Goal: Task Accomplishment & Management: Manage account settings

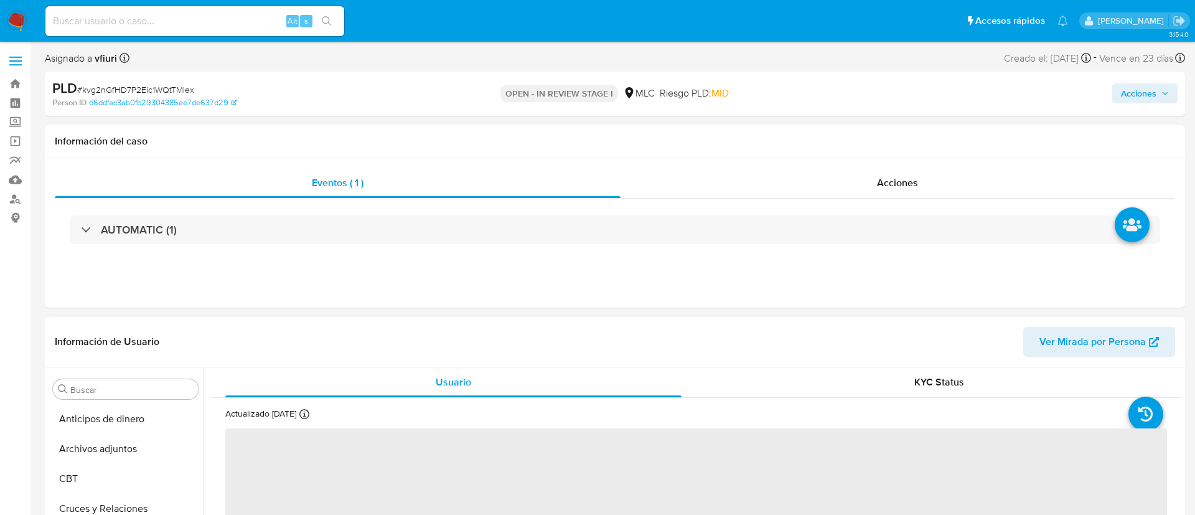
select select "10"
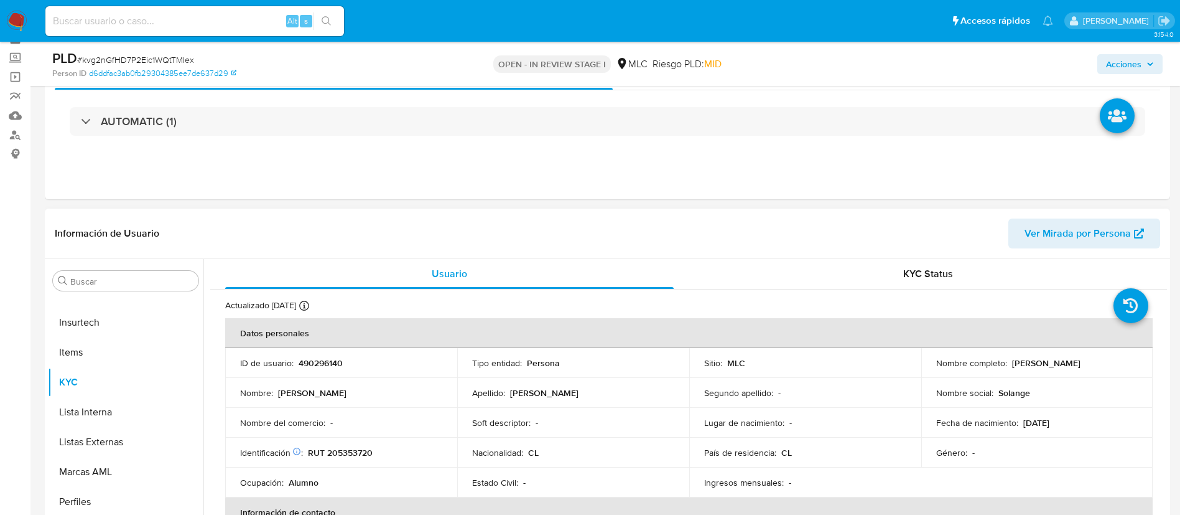
scroll to position [93, 0]
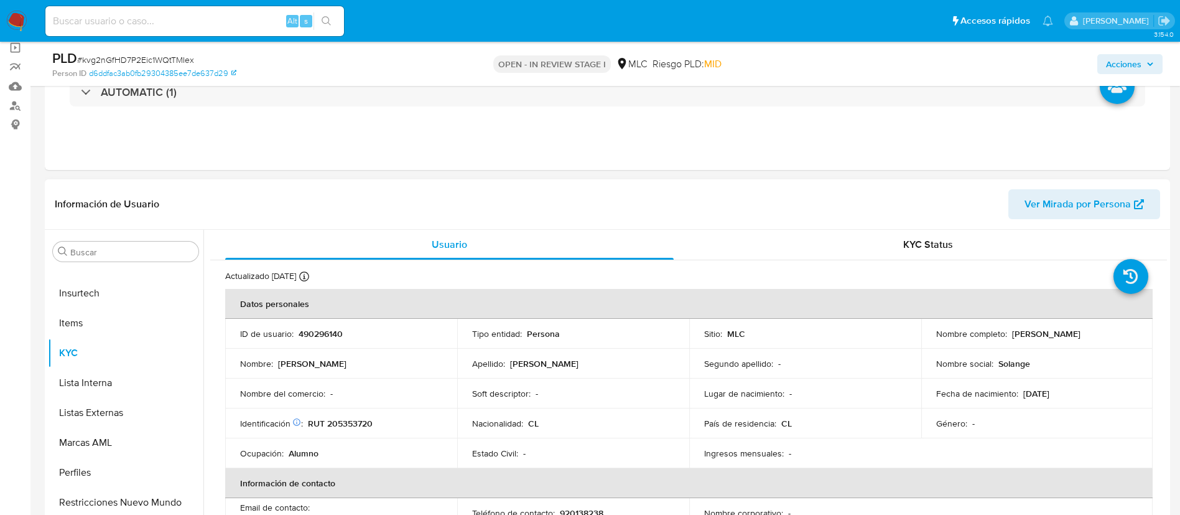
click at [325, 335] on p "490296140" at bounding box center [321, 333] width 44 height 11
copy p "490296140"
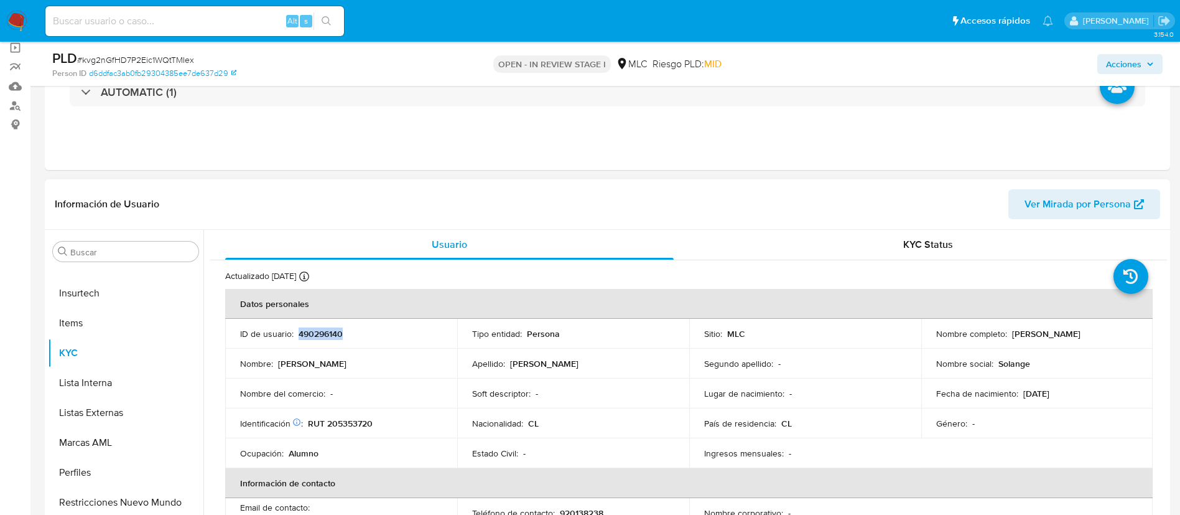
copy p "490296140"
click at [151, 58] on span "# kvg2nGfHD7P2Eic1WQtTMIex" at bounding box center [135, 60] width 117 height 12
copy span "kvg2nGfHD7P2Eic1WQtTMIex"
click at [314, 335] on p "490296140" at bounding box center [321, 333] width 44 height 11
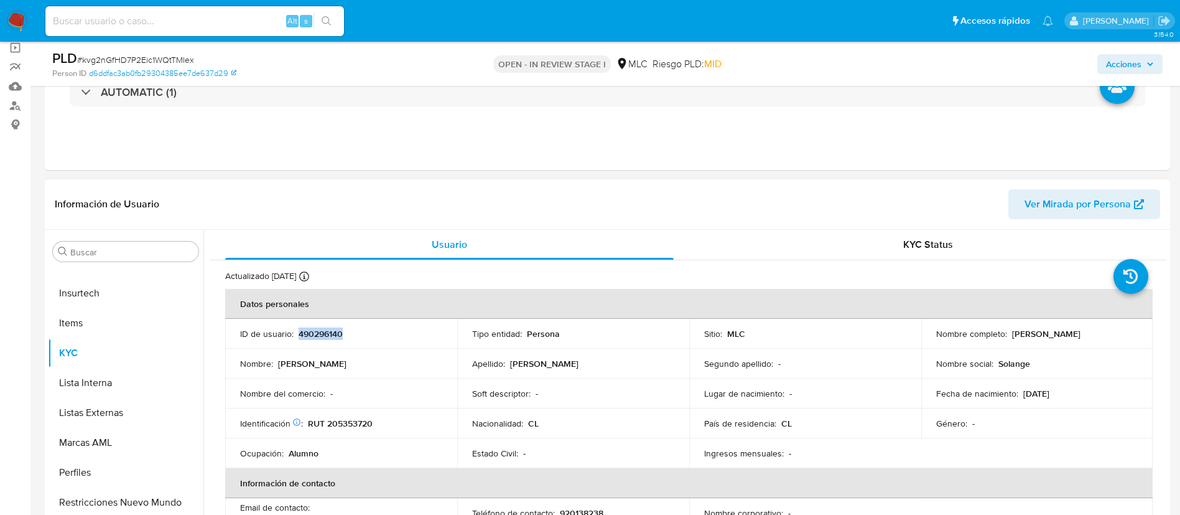
click at [314, 335] on p "490296140" at bounding box center [321, 333] width 44 height 11
copy p "490296140"
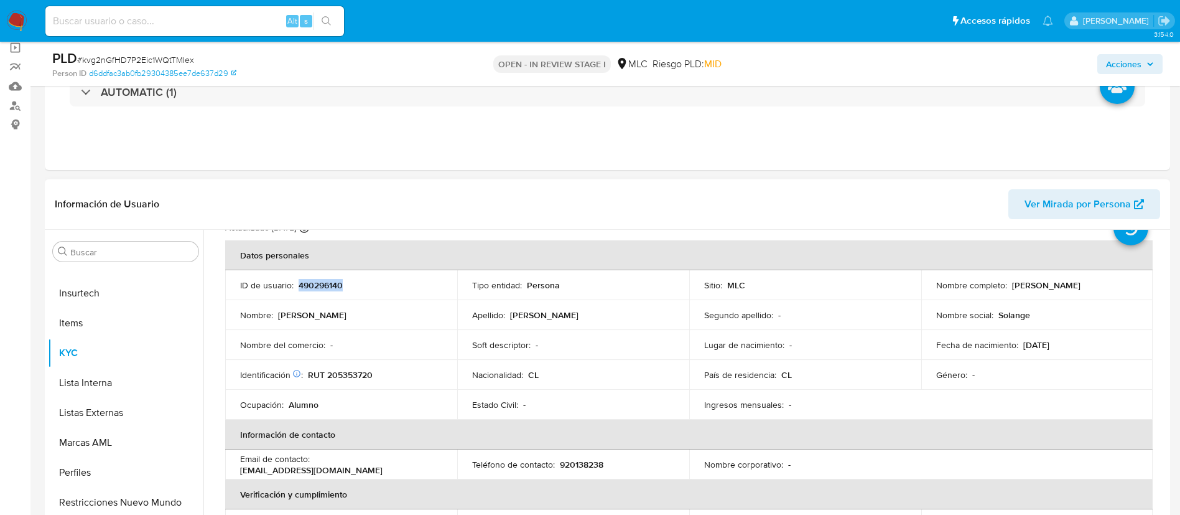
scroll to position [58, 0]
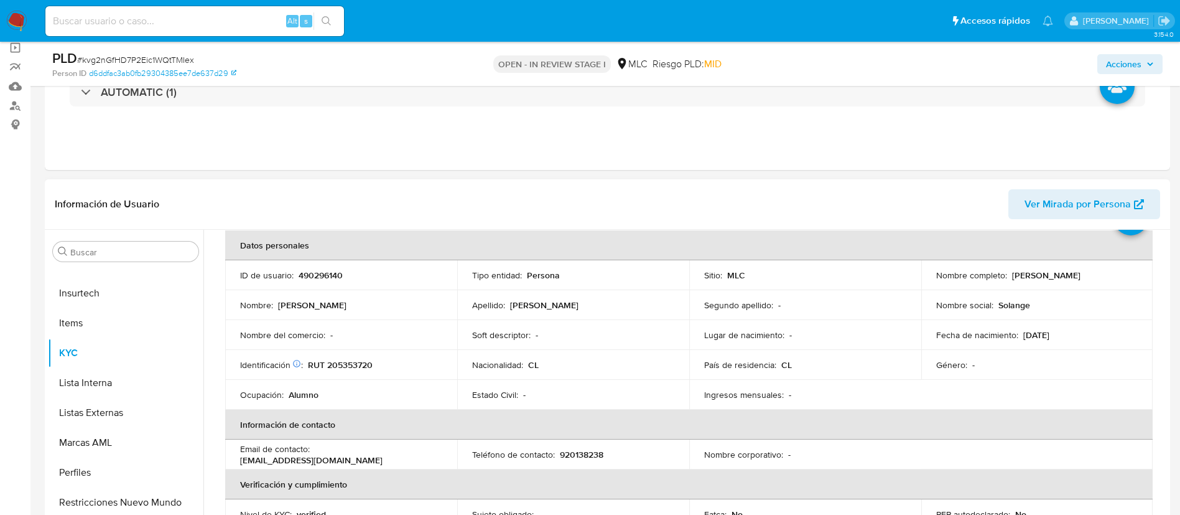
click at [1143, 383] on table "Datos personales ID de usuario : 490296140 Tipo entidad : Persona Sitio : MLC N…" at bounding box center [689, 454] width 928 height 448
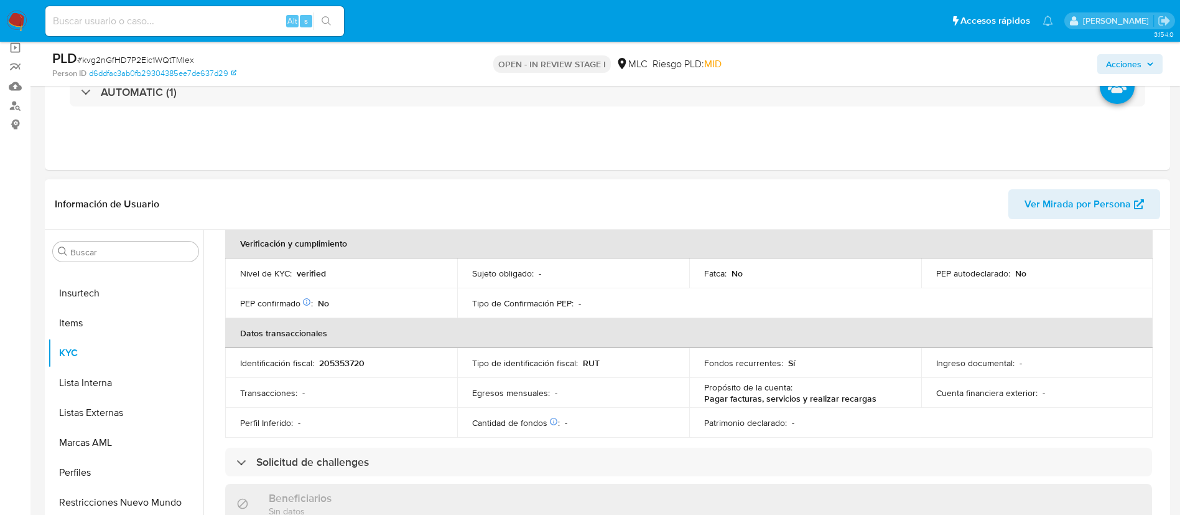
scroll to position [339, 0]
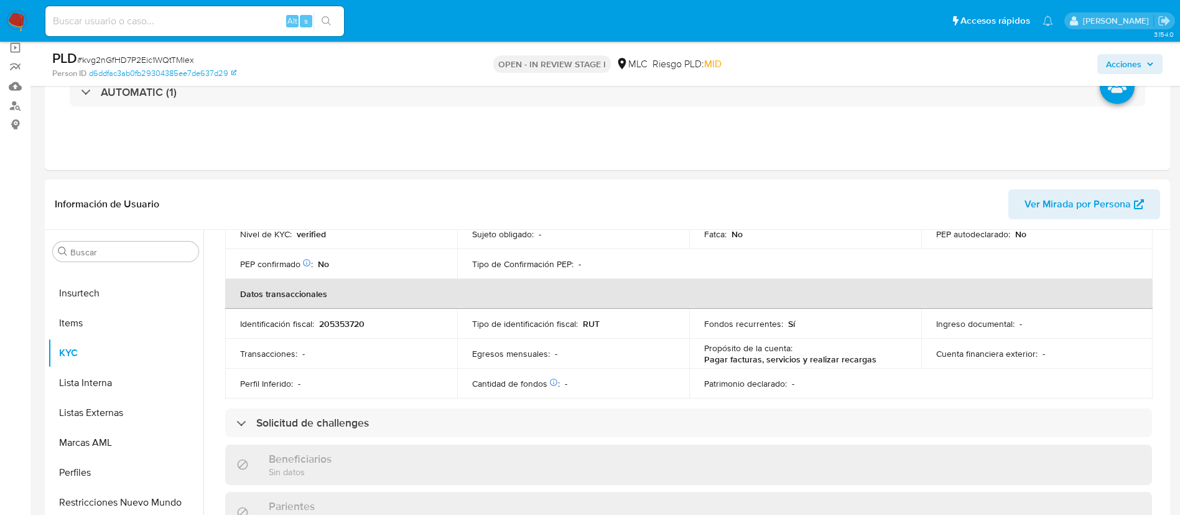
drag, startPoint x: 1168, startPoint y: 362, endPoint x: 1168, endPoint y: 346, distance: 16.2
click at [1168, 346] on div "Buscar Anticipos de dinero Archivos adjuntos CBT Cruces y Relaciones Créditos C…" at bounding box center [608, 389] width 1126 height 319
drag, startPoint x: 1167, startPoint y: 347, endPoint x: 1164, endPoint y: 325, distance: 22.6
click at [1164, 325] on div "Buscar Anticipos de dinero Archivos adjuntos CBT Cruces y Relaciones Créditos C…" at bounding box center [608, 389] width 1126 height 319
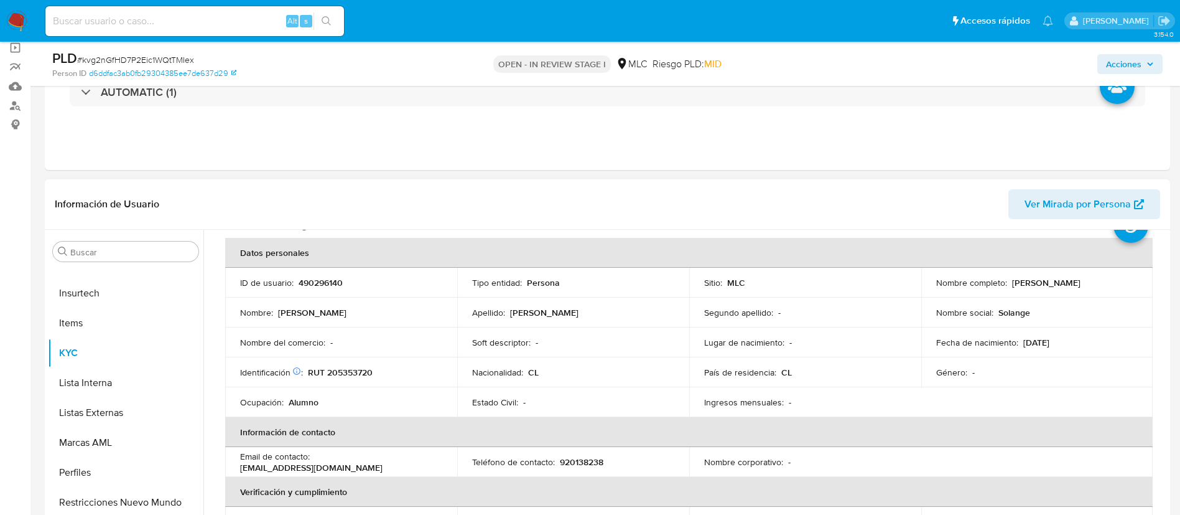
scroll to position [93, 0]
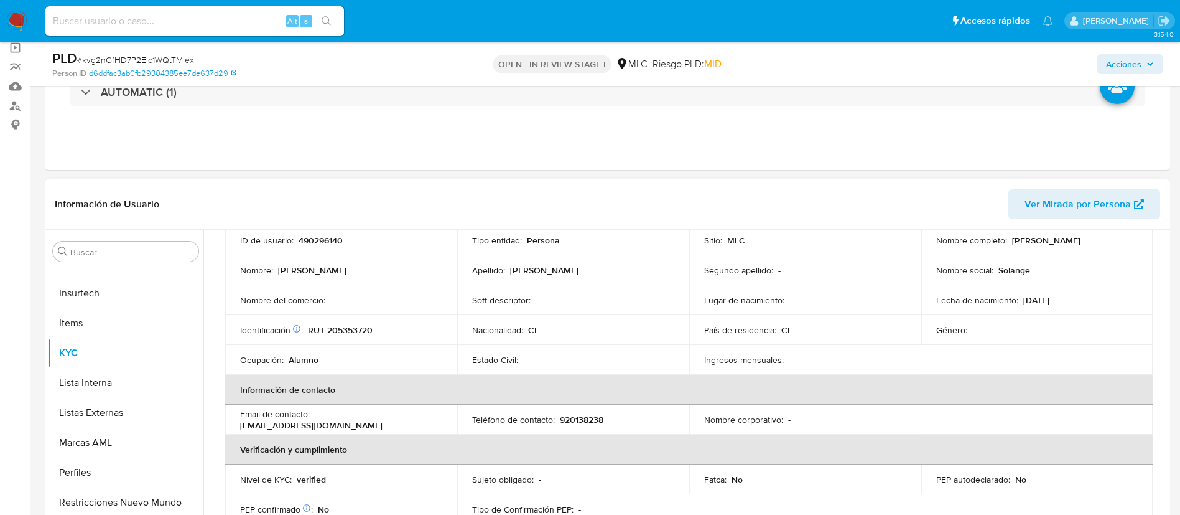
click at [361, 329] on p "RUT 205353720" at bounding box center [340, 329] width 65 height 11
copy p "205353720"
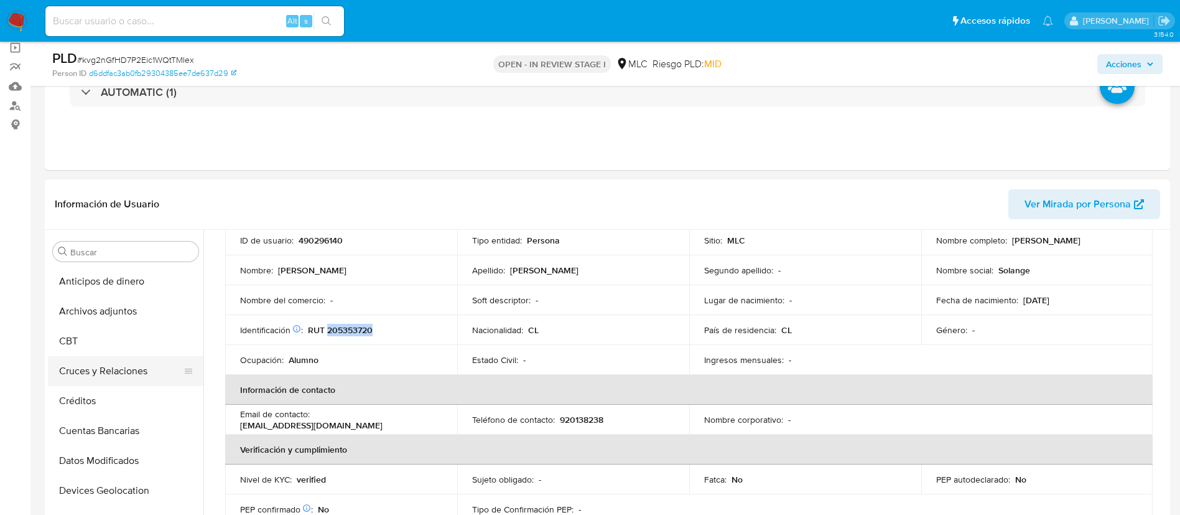
click at [98, 381] on button "Cruces y Relaciones" at bounding box center [121, 371] width 146 height 30
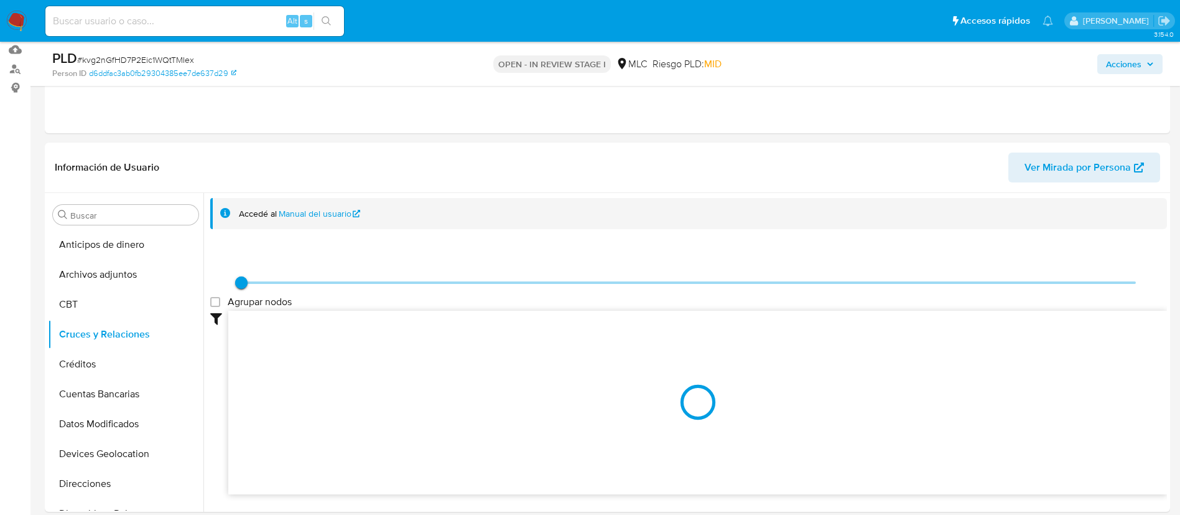
scroll to position [187, 0]
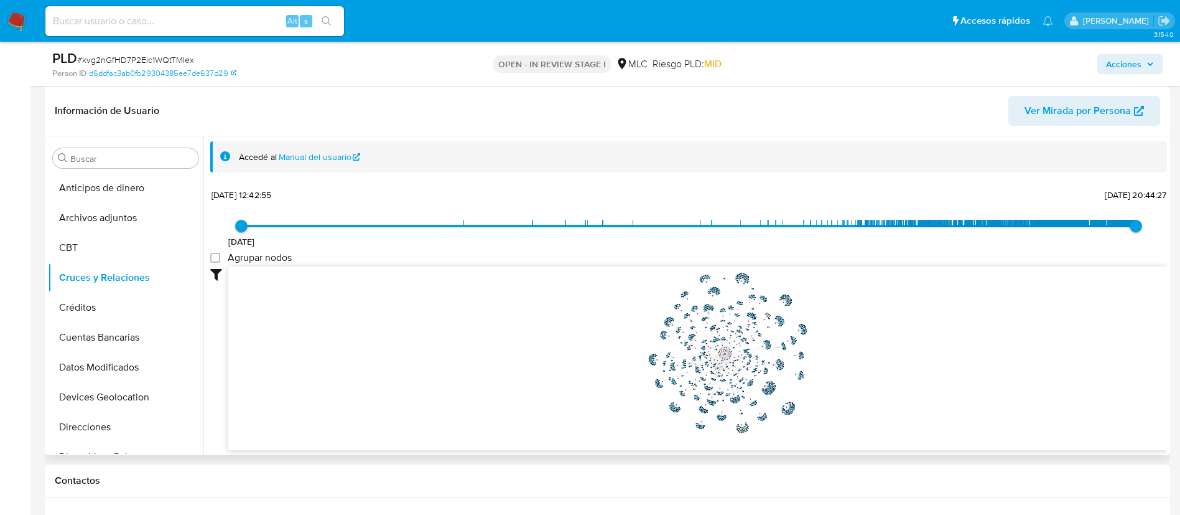
drag, startPoint x: 855, startPoint y: 355, endPoint x: 833, endPoint y: 355, distance: 21.8
click at [833, 355] on icon "phone-ca6df6abfa06bd516c9a69965dd2afb2  phone-ca6df6abfa06bd516c9a69965dd2afb2…" at bounding box center [697, 356] width 939 height 180
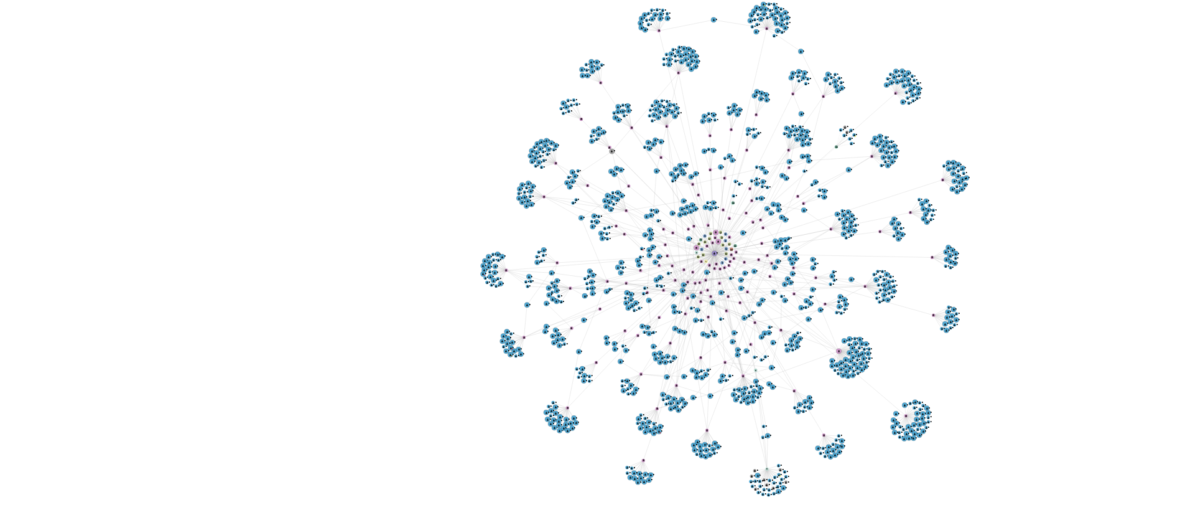
click at [834, 348] on icon "phone-ca6df6abfa06bd516c9a69965dd2afb2  phone-ca6df6abfa06bd516c9a69965dd2afb2…" at bounding box center [697, 355] width 939 height 180
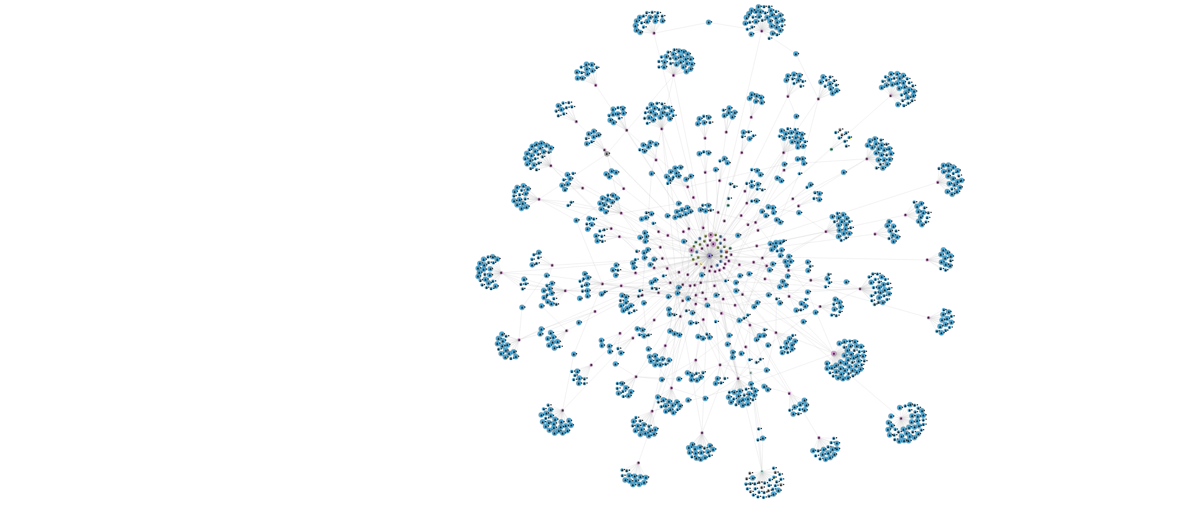
click at [831, 360] on icon "phone-ca6df6abfa06bd516c9a69965dd2afb2  phone-ca6df6abfa06bd516c9a69965dd2afb2…" at bounding box center [697, 355] width 939 height 180
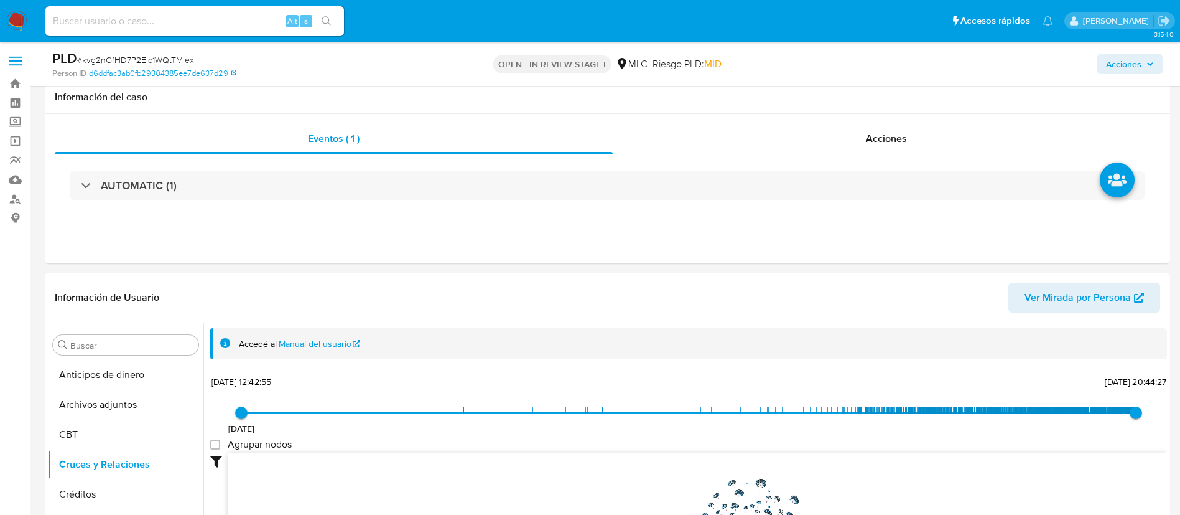
select select "10"
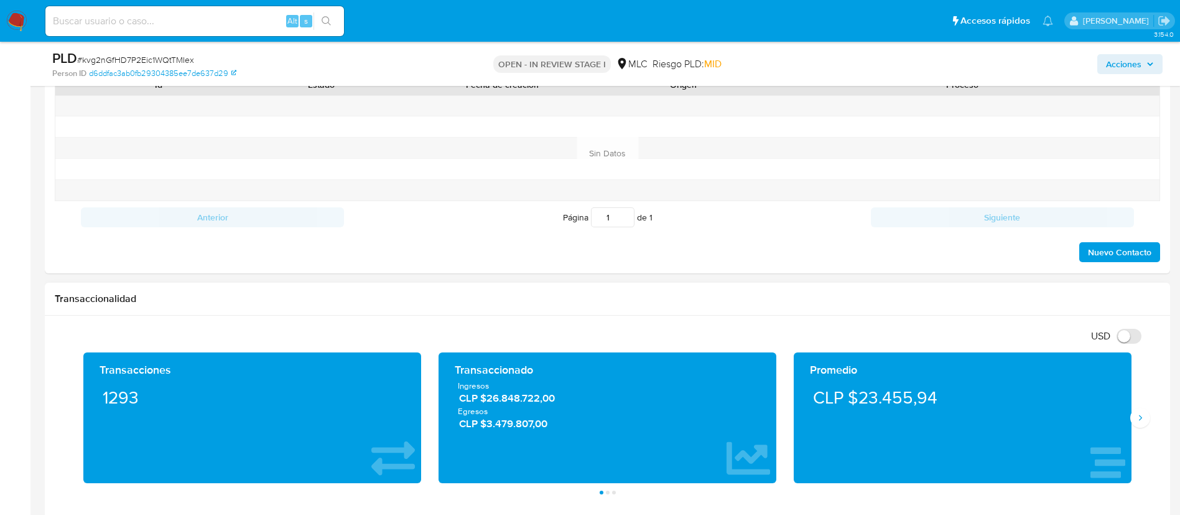
scroll to position [467, 0]
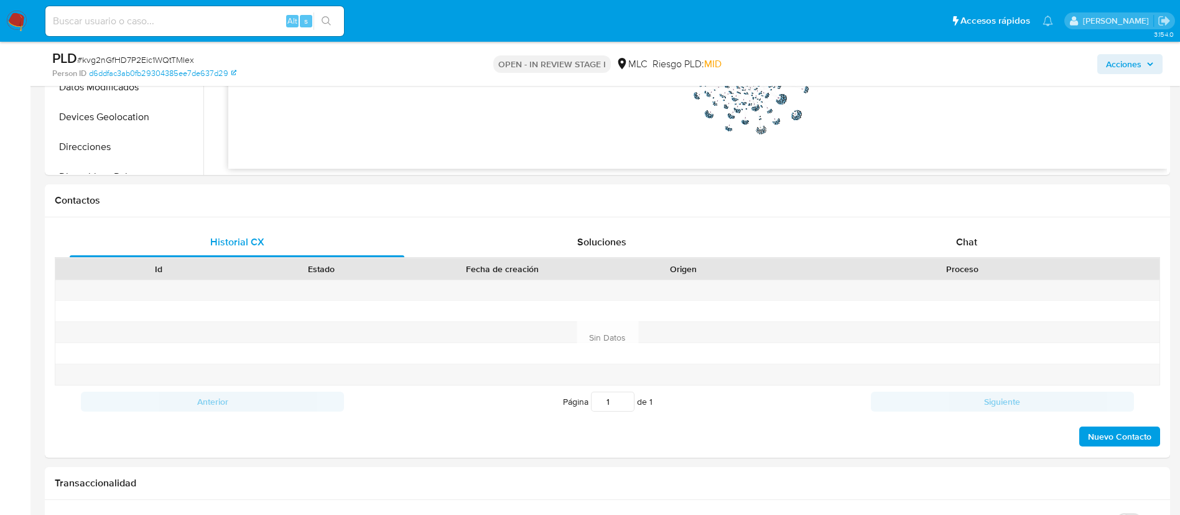
drag, startPoint x: 957, startPoint y: 236, endPoint x: 683, endPoint y: 59, distance: 326.2
click at [958, 236] on span "Chat" at bounding box center [966, 242] width 21 height 14
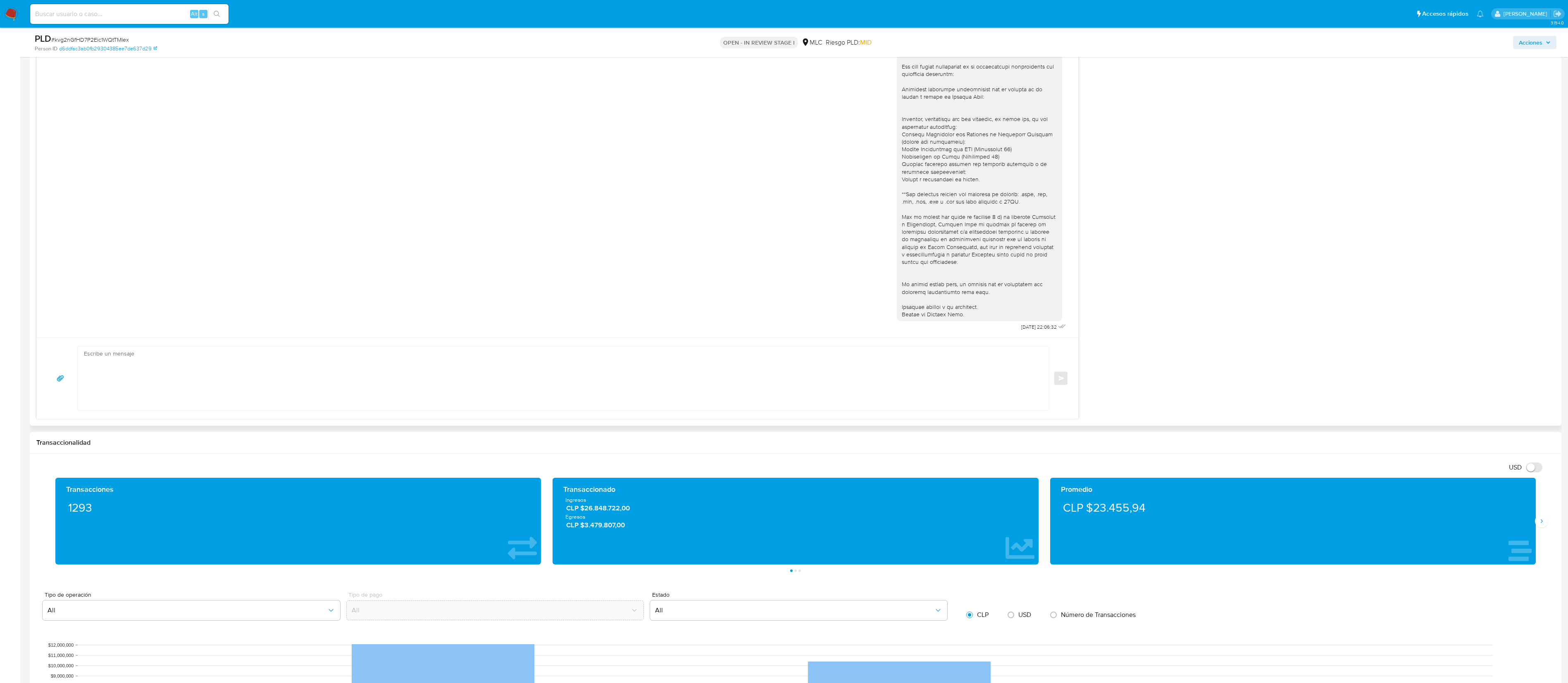
scroll to position [558, 0]
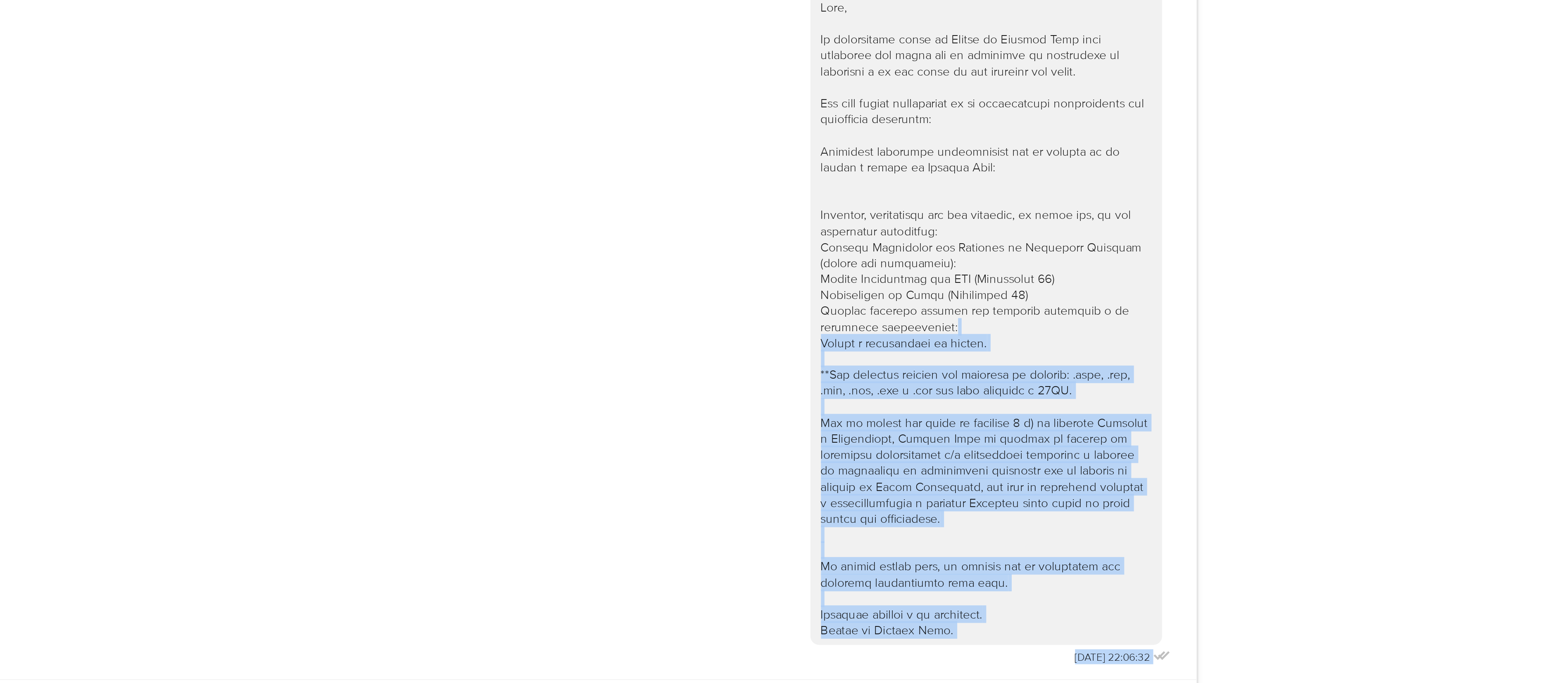
drag, startPoint x: 1233, startPoint y: 299, endPoint x: 1249, endPoint y: 260, distance: 42.2
click at [784, 260] on html "Pausado Ver notificaciones Alt s Accesos rápidos Presiona las siguientes teclas…" at bounding box center [784, 510] width 1568 height 2136
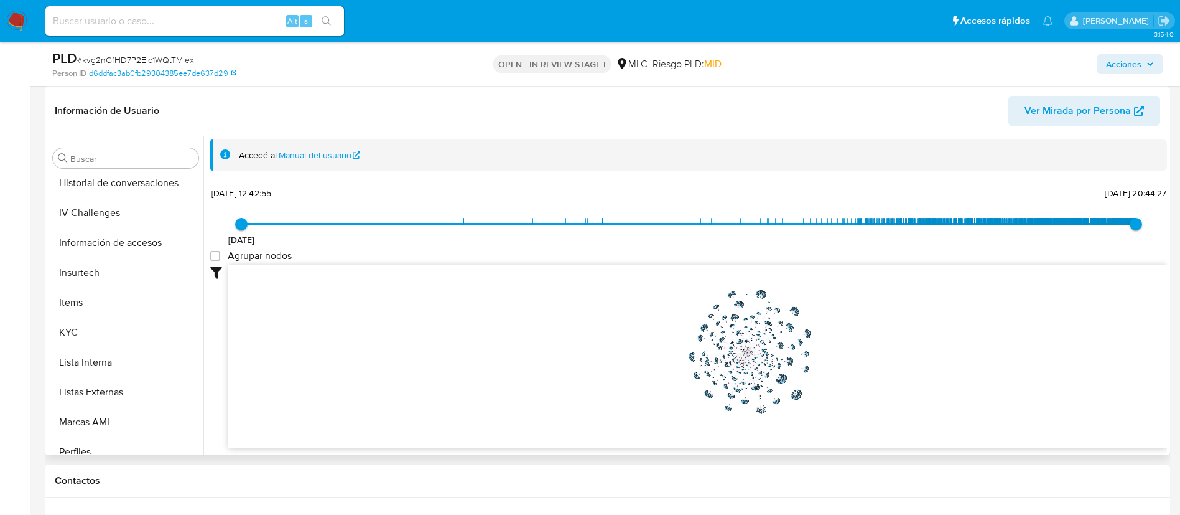
scroll to position [467, 0]
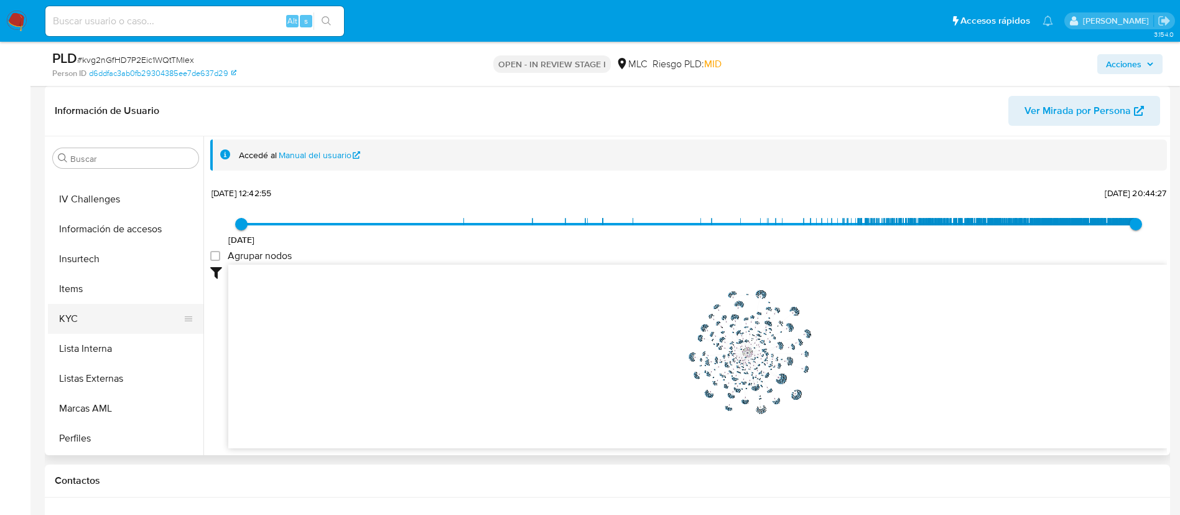
click at [98, 308] on button "KYC" at bounding box center [121, 319] width 146 height 30
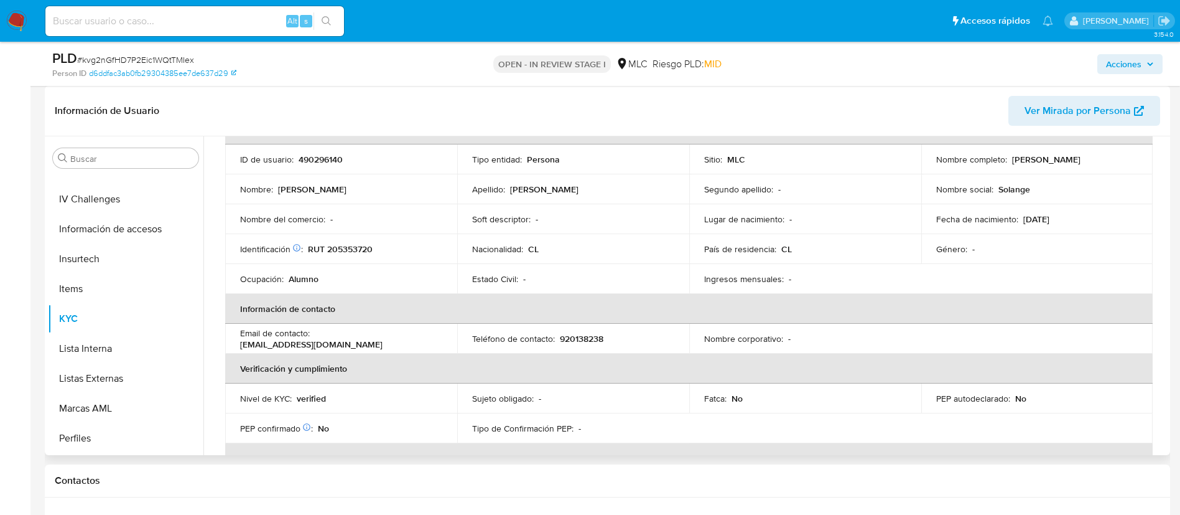
scroll to position [0, 0]
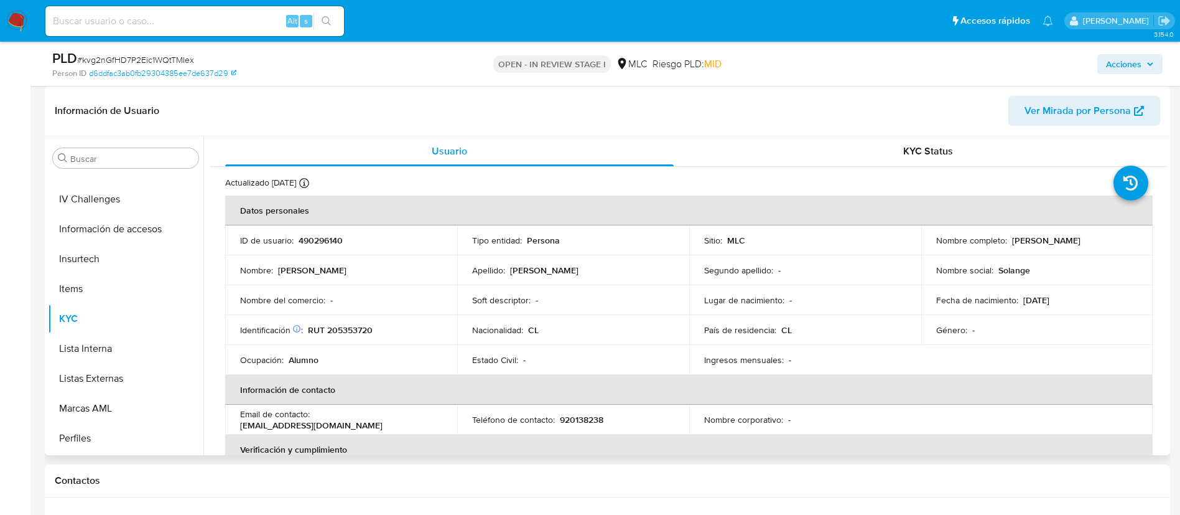
drag, startPoint x: 933, startPoint y: 245, endPoint x: 1063, endPoint y: 245, distance: 130.7
click at [1063, 245] on div "Nombre completo : Solange Karla Vásquez Vásquez" at bounding box center [1038, 240] width 202 height 11
copy p "Solange Karla Vásquez Vásquez"
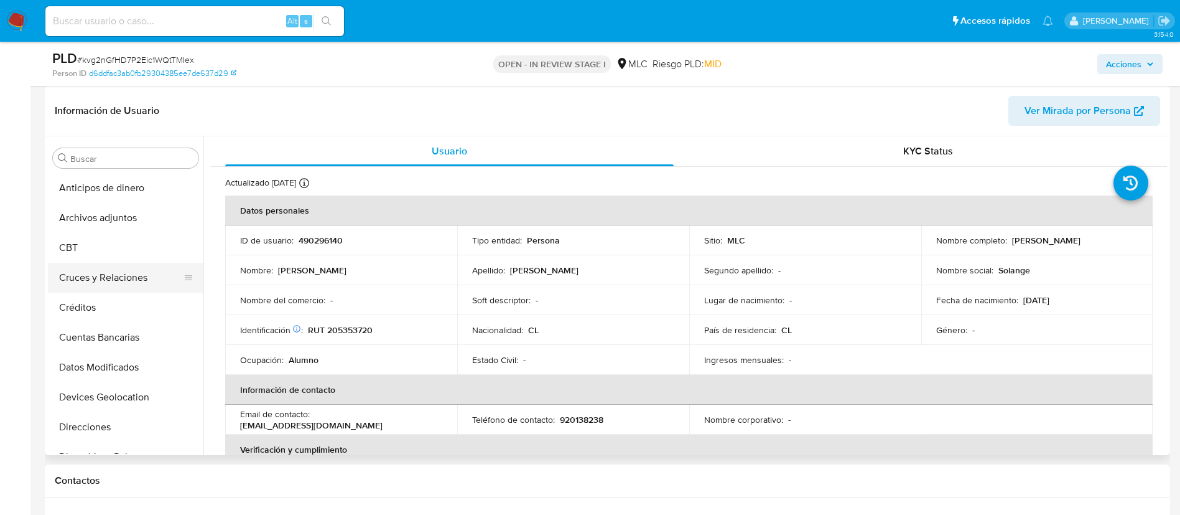
click at [106, 273] on button "Cruces y Relaciones" at bounding box center [121, 278] width 146 height 30
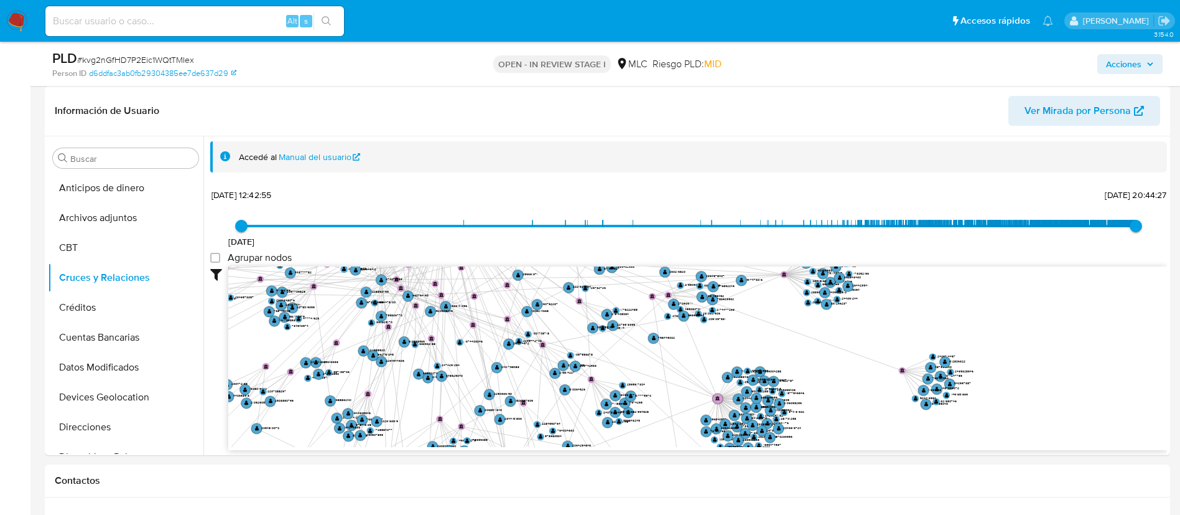
drag, startPoint x: 600, startPoint y: 339, endPoint x: 691, endPoint y: 553, distance: 232.5
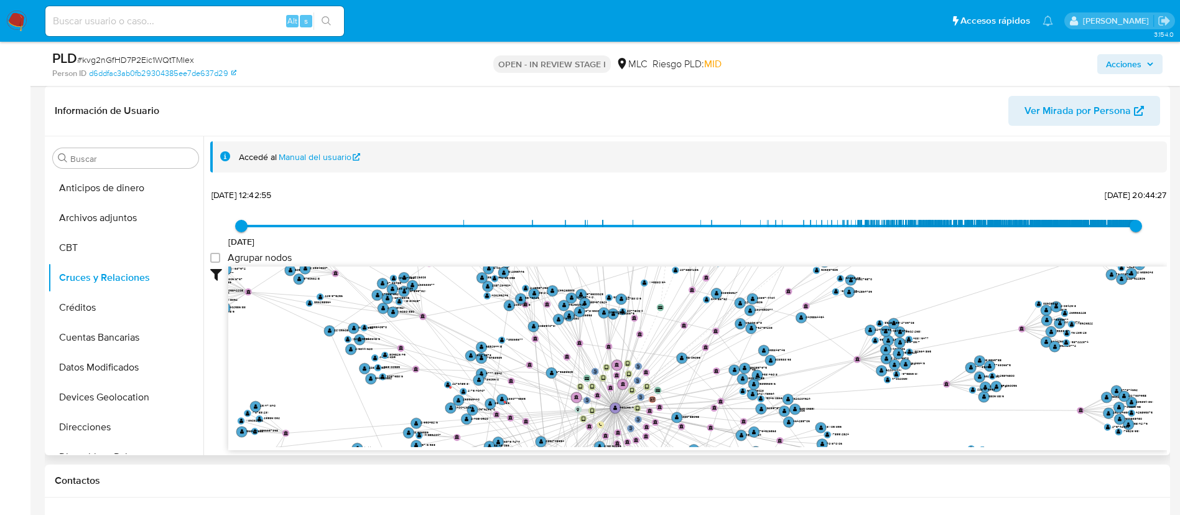
drag, startPoint x: 605, startPoint y: 414, endPoint x: 636, endPoint y: 411, distance: 30.6
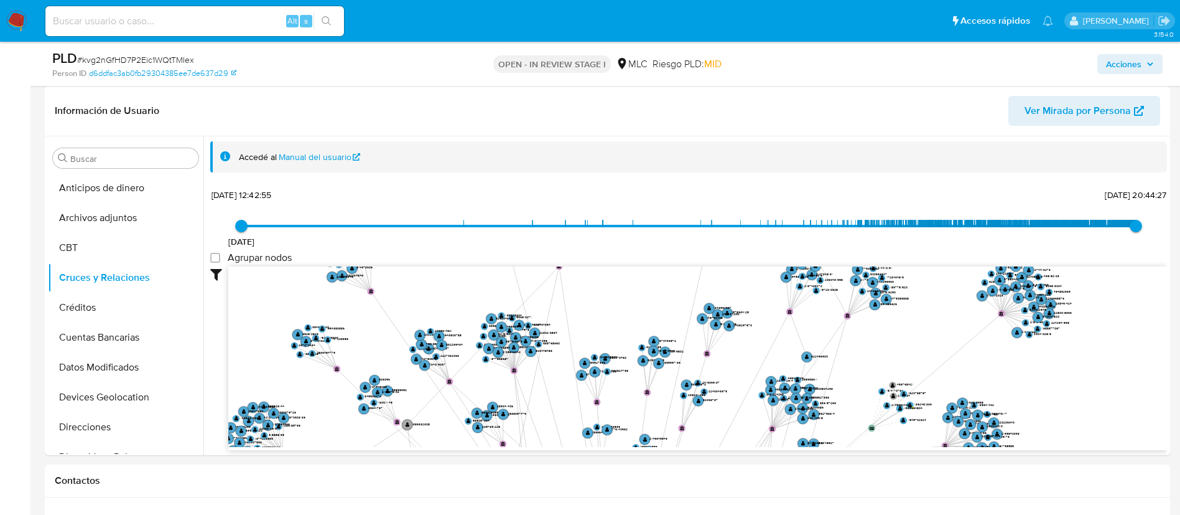
drag, startPoint x: 609, startPoint y: 394, endPoint x: 601, endPoint y: 558, distance: 164.5
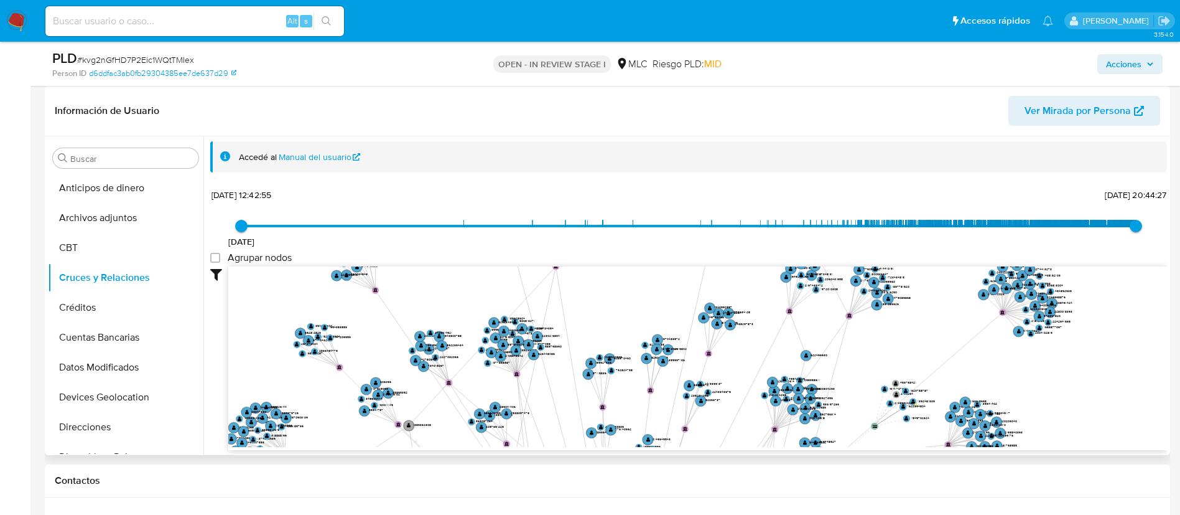
drag, startPoint x: 609, startPoint y: 386, endPoint x: 637, endPoint y: 251, distance: 137.4
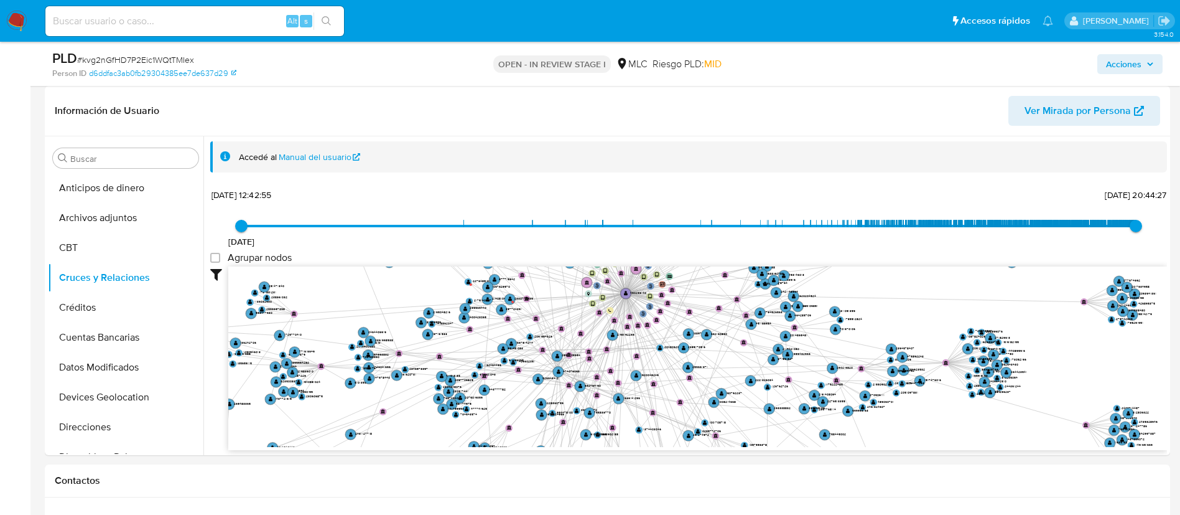
drag, startPoint x: 642, startPoint y: 319, endPoint x: 647, endPoint y: -46, distance: 364.7
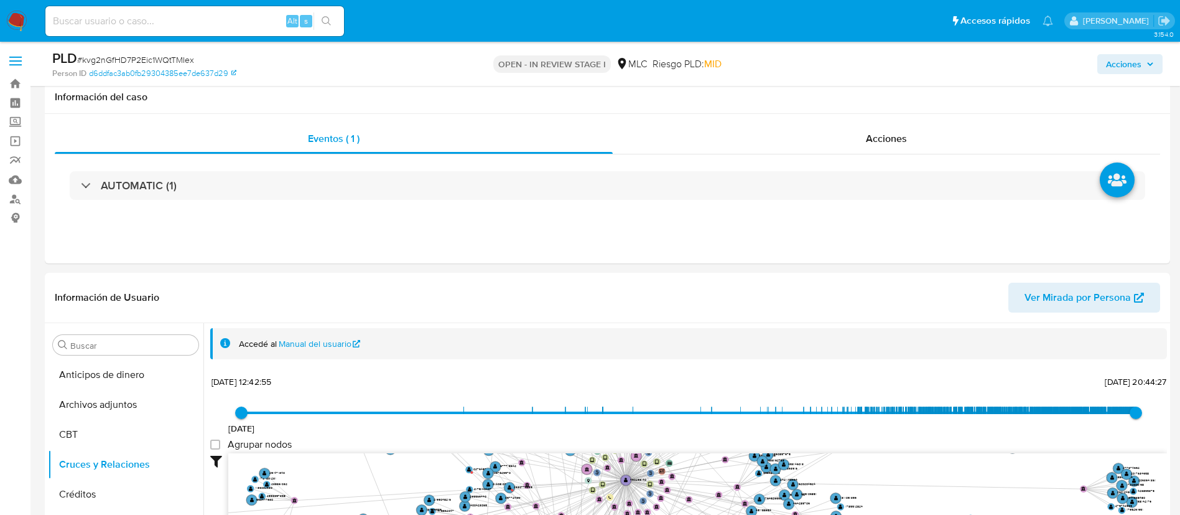
select select "10"
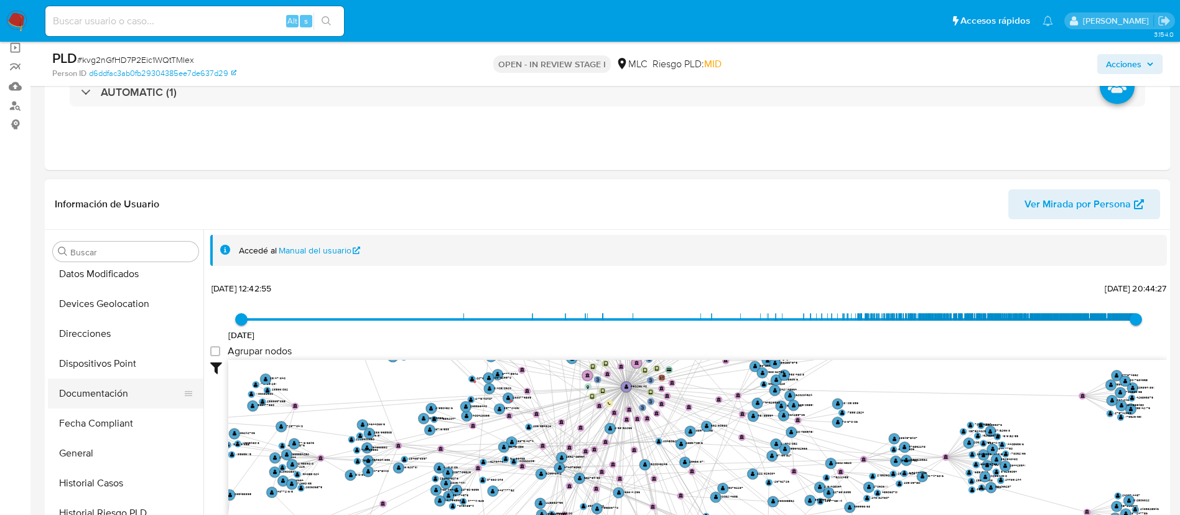
scroll to position [280, 0]
click at [82, 391] on button "Historial Casos" at bounding box center [121, 390] width 146 height 30
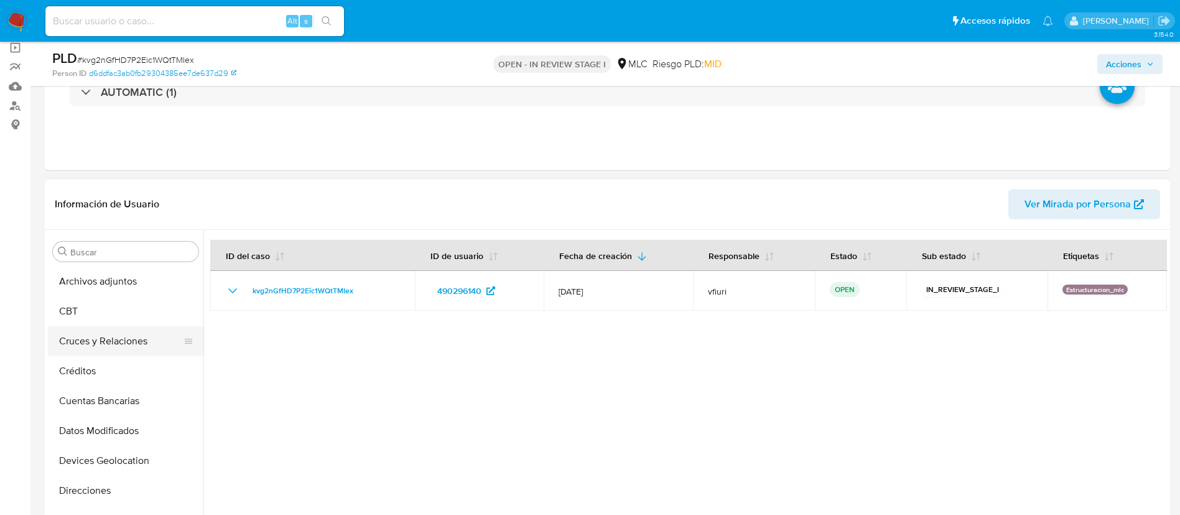
scroll to position [0, 0]
click at [136, 320] on button "Archivos adjuntos" at bounding box center [121, 311] width 146 height 30
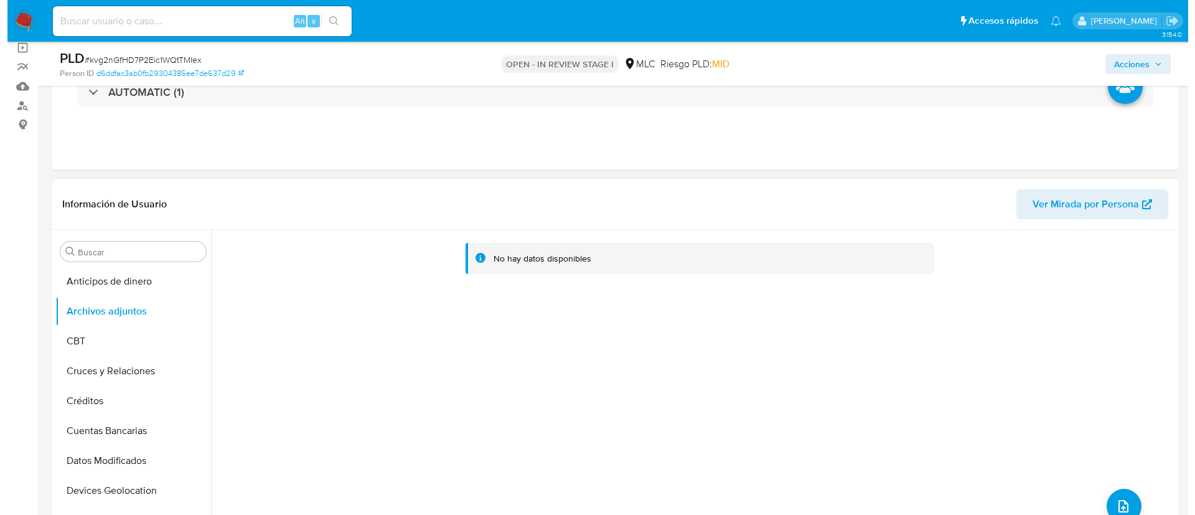
scroll to position [187, 0]
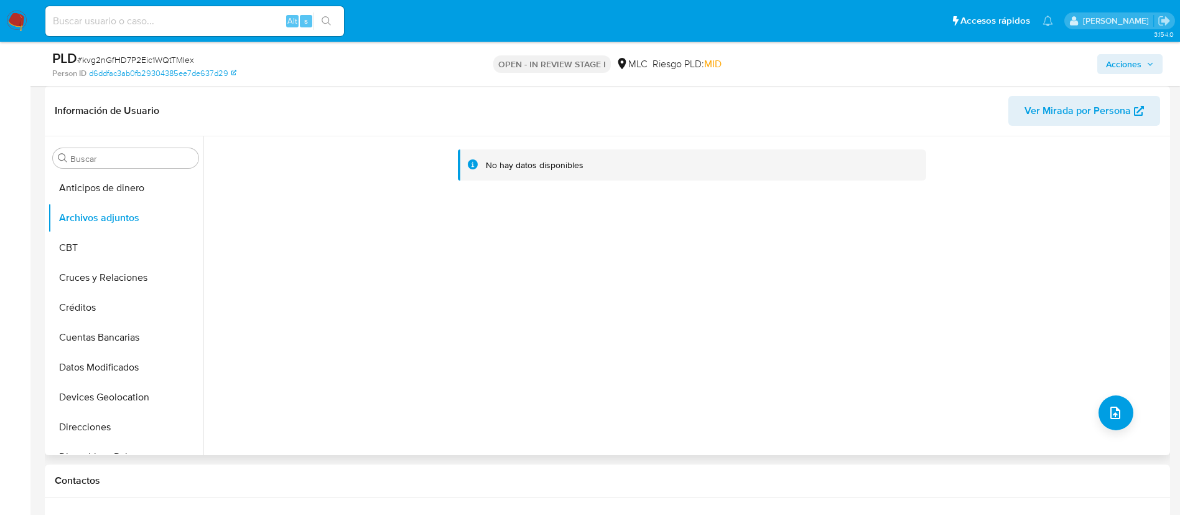
click at [1129, 408] on div "No hay datos disponibles" at bounding box center [685, 295] width 964 height 319
click at [1126, 408] on button "upload-file" at bounding box center [1116, 412] width 35 height 35
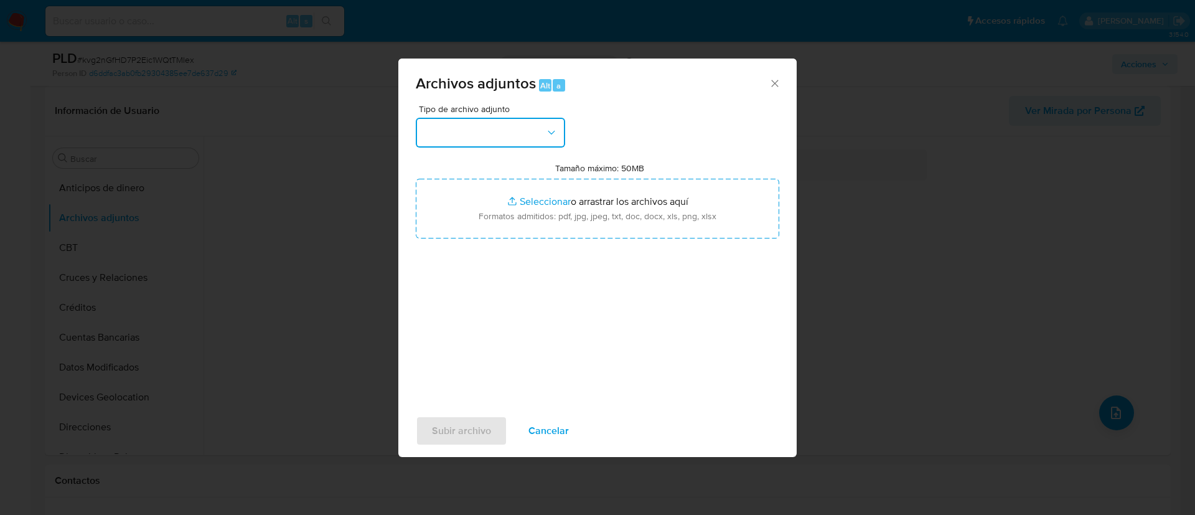
click at [508, 126] on button "button" at bounding box center [490, 133] width 149 height 30
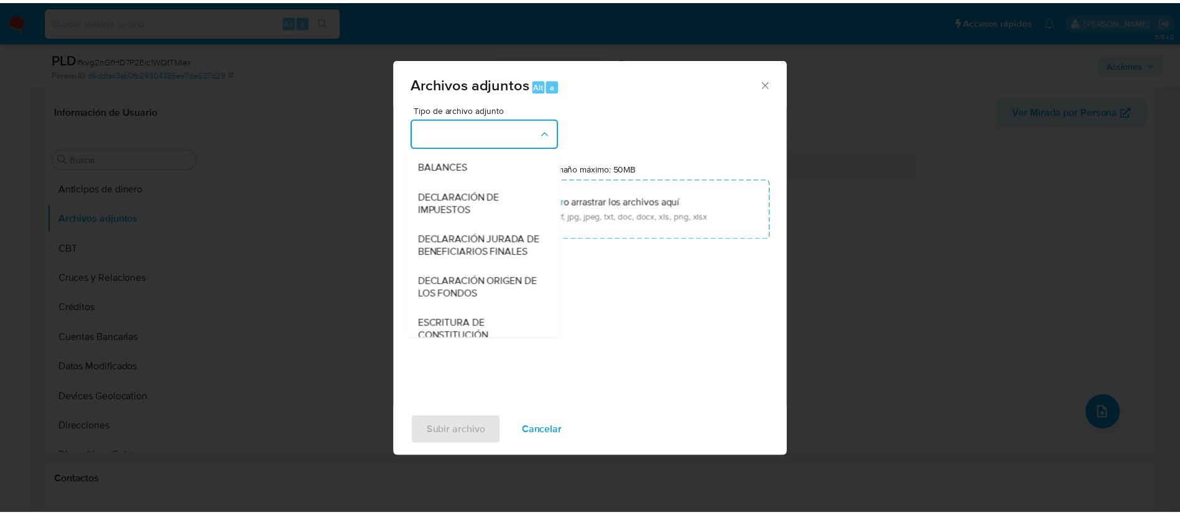
scroll to position [144, 0]
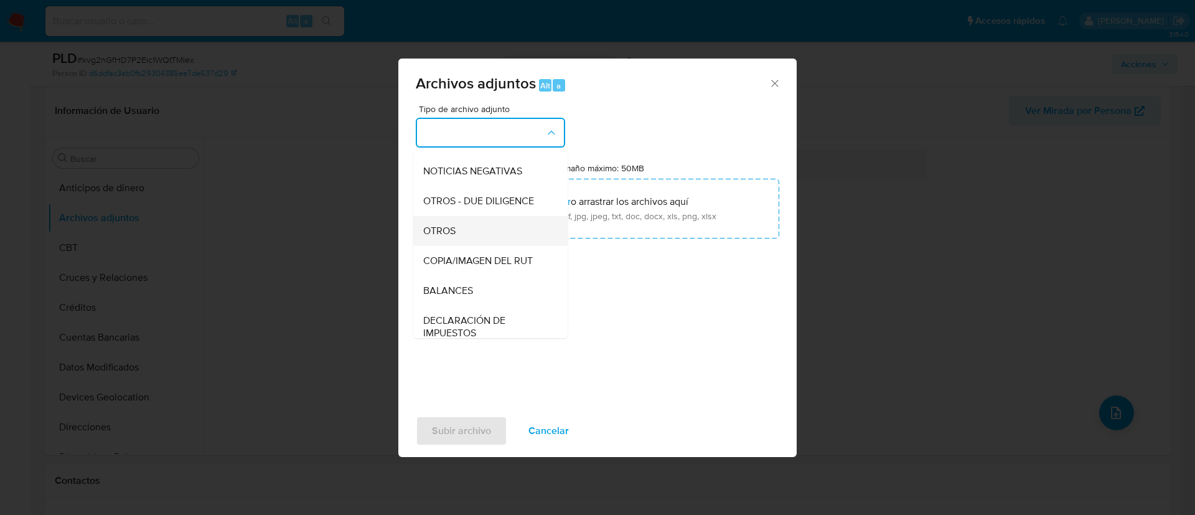
click at [458, 246] on div "OTROS" at bounding box center [486, 231] width 127 height 30
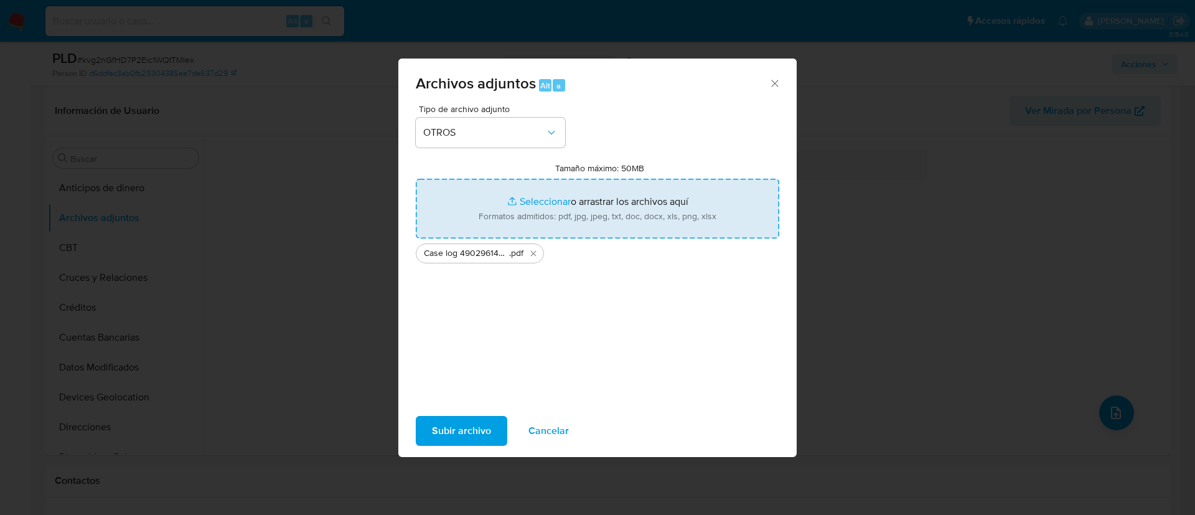
type input "C:\fakepath\Tabla 490296140.xlsx"
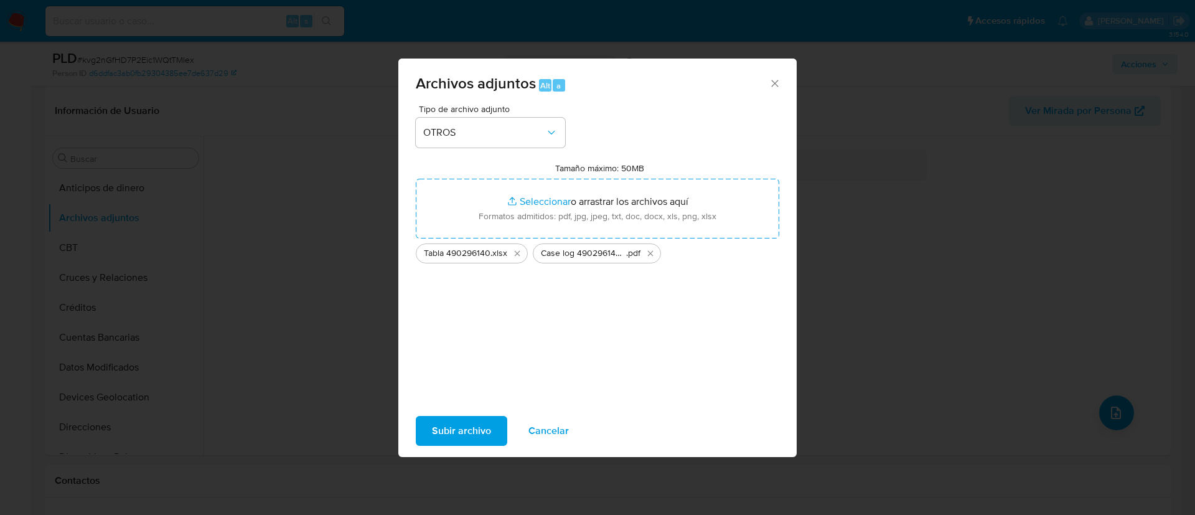
click at [429, 425] on button "Subir archivo" at bounding box center [461, 431] width 91 height 30
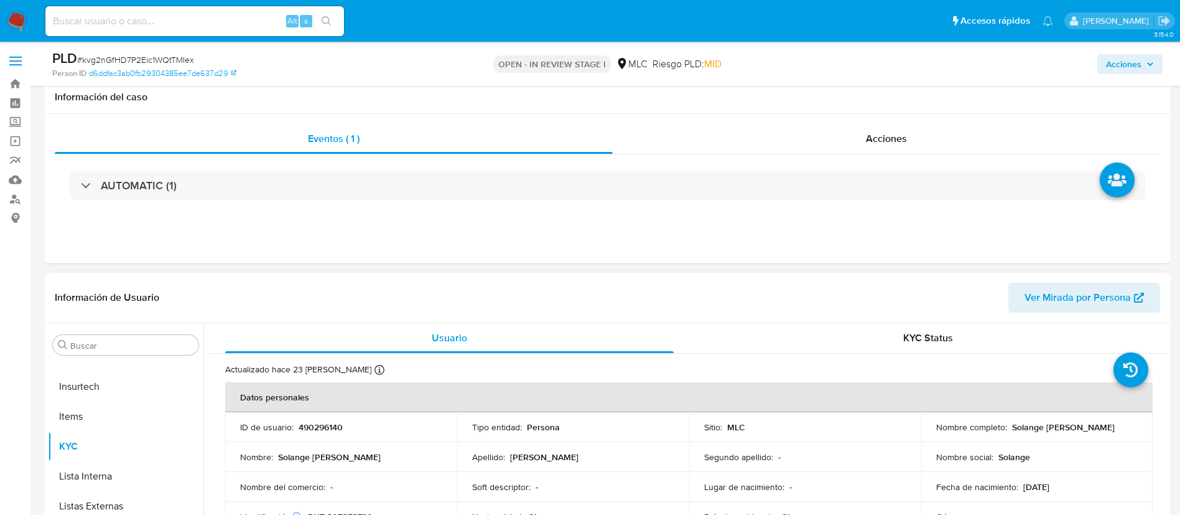
scroll to position [280, 0]
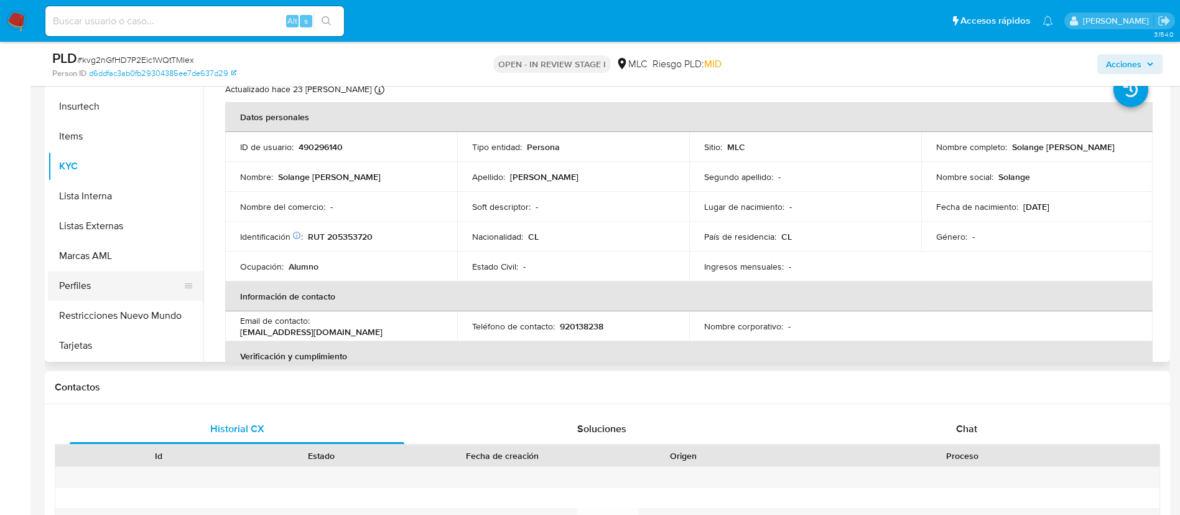
select select "10"
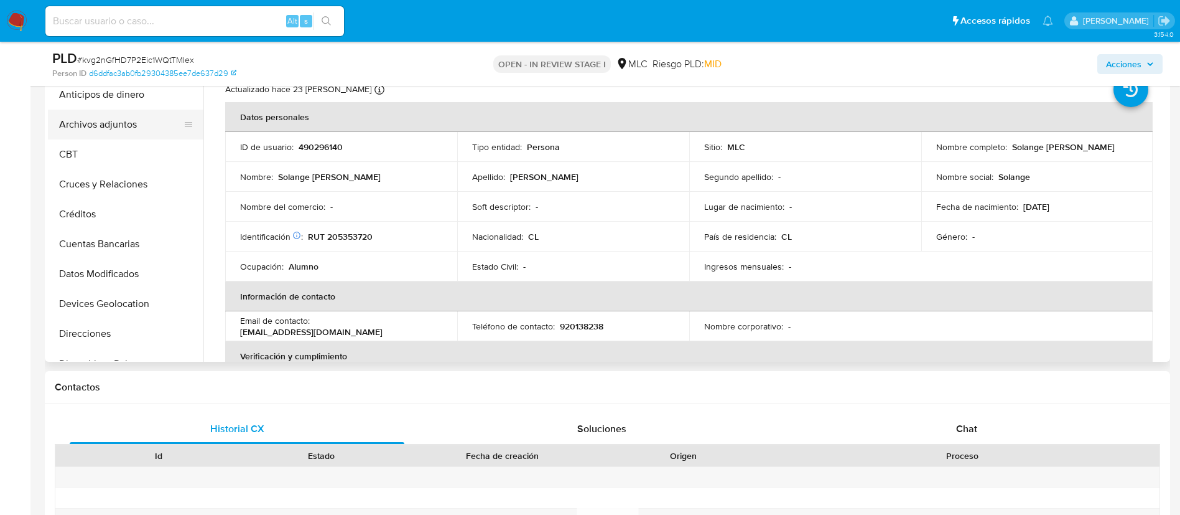
click at [88, 128] on button "Archivos adjuntos" at bounding box center [121, 125] width 146 height 30
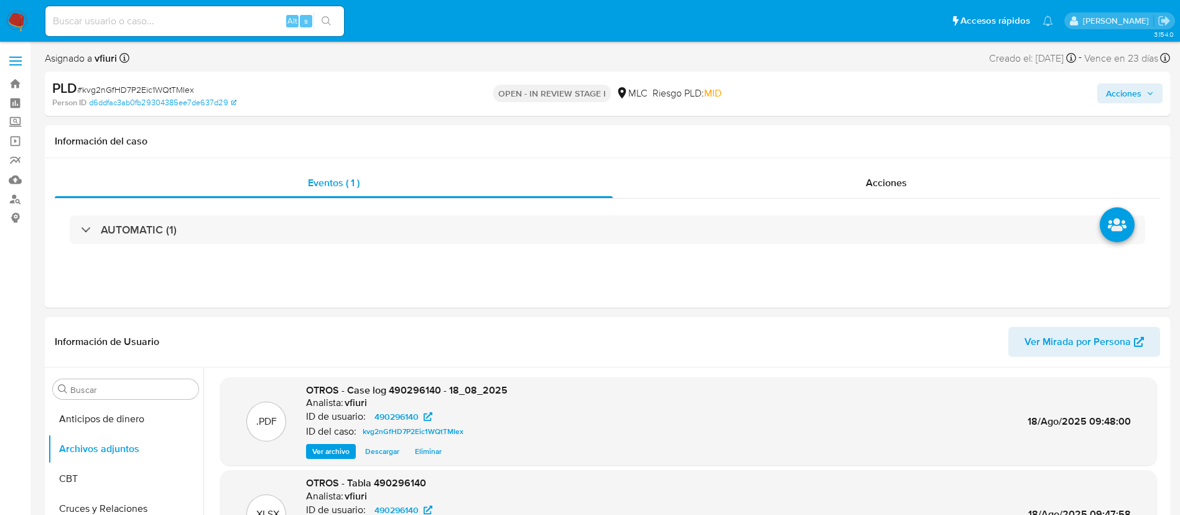
click at [1133, 95] on span "Acciones" at bounding box center [1123, 93] width 35 height 20
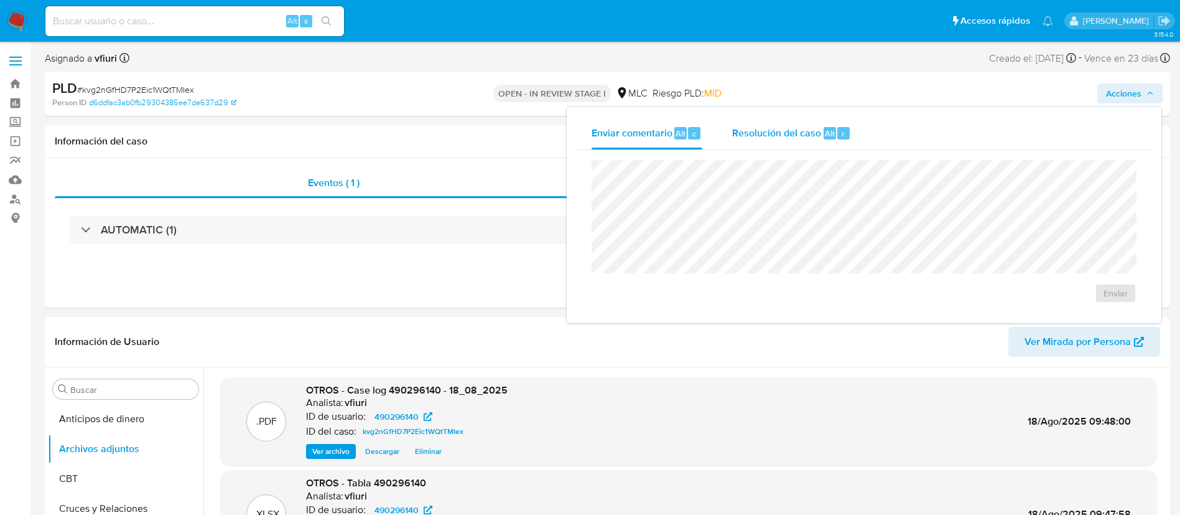
click at [787, 144] on div "Resolución del caso Alt r" at bounding box center [791, 133] width 119 height 32
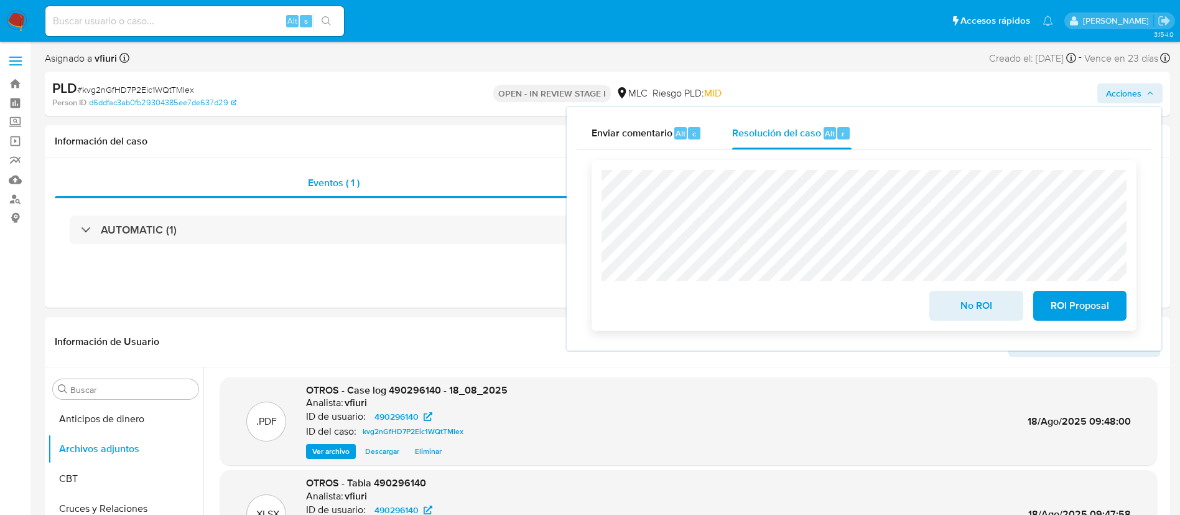
click at [964, 309] on span "No ROI" at bounding box center [976, 305] width 61 height 27
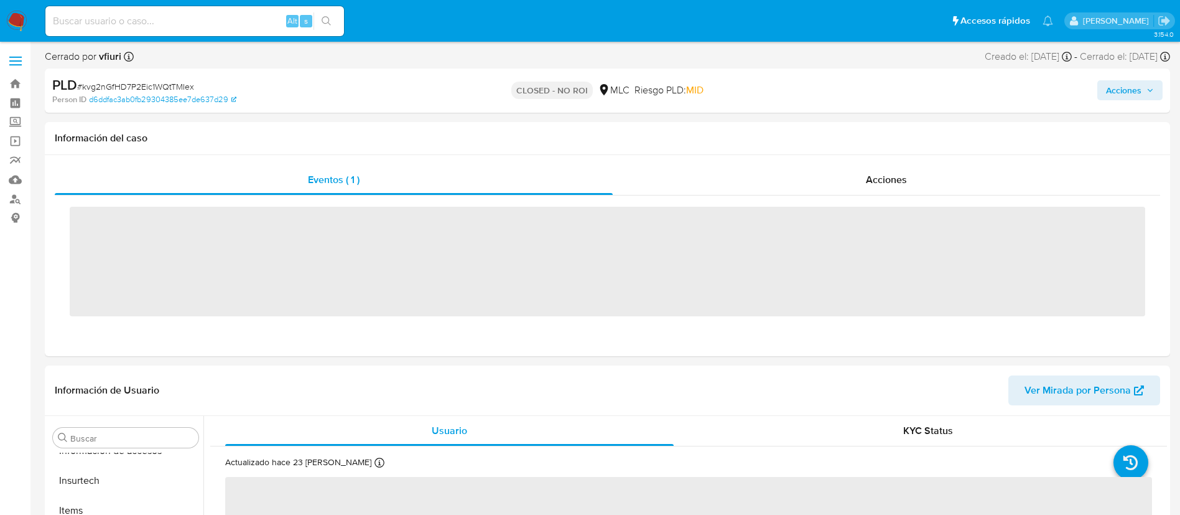
scroll to position [526, 0]
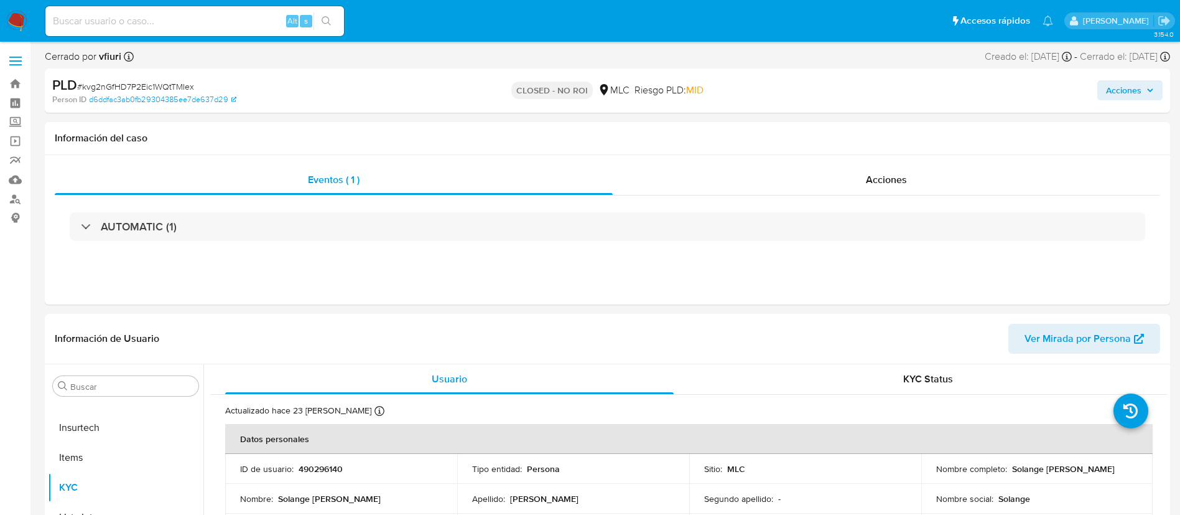
select select "10"
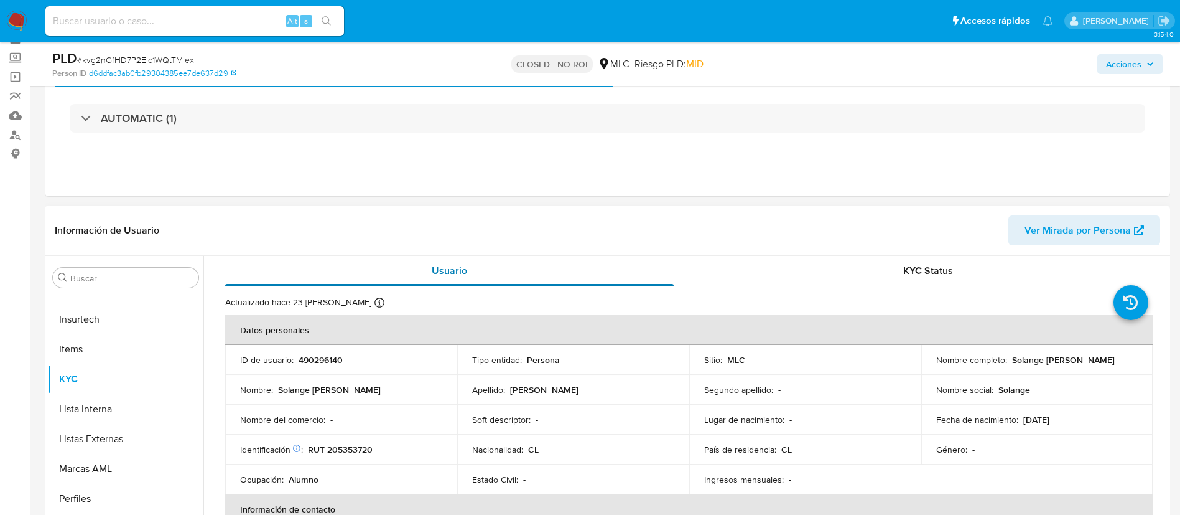
scroll to position [93, 0]
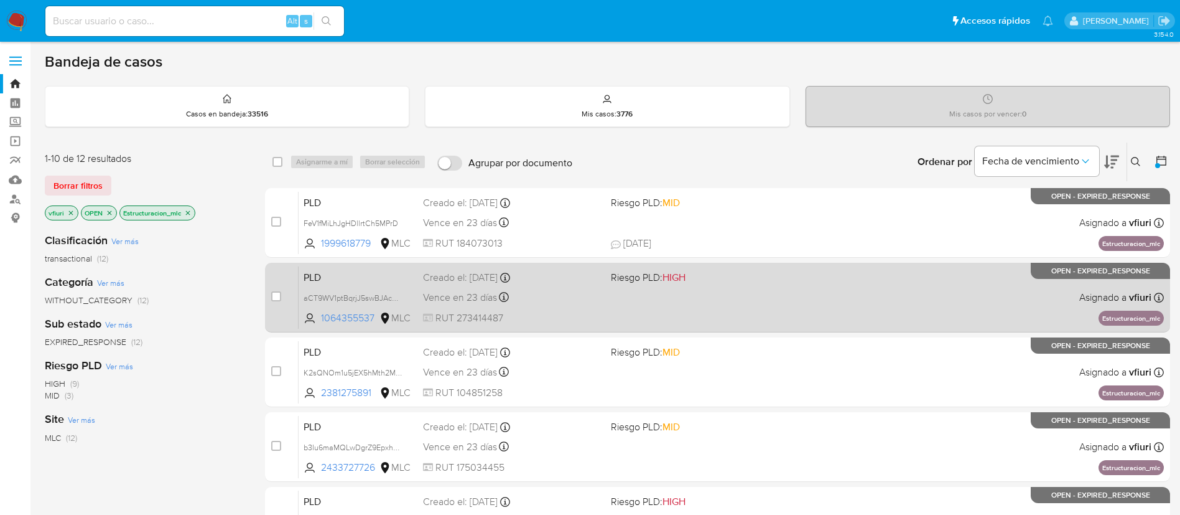
click at [708, 305] on div "PLD aCT9WV1ptBqrjJ5swBJAcOyQ 1064355537 MLC Riesgo PLD: HIGH Creado el: [DATE] …" at bounding box center [732, 297] width 866 height 63
click at [276, 299] on input "checkbox" at bounding box center [276, 296] width 10 height 10
checkbox input "true"
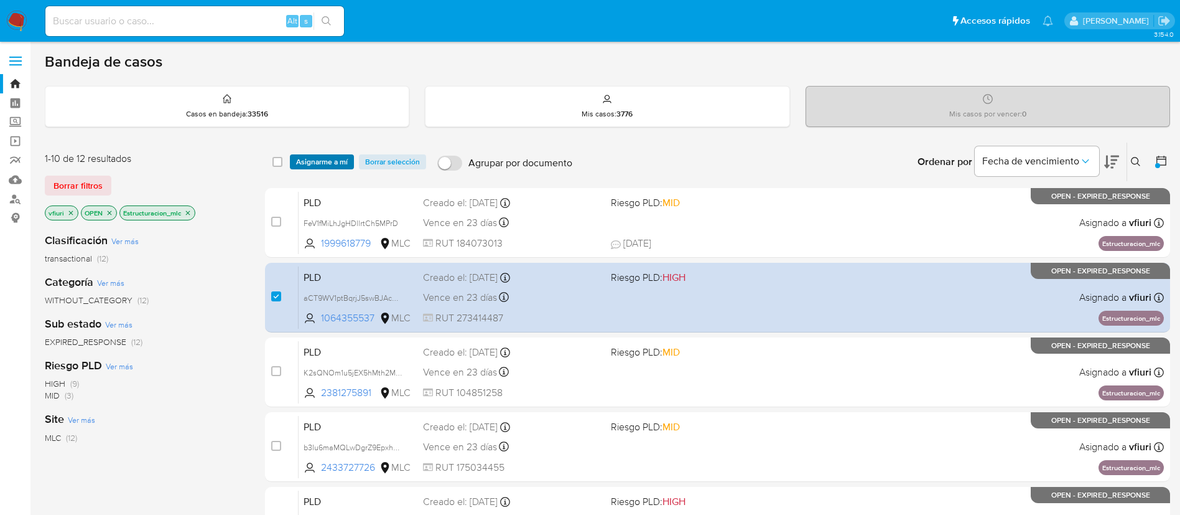
click at [321, 156] on span "Asignarme a mí" at bounding box center [322, 162] width 52 height 12
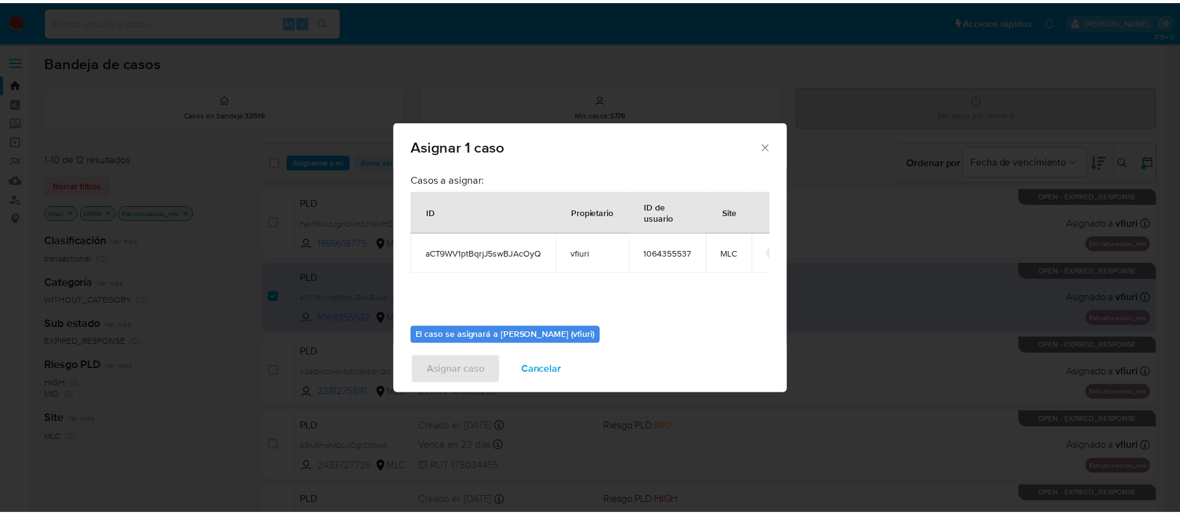
scroll to position [65, 0]
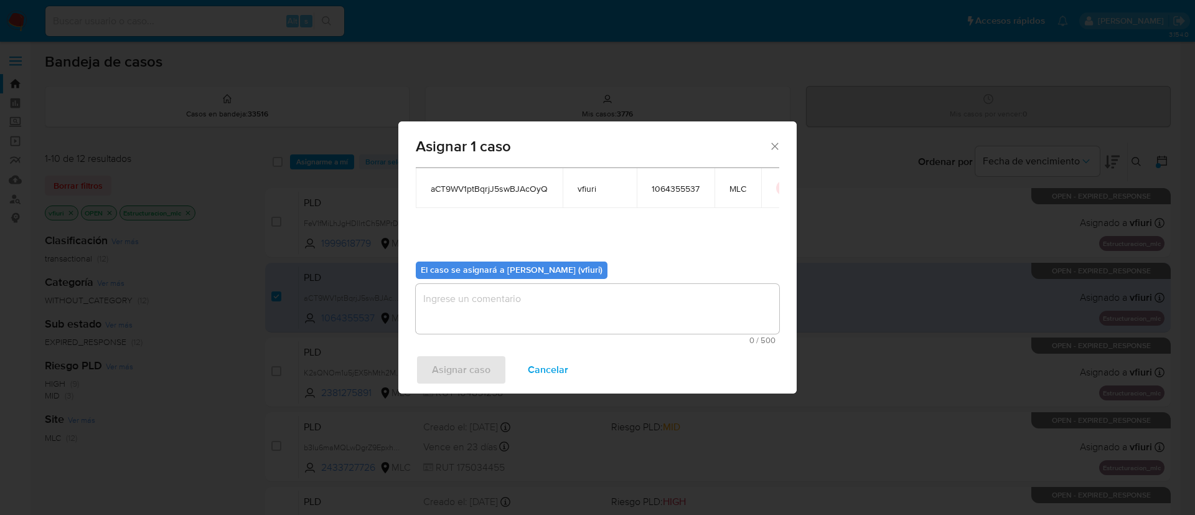
click at [502, 311] on textarea "assign-modal" at bounding box center [597, 309] width 363 height 50
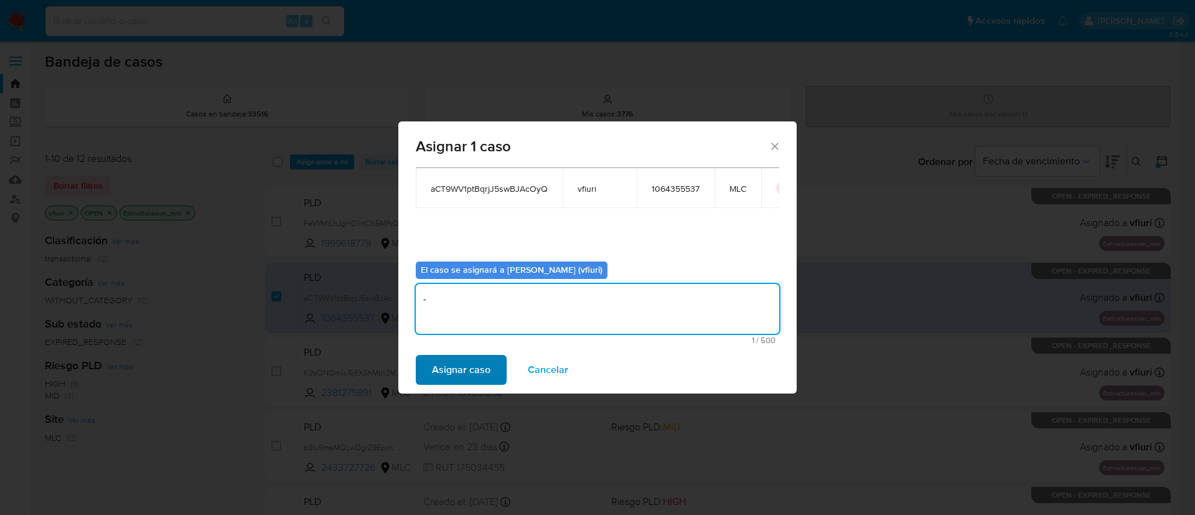
type textarea "-"
click at [473, 362] on span "Asignar caso" at bounding box center [461, 369] width 58 height 27
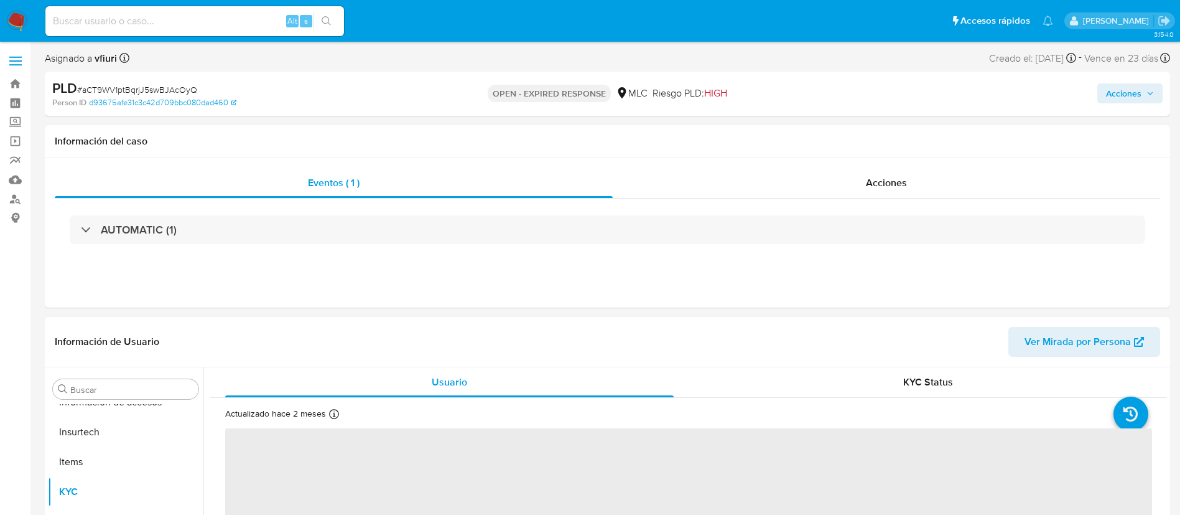
scroll to position [526, 0]
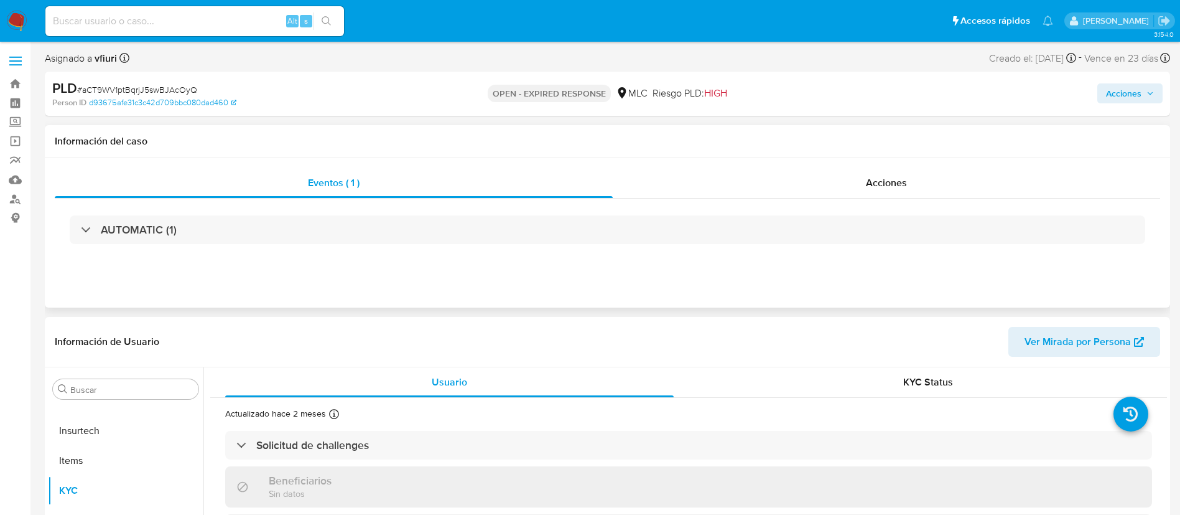
select select "10"
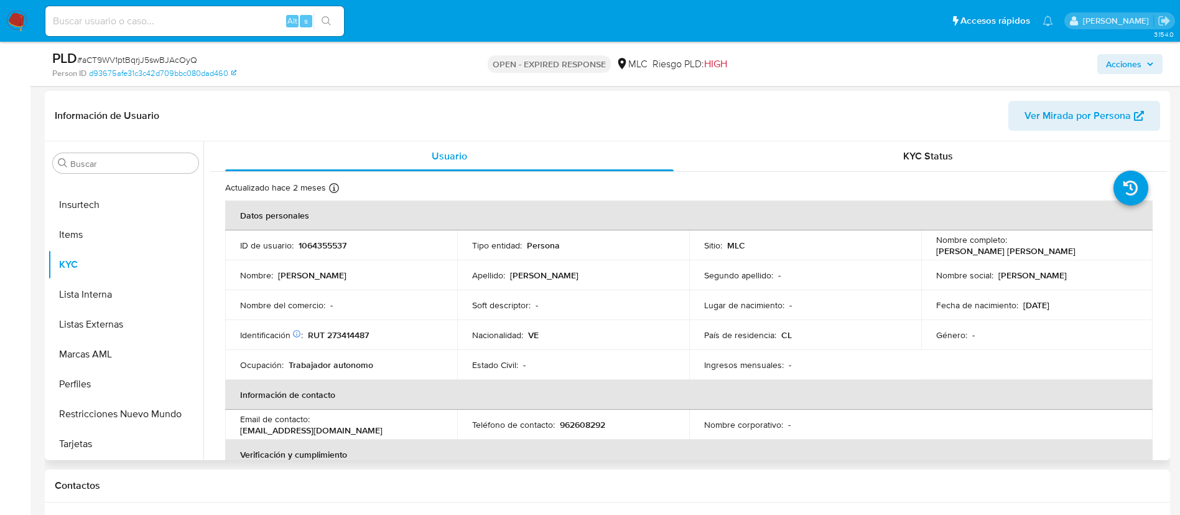
scroll to position [187, 0]
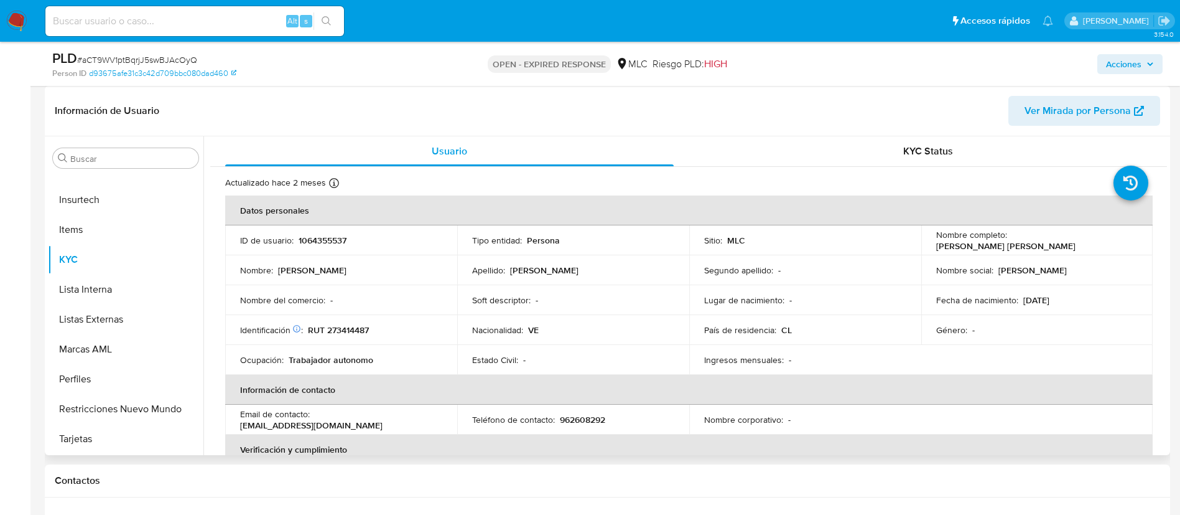
click at [337, 245] on p "1064355537" at bounding box center [323, 240] width 48 height 11
copy p "1064355537"
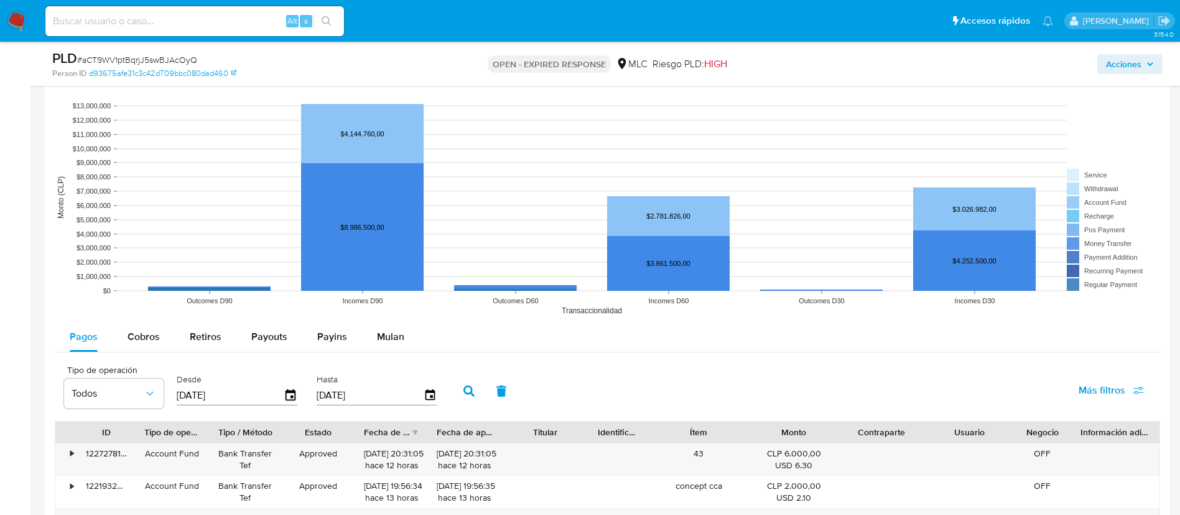
scroll to position [1307, 0]
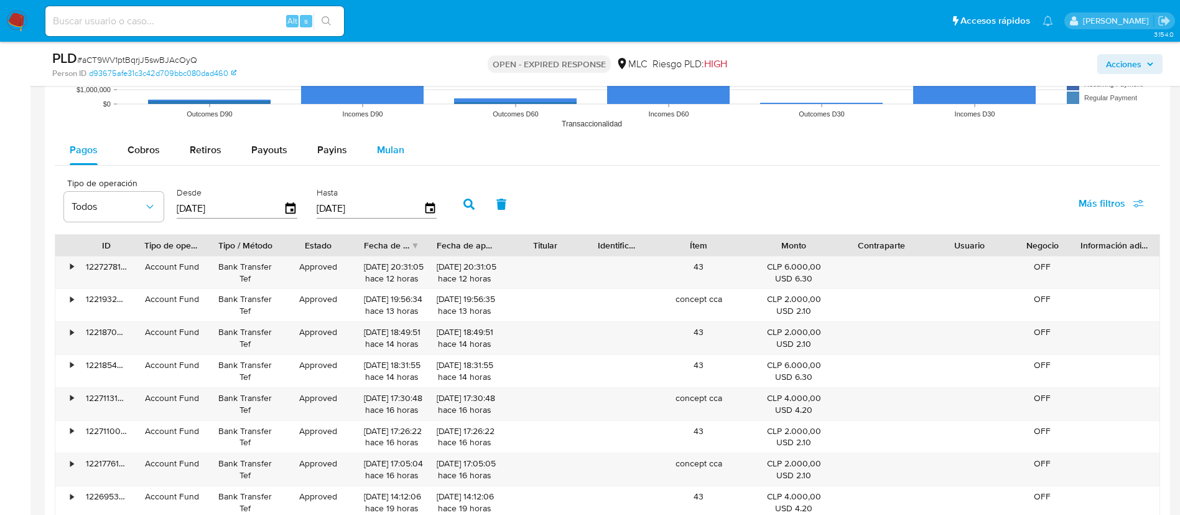
click at [380, 147] on span "Mulan" at bounding box center [390, 149] width 27 height 14
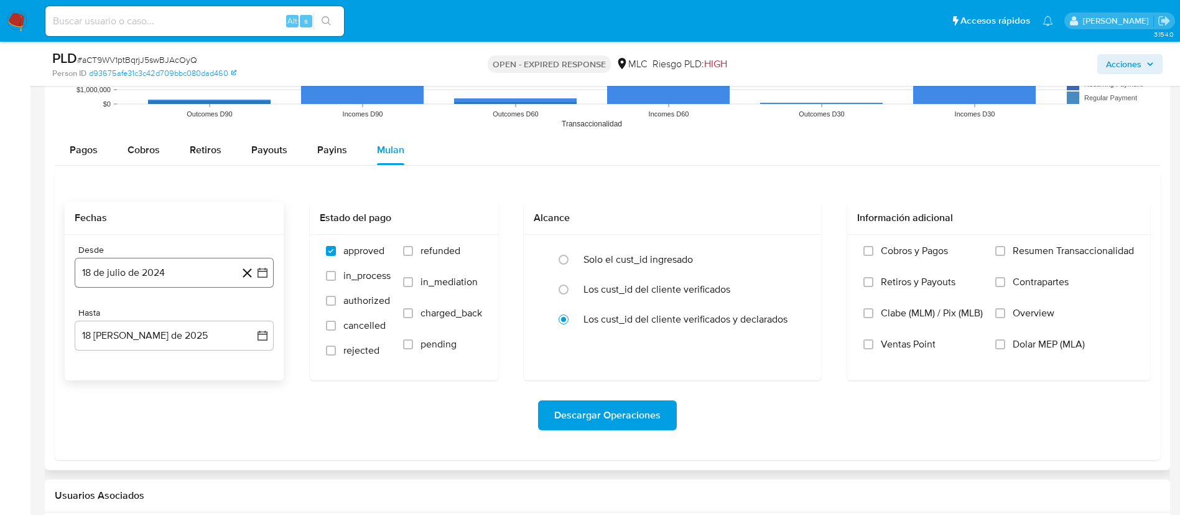
click at [269, 272] on button "18 de julio de 2024" at bounding box center [174, 273] width 199 height 30
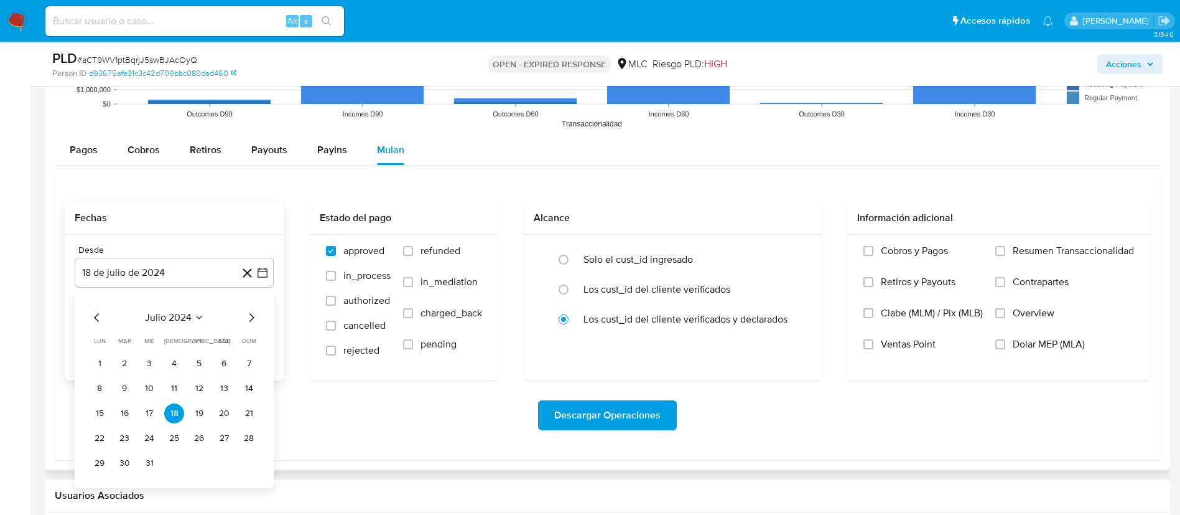
click at [248, 321] on icon "Mes siguiente" at bounding box center [251, 317] width 15 height 15
click at [147, 415] on button "14" at bounding box center [149, 413] width 20 height 20
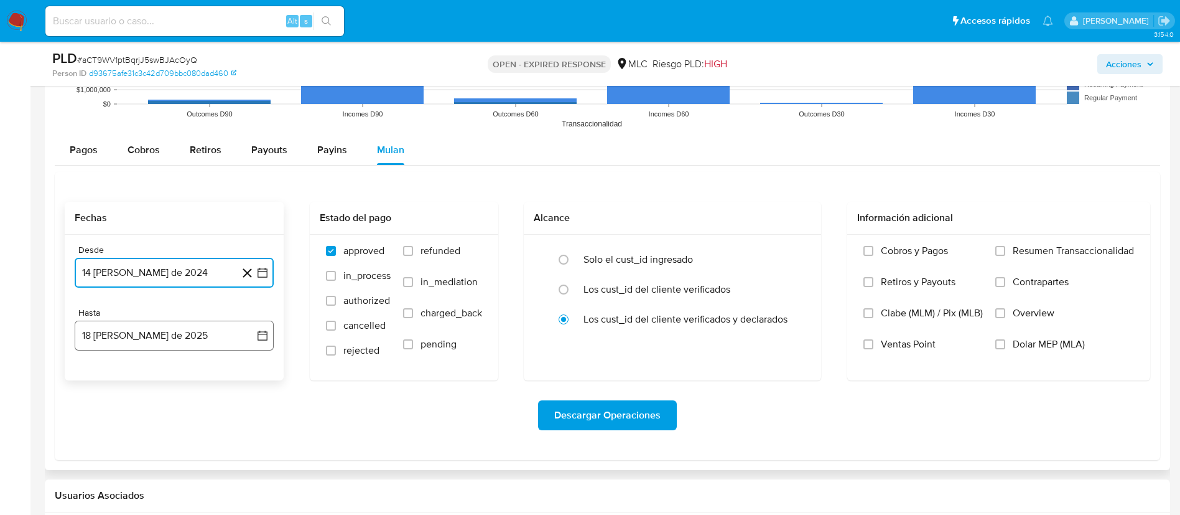
click at [267, 333] on icon "button" at bounding box center [263, 335] width 10 height 10
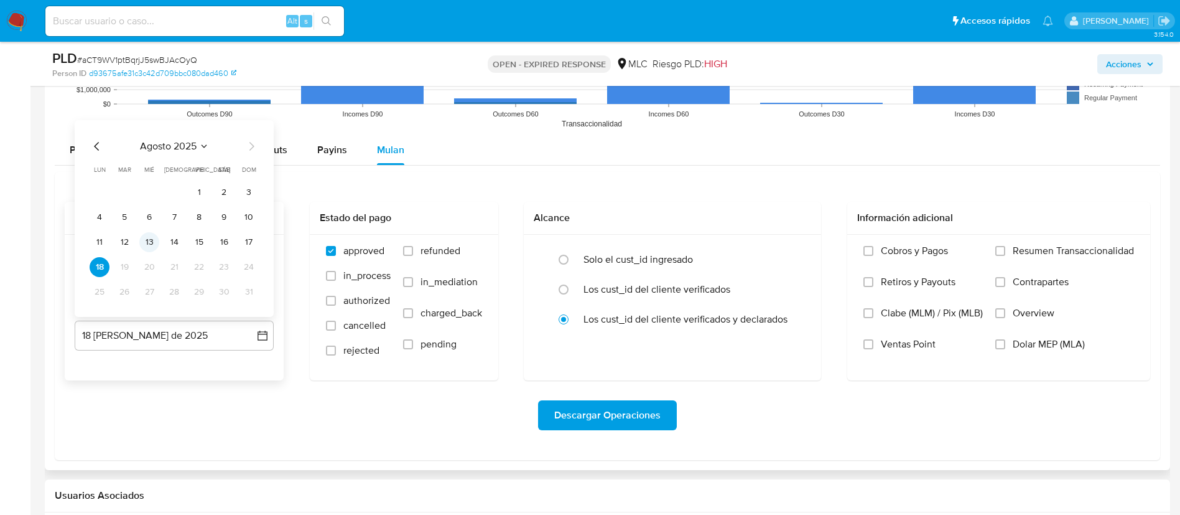
click at [156, 240] on button "13" at bounding box center [149, 242] width 20 height 20
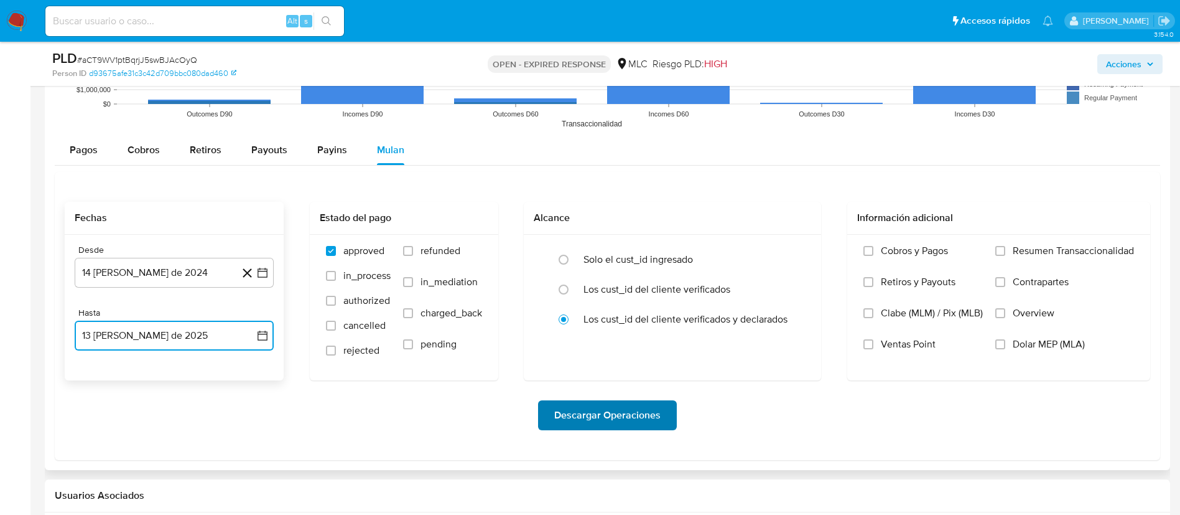
click at [601, 411] on span "Descargar Operaciones" at bounding box center [607, 414] width 106 height 27
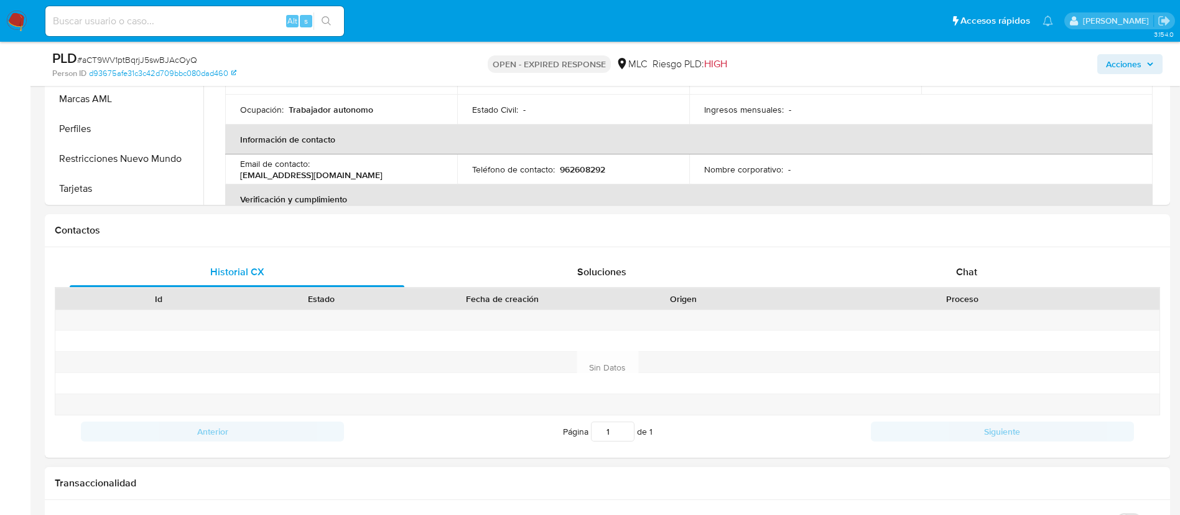
scroll to position [187, 0]
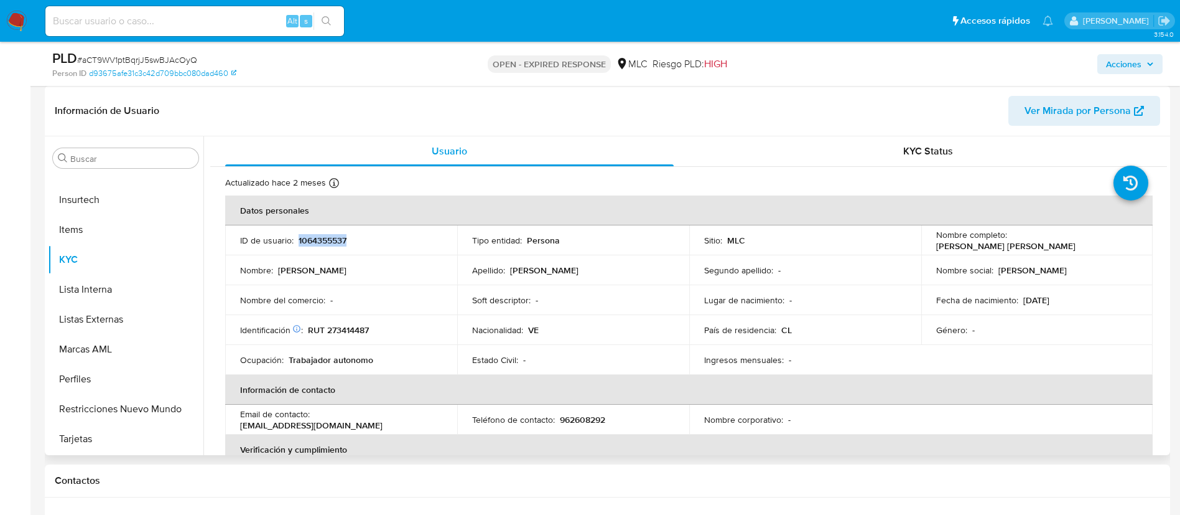
copy p "1064355537"
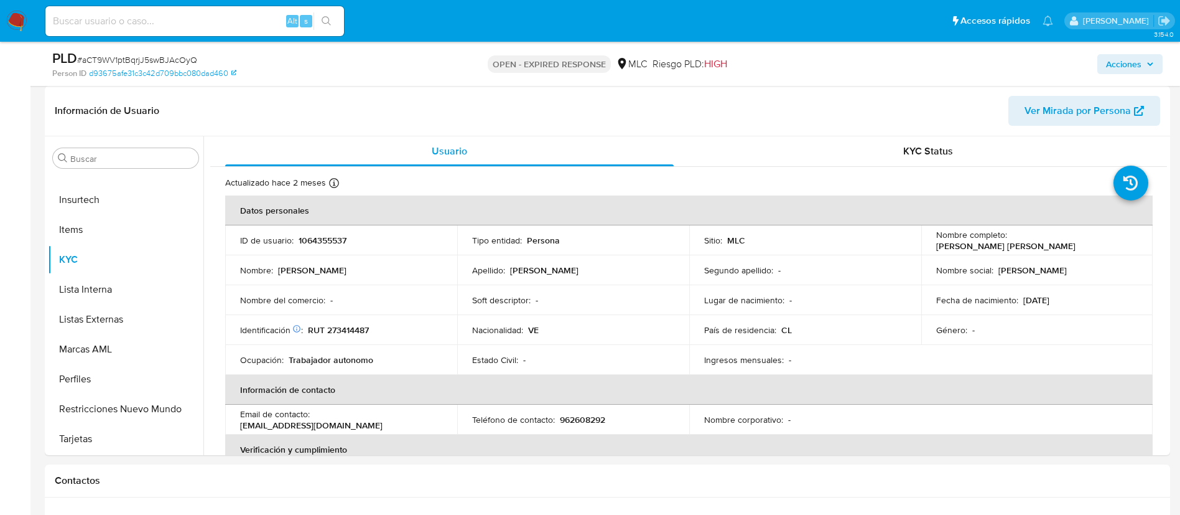
click at [195, 54] on span "# aCT9WV1ptBqrjJ5swBJAcOyQ" at bounding box center [137, 60] width 120 height 12
drag, startPoint x: 195, startPoint y: 54, endPoint x: 175, endPoint y: 54, distance: 19.3
click at [175, 54] on span "# aCT9WV1ptBqrjJ5swBJAcOyQ" at bounding box center [137, 60] width 120 height 12
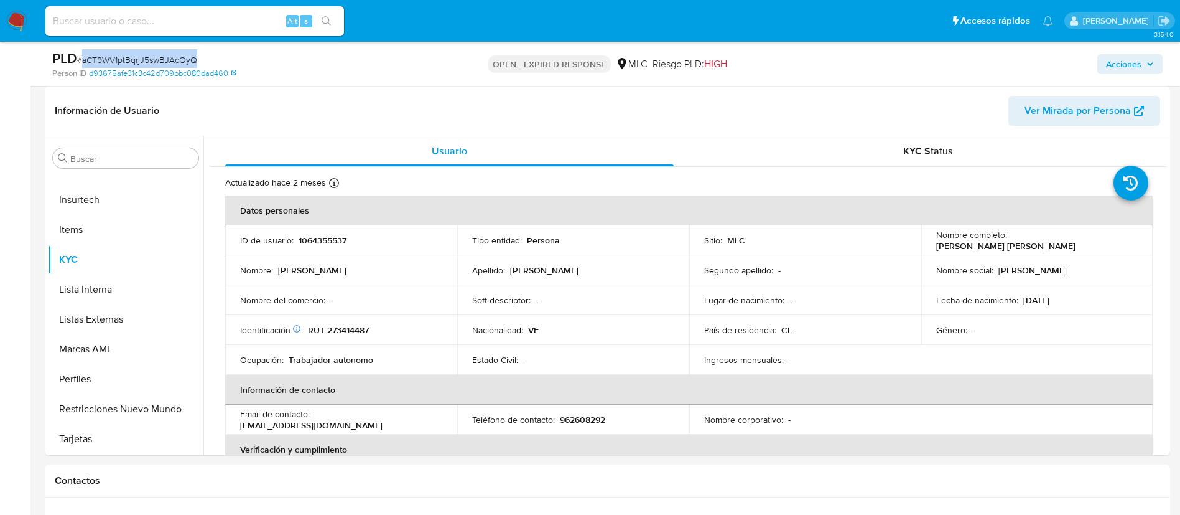
copy span "aCT9WV1ptBqrjJ5swBJAcOyQ"
click at [357, 328] on p "RUT 273414487" at bounding box center [338, 329] width 61 height 11
copy p "273414487"
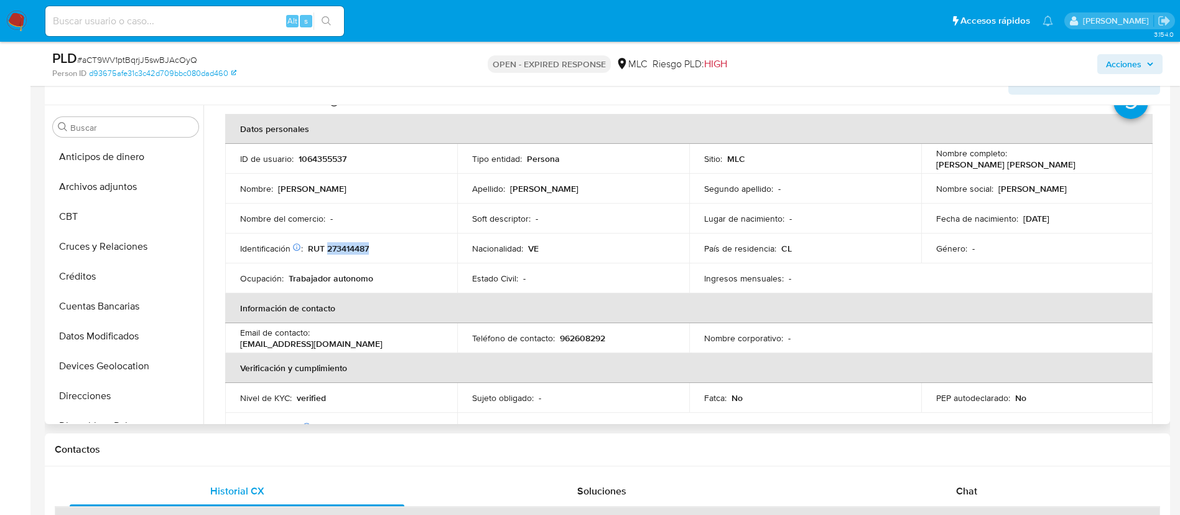
scroll to position [53, 0]
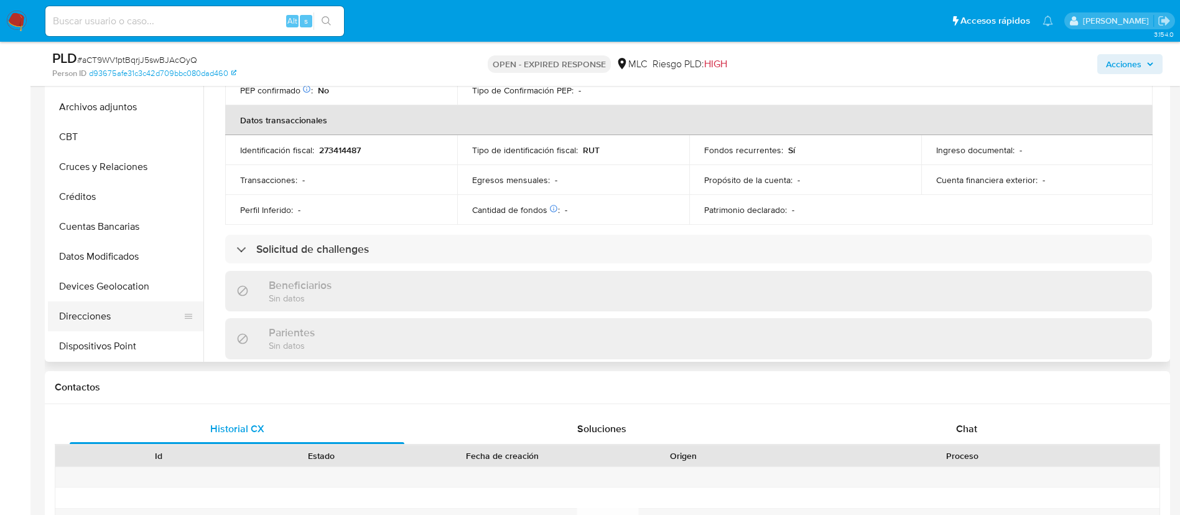
scroll to position [0, 0]
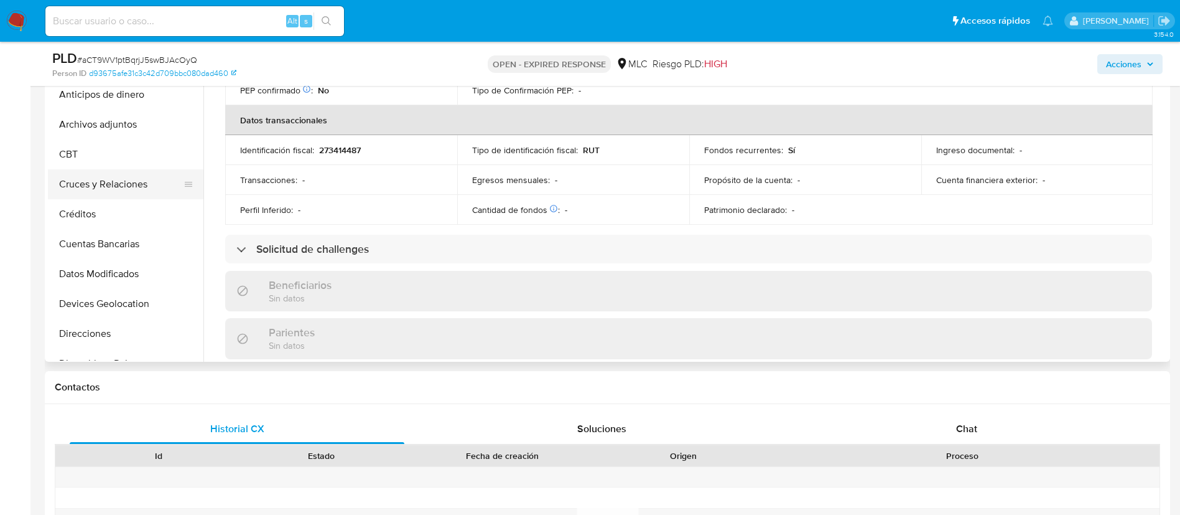
click at [110, 176] on button "Cruces y Relaciones" at bounding box center [121, 184] width 146 height 30
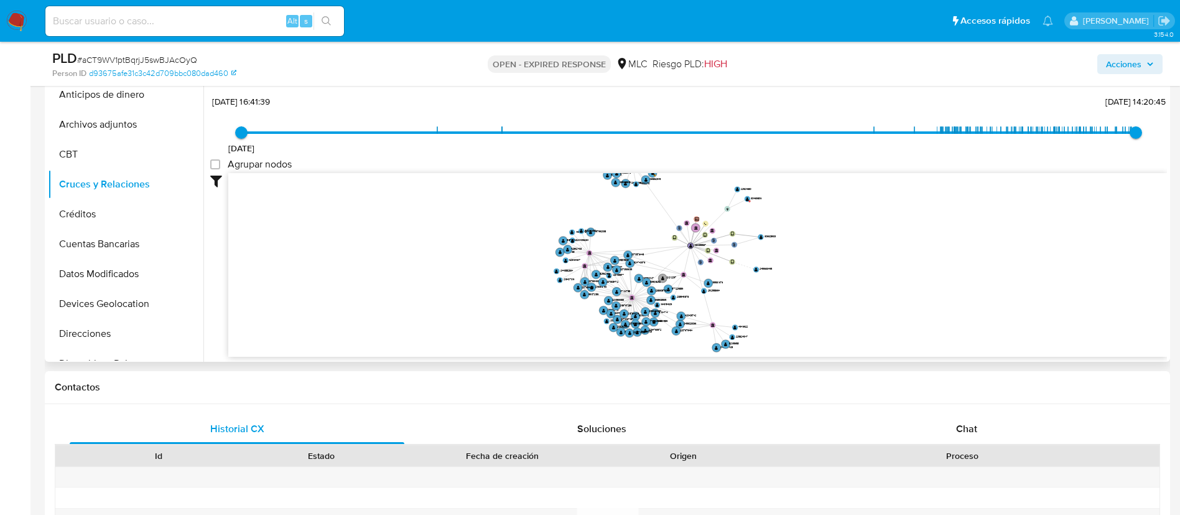
drag, startPoint x: 976, startPoint y: 213, endPoint x: 847, endPoint y: 248, distance: 134.2
click at [847, 248] on icon "phone-a76a96d5641bc223390912c3d674e137  user-1064355537  1064355537 person-d9…" at bounding box center [697, 263] width 939 height 180
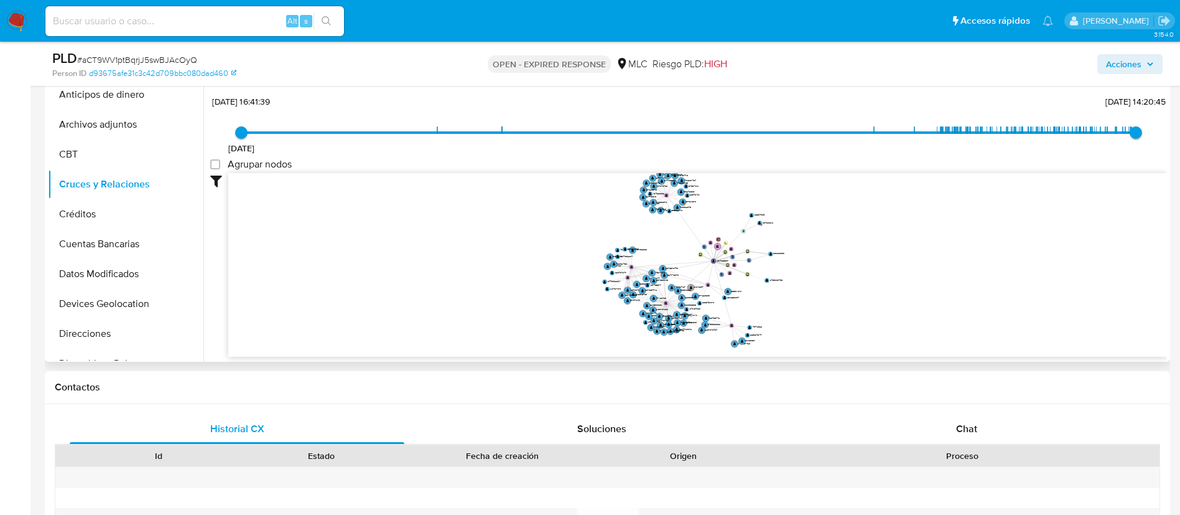
drag, startPoint x: 847, startPoint y: 248, endPoint x: 848, endPoint y: 264, distance: 15.6
click at [848, 264] on icon "phone-a76a96d5641bc223390912c3d674e137  user-1064355537  1064355537 person-d9…" at bounding box center [697, 263] width 939 height 180
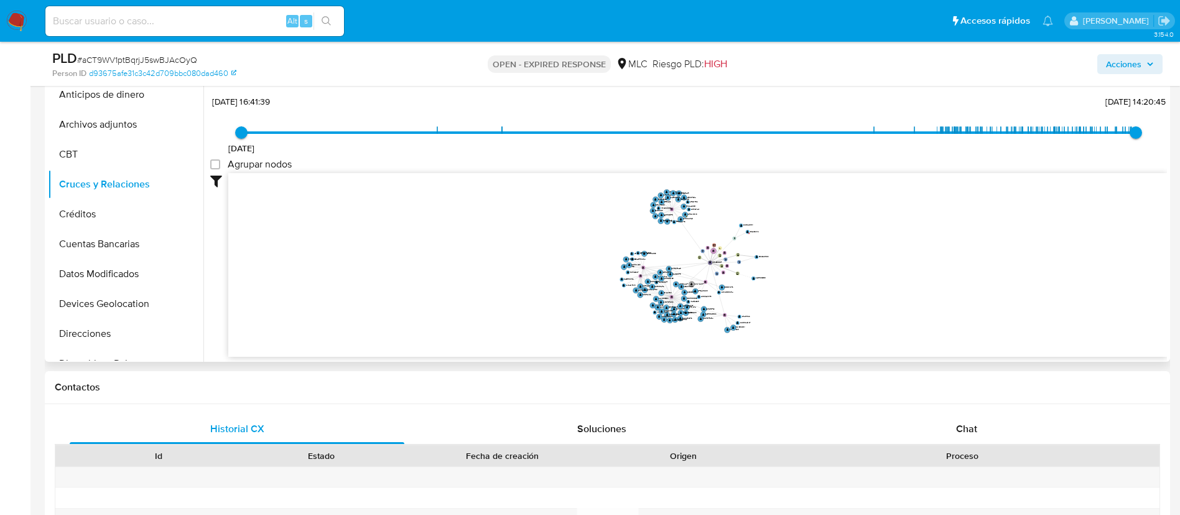
drag, startPoint x: 729, startPoint y: 222, endPoint x: 665, endPoint y: 219, distance: 63.5
click at [665, 219] on icon "phone-a76a96d5641bc223390912c3d674e137  user-1064355537  1064355537 person-d9…" at bounding box center [697, 263] width 939 height 180
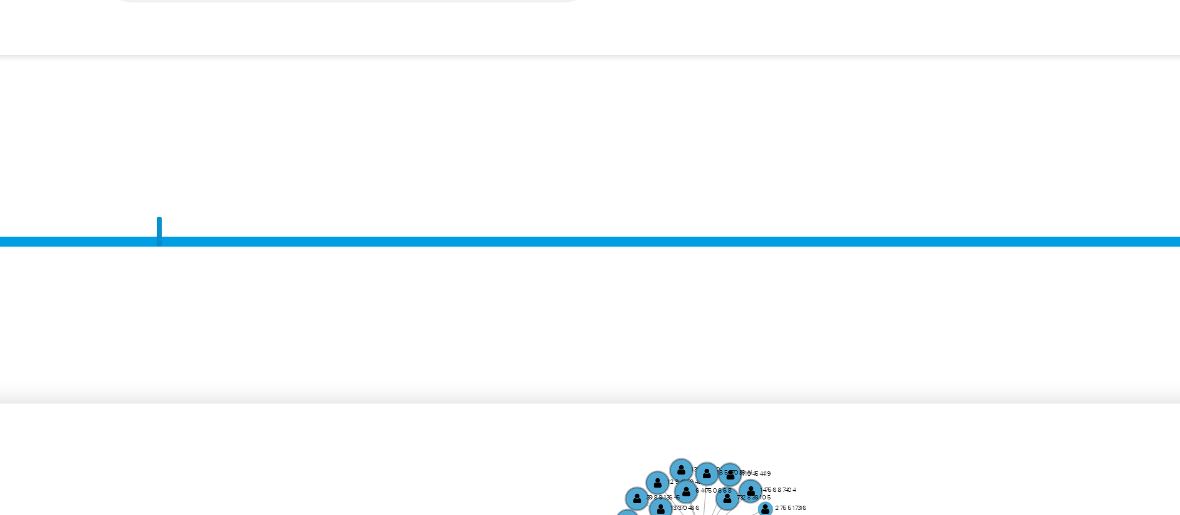
scroll to position [1, 0]
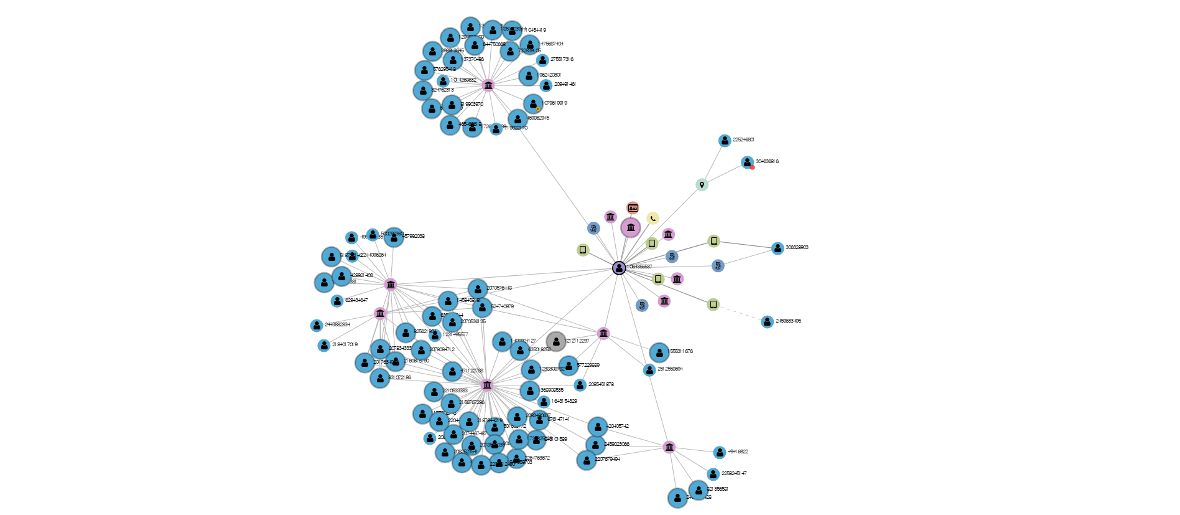
drag, startPoint x: 633, startPoint y: 229, endPoint x: 615, endPoint y: 229, distance: 17.4
click at [615, 229] on icon "phone-a76a96d5641bc223390912c3d674e137  user-1064355537  1064355537 person-d9…" at bounding box center [697, 262] width 939 height 180
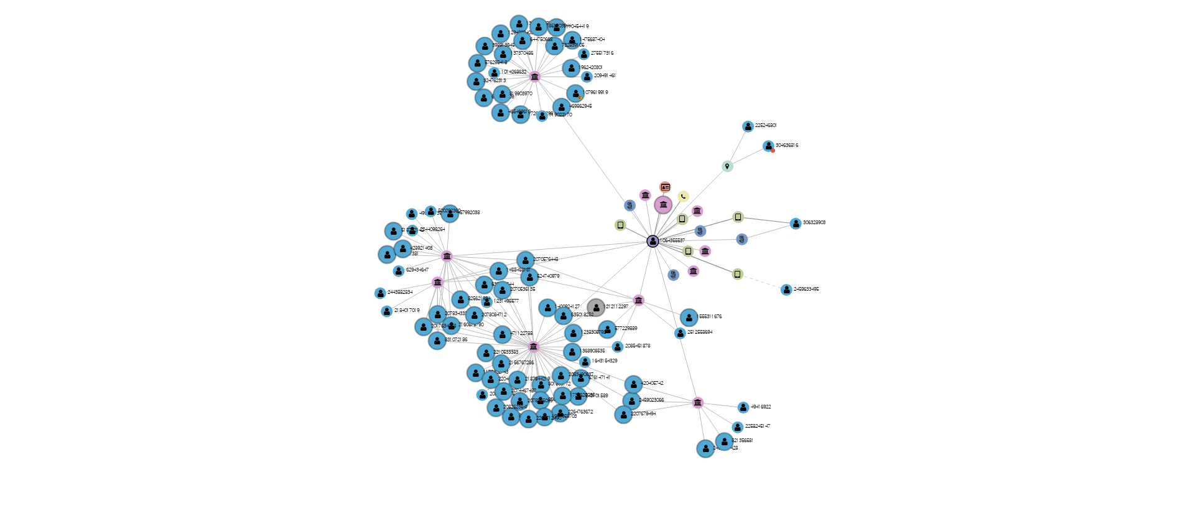
drag, startPoint x: 675, startPoint y: 230, endPoint x: 682, endPoint y: 226, distance: 7.8
click at [682, 226] on icon "phone-a76a96d5641bc223390912c3d674e137  user-1064355537  1064355537 person-d9…" at bounding box center [697, 262] width 939 height 180
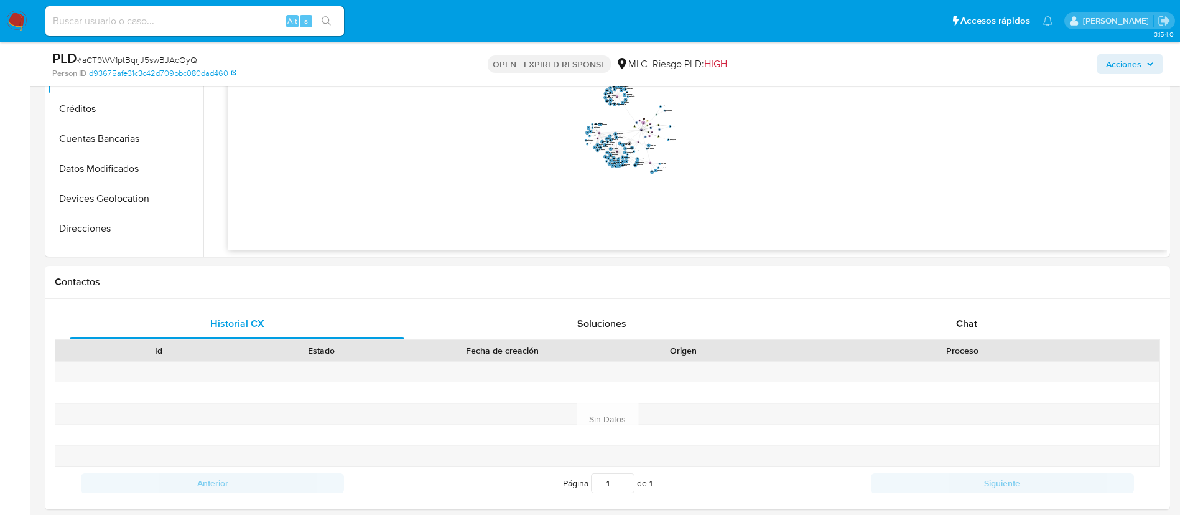
scroll to position [467, 0]
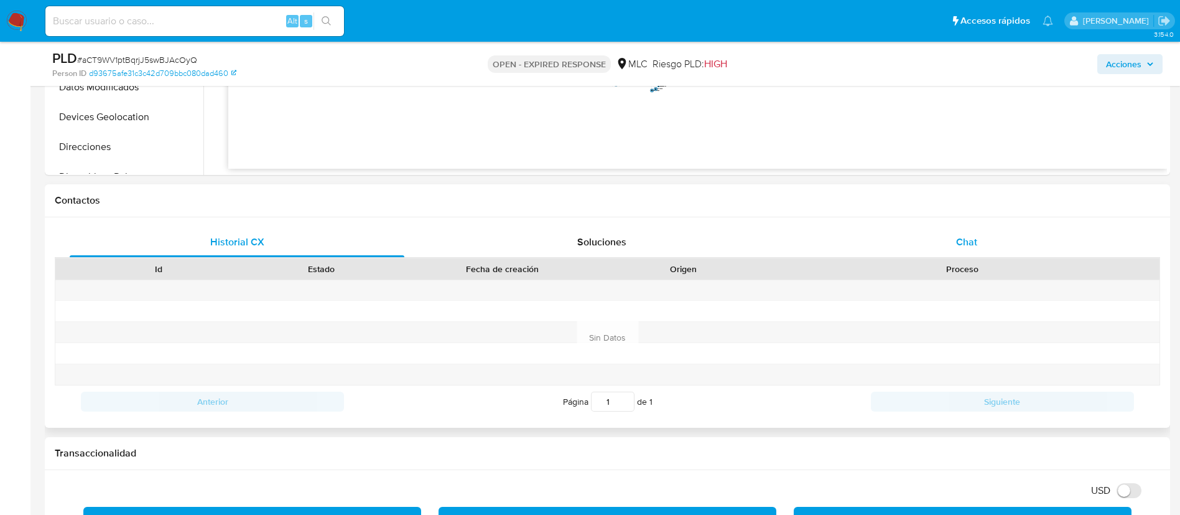
click at [955, 237] on div "Chat" at bounding box center [967, 242] width 335 height 30
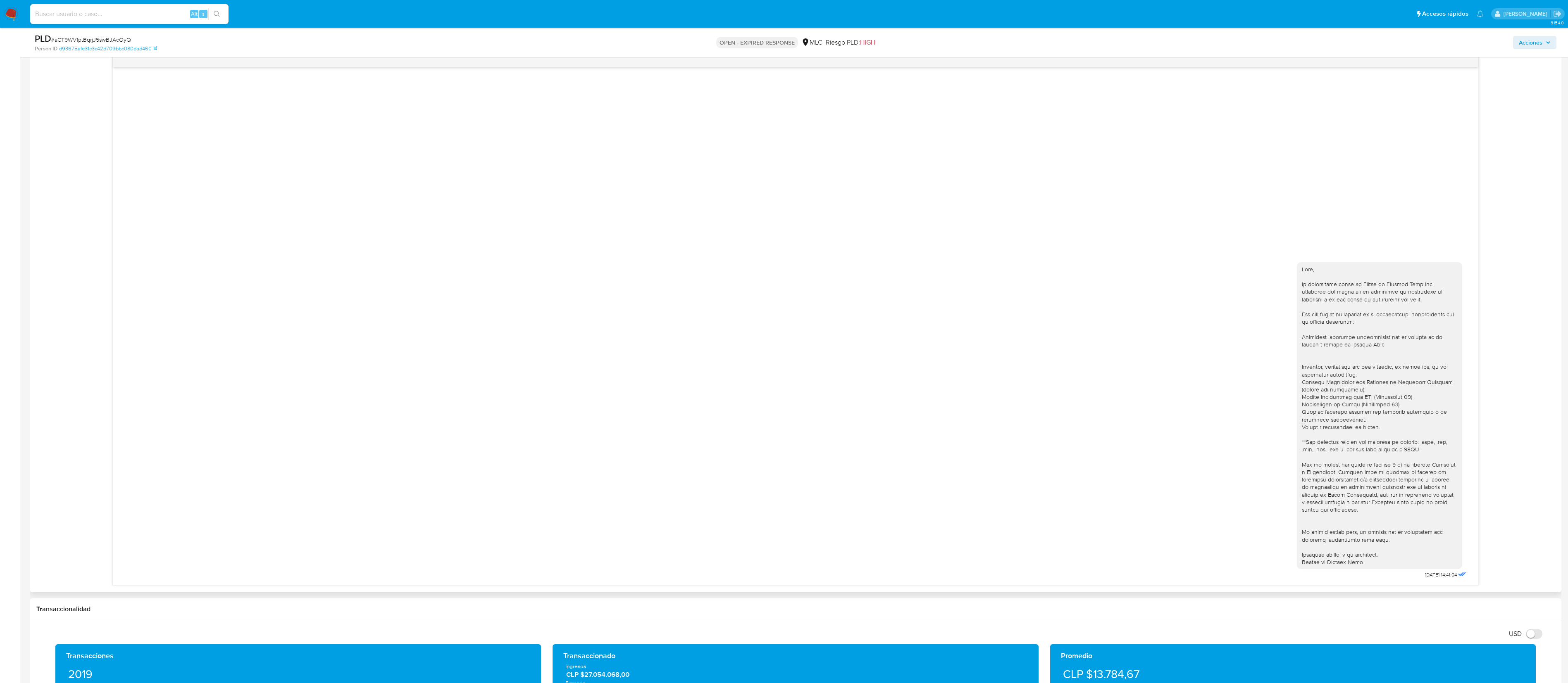
scroll to position [433, 0]
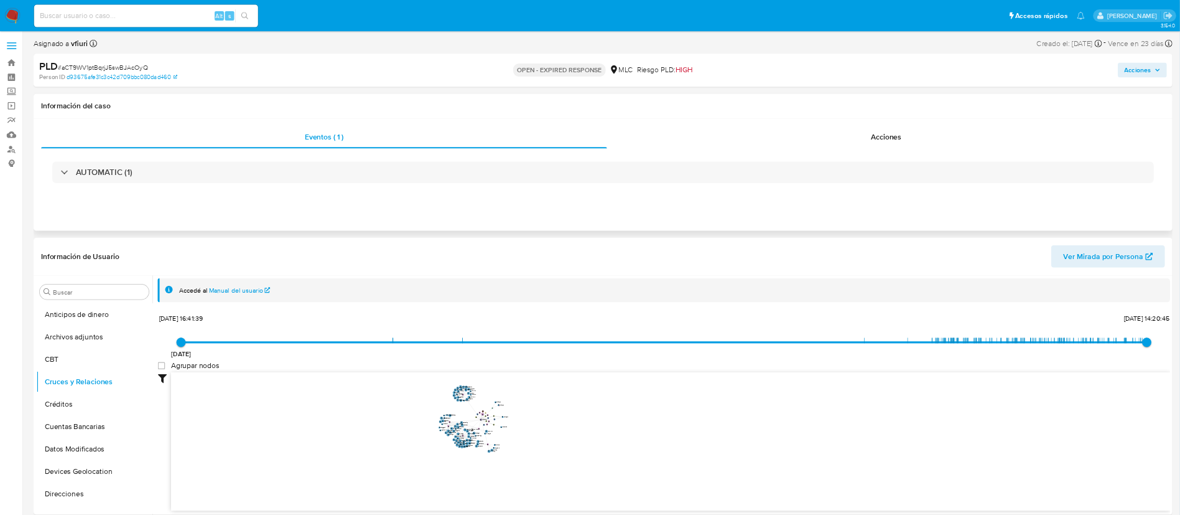
scroll to position [2, 0]
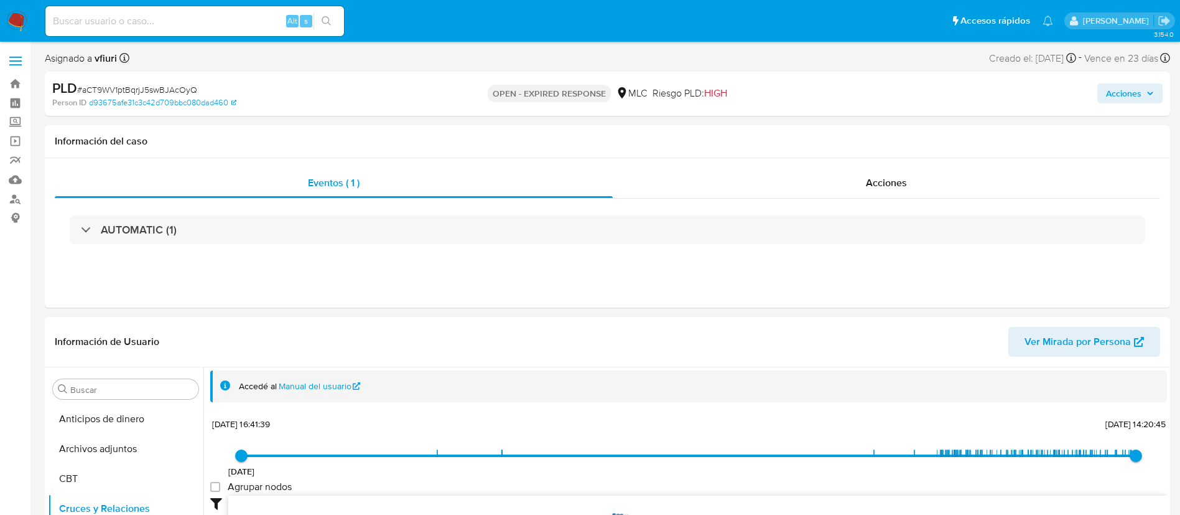
click at [187, 85] on span "# aCT9WV1ptBqrjJ5swBJAcOyQ" at bounding box center [137, 89] width 120 height 12
copy span "aCT9WV1ptBqrjJ5swBJAcOyQ"
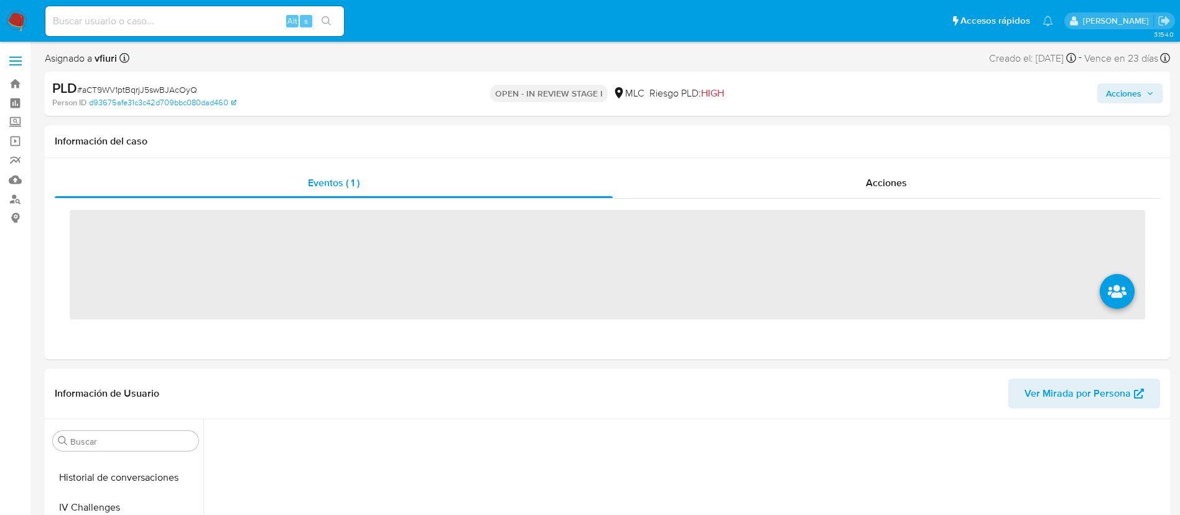
scroll to position [526, 0]
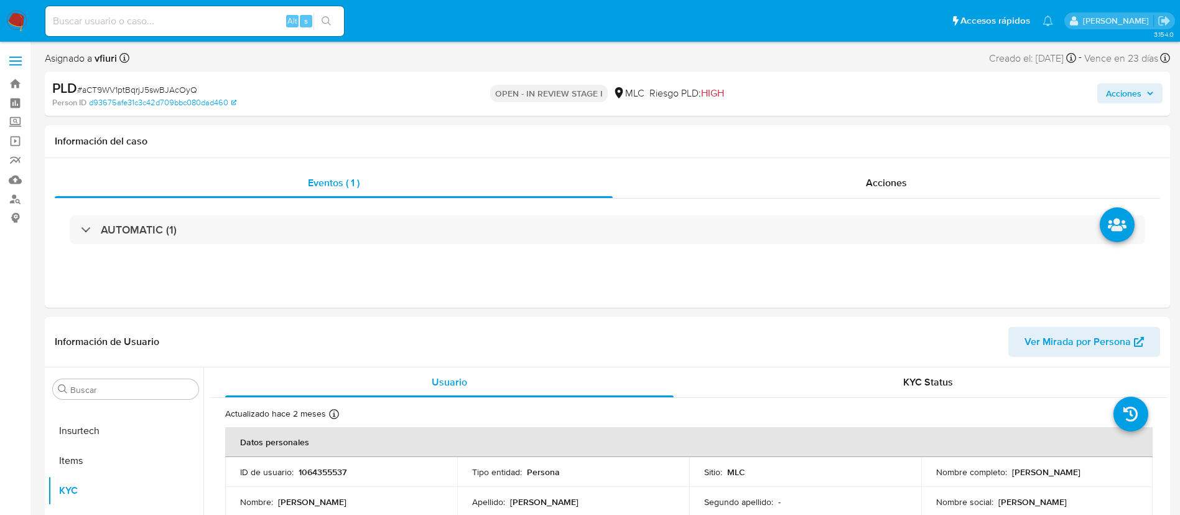
select select "10"
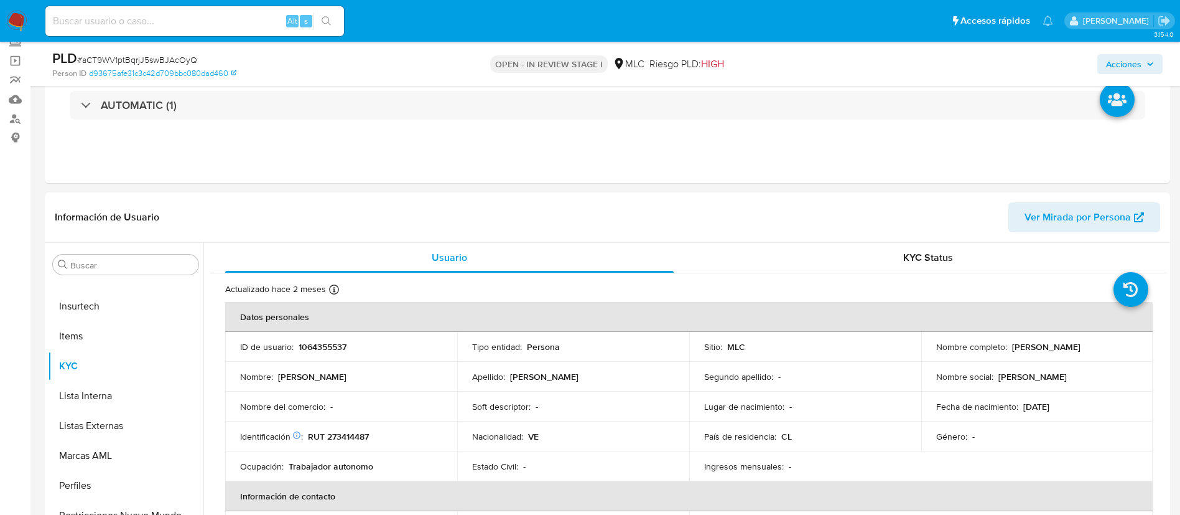
scroll to position [187, 0]
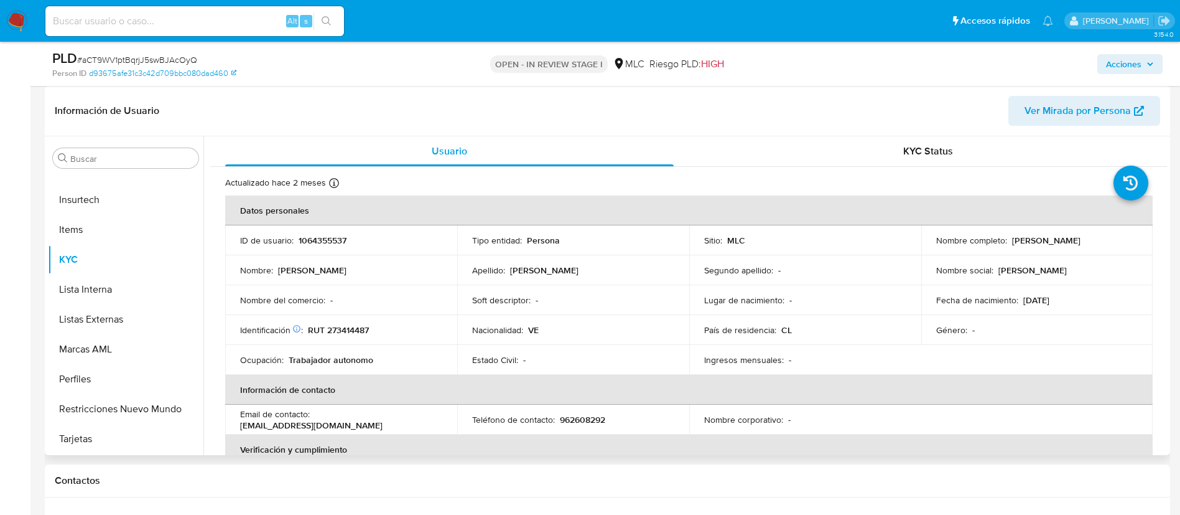
drag, startPoint x: 1005, startPoint y: 240, endPoint x: 1129, endPoint y: 241, distance: 123.8
click at [1129, 241] on div "Nombre completo : [PERSON_NAME]" at bounding box center [1038, 240] width 202 height 11
copy div "[PERSON_NAME]"
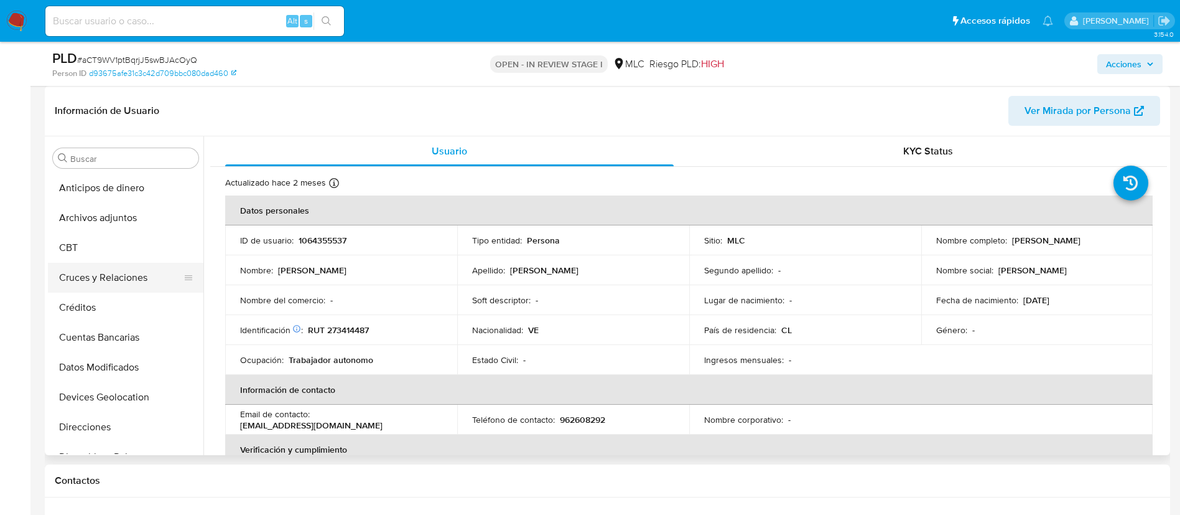
click at [123, 276] on button "Cruces y Relaciones" at bounding box center [121, 278] width 146 height 30
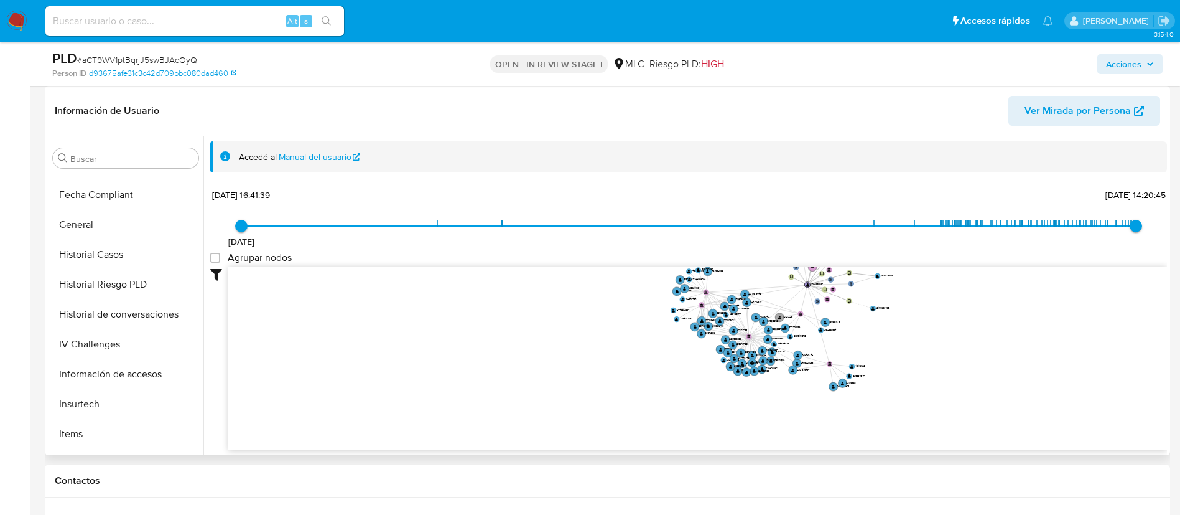
scroll to position [526, 0]
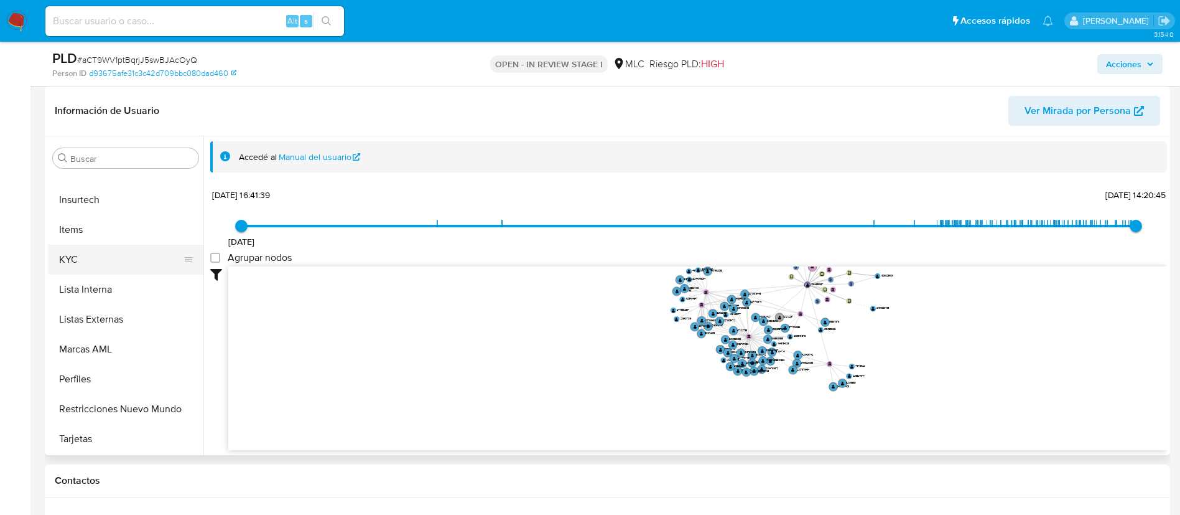
click at [104, 249] on button "KYC" at bounding box center [121, 260] width 146 height 30
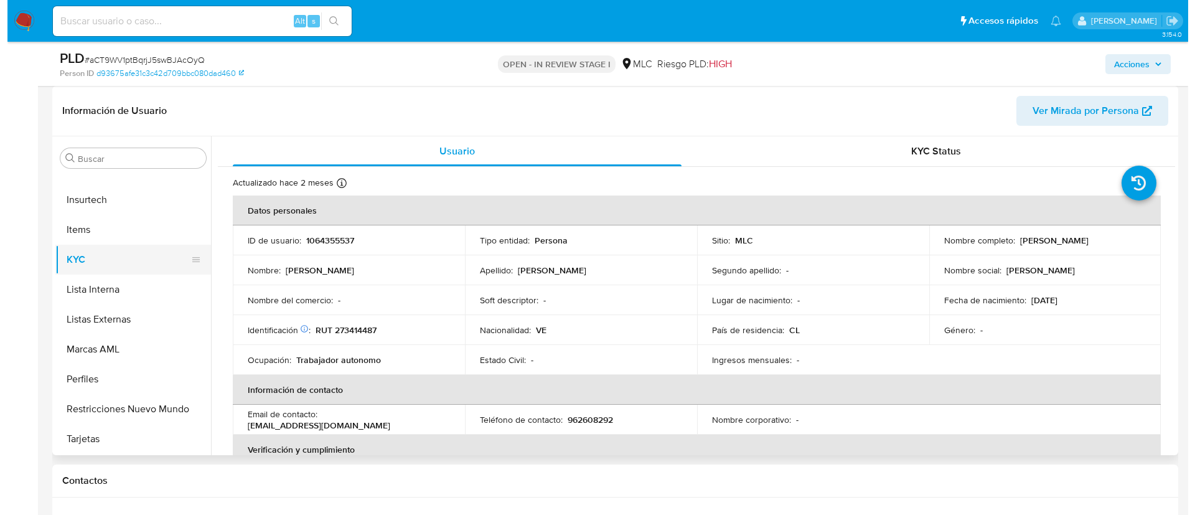
scroll to position [0, 0]
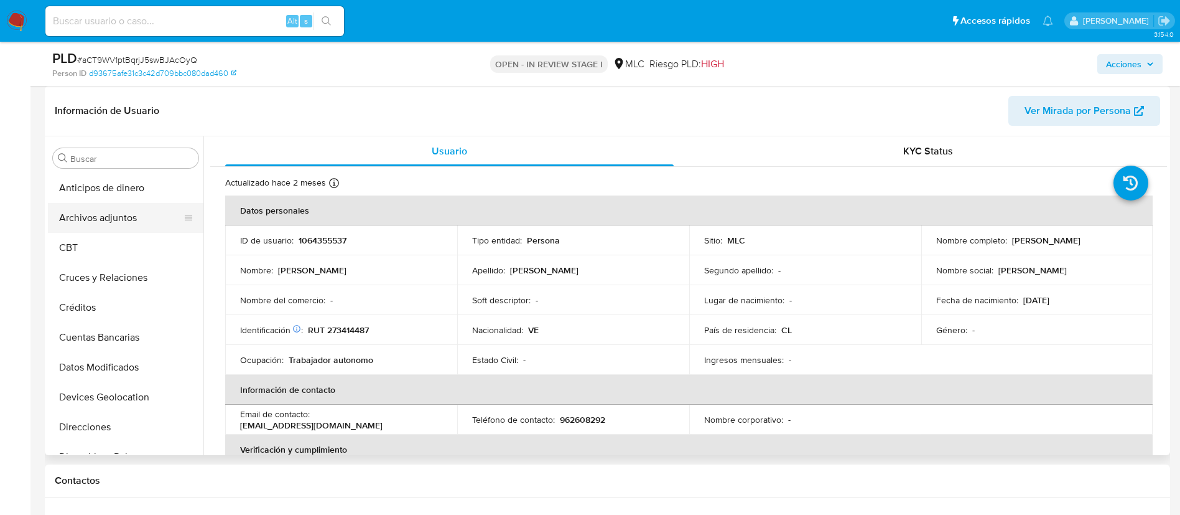
click at [99, 222] on button "Archivos adjuntos" at bounding box center [121, 218] width 146 height 30
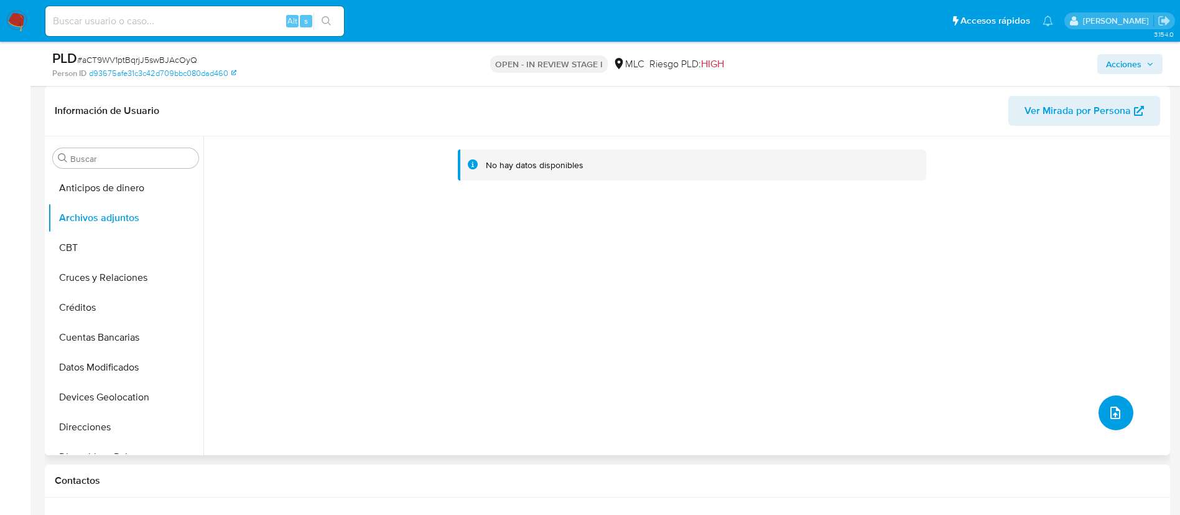
click at [1113, 415] on icon "upload-file" at bounding box center [1115, 412] width 15 height 15
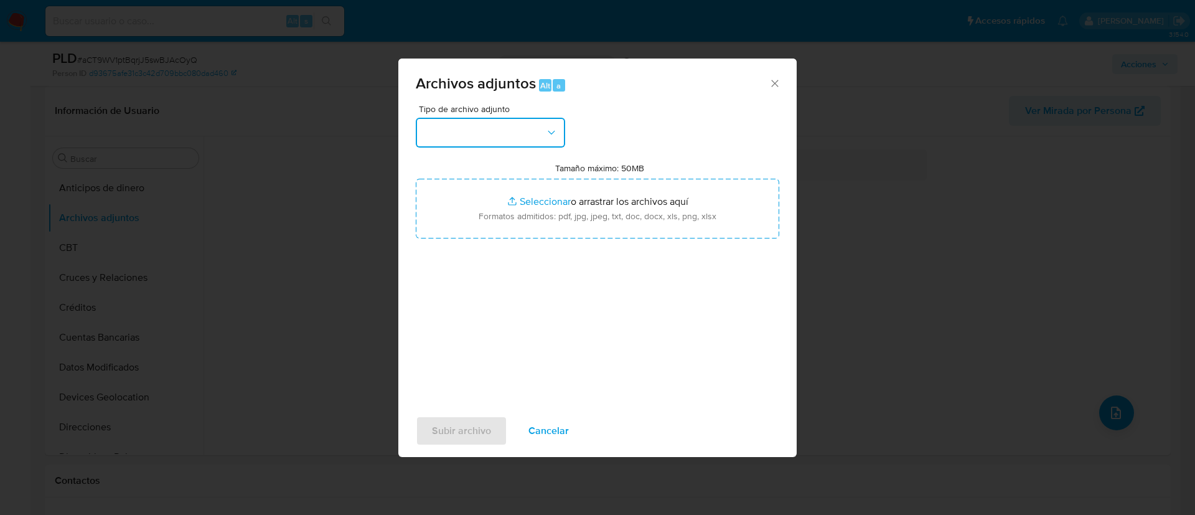
click at [487, 146] on button "button" at bounding box center [490, 133] width 149 height 30
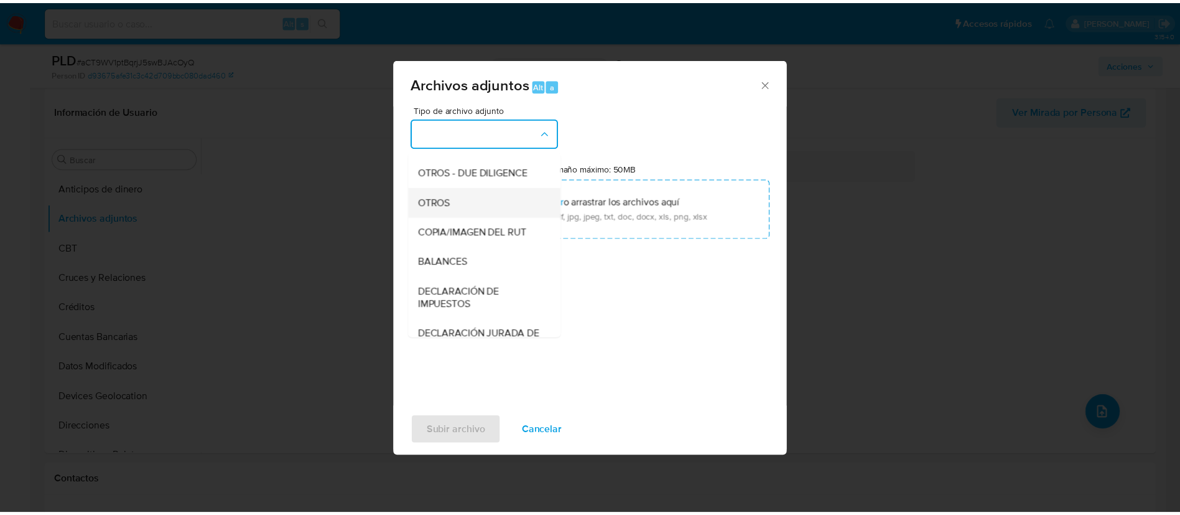
scroll to position [144, 0]
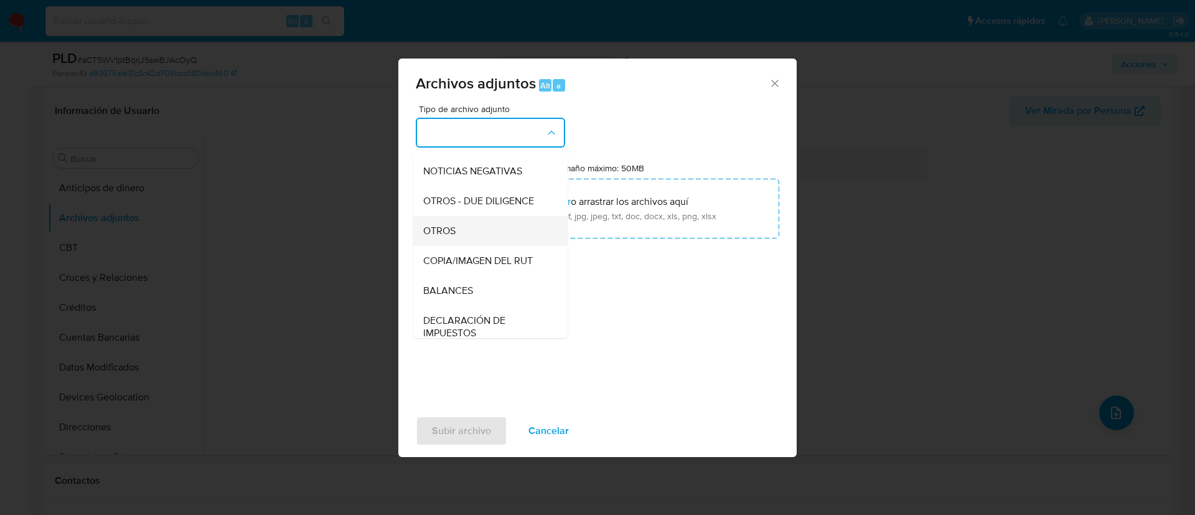
click at [456, 240] on div "OTROS" at bounding box center [486, 231] width 127 height 30
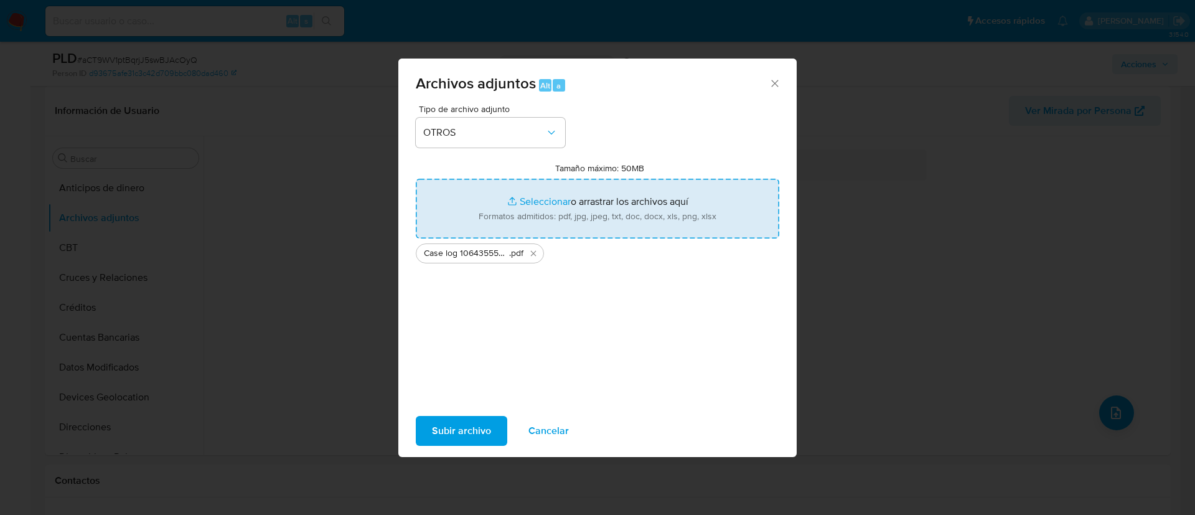
type input "C:\fakepath\Tabla 1064355537.xlsx"
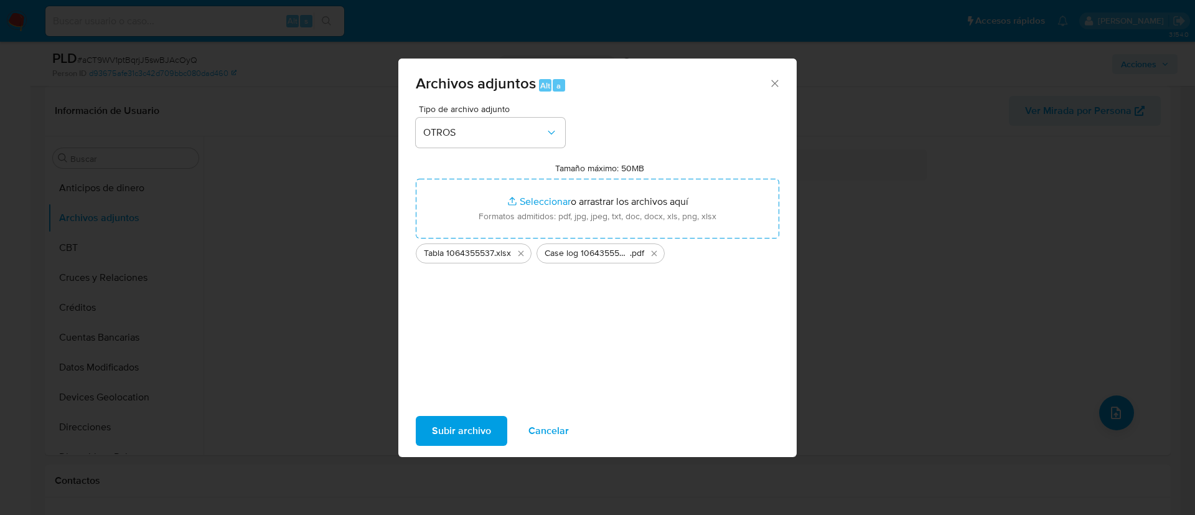
drag, startPoint x: 465, startPoint y: 414, endPoint x: 464, endPoint y: 422, distance: 8.1
click at [465, 414] on div "Subir archivo Cancelar" at bounding box center [597, 430] width 398 height 47
click at [464, 423] on span "Subir archivo" at bounding box center [461, 430] width 59 height 27
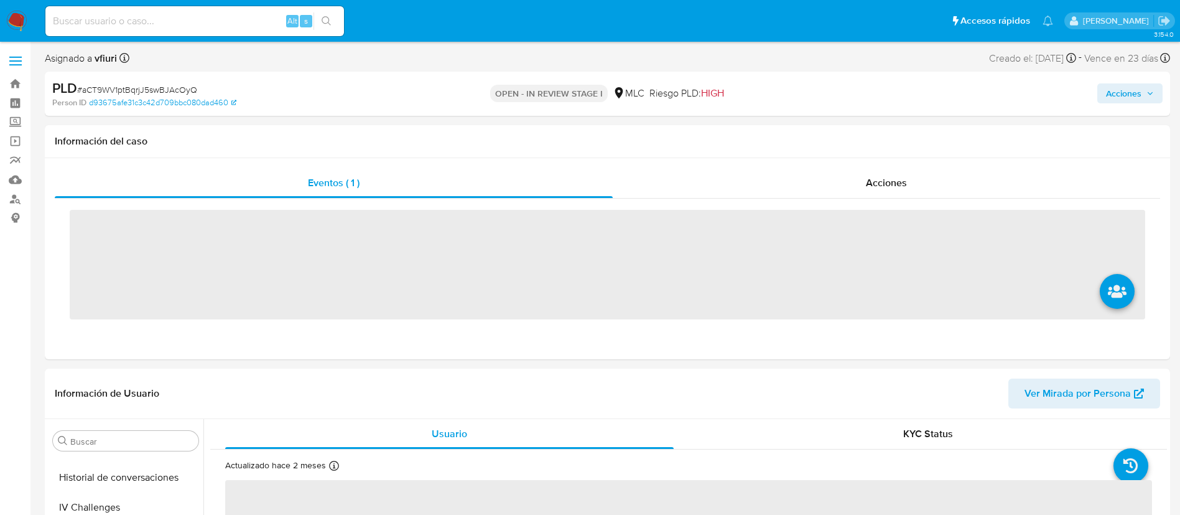
scroll to position [526, 0]
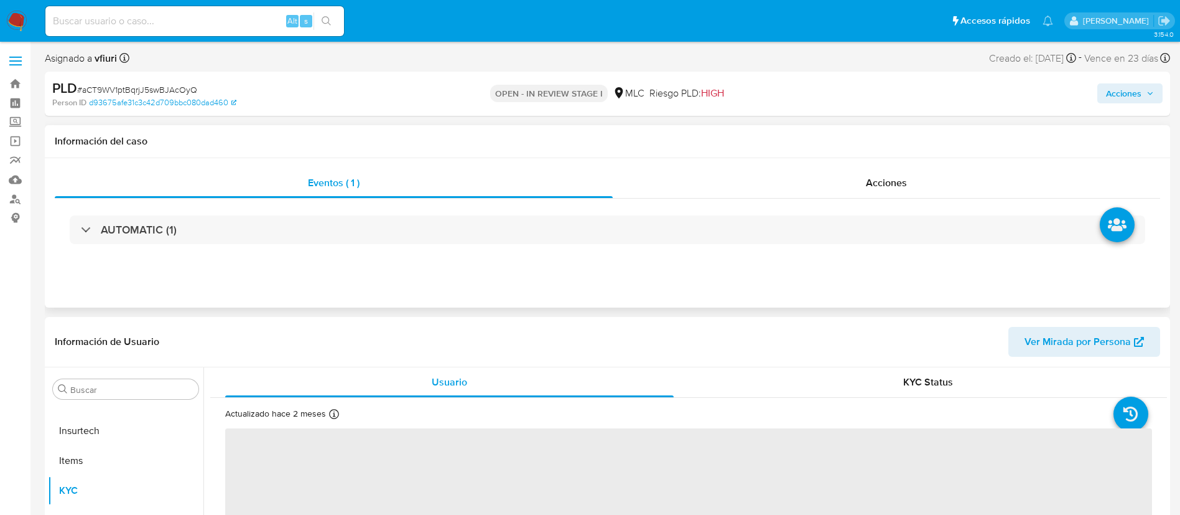
select select "10"
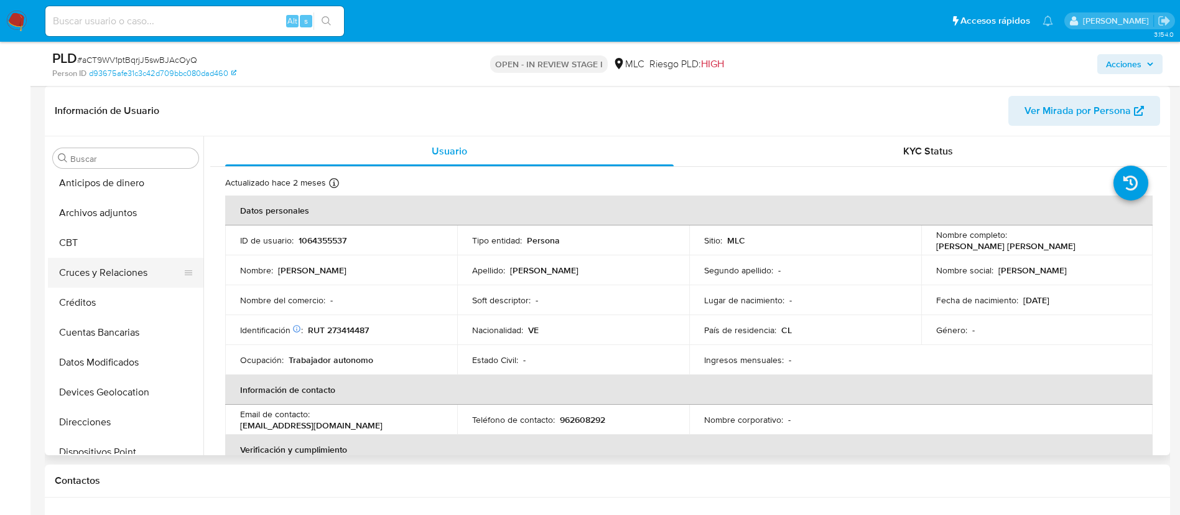
scroll to position [0, 0]
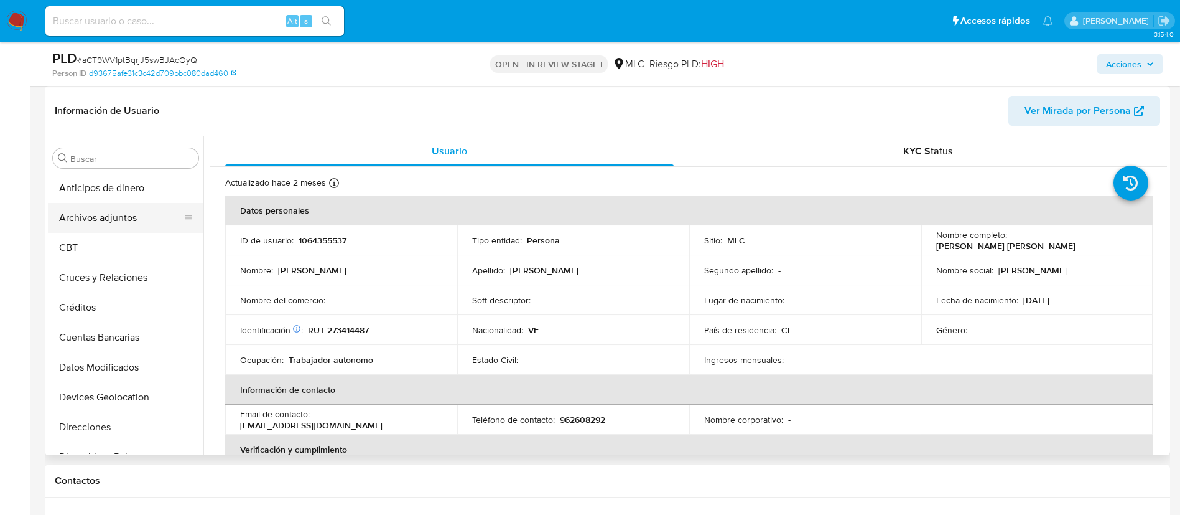
click at [76, 218] on button "Archivos adjuntos" at bounding box center [121, 218] width 146 height 30
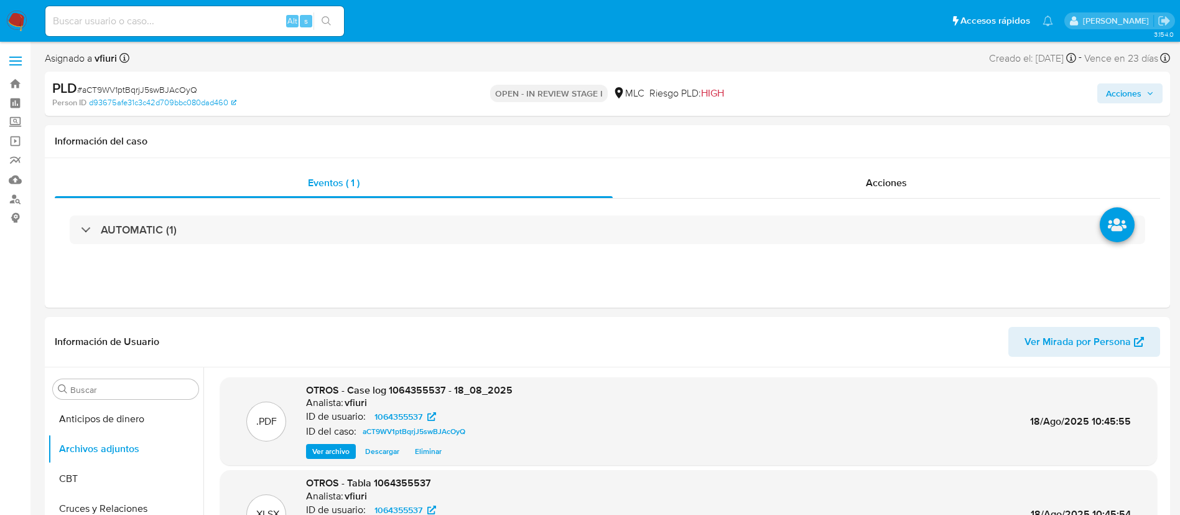
click at [1133, 114] on div "PLD # aCT9WV1ptBqrjJ5swBJAcOyQ Person ID d93675afe31c3c42d709bbc080dad460 OPEN …" at bounding box center [608, 94] width 1126 height 44
click at [1128, 106] on div "Acciones" at bounding box center [979, 93] width 367 height 29
click at [1115, 92] on span "Acciones" at bounding box center [1123, 93] width 35 height 20
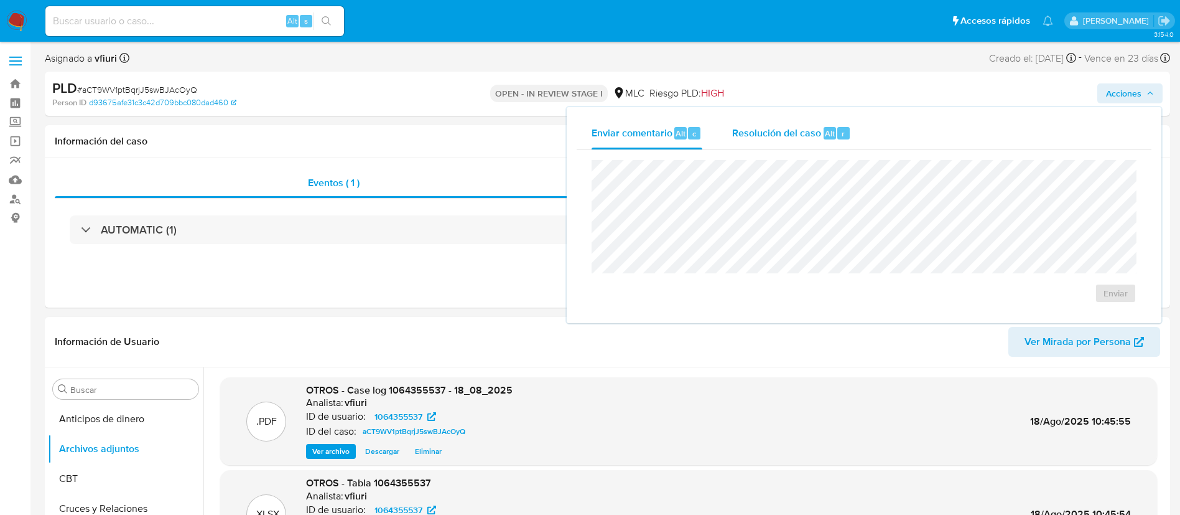
click at [768, 146] on div "Resolución del caso Alt r" at bounding box center [791, 133] width 119 height 32
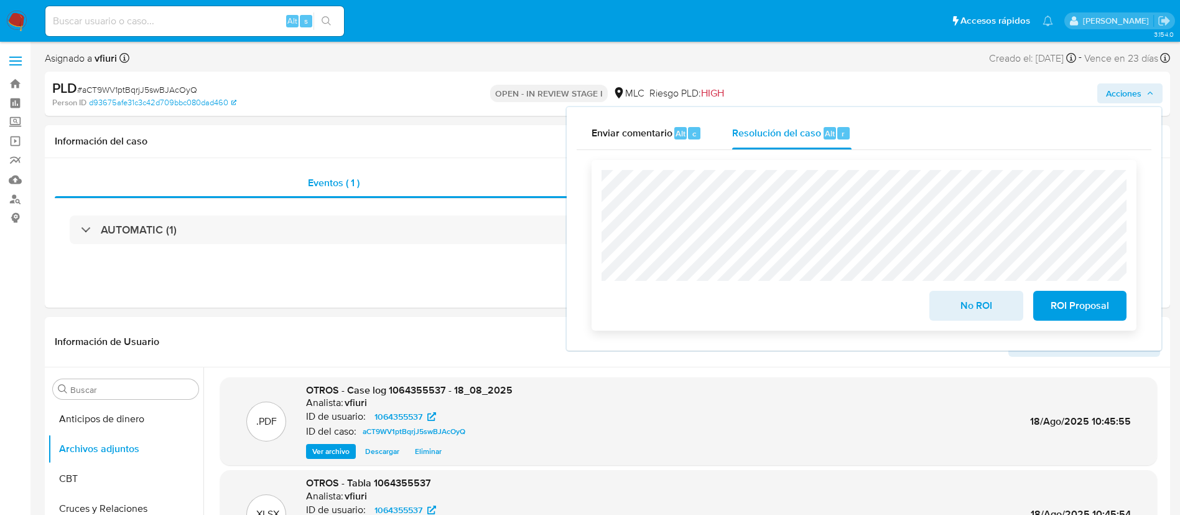
click at [1081, 319] on span "ROI Proposal" at bounding box center [1080, 305] width 61 height 27
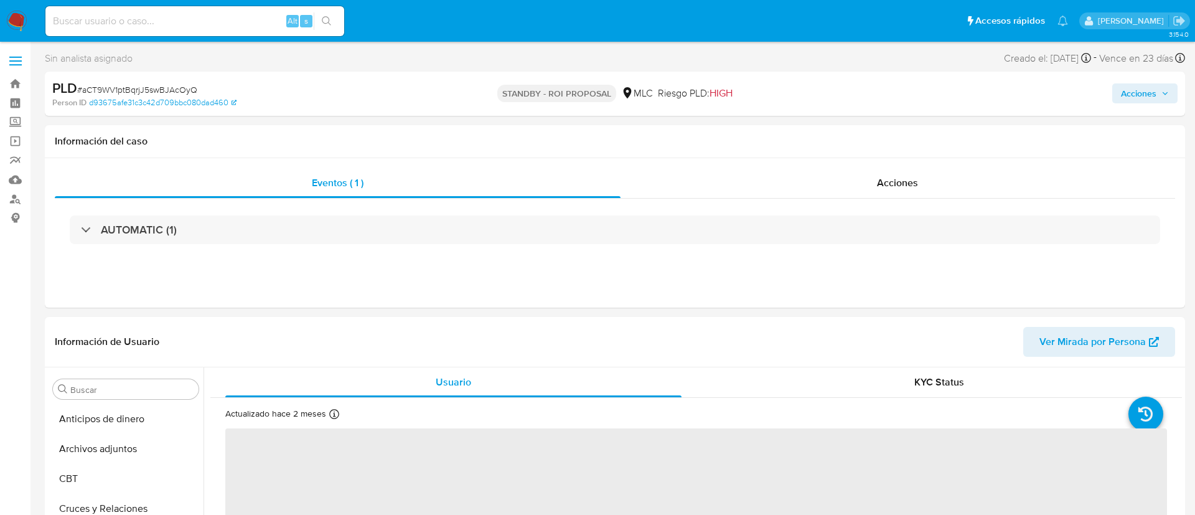
select select "10"
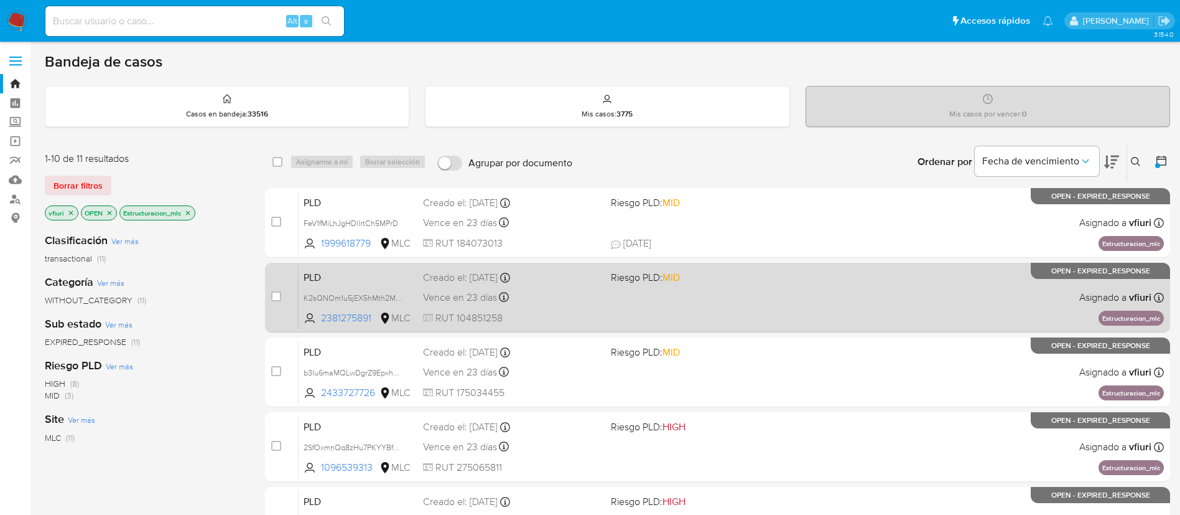
click at [603, 311] on div "PLD K2sQNOm1u5jEX5hMth2M2KAo 2381275891 MLC Riesgo PLD: MID Creado el: [DATE] C…" at bounding box center [732, 297] width 866 height 63
click at [274, 301] on input "checkbox" at bounding box center [276, 296] width 10 height 10
checkbox input "true"
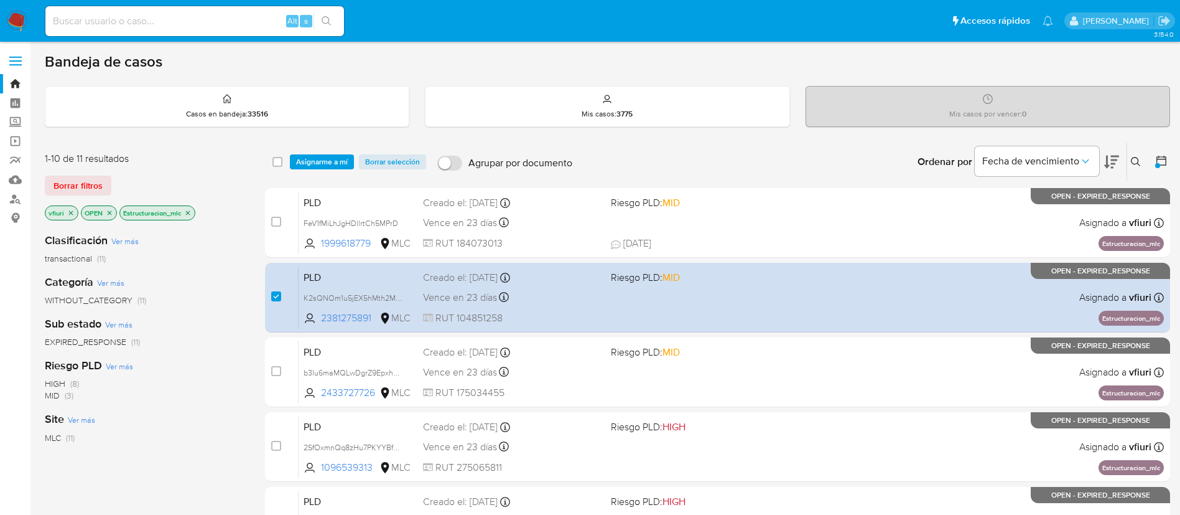
click at [341, 142] on div "select-all-cases-checkbox Asignarme a mí Borrar selección Agrupar por documento…" at bounding box center [717, 161] width 905 height 39
click at [329, 156] on span "Asignarme a mí" at bounding box center [322, 162] width 52 height 12
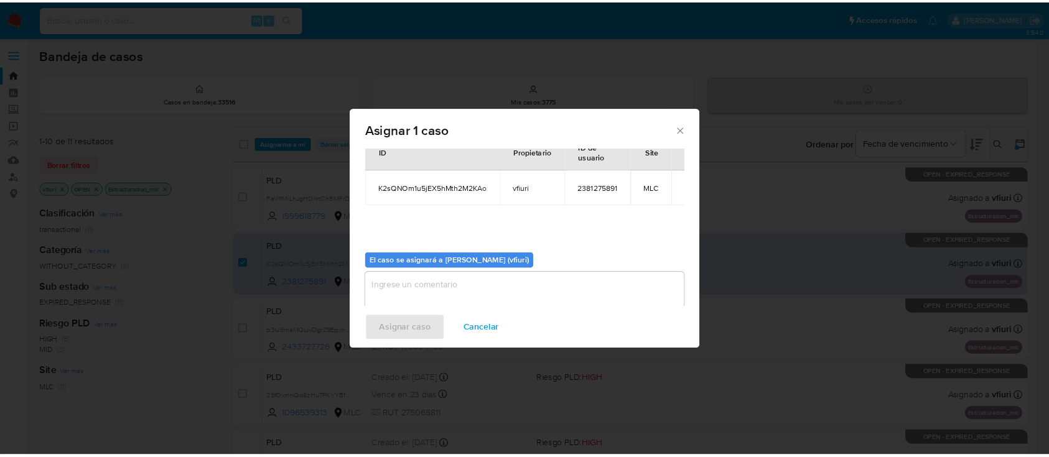
scroll to position [65, 0]
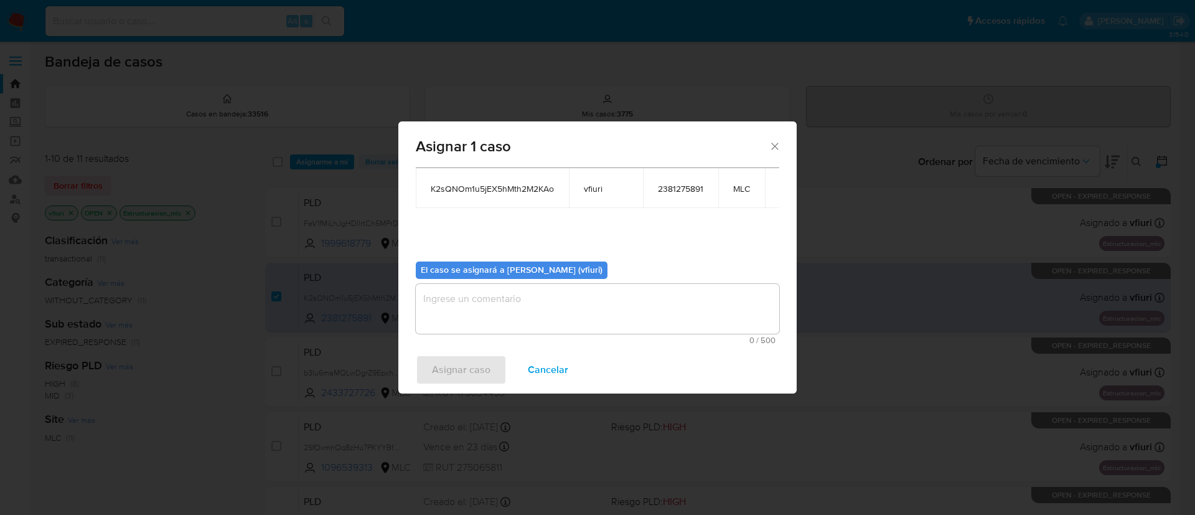
click at [572, 295] on textarea "assign-modal" at bounding box center [597, 309] width 363 height 50
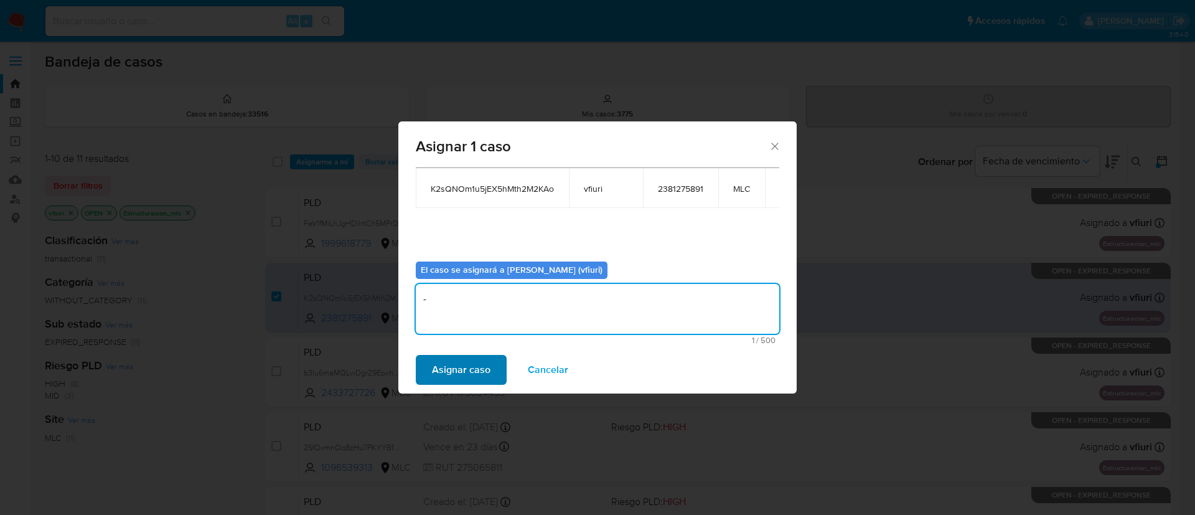
type textarea "-"
click at [456, 365] on span "Asignar caso" at bounding box center [461, 369] width 58 height 27
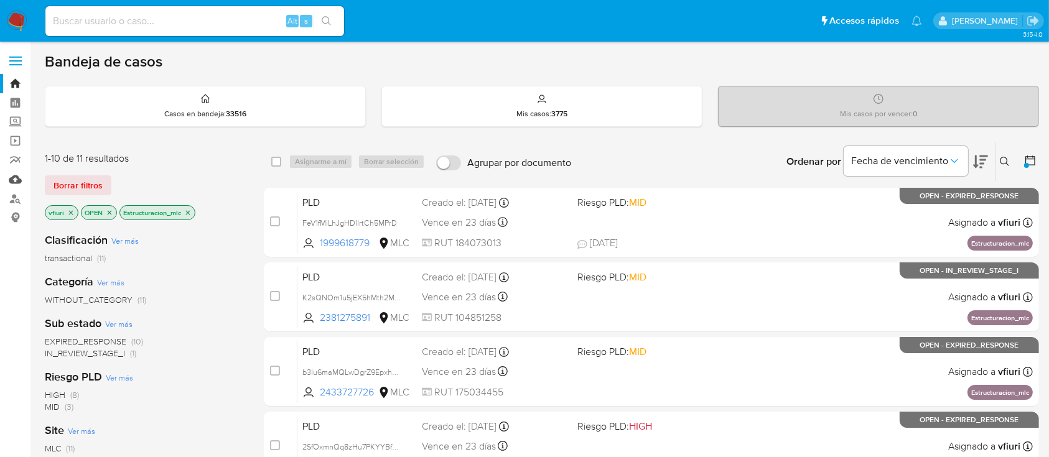
click at [19, 174] on link "Mulan" at bounding box center [74, 179] width 148 height 19
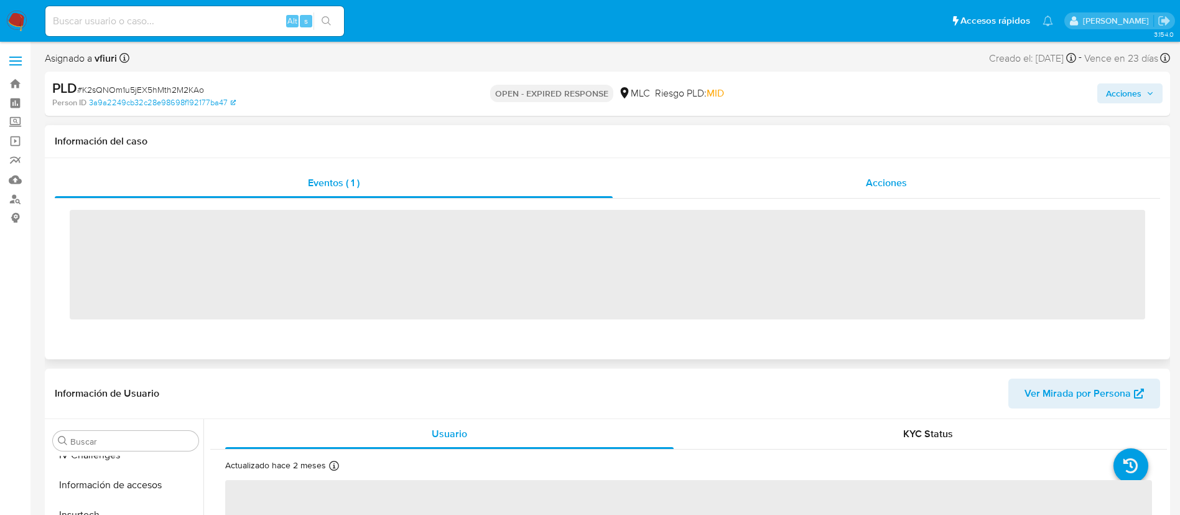
scroll to position [526, 0]
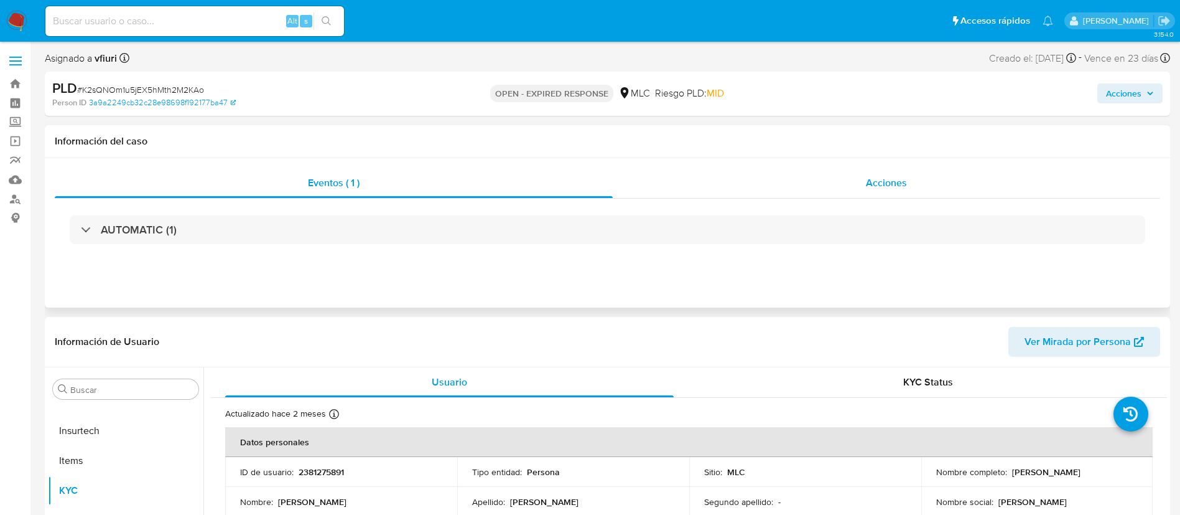
select select "10"
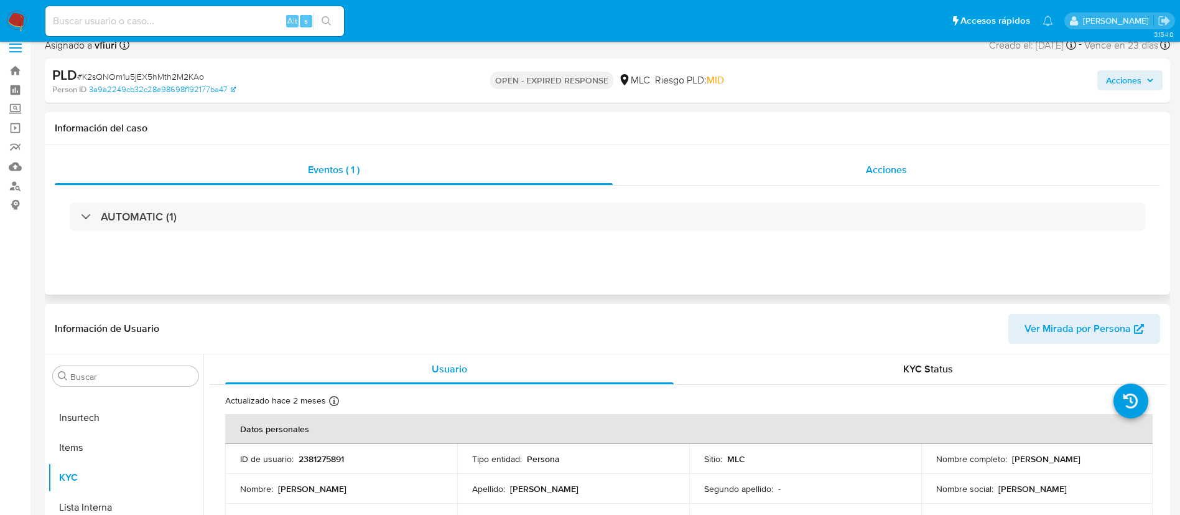
scroll to position [187, 0]
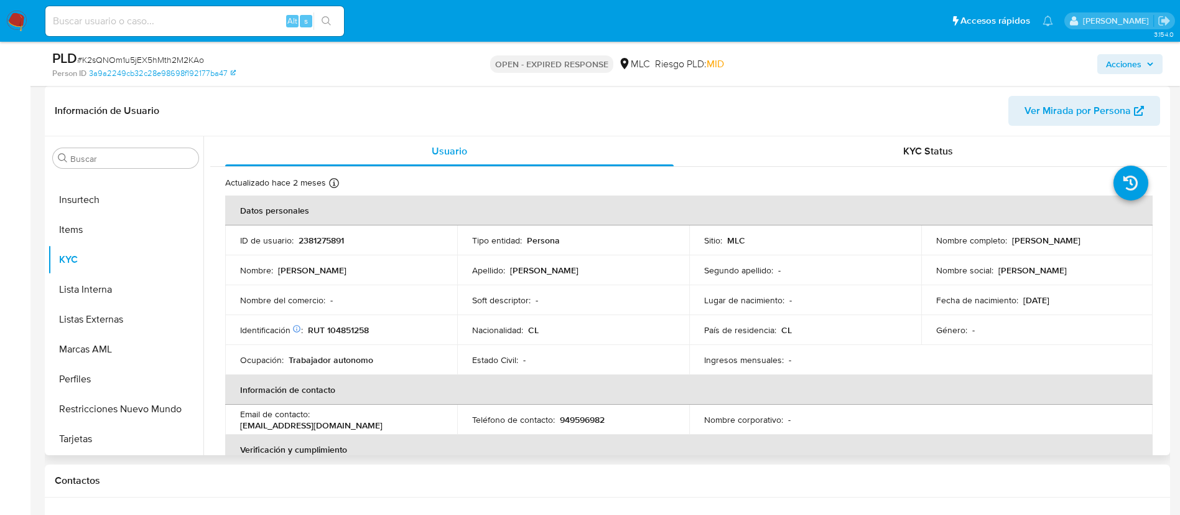
click at [321, 237] on p "2381275891" at bounding box center [321, 240] width 45 height 11
copy p "2381275891"
click at [194, 63] on span "# K2sQNOm1u5jEX5hMth2M2KAo" at bounding box center [140, 60] width 127 height 12
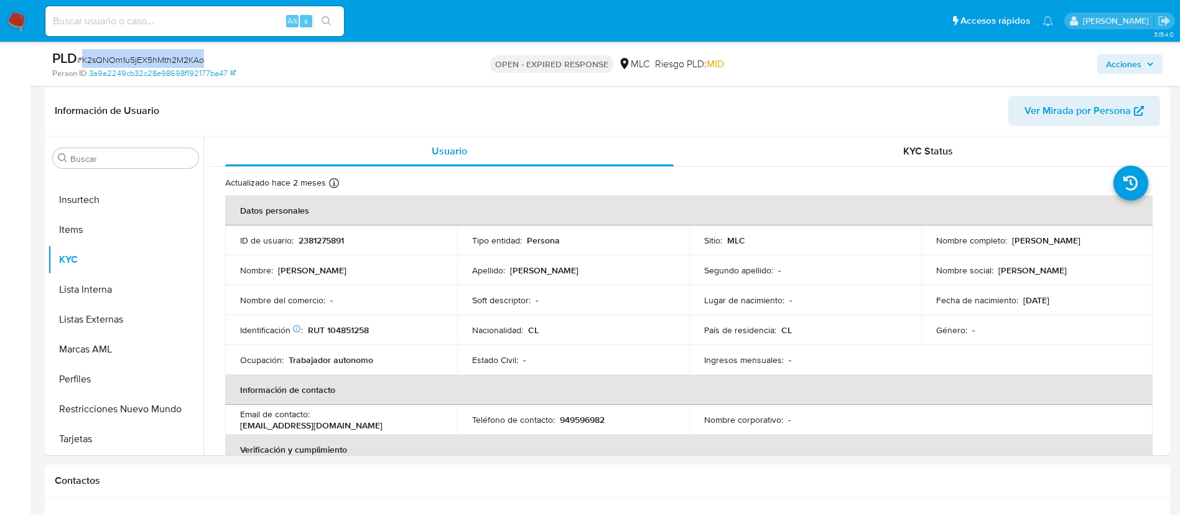
copy span "K2sQNOm1u5jEX5hMth2M2KAo"
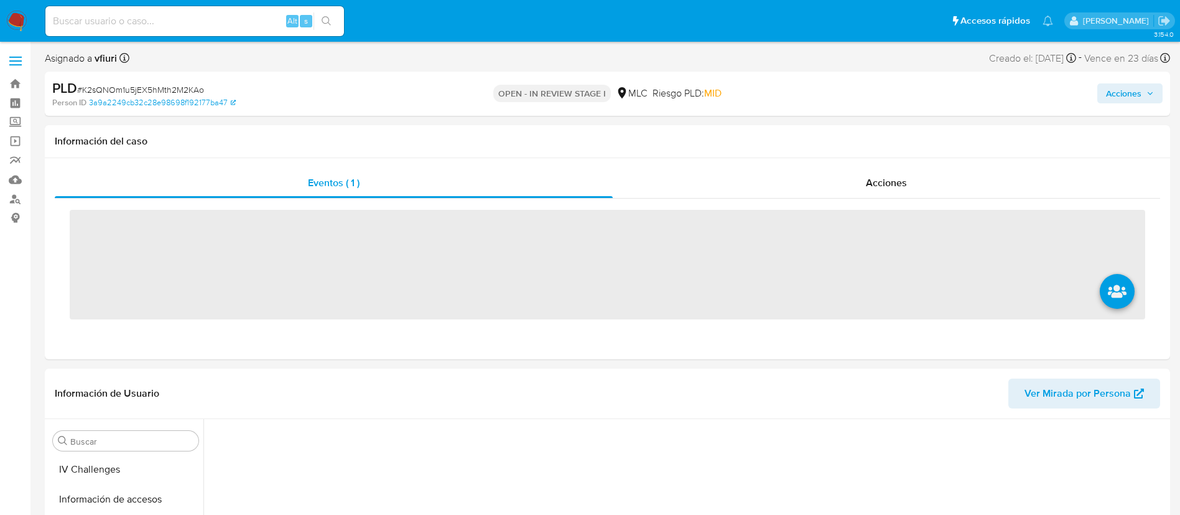
scroll to position [526, 0]
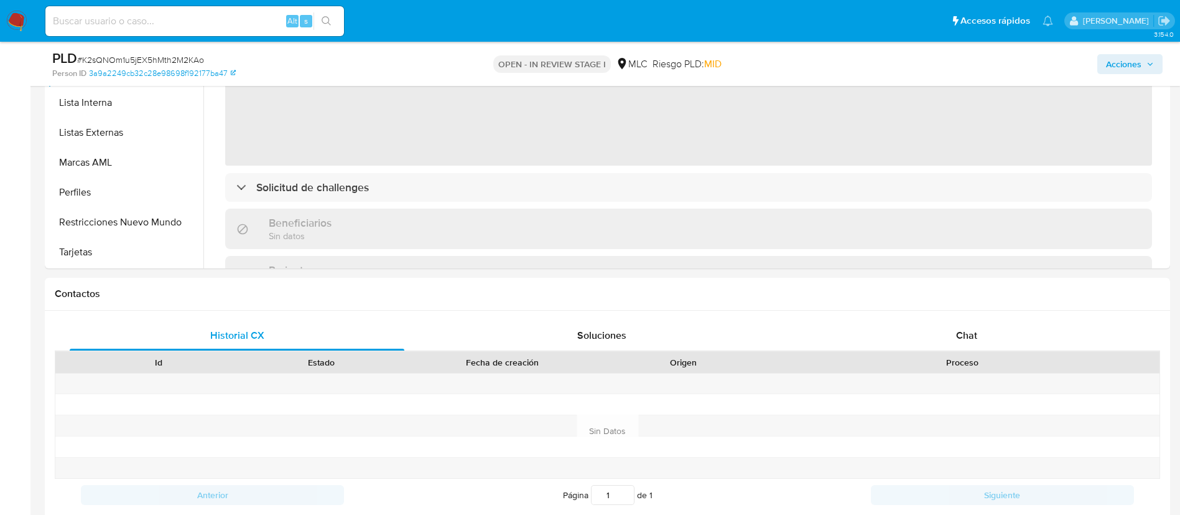
select select "10"
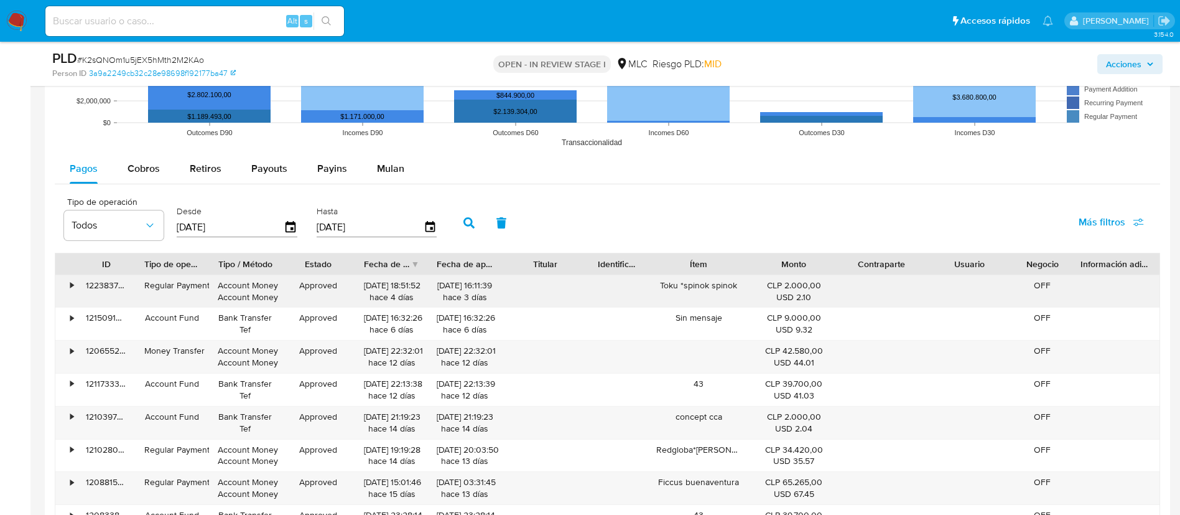
scroll to position [1212, 0]
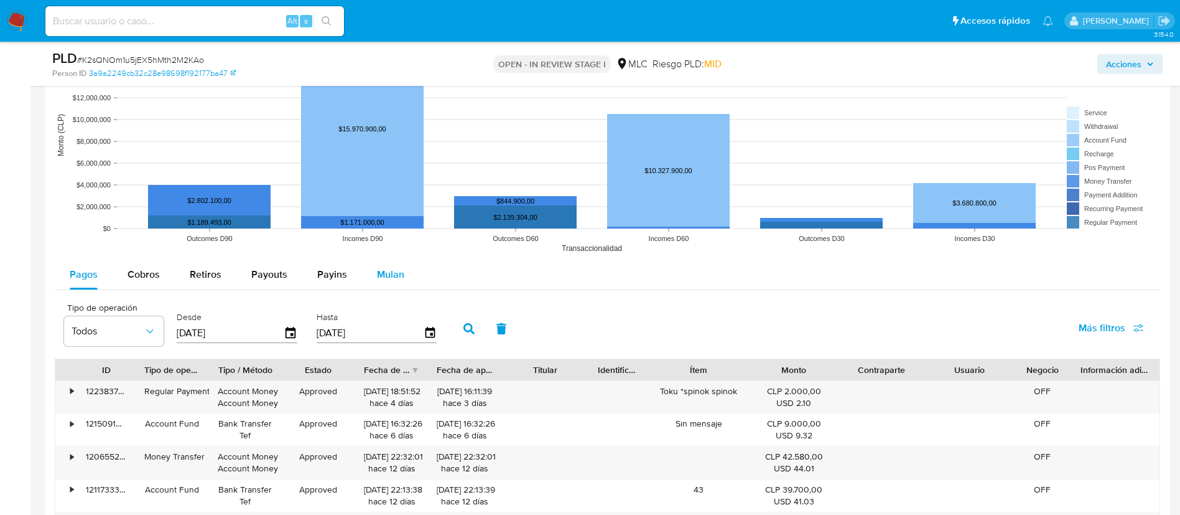
click at [386, 283] on div "Mulan" at bounding box center [390, 274] width 27 height 30
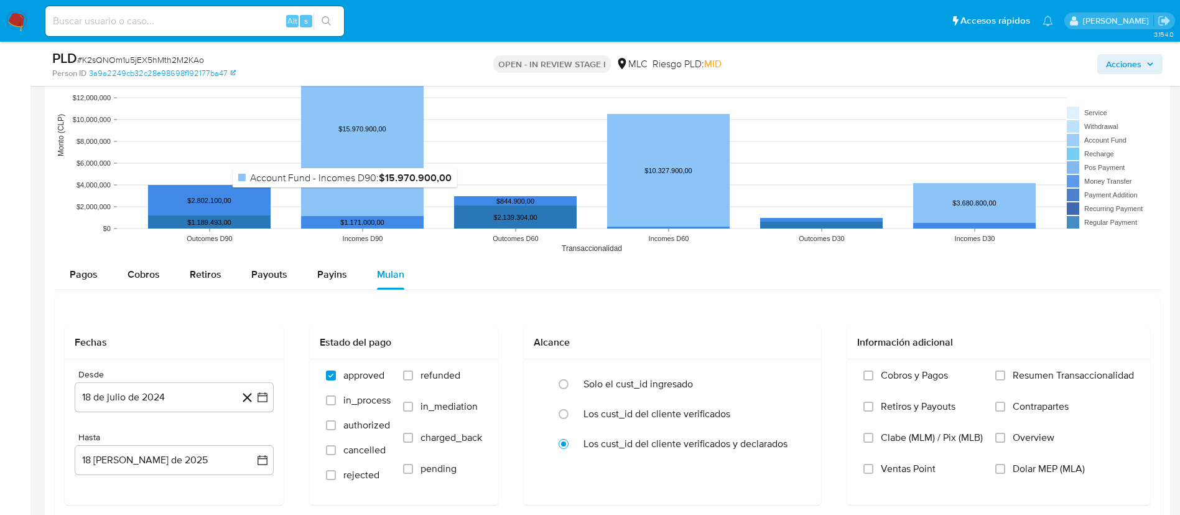
scroll to position [1306, 0]
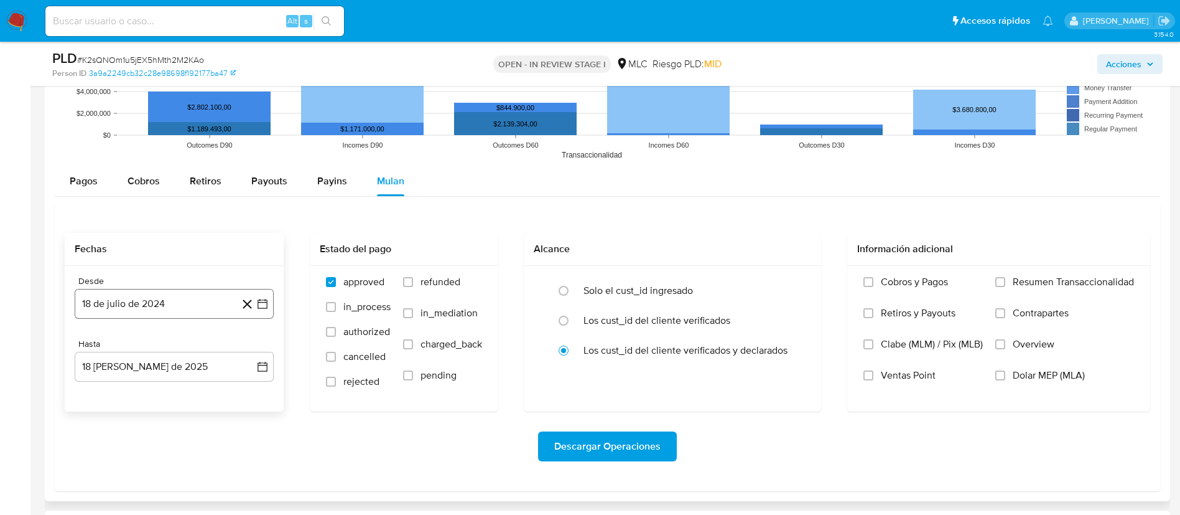
click at [260, 308] on icon "button" at bounding box center [262, 303] width 12 height 12
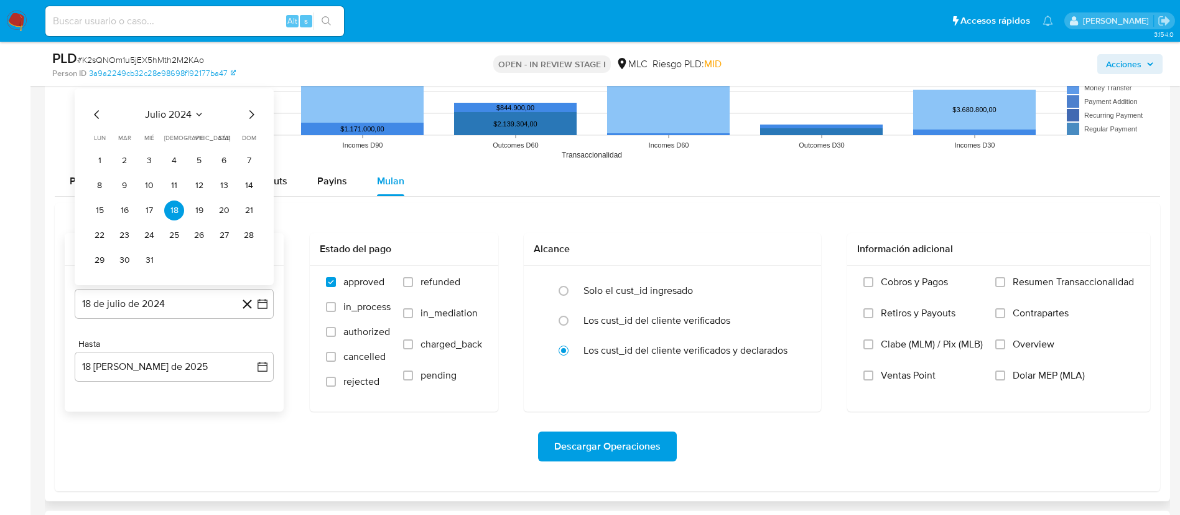
click at [258, 119] on icon "Mes siguiente" at bounding box center [251, 114] width 15 height 15
click at [149, 210] on button "14" at bounding box center [149, 210] width 20 height 20
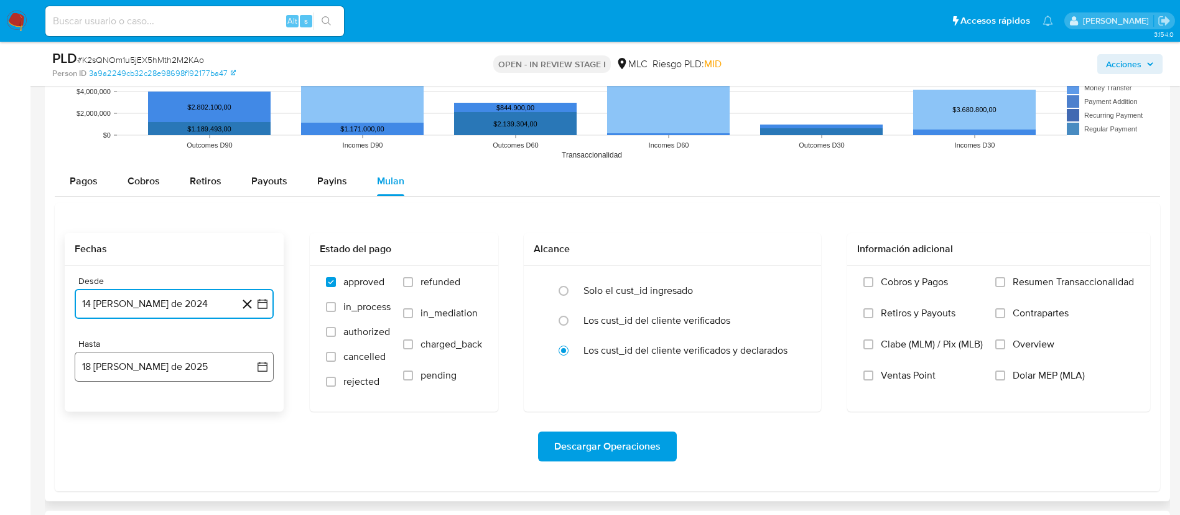
click at [268, 370] on icon "button" at bounding box center [262, 366] width 12 height 12
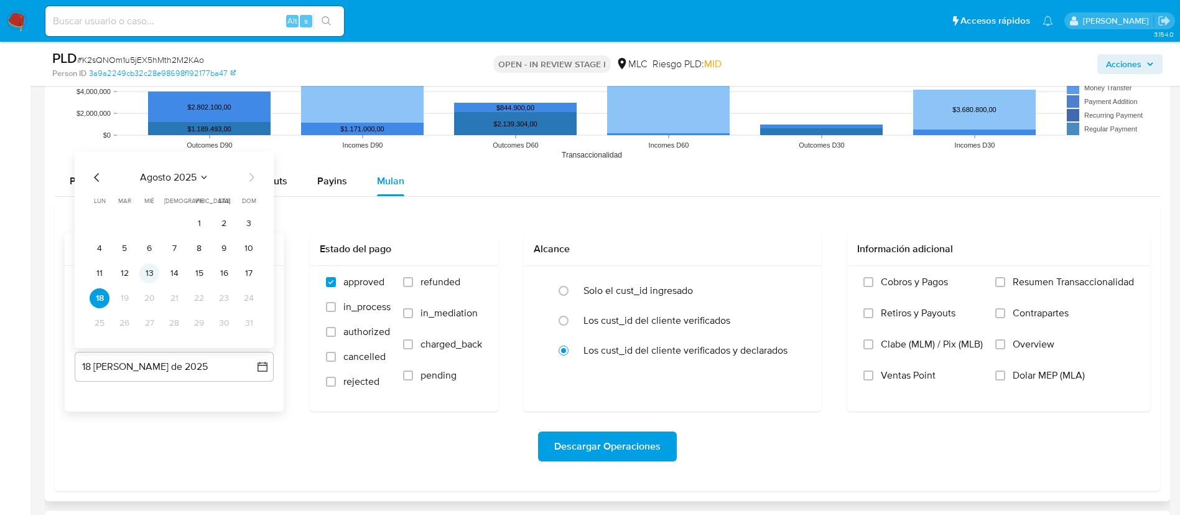
click at [151, 274] on button "13" at bounding box center [149, 273] width 20 height 20
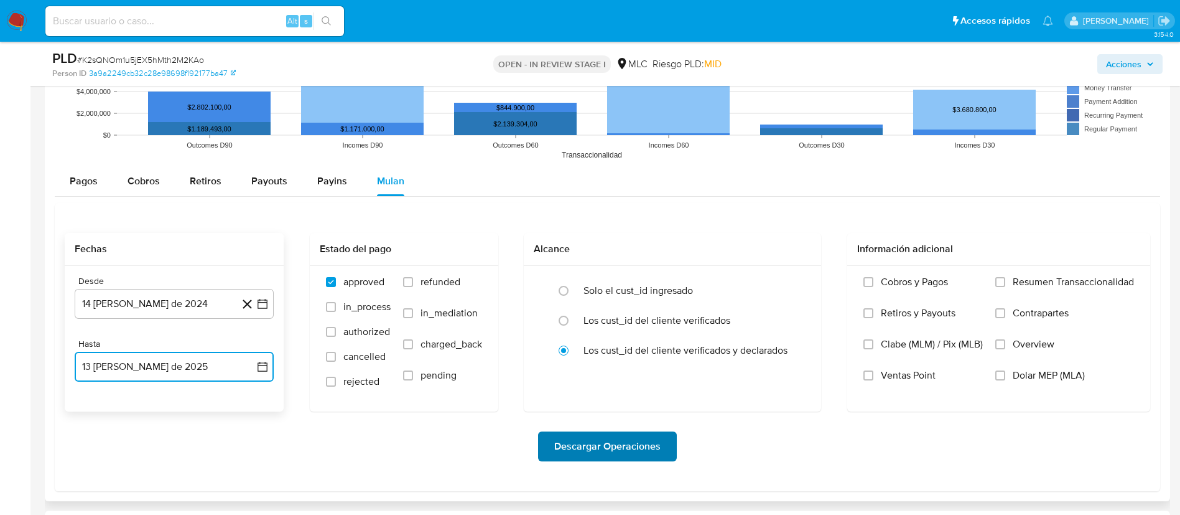
click at [568, 444] on span "Descargar Operaciones" at bounding box center [607, 445] width 106 height 27
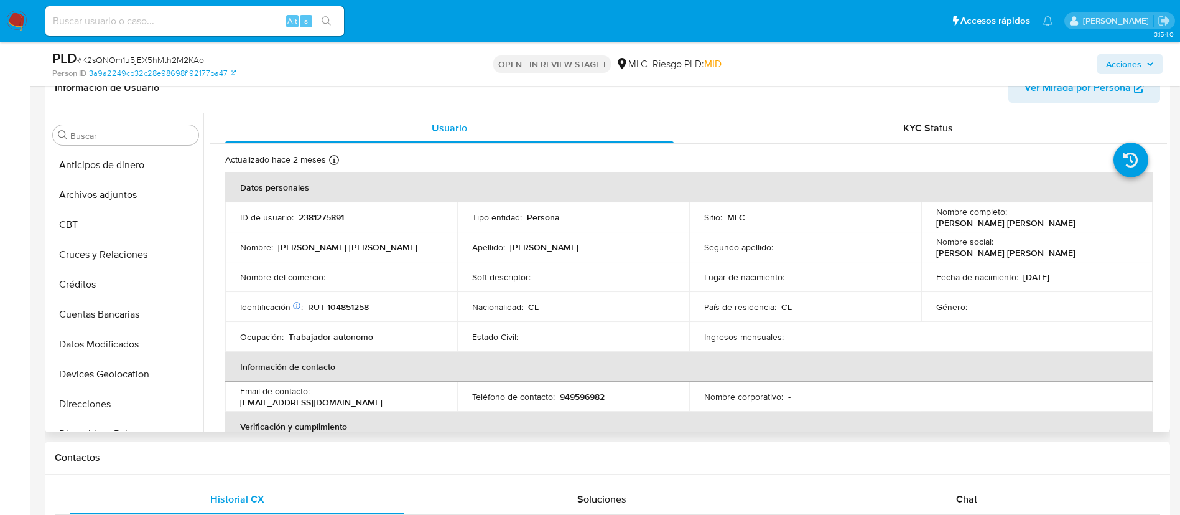
scroll to position [185, 0]
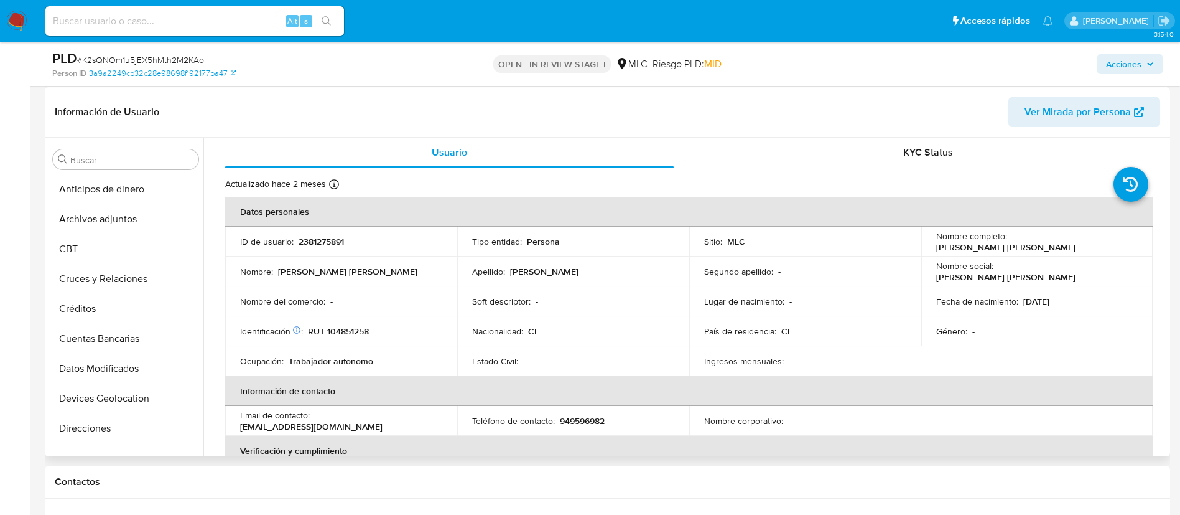
click at [324, 236] on p "2381275891" at bounding box center [321, 241] width 45 height 11
click at [322, 236] on p "2381275891" at bounding box center [321, 241] width 45 height 11
drag, startPoint x: 321, startPoint y: 237, endPoint x: 301, endPoint y: 243, distance: 21.3
click at [301, 243] on p "2381275891" at bounding box center [321, 241] width 45 height 11
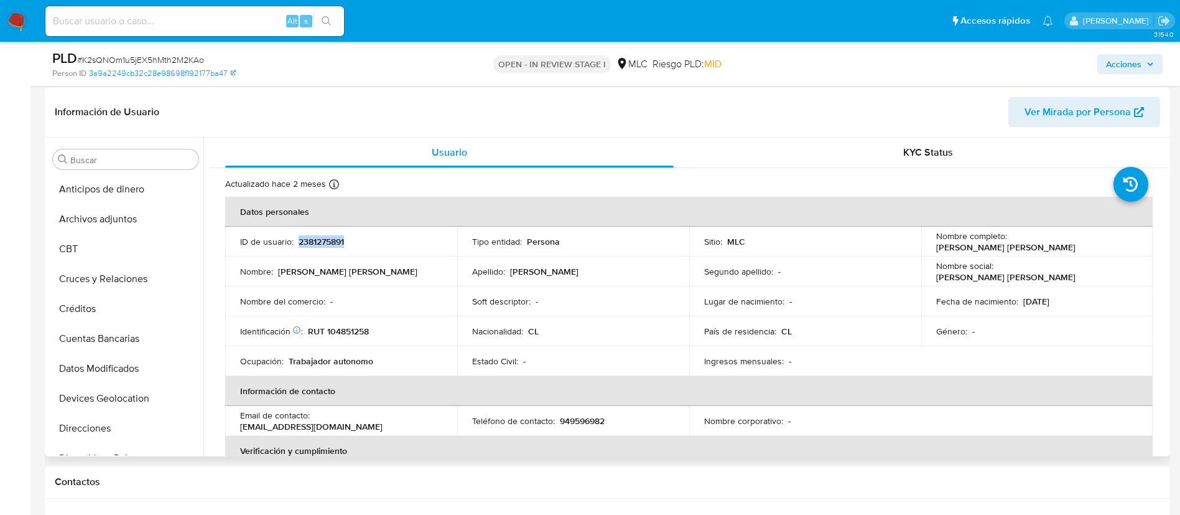
copy p "2381275891"
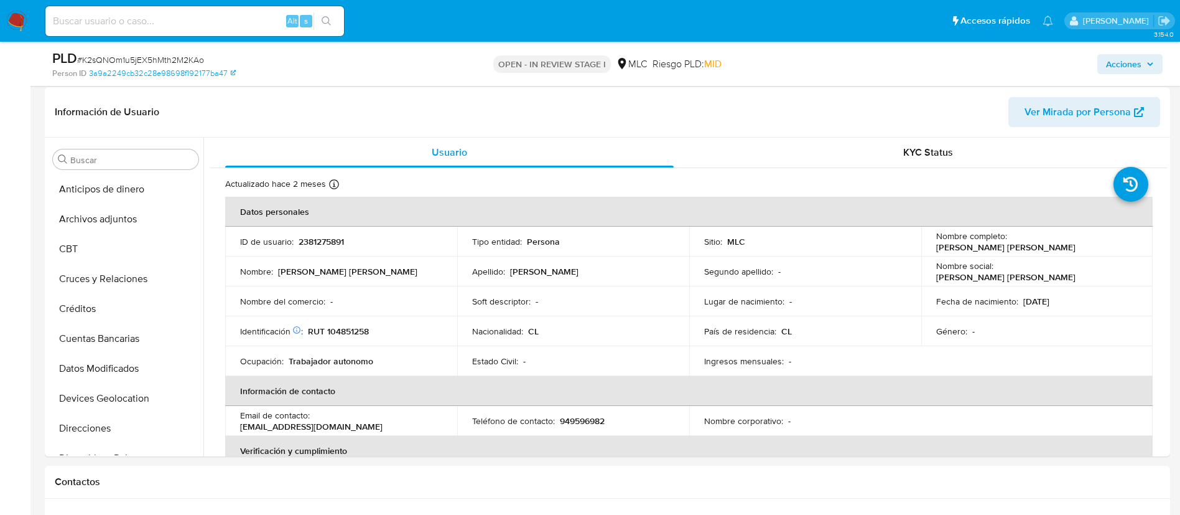
click at [163, 51] on div "PLD # K2sQNOm1u5jEX5hMth2M2KAo" at bounding box center [235, 58] width 366 height 19
copy span "K2sQNOm1u5jEX5hMth2M2KAo"
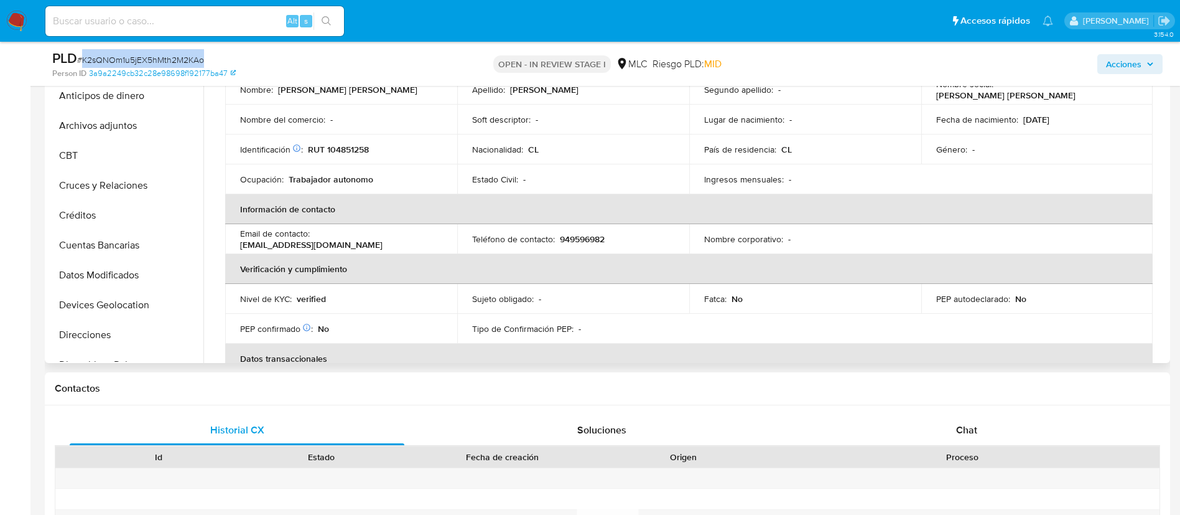
scroll to position [0, 0]
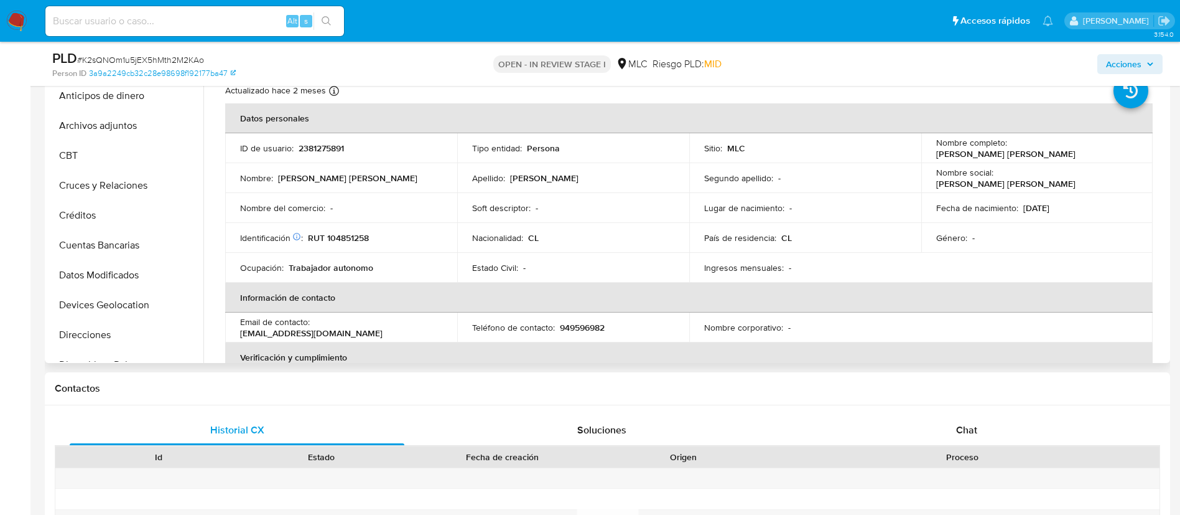
click at [353, 248] on td "Identificación Nº de serie: 520388174 : RUT 104851258" at bounding box center [341, 238] width 232 height 30
click at [355, 238] on p "RUT 104851258" at bounding box center [338, 237] width 61 height 11
copy p "104851258"
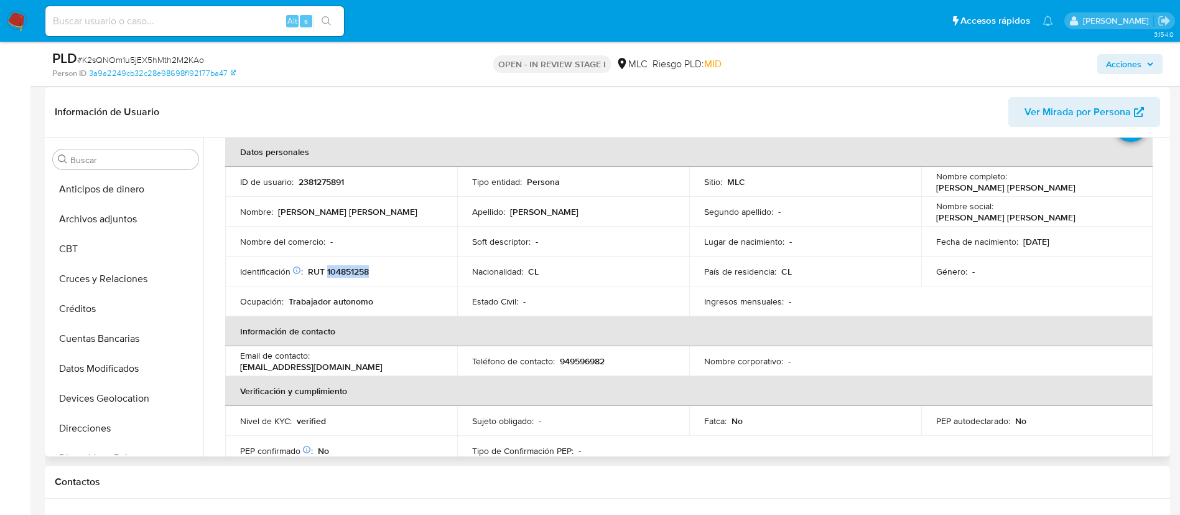
scroll to position [60, 0]
click at [689, 338] on th "Información de contacto" at bounding box center [689, 330] width 928 height 30
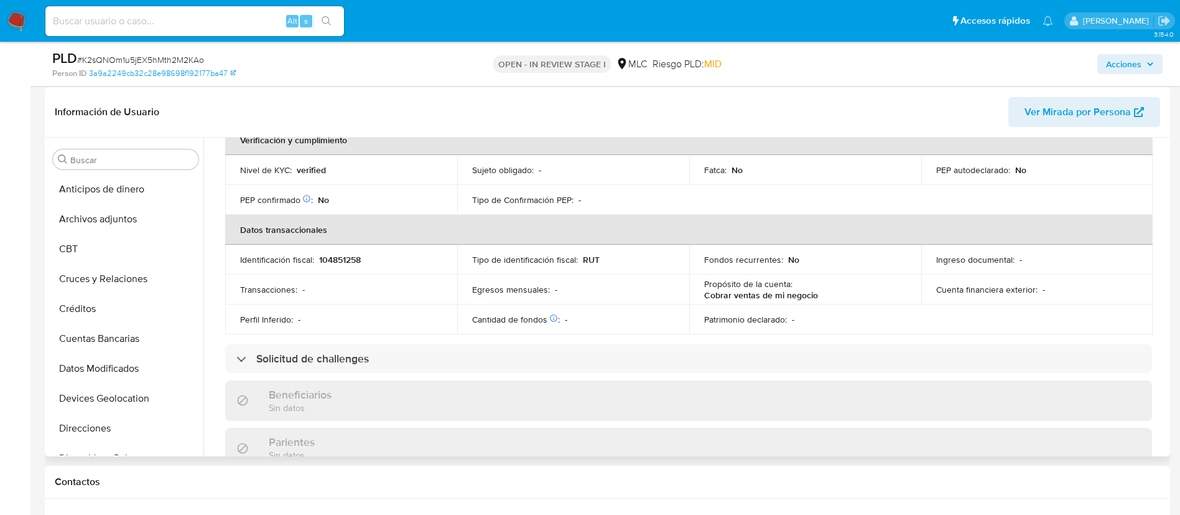
scroll to position [328, 0]
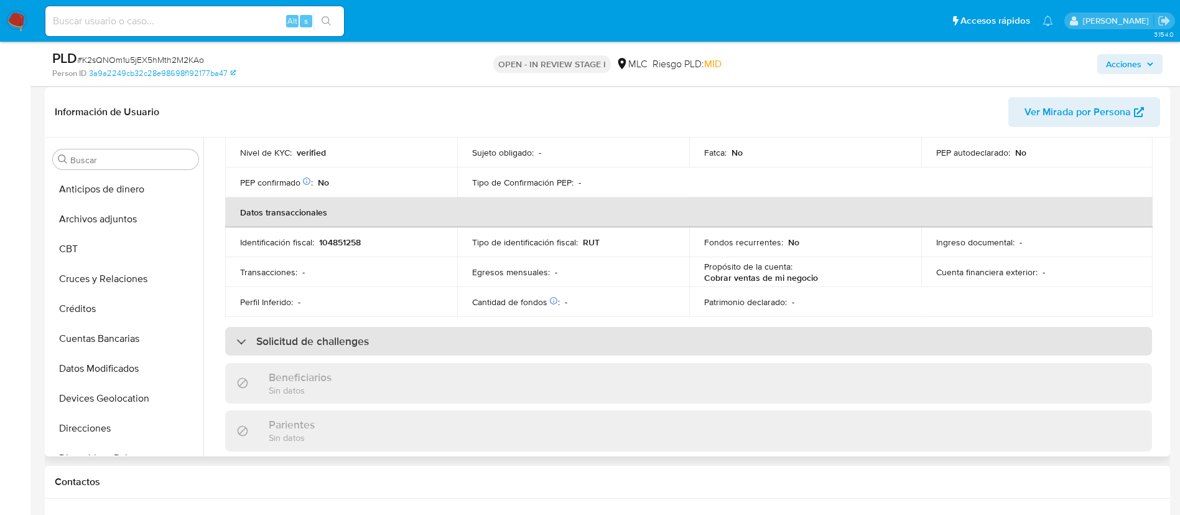
click at [1125, 338] on div "Solicitud de challenges" at bounding box center [688, 341] width 927 height 29
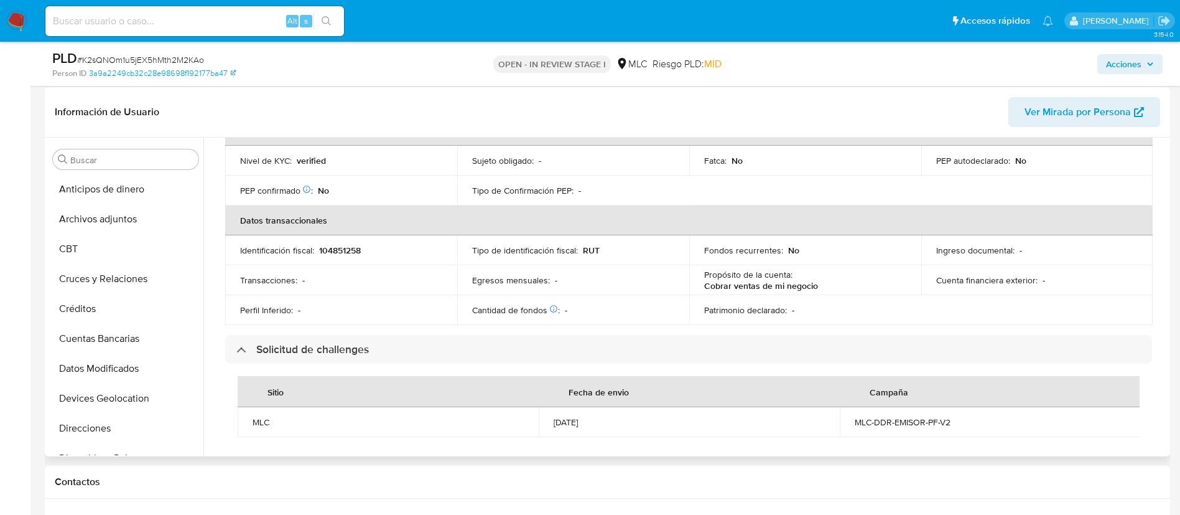
scroll to position [0, 0]
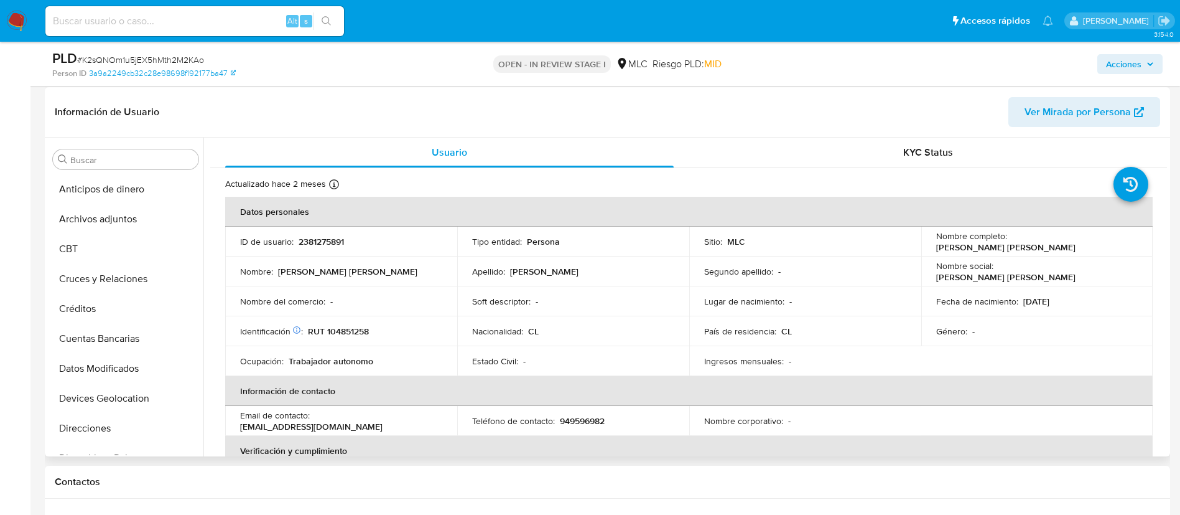
click at [359, 331] on p "RUT 104851258" at bounding box center [338, 330] width 61 height 11
copy p "104851258"
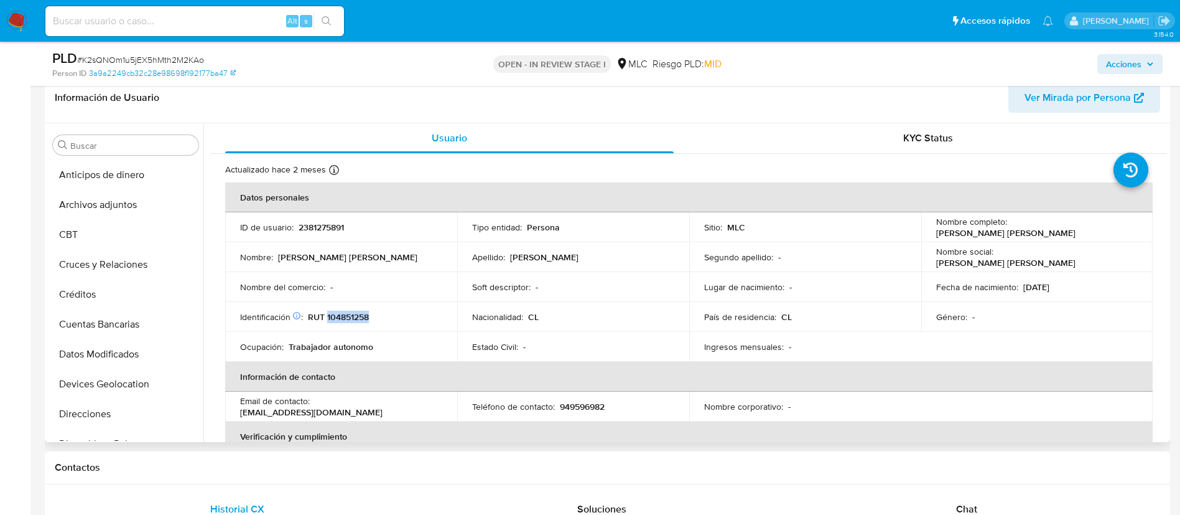
scroll to position [280, 0]
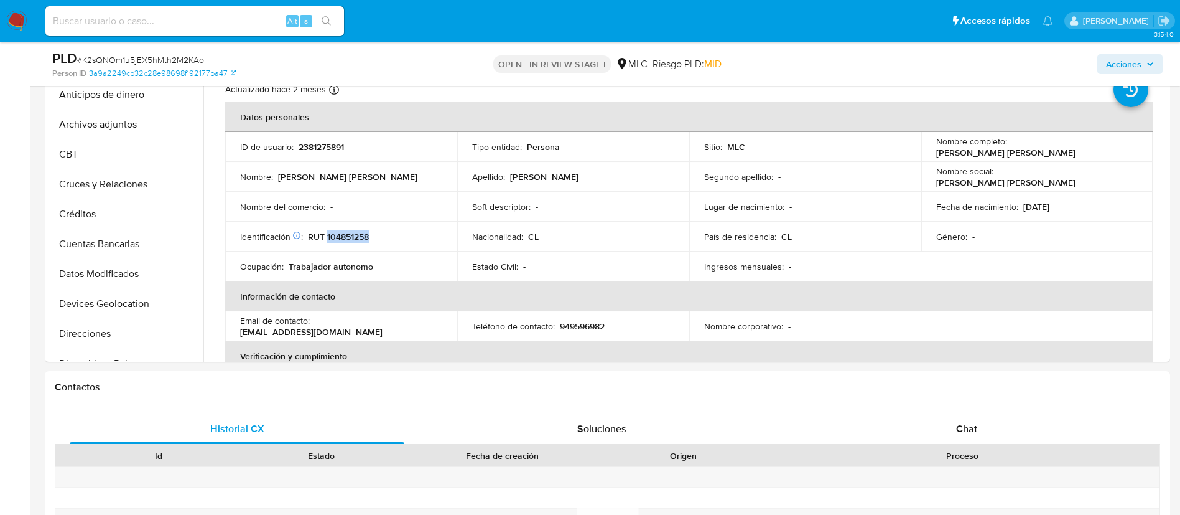
copy p "104851258"
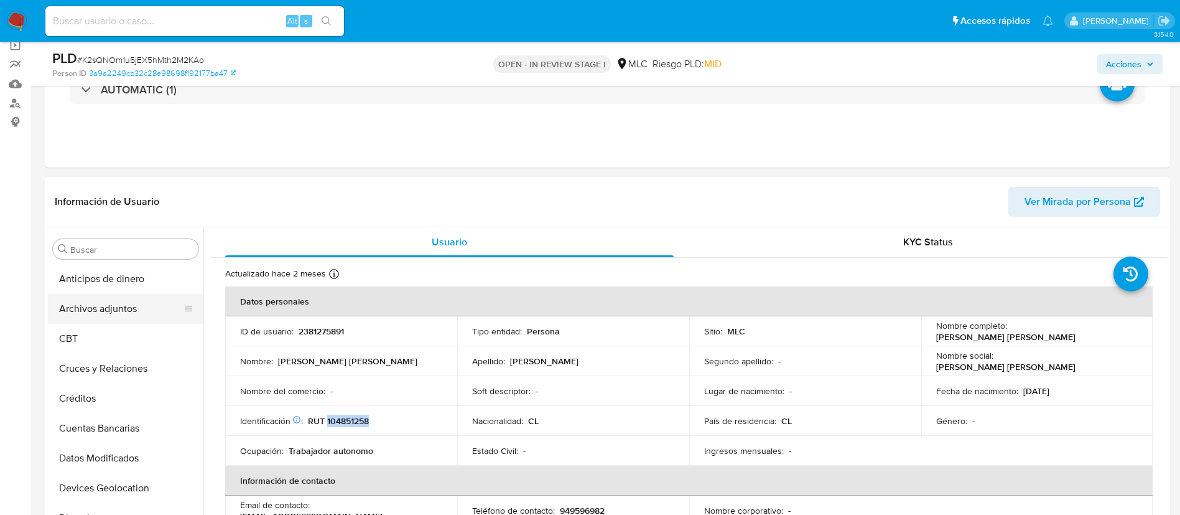
scroll to position [187, 0]
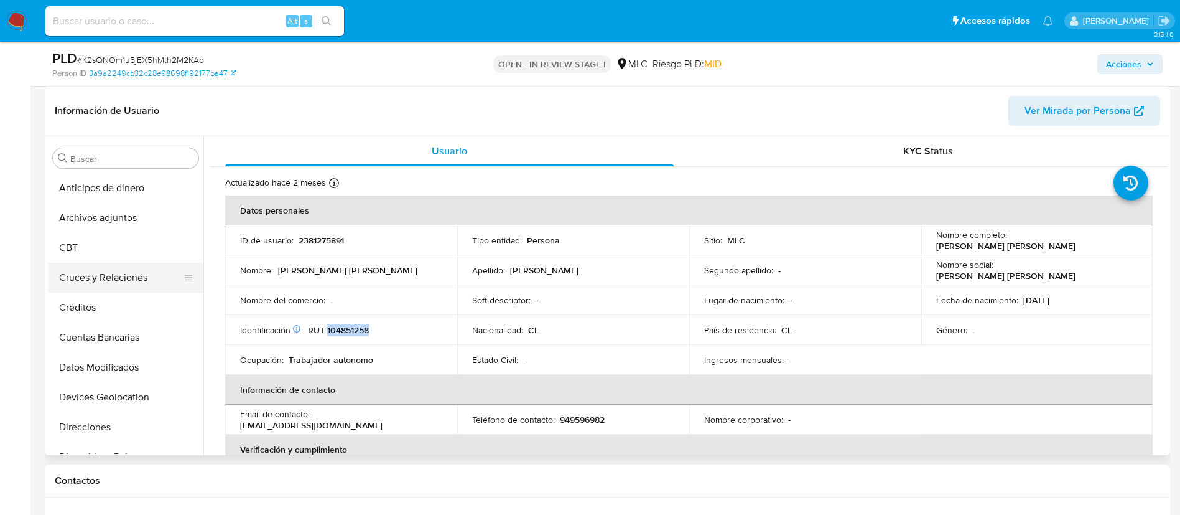
click at [112, 285] on button "Cruces y Relaciones" at bounding box center [121, 278] width 146 height 30
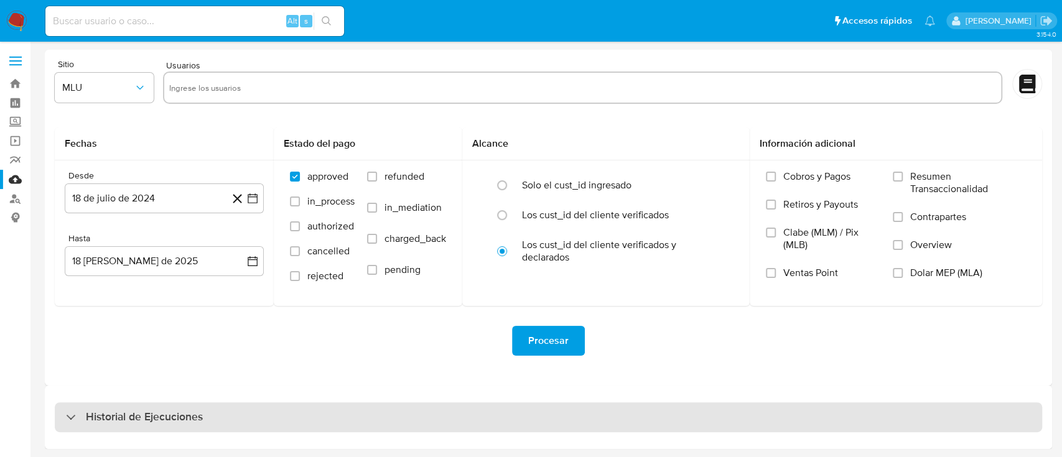
click at [124, 427] on div "Historial de Ejecuciones" at bounding box center [549, 418] width 988 height 30
select select "10"
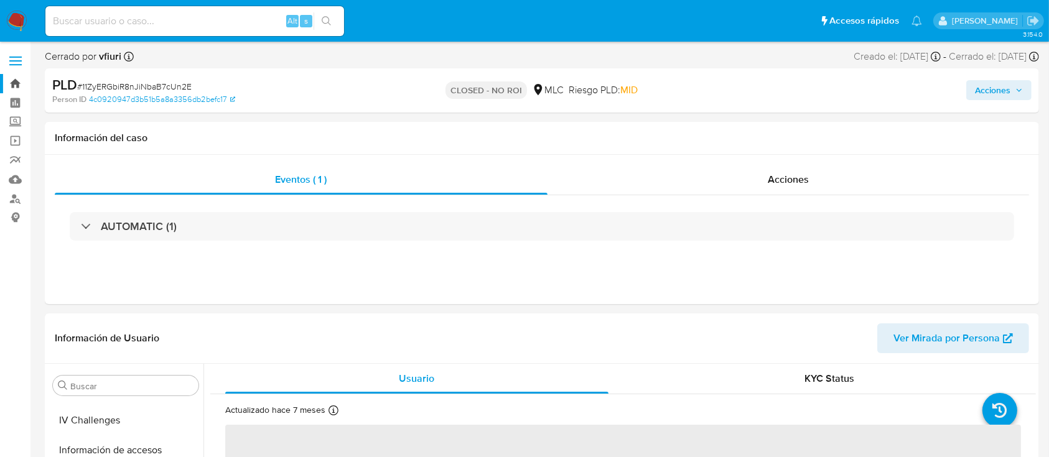
scroll to position [526, 0]
select select "10"
click at [19, 81] on link "Bandeja" at bounding box center [74, 83] width 148 height 19
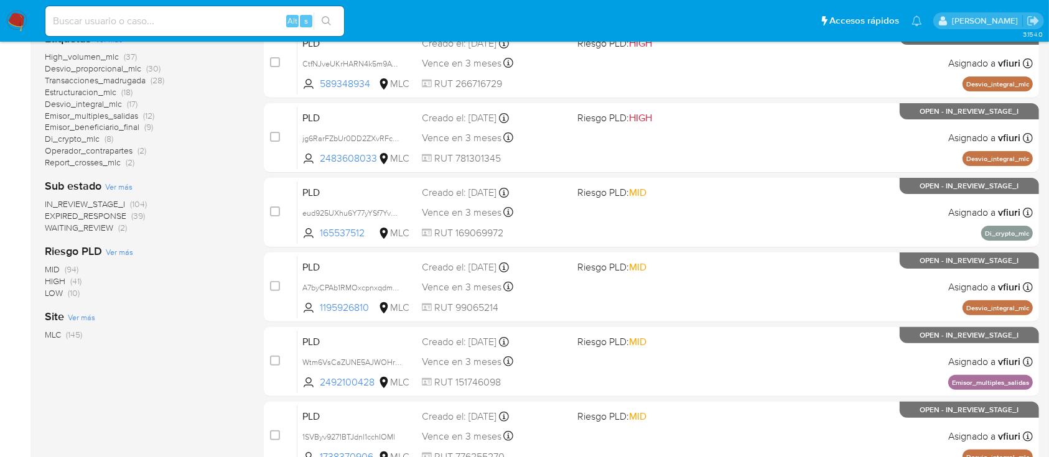
scroll to position [524, 0]
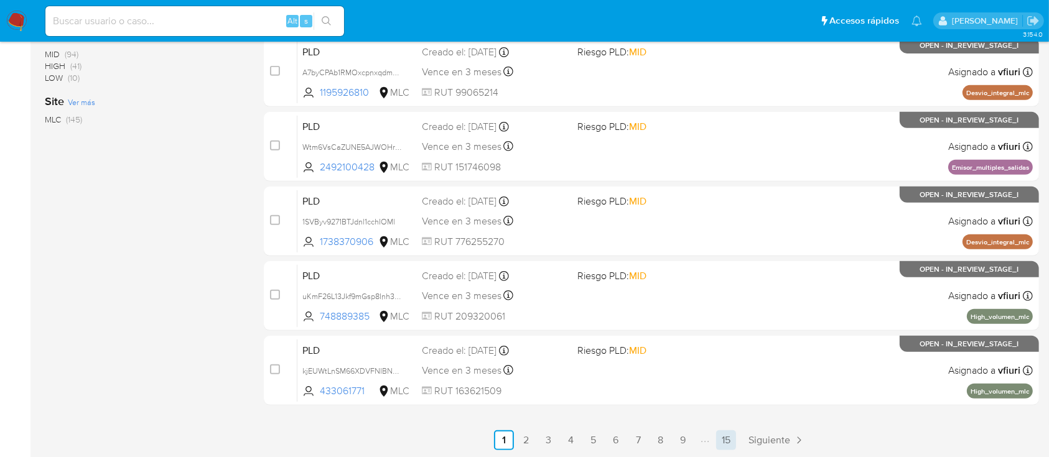
click at [728, 436] on link "15" at bounding box center [726, 441] width 20 height 20
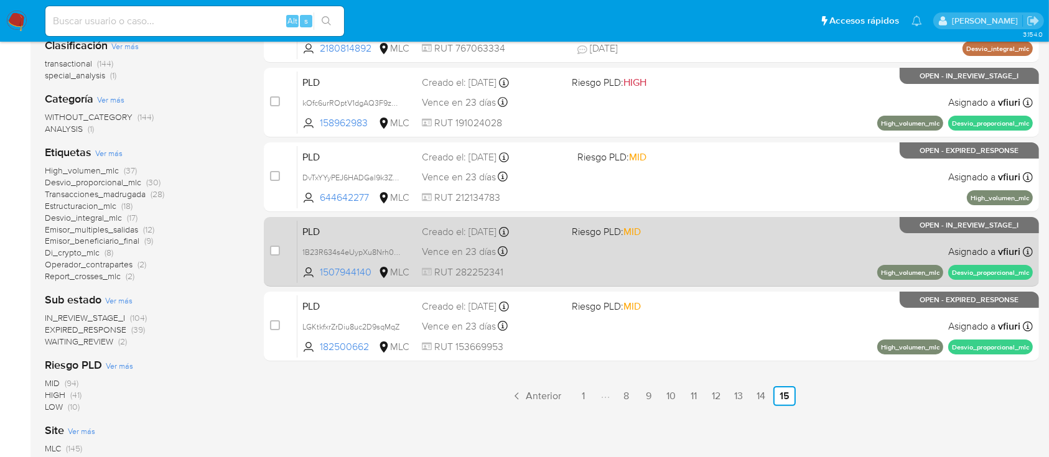
scroll to position [259, 0]
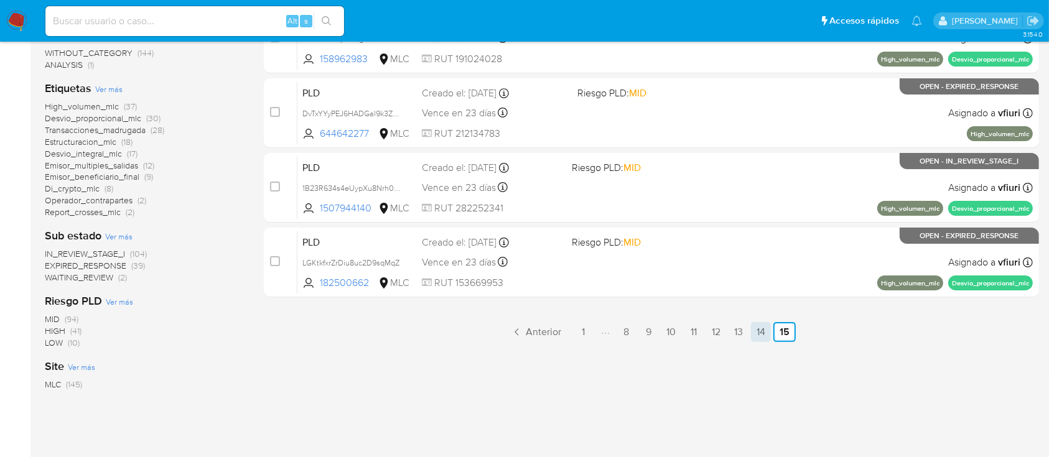
click at [763, 330] on link "14" at bounding box center [761, 332] width 20 height 20
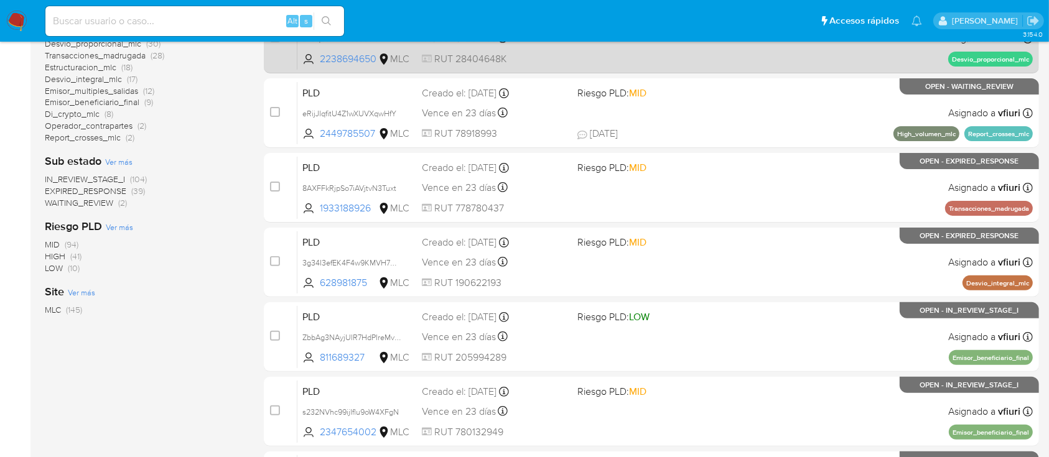
scroll to position [524, 0]
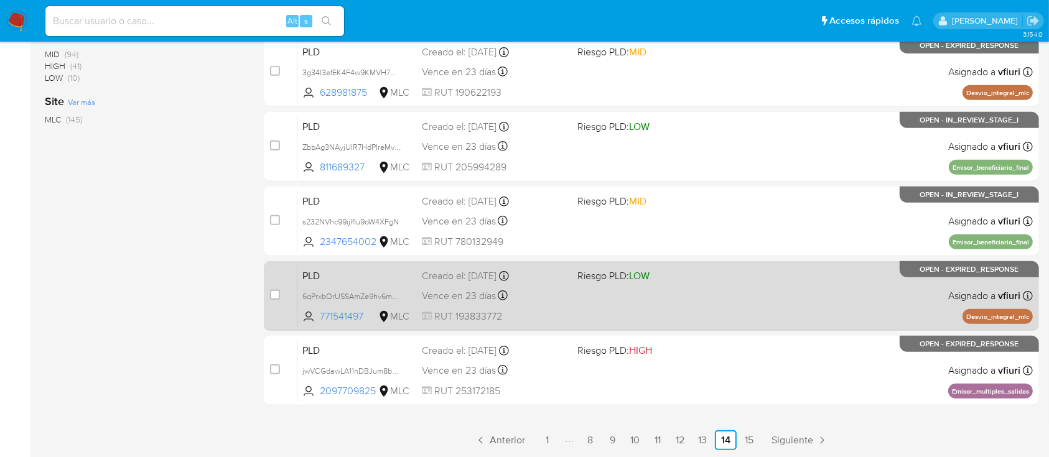
click at [730, 297] on div "PLD 6qPrxbOrUSSAmZe9hv6mYfQT 771541497 MLC Riesgo PLD: LOW Creado el: [DATE] Cr…" at bounding box center [665, 295] width 736 height 63
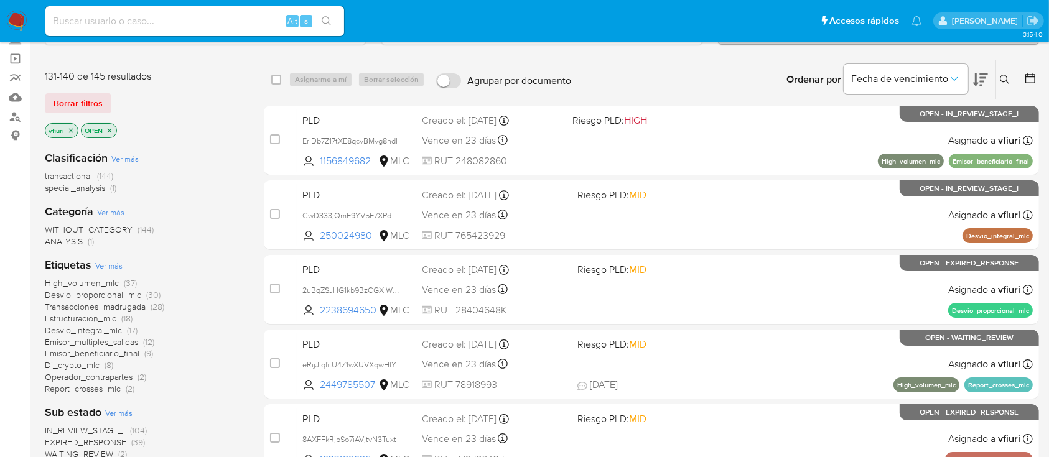
scroll to position [26, 0]
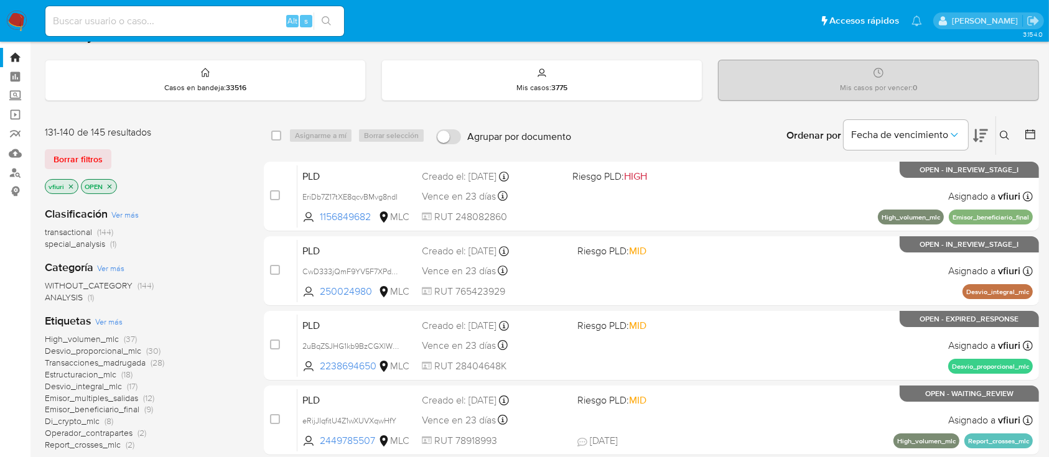
click at [93, 378] on span "Estructuracion_mlc" at bounding box center [81, 374] width 72 height 12
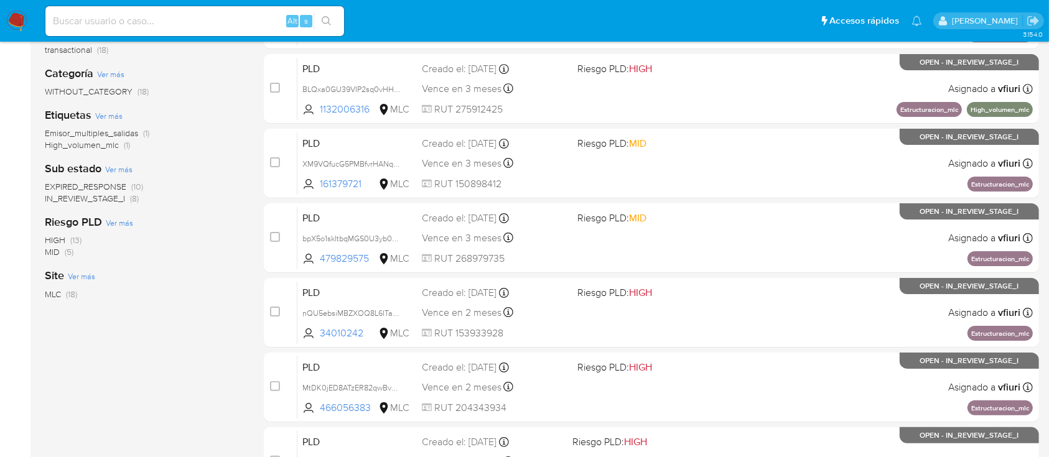
scroll to position [524, 0]
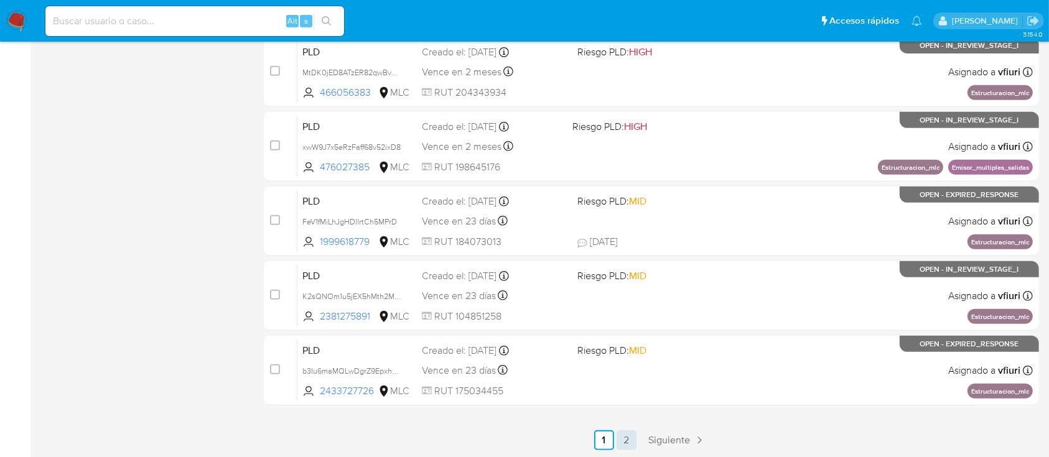
click at [622, 438] on link "2" at bounding box center [627, 441] width 20 height 20
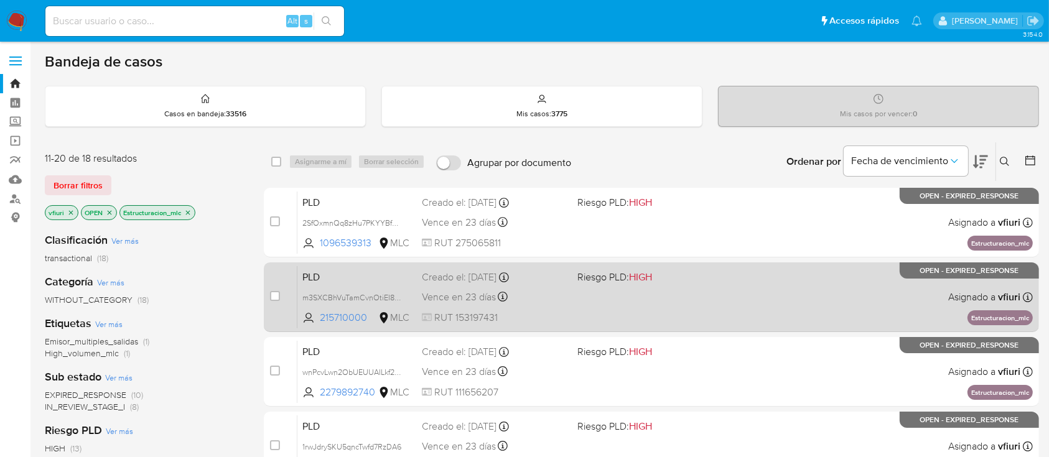
scroll to position [83, 0]
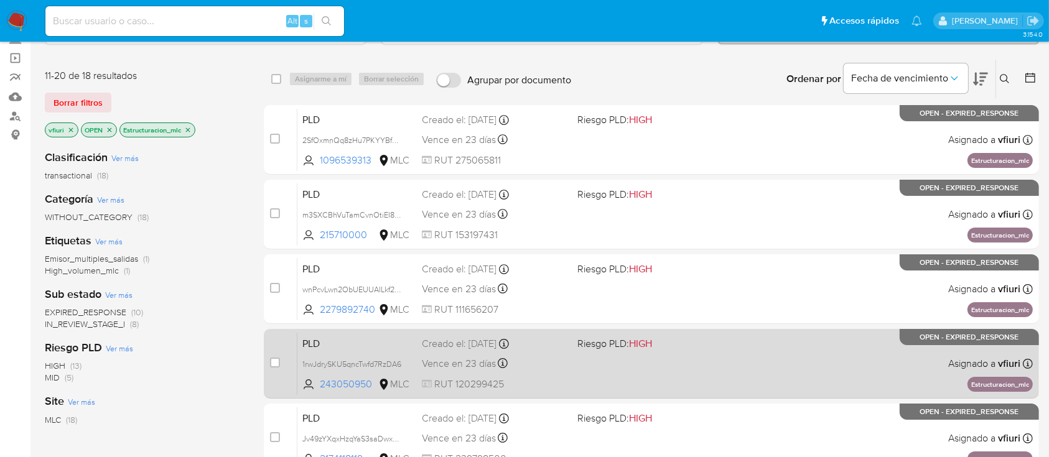
click at [619, 358] on div "PLD 1rwJdrySKU5qncTwfd7RzDA6 243050950 MLC Riesgo PLD: HIGH Creado el: [DATE] C…" at bounding box center [665, 363] width 736 height 63
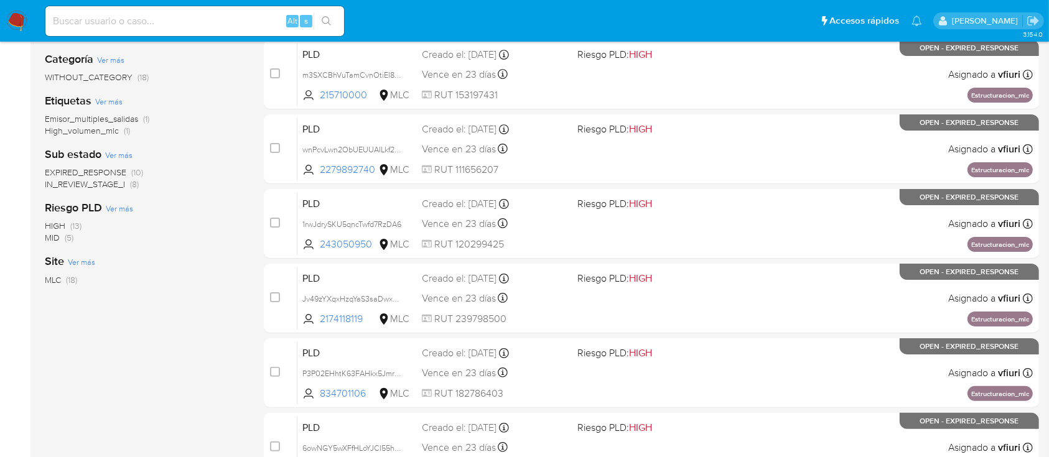
scroll to position [249, 0]
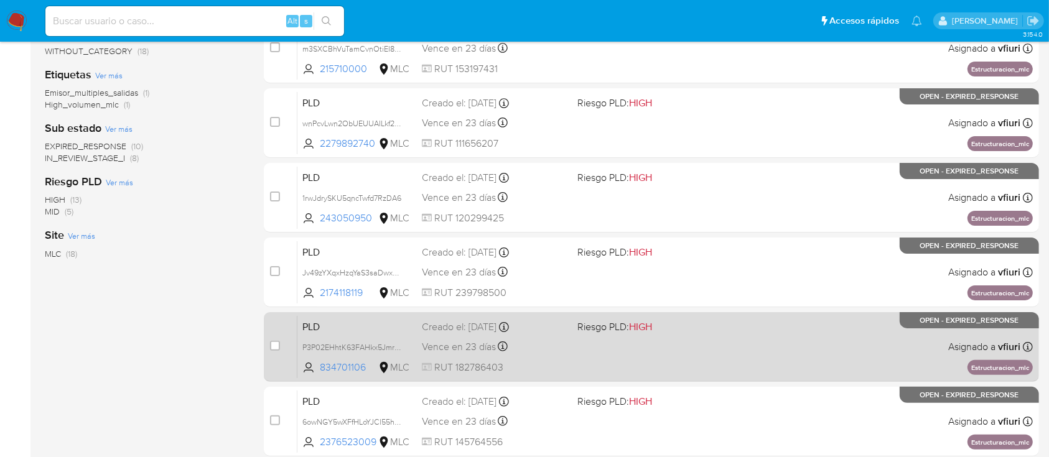
click at [552, 357] on div "PLD P3P02EHhtK63FAHkx5Jmr7GM 834701106 MLC Riesgo PLD: HIGH Creado el: [DATE] C…" at bounding box center [665, 346] width 736 height 63
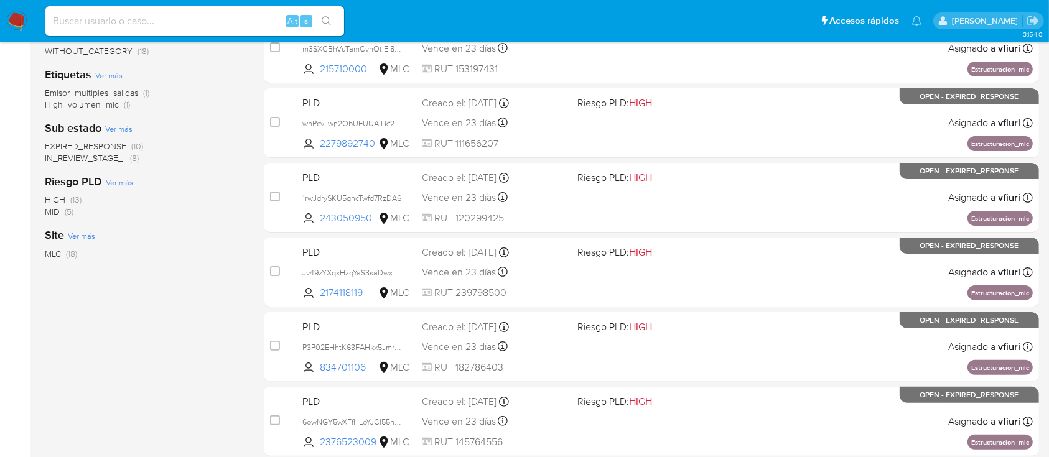
scroll to position [0, 0]
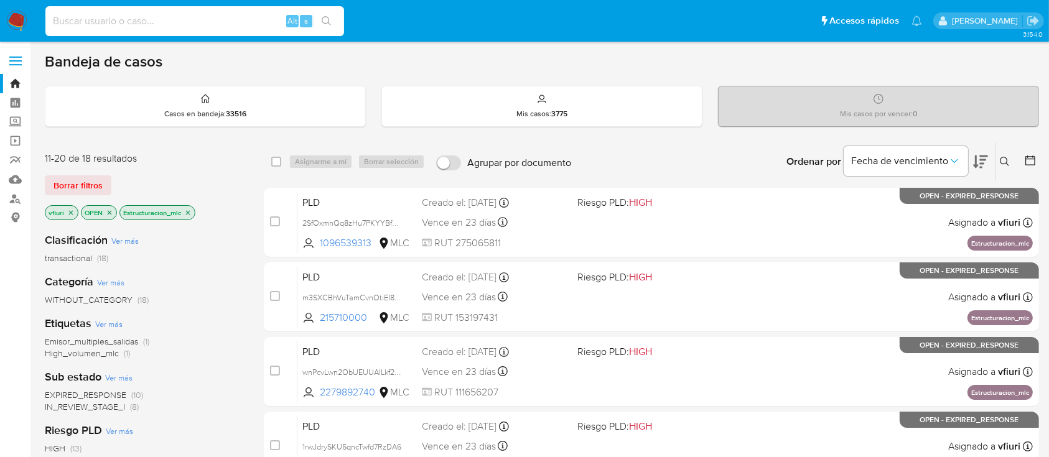
click at [131, 27] on input at bounding box center [194, 21] width 299 height 16
paste input "K2sQNOm1u5jEX5hMth2M2KAo"
type input "K2sQNOm1u5jEX5hMth2M2KAo"
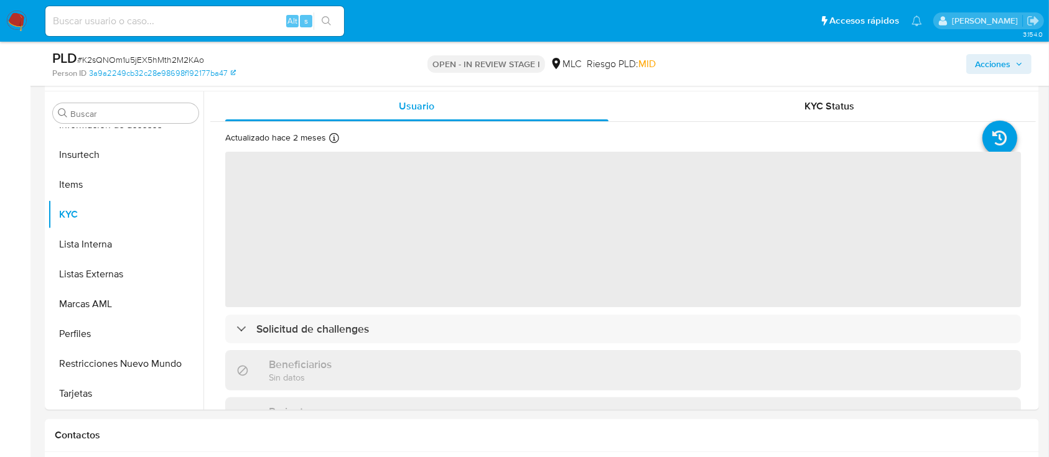
scroll to position [249, 0]
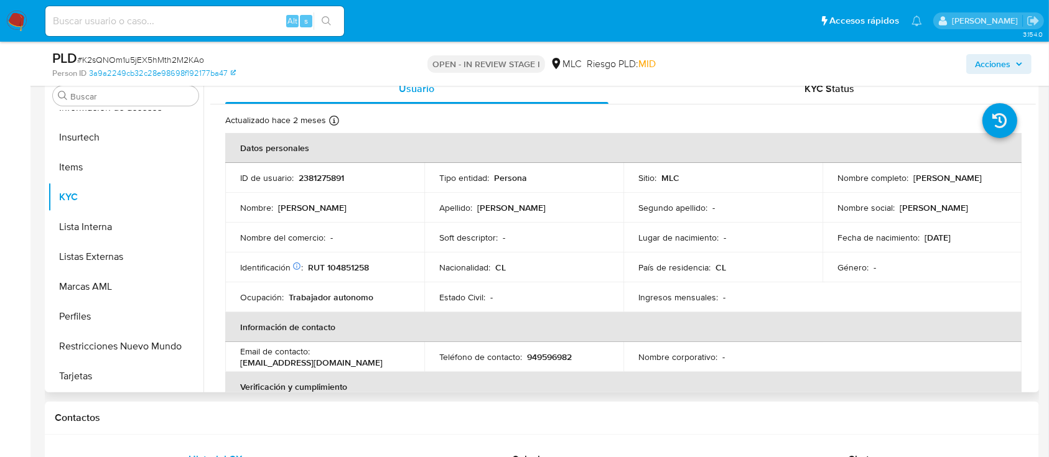
select select "10"
click at [352, 264] on p "RUT 104851258" at bounding box center [338, 267] width 61 height 11
copy p "104851258"
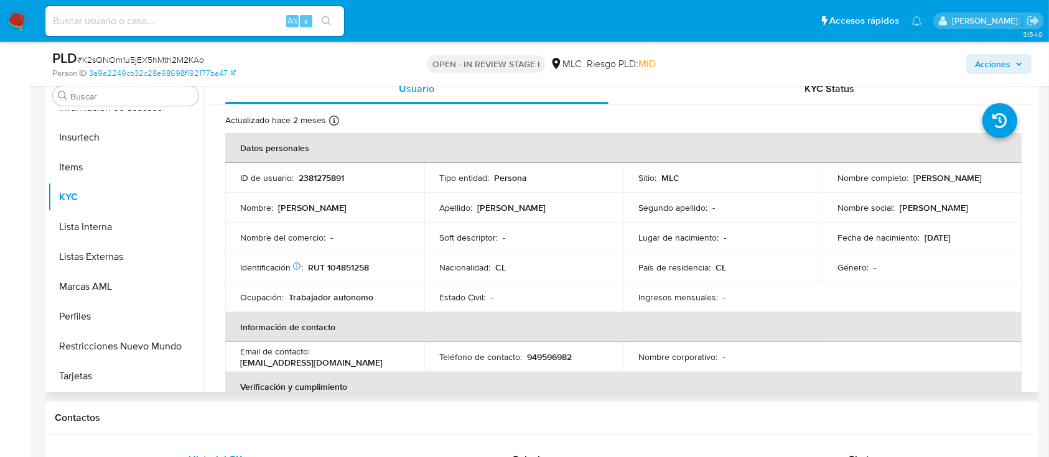
drag, startPoint x: 366, startPoint y: 259, endPoint x: 341, endPoint y: 267, distance: 26.0
click at [341, 267] on p "RUT 104851258" at bounding box center [338, 267] width 61 height 11
copy p "104851258"
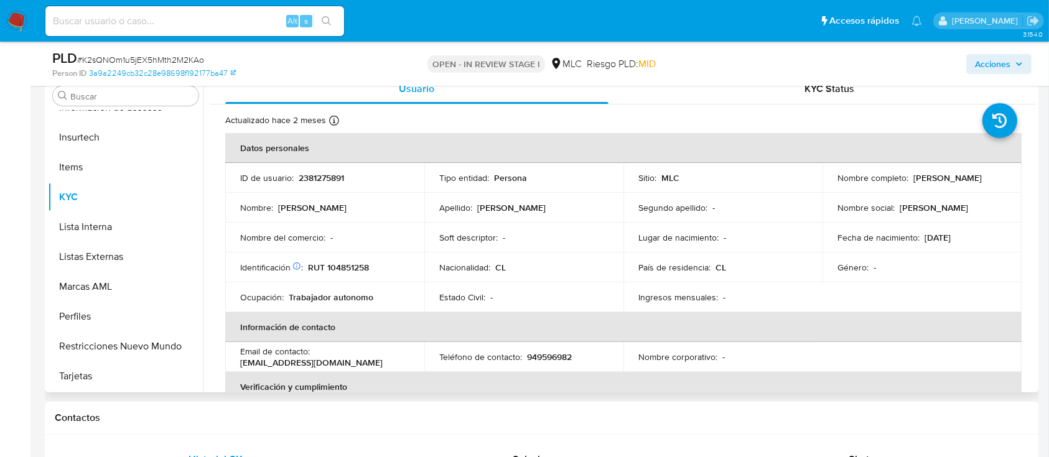
drag, startPoint x: 360, startPoint y: 257, endPoint x: 352, endPoint y: 263, distance: 9.8
click at [352, 263] on p "RUT 104851258" at bounding box center [338, 267] width 61 height 11
copy p "104851258"
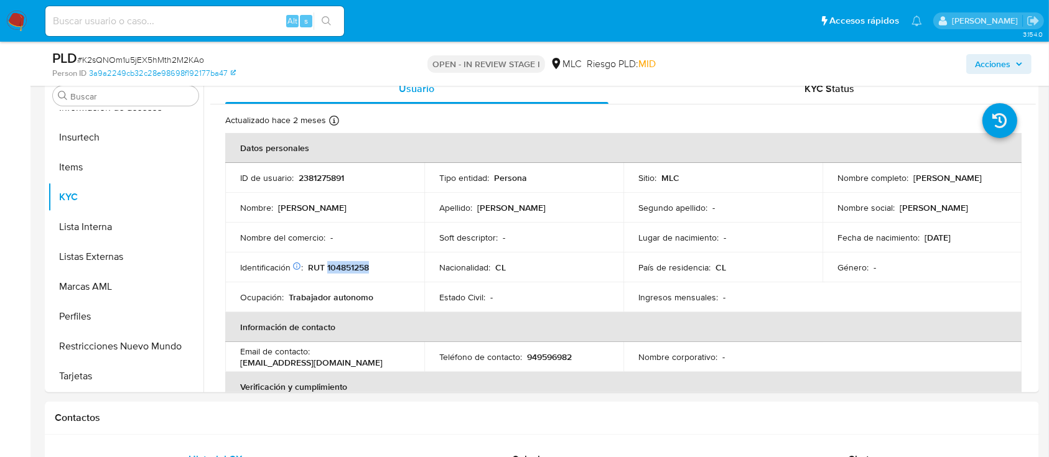
copy p "104851258"
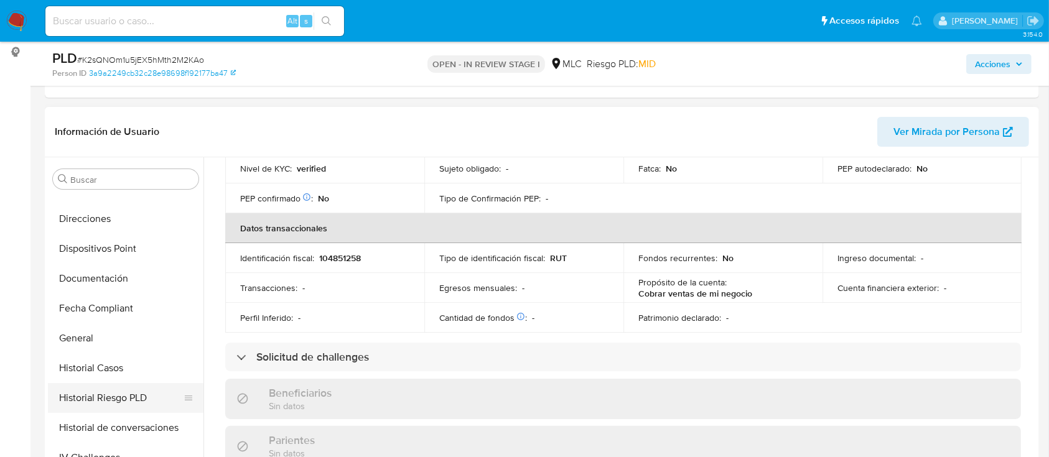
scroll to position [277, 0]
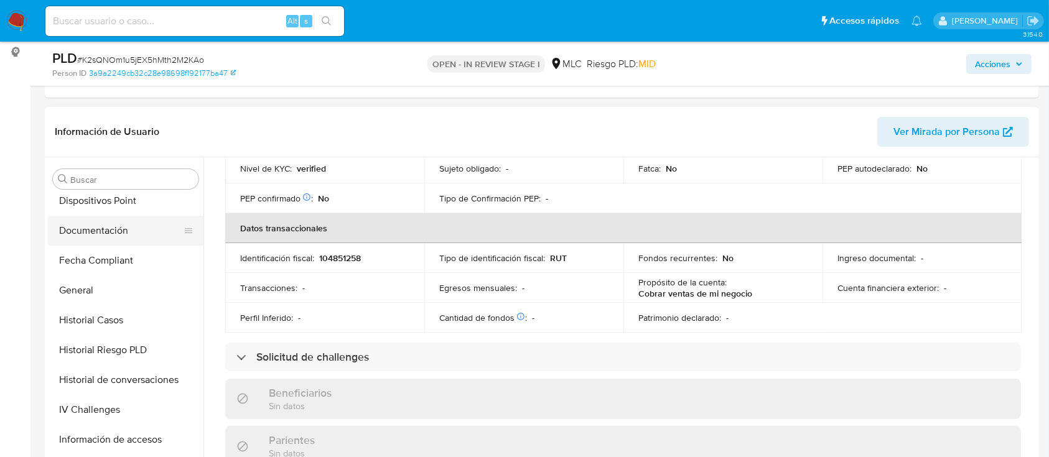
click at [88, 236] on button "Documentación" at bounding box center [121, 231] width 146 height 30
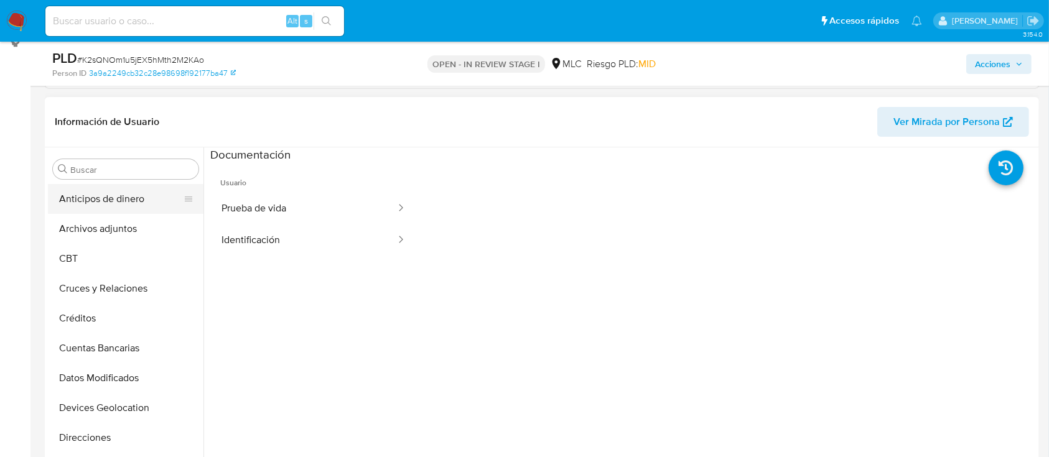
scroll to position [83, 0]
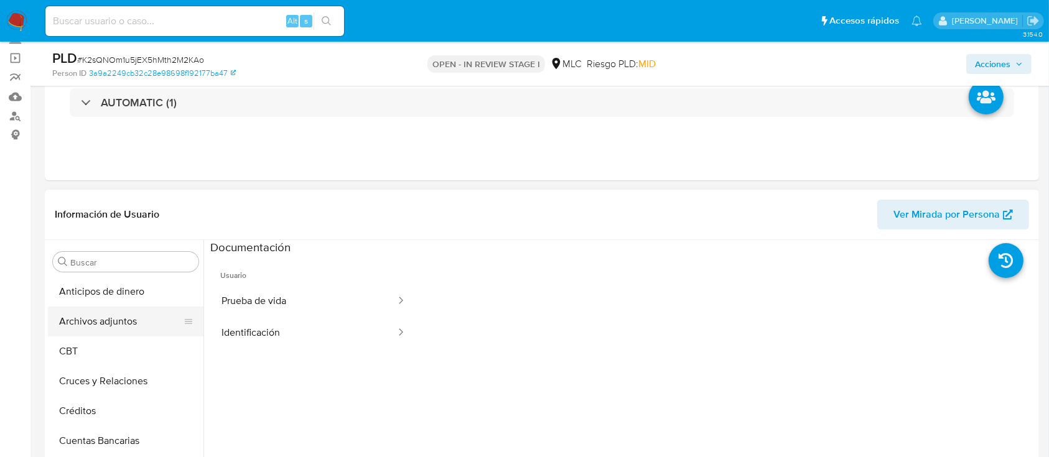
click at [128, 317] on button "Archivos adjuntos" at bounding box center [121, 322] width 146 height 30
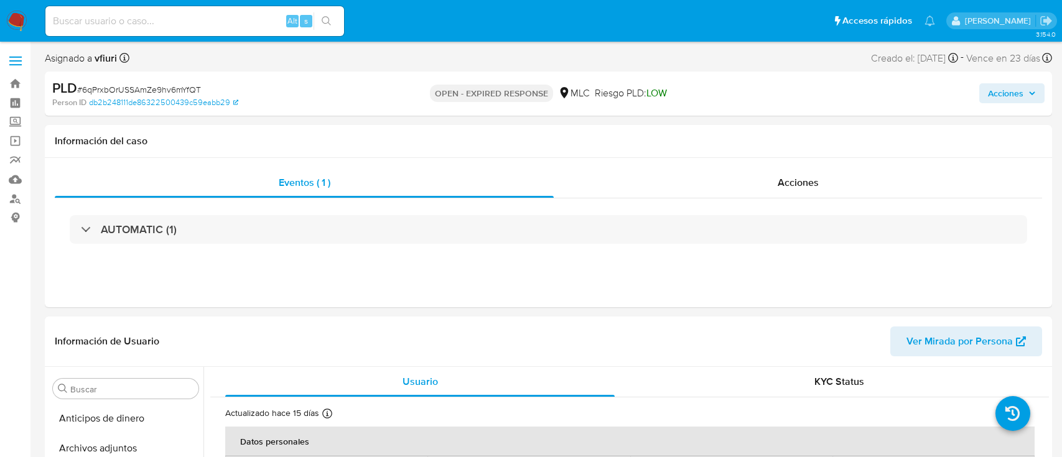
select select "10"
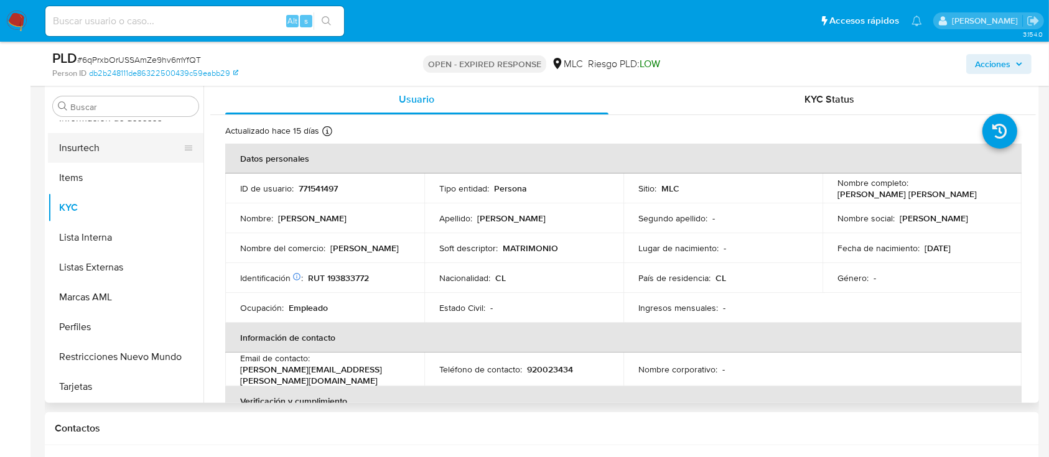
scroll to position [249, 0]
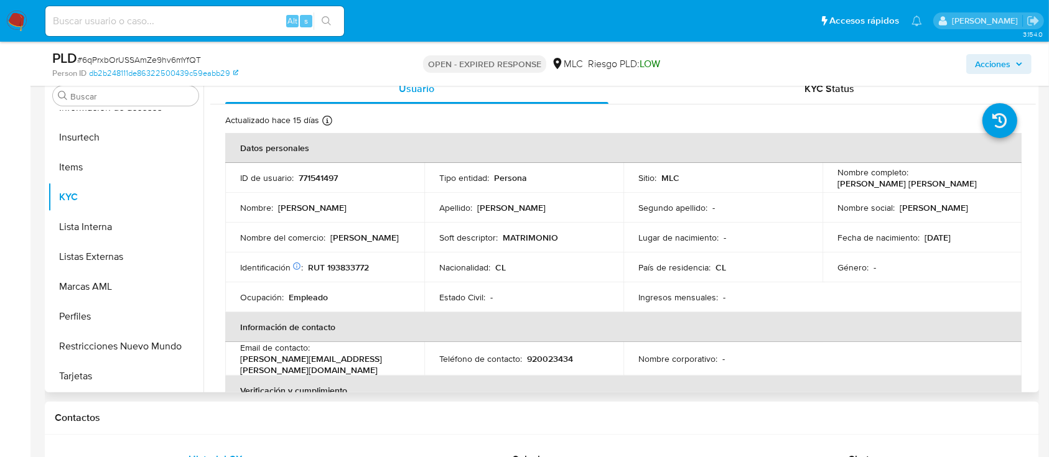
click at [315, 167] on td "ID de usuario : 771541497" at bounding box center [324, 178] width 199 height 30
copy p "771541497"
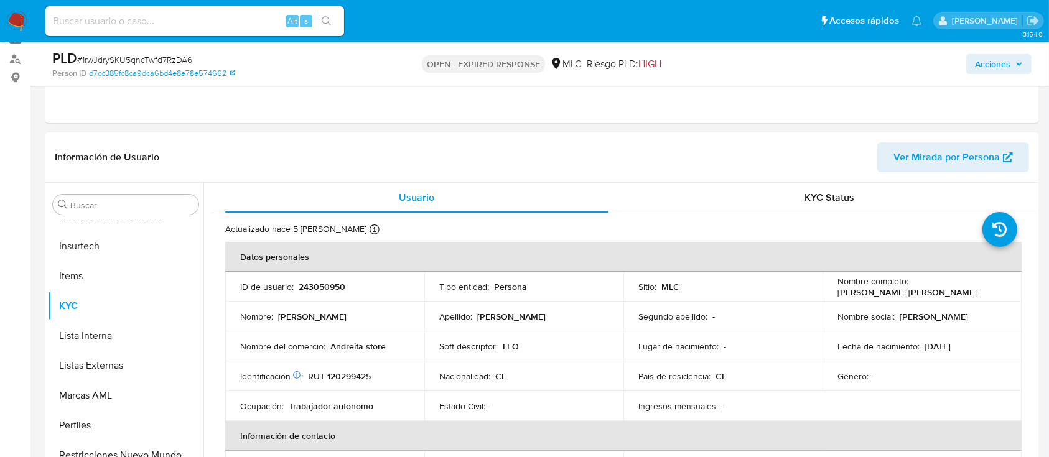
scroll to position [166, 0]
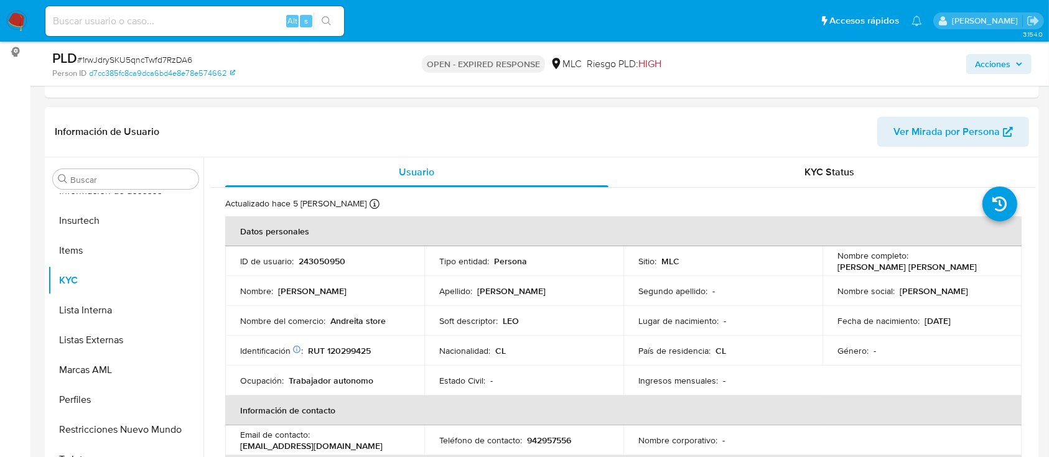
select select "10"
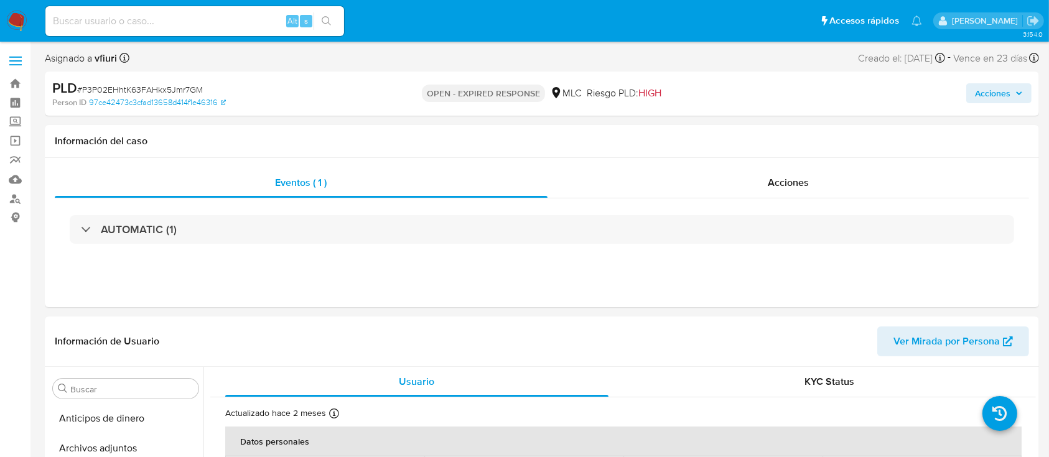
select select "10"
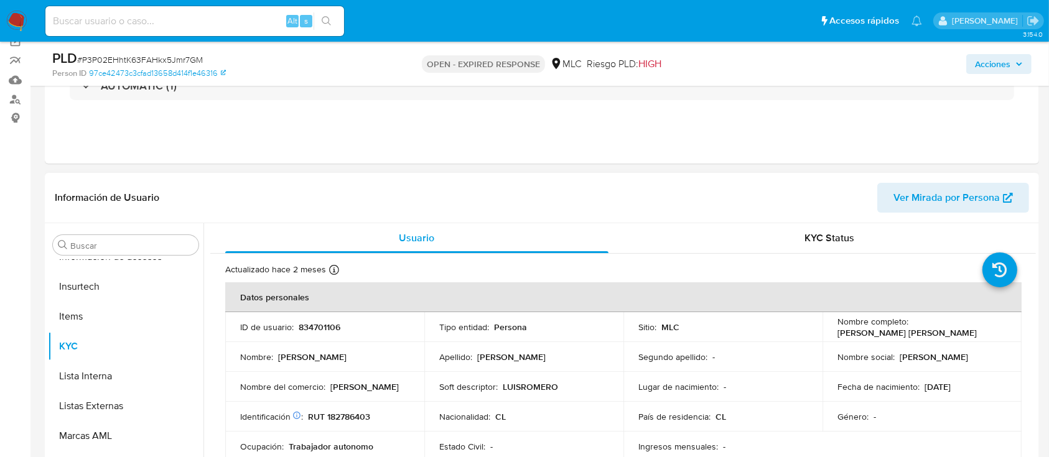
scroll to position [249, 0]
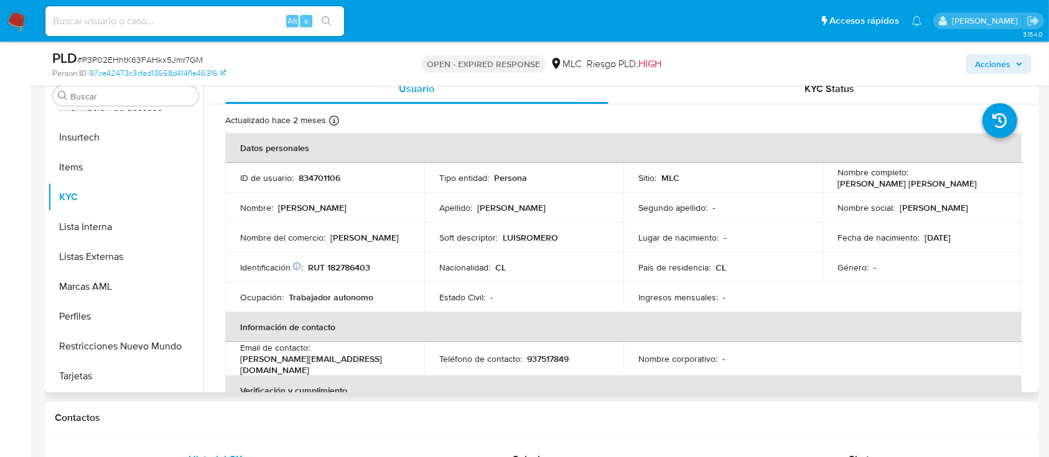
click at [309, 184] on p "834701106" at bounding box center [320, 177] width 42 height 11
copy p "834701106"
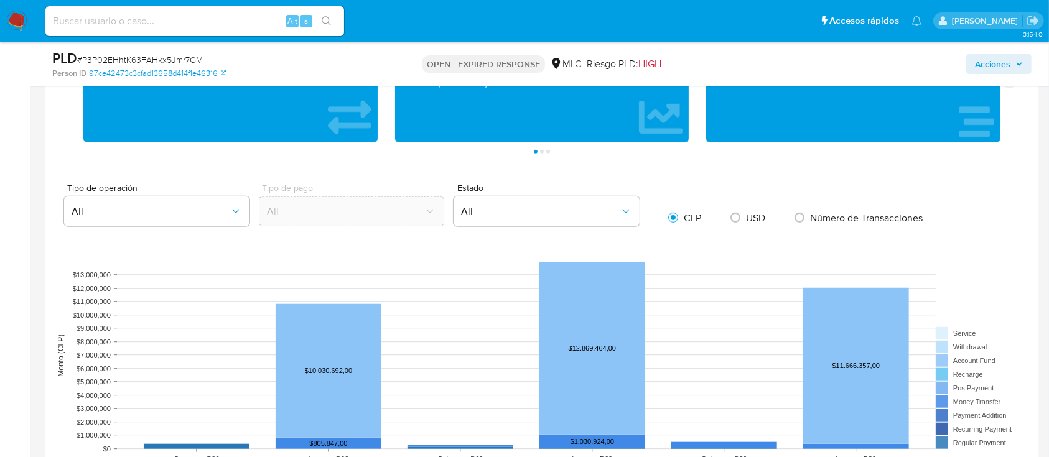
scroll to position [1078, 0]
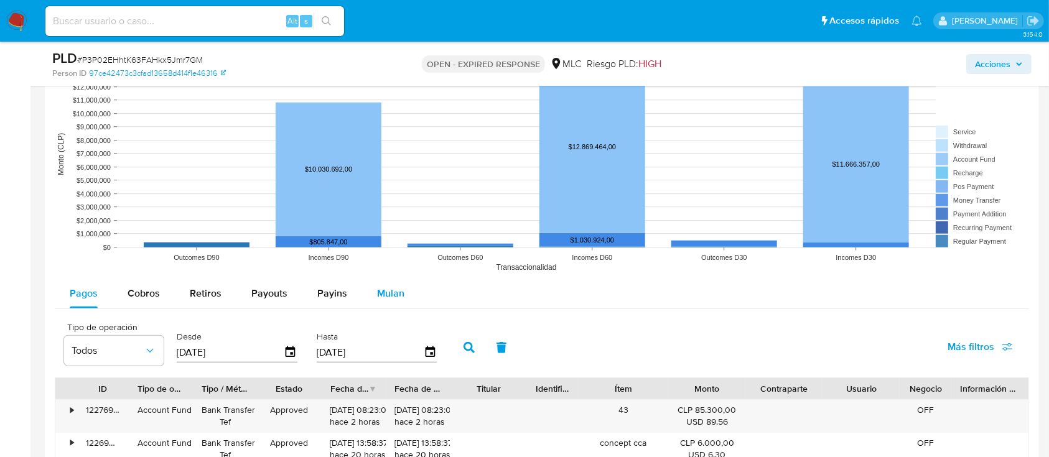
click at [362, 296] on button "Mulan" at bounding box center [390, 294] width 57 height 30
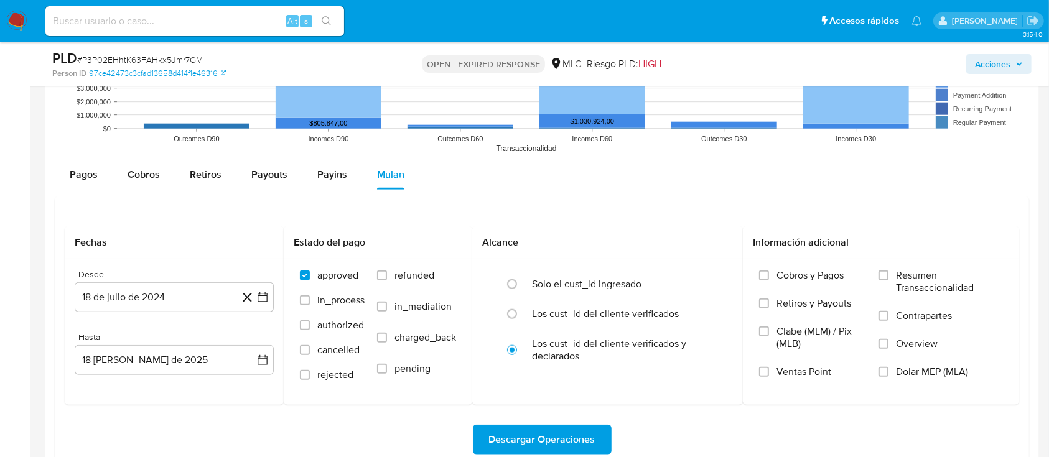
scroll to position [1161, 0]
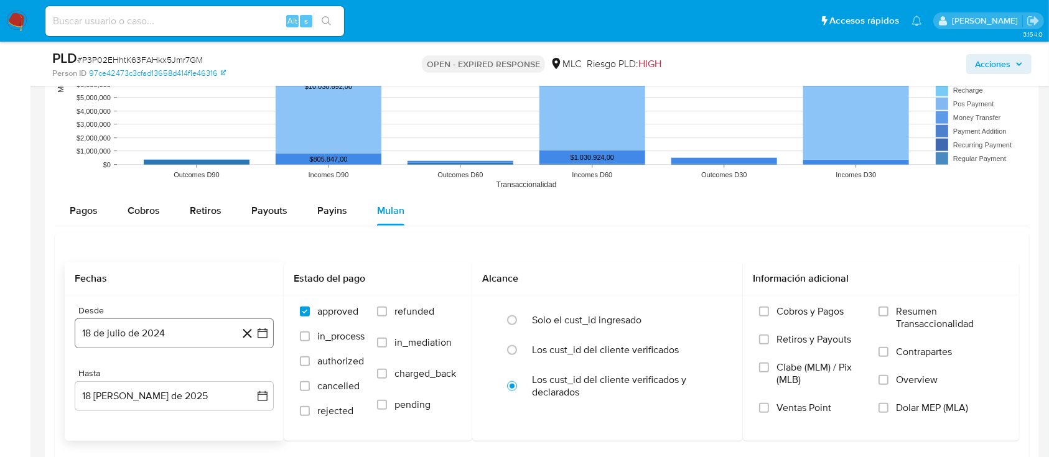
click at [265, 329] on icon "button" at bounding box center [263, 334] width 10 height 10
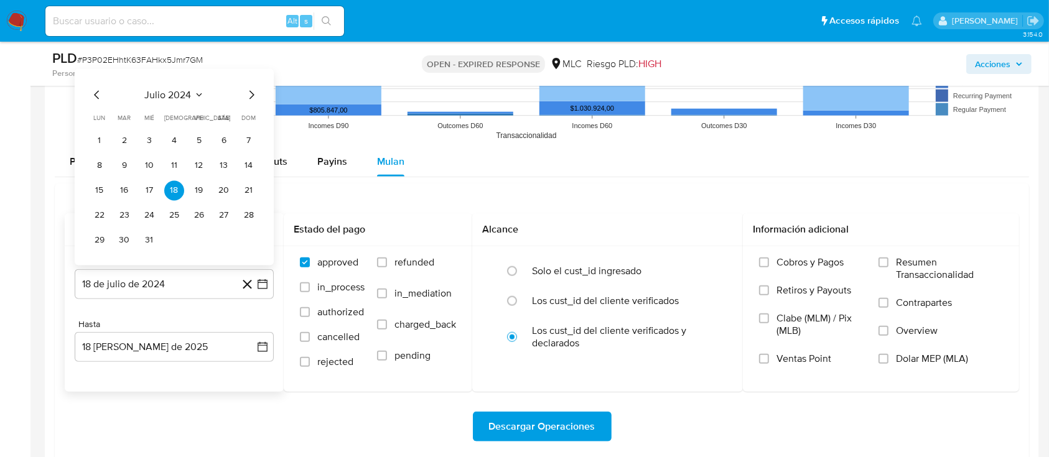
scroll to position [1245, 0]
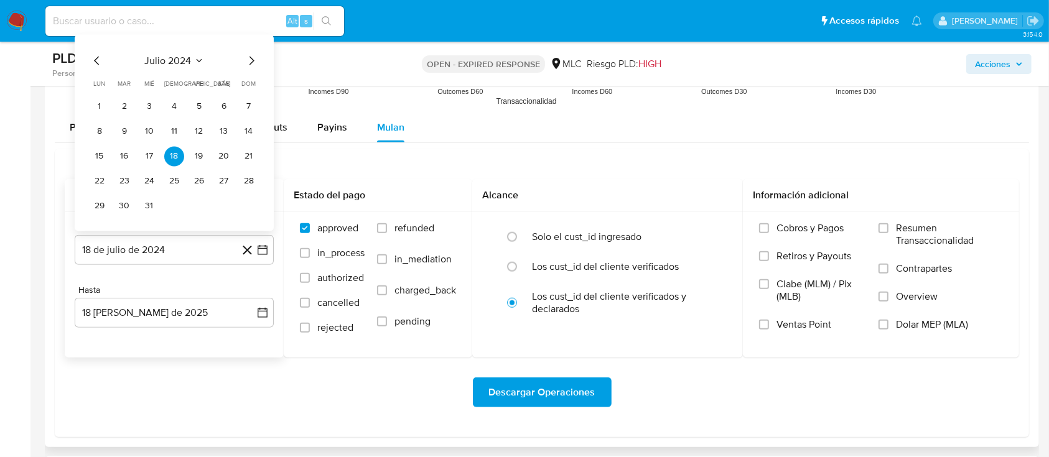
click at [251, 62] on icon "Mes siguiente" at bounding box center [252, 61] width 5 height 9
click at [244, 155] on button "18" at bounding box center [249, 157] width 20 height 20
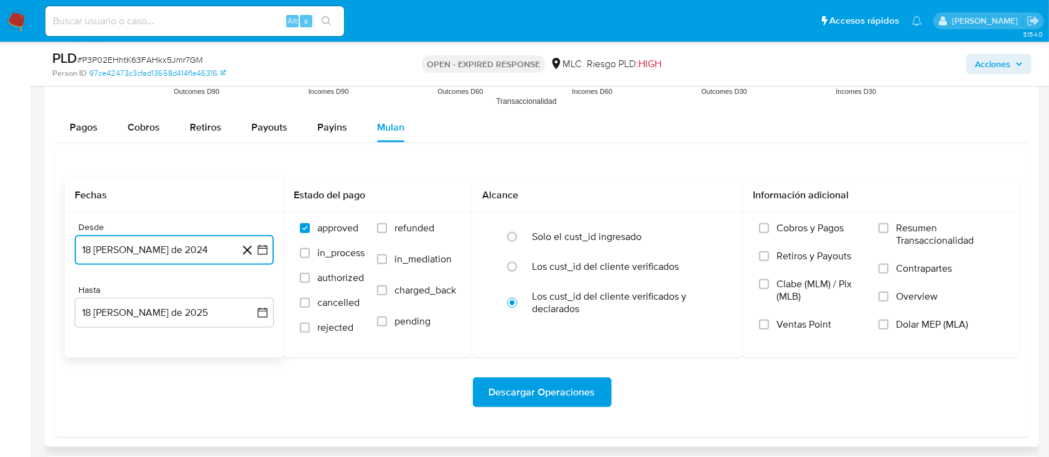
click at [271, 248] on button "18 [PERSON_NAME] de 2024" at bounding box center [174, 250] width 199 height 30
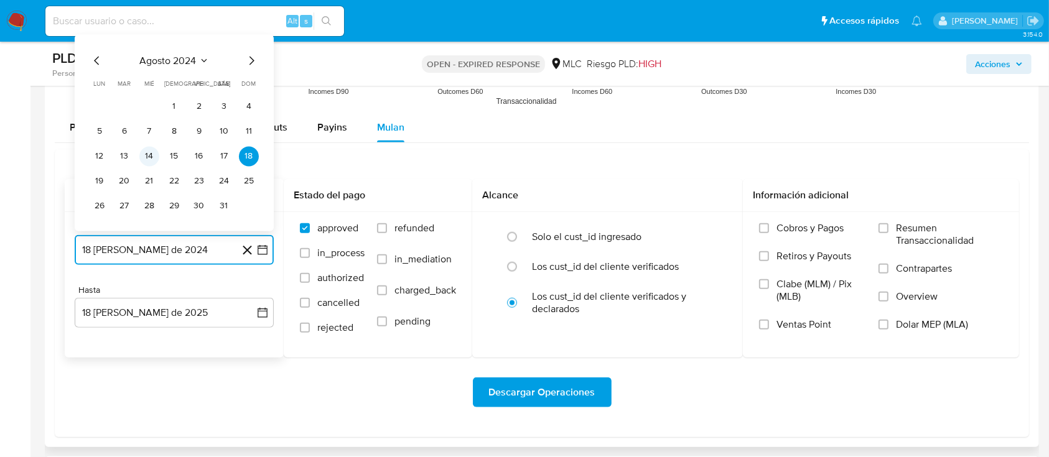
click at [146, 156] on button "14" at bounding box center [149, 157] width 20 height 20
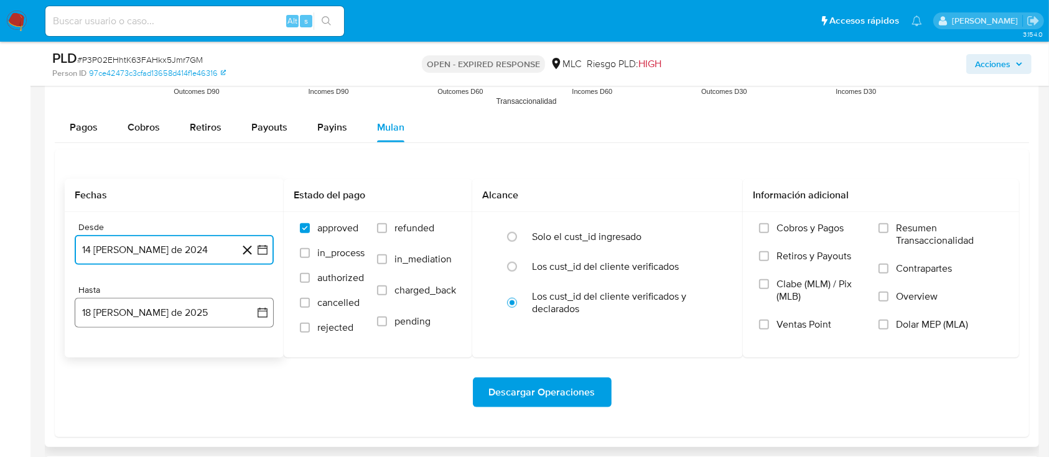
click at [268, 314] on icon "button" at bounding box center [262, 313] width 12 height 12
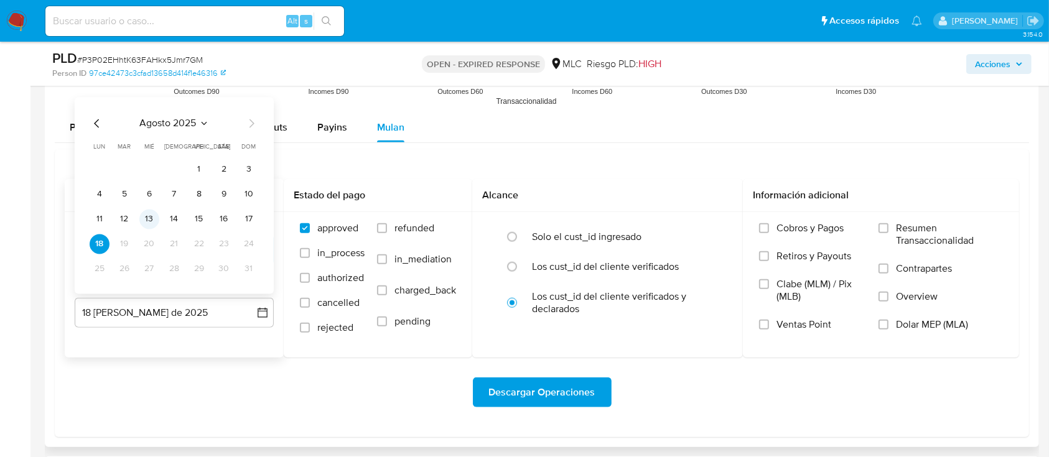
click at [144, 216] on button "13" at bounding box center [149, 220] width 20 height 20
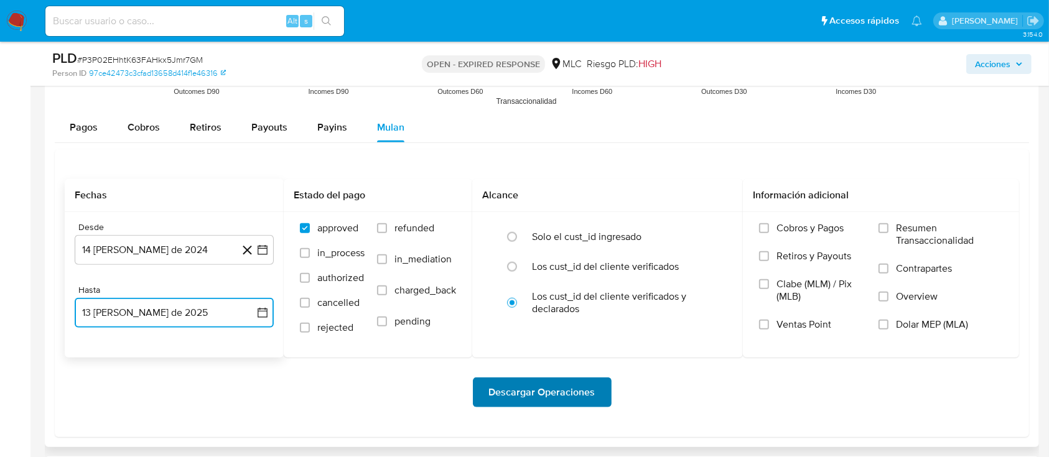
click at [518, 393] on span "Descargar Operaciones" at bounding box center [542, 392] width 106 height 27
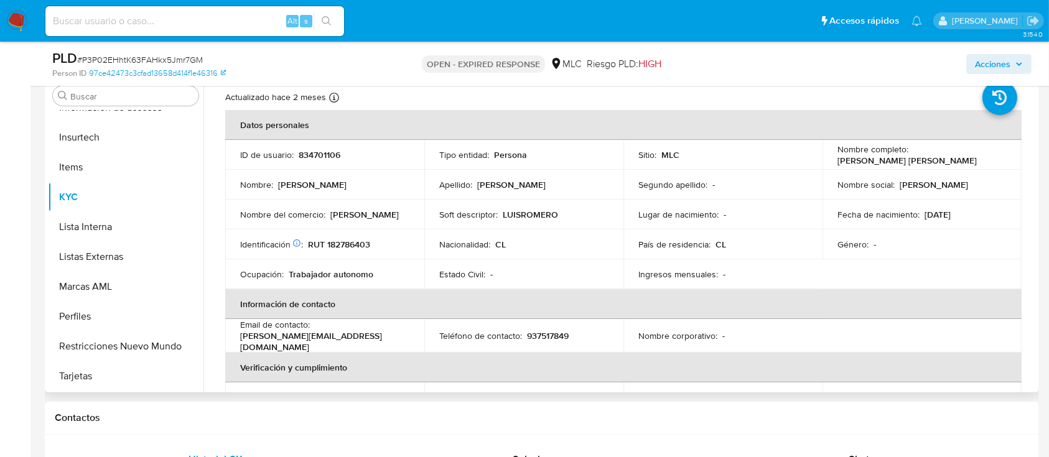
scroll to position [23, 0]
click at [317, 150] on p "834701106" at bounding box center [320, 154] width 42 height 11
copy p "834701106"
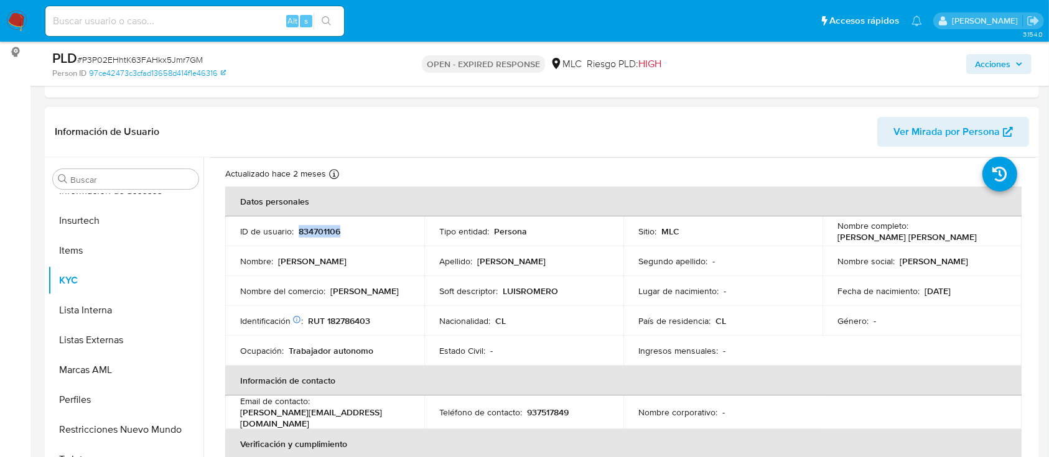
scroll to position [0, 0]
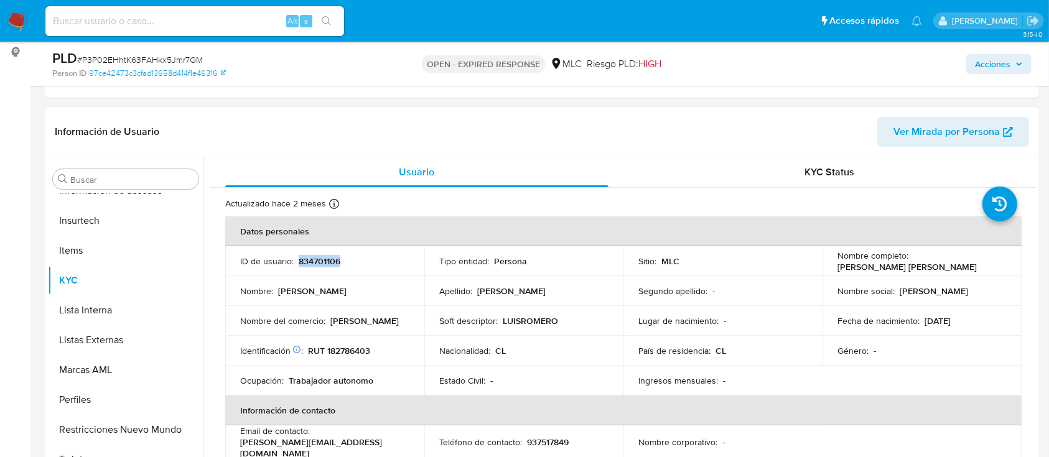
copy p "834701106"
drag, startPoint x: 332, startPoint y: 242, endPoint x: 317, endPoint y: 259, distance: 22.9
click at [317, 259] on p "834701106" at bounding box center [320, 261] width 42 height 11
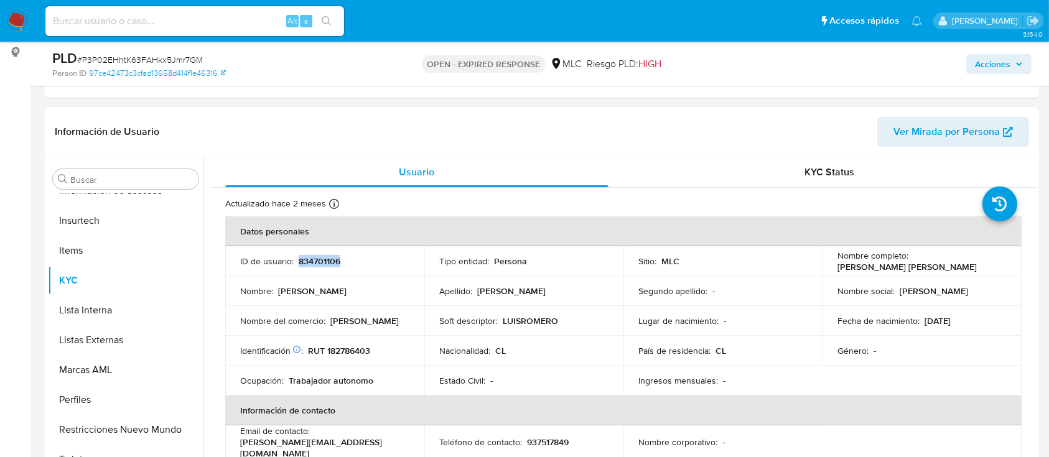
copy p "834701106"
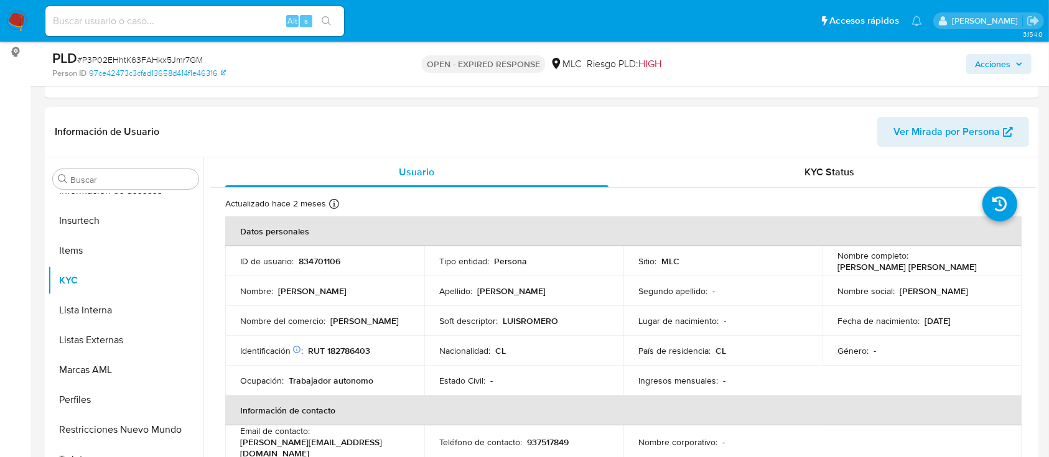
click at [169, 62] on span "# P3P02EHhtK63FAHkx5Jmr7GM" at bounding box center [140, 60] width 126 height 12
copy span "P3P02EHhtK63FAHkx5Jmr7GM"
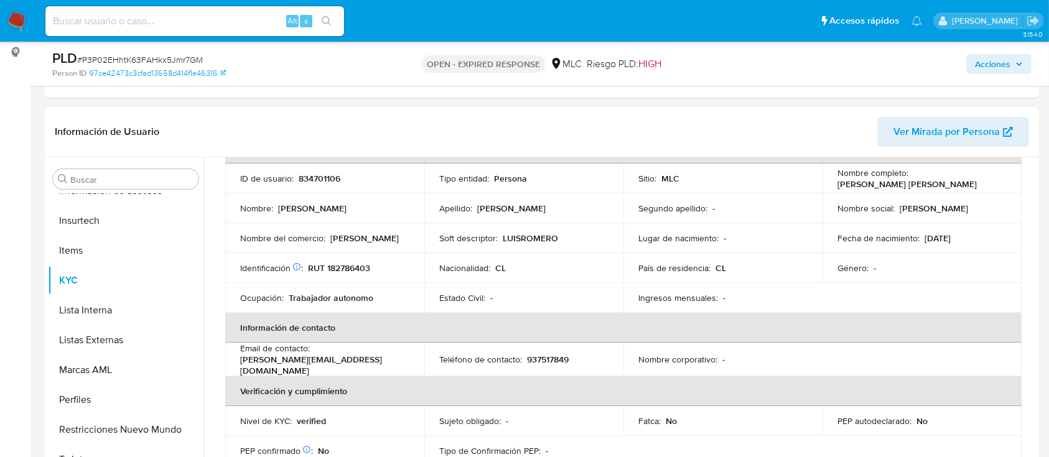
click at [357, 268] on p "RUT 182786403" at bounding box center [339, 268] width 62 height 11
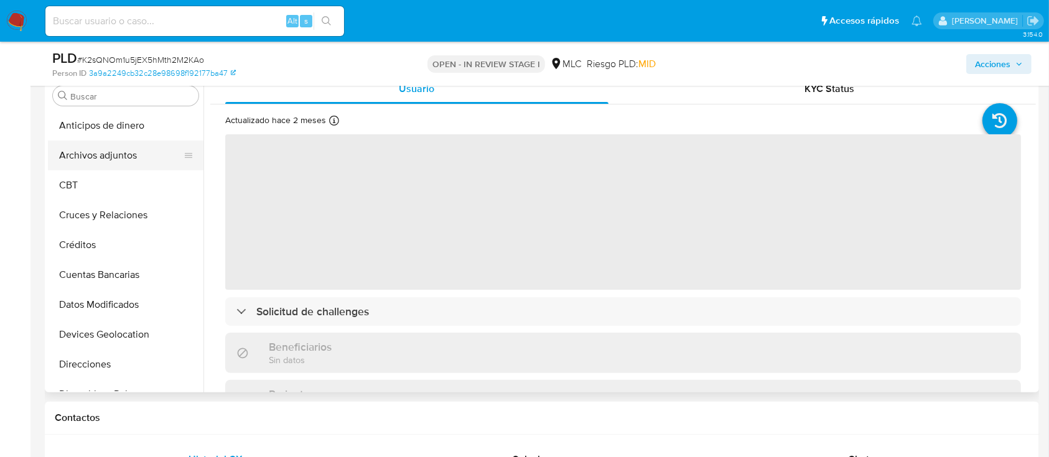
select select "10"
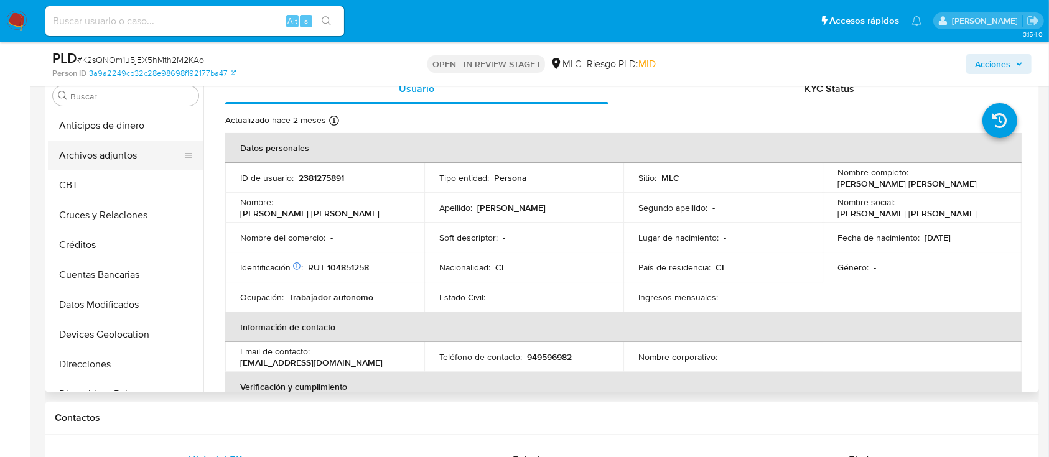
click at [89, 159] on button "Archivos adjuntos" at bounding box center [121, 156] width 146 height 30
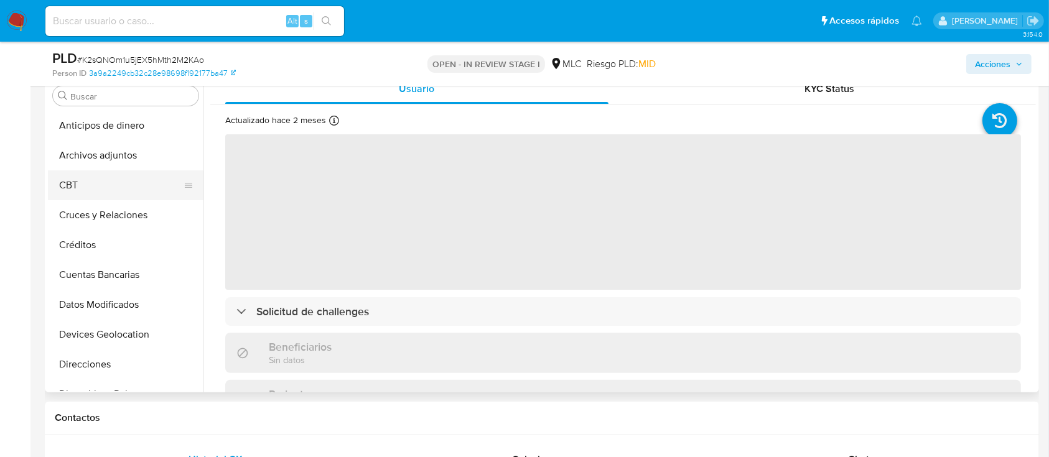
select select "10"
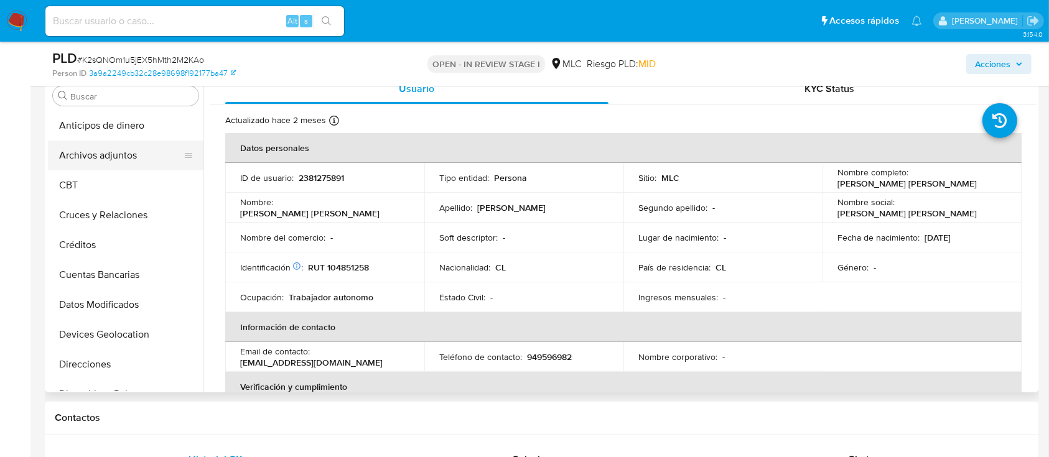
click at [128, 164] on button "Archivos adjuntos" at bounding box center [121, 156] width 146 height 30
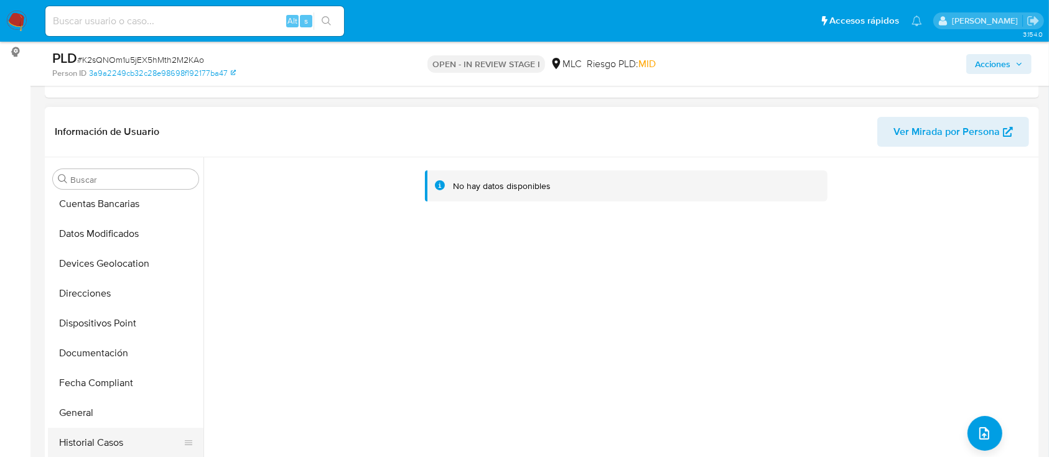
scroll to position [332, 0]
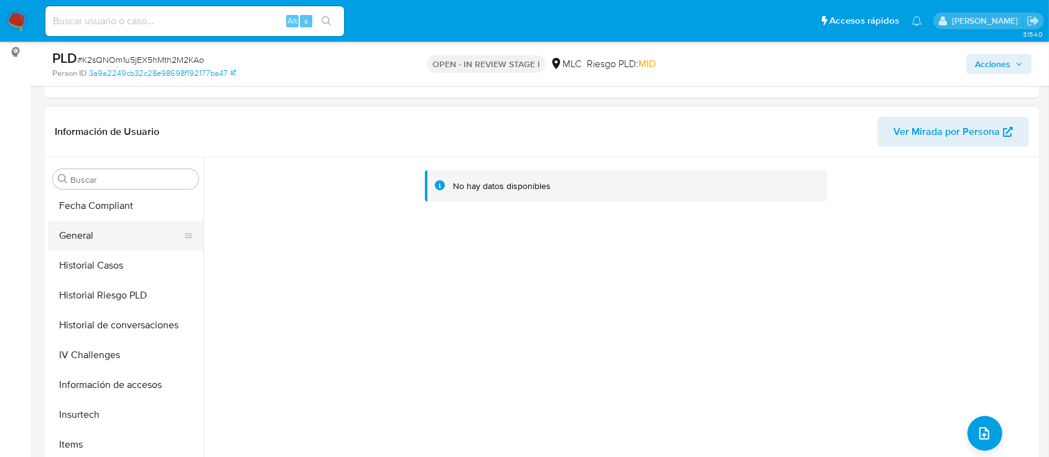
click at [80, 236] on button "General" at bounding box center [121, 236] width 146 height 30
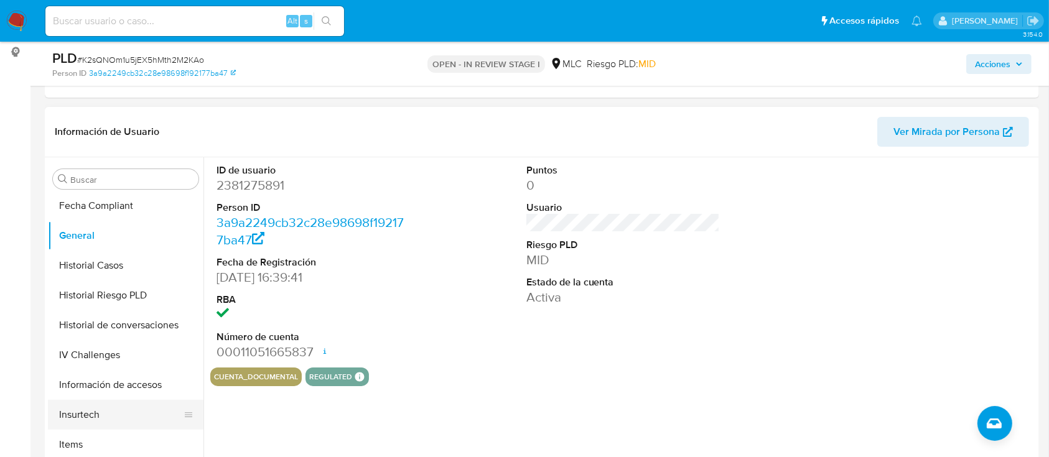
scroll to position [414, 0]
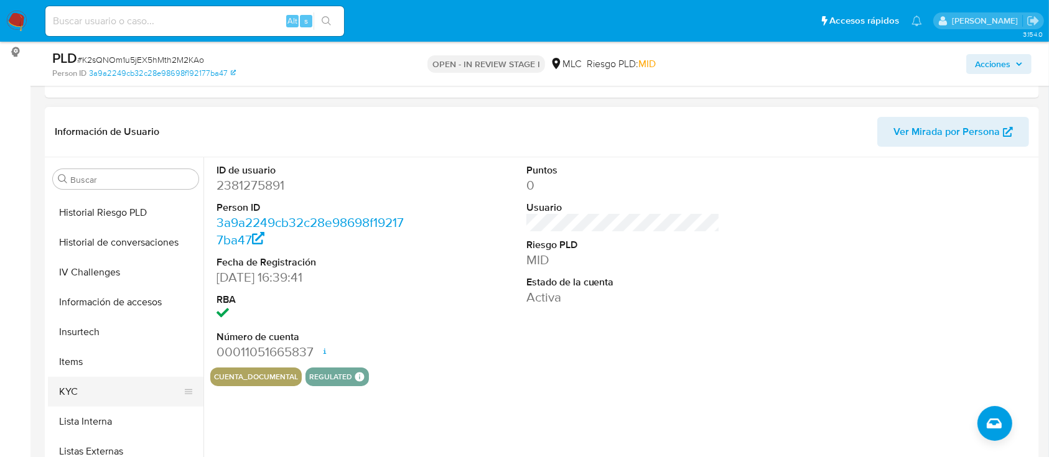
click at [96, 383] on button "KYC" at bounding box center [121, 392] width 146 height 30
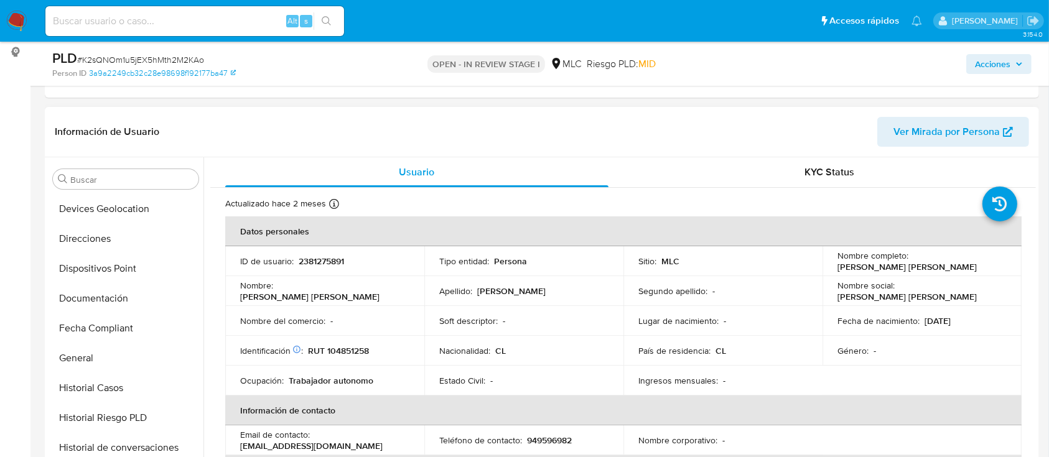
scroll to position [0, 0]
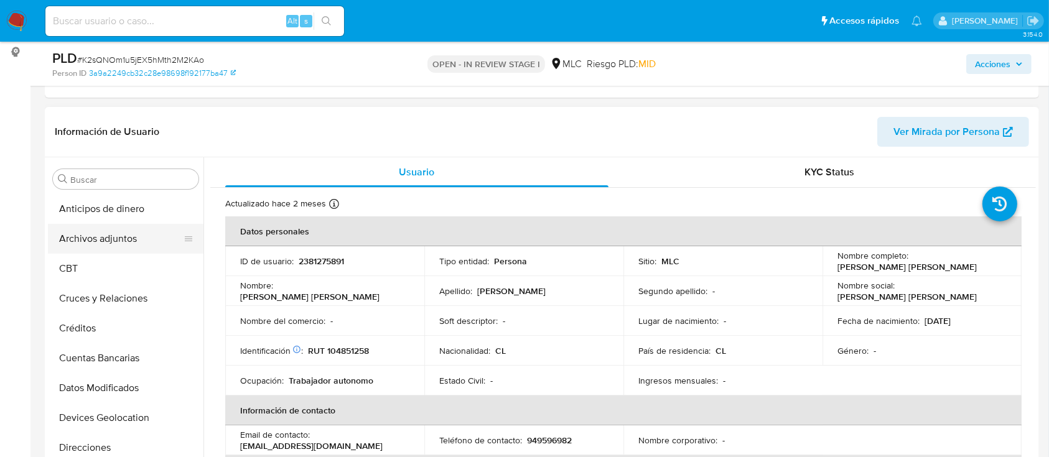
click at [93, 235] on button "Archivos adjuntos" at bounding box center [121, 239] width 146 height 30
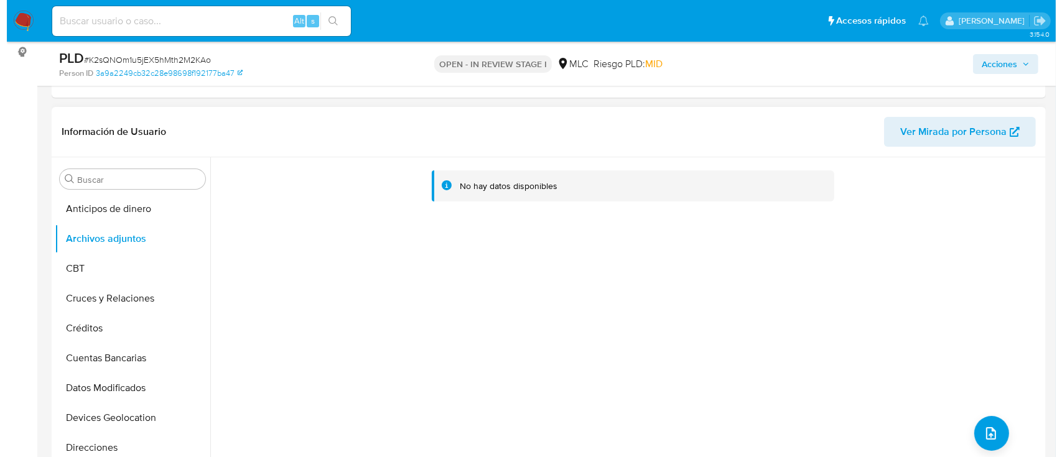
scroll to position [249, 0]
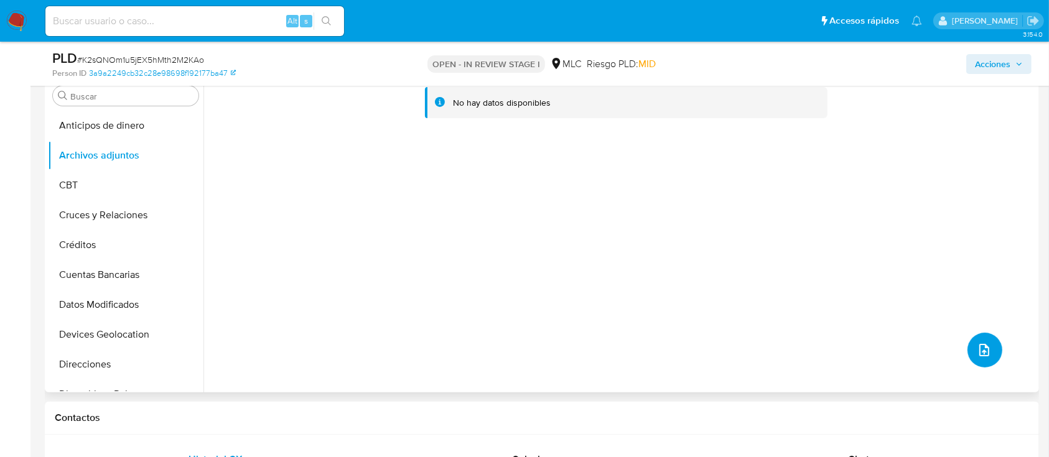
click at [989, 339] on button "upload-file" at bounding box center [985, 350] width 35 height 35
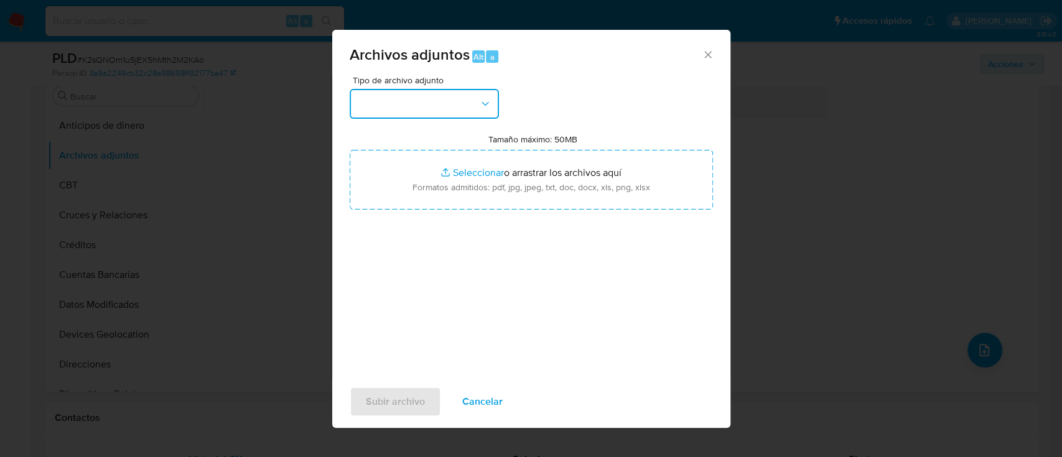
click at [418, 103] on button "button" at bounding box center [424, 104] width 149 height 30
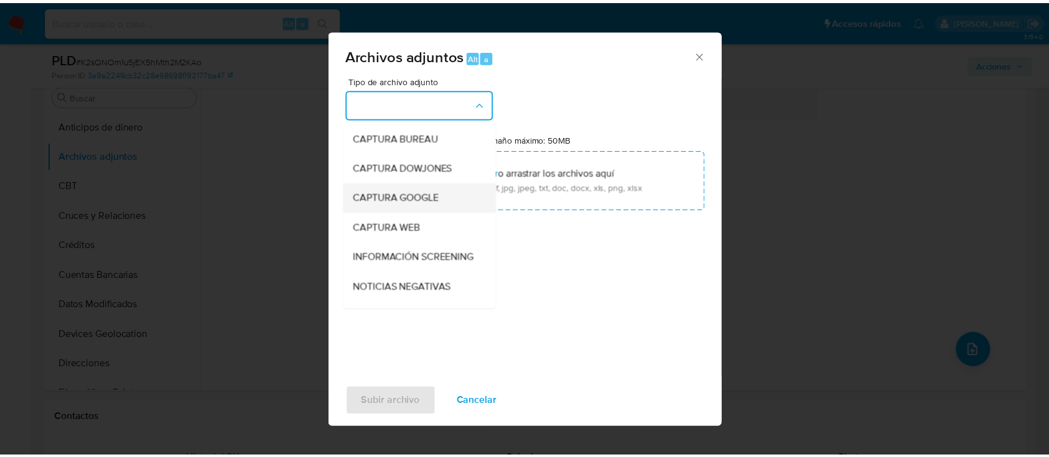
scroll to position [83, 0]
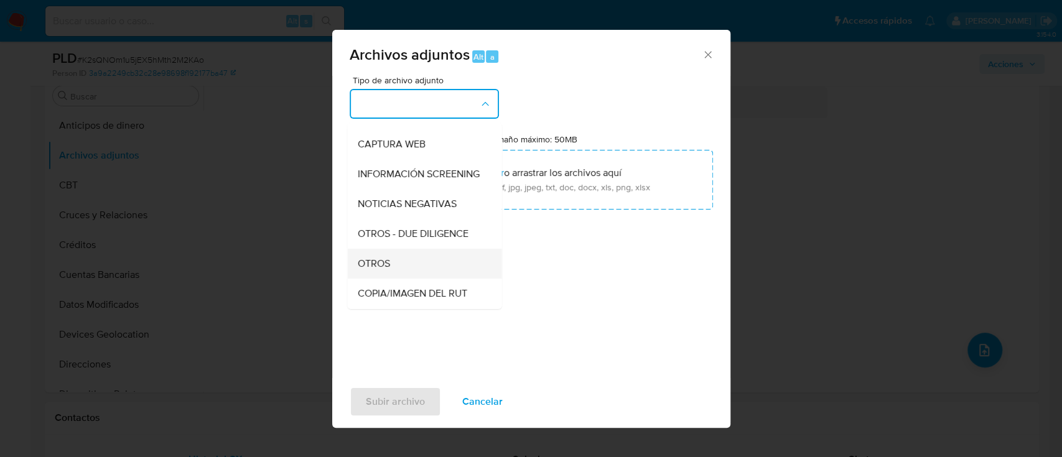
click at [379, 268] on div "OTROS" at bounding box center [420, 264] width 127 height 30
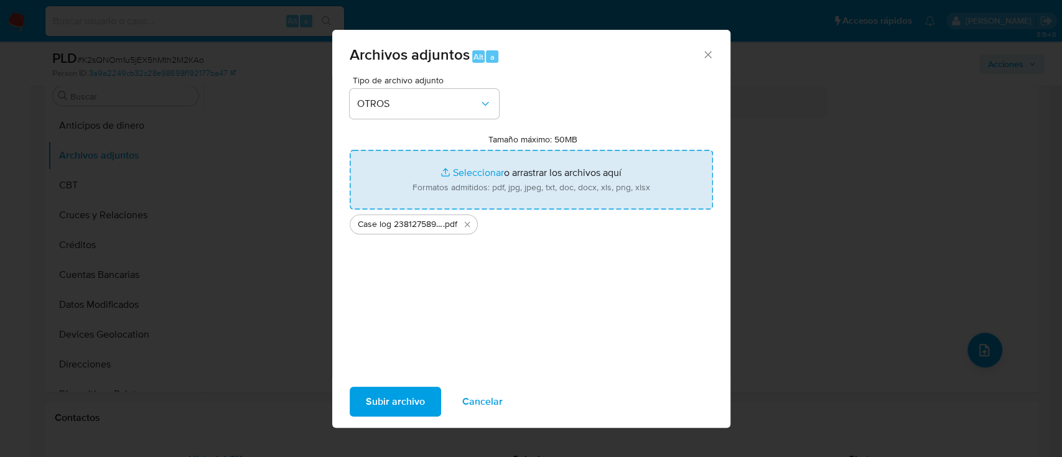
type input "C:\fakepath\Tabla 2381275891.xlsx"
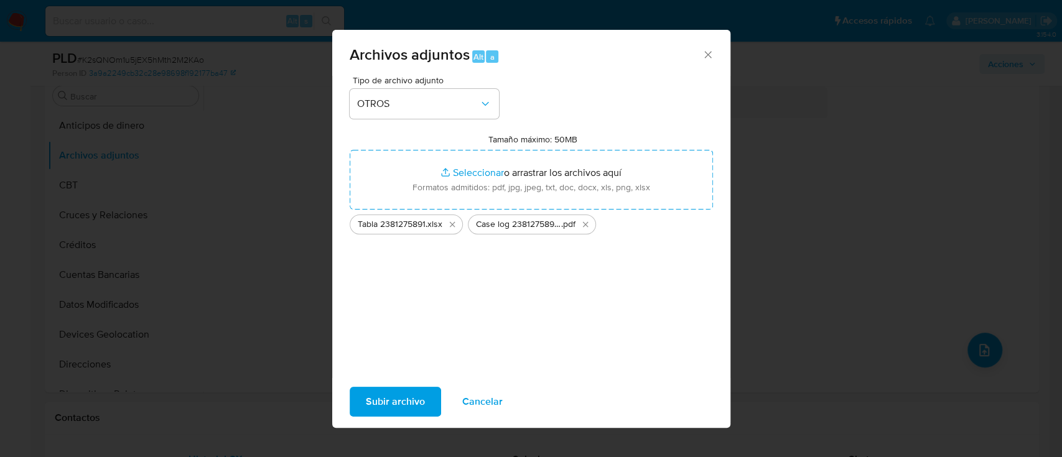
click at [400, 398] on span "Subir archivo" at bounding box center [395, 401] width 59 height 27
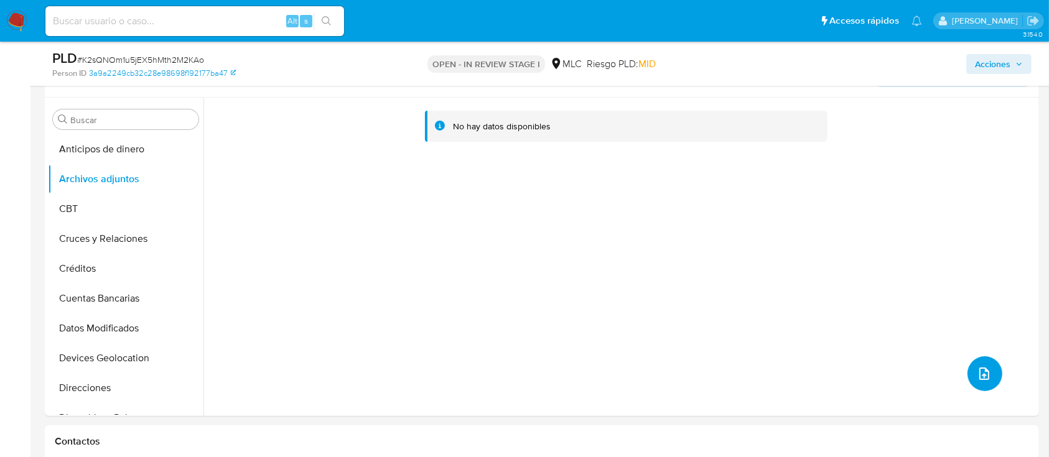
scroll to position [166, 0]
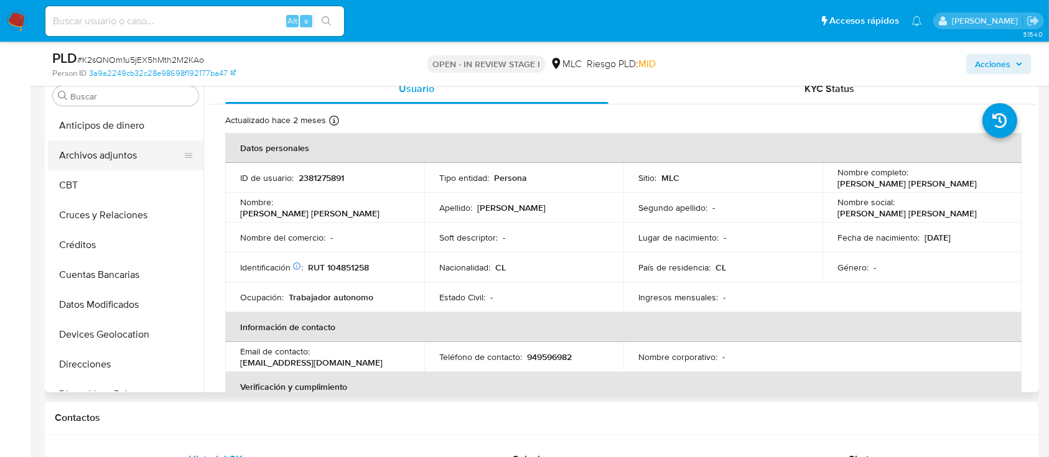
select select "10"
click at [106, 152] on button "Archivos adjuntos" at bounding box center [121, 156] width 146 height 30
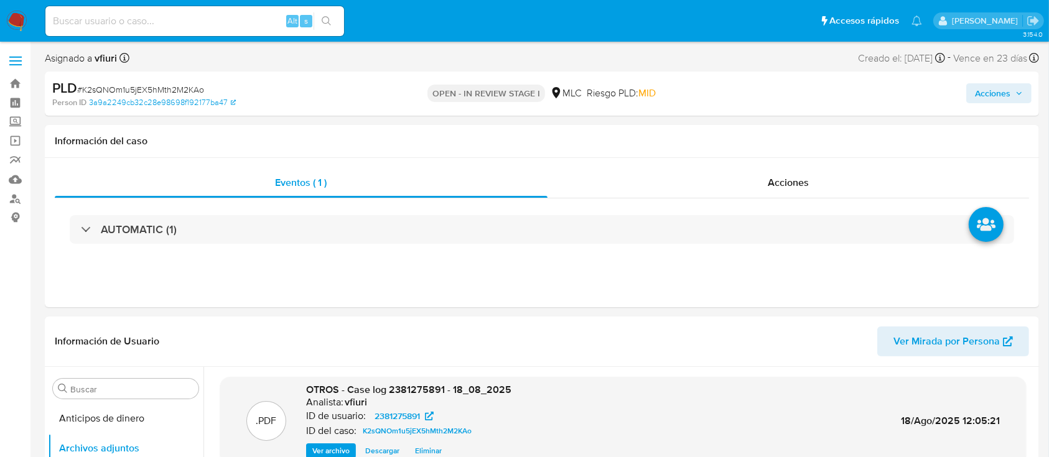
drag, startPoint x: 992, startPoint y: 93, endPoint x: 966, endPoint y: 98, distance: 26.6
click at [992, 93] on span "Acciones" at bounding box center [992, 93] width 35 height 20
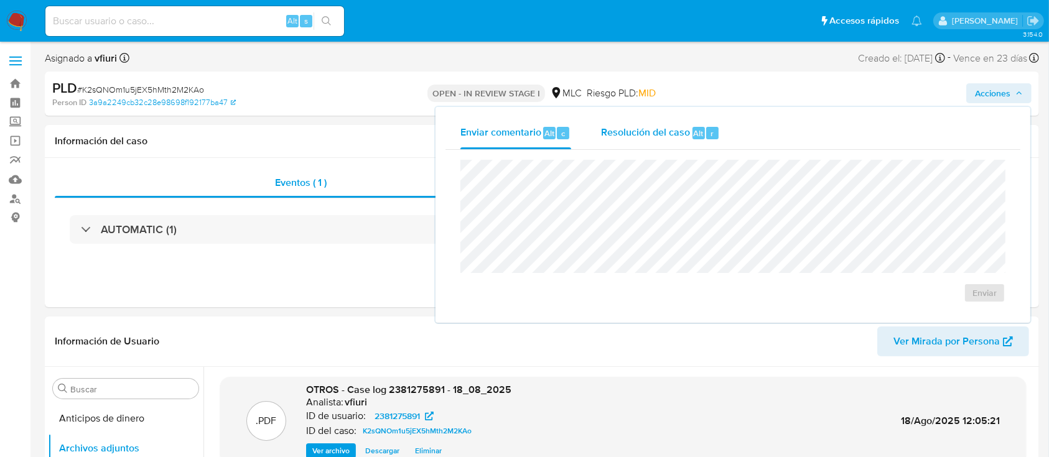
click at [652, 133] on span "Resolución del caso" at bounding box center [645, 133] width 89 height 14
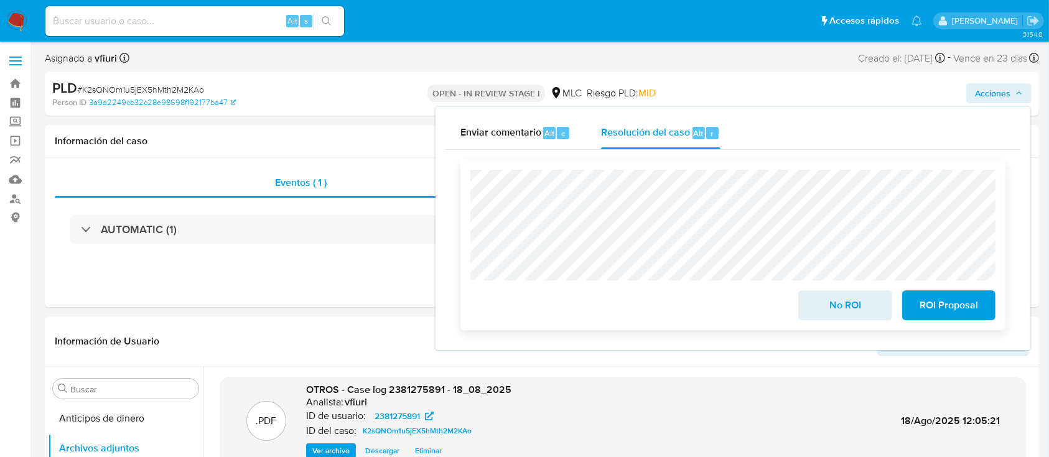
click at [948, 305] on span "ROI Proposal" at bounding box center [948, 305] width 61 height 27
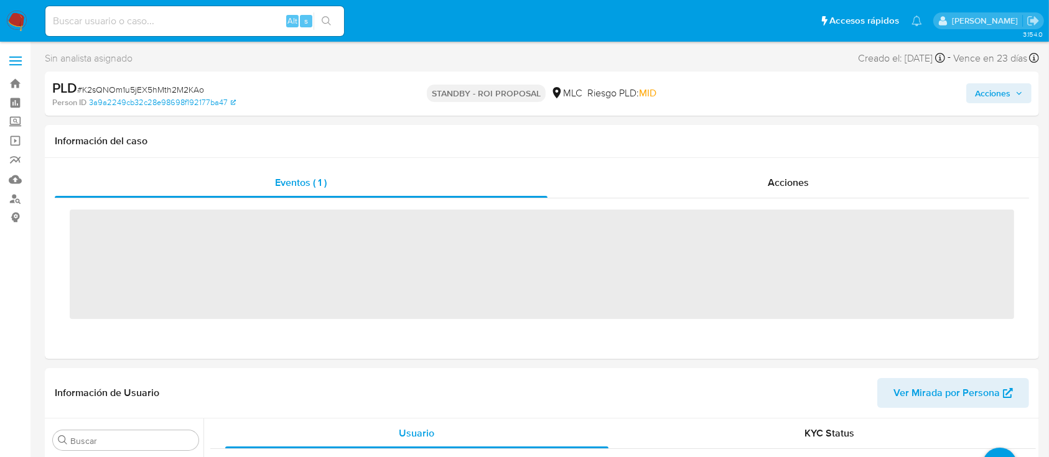
scroll to position [526, 0]
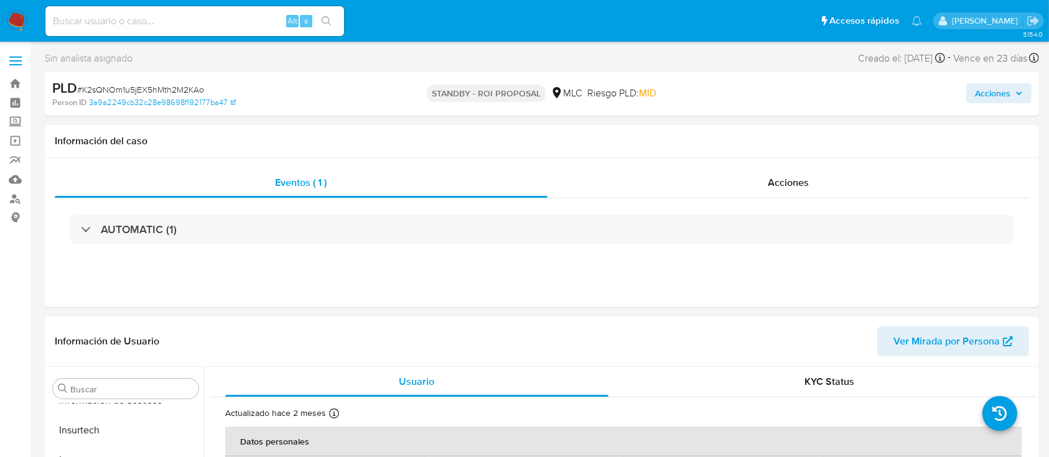
select select "10"
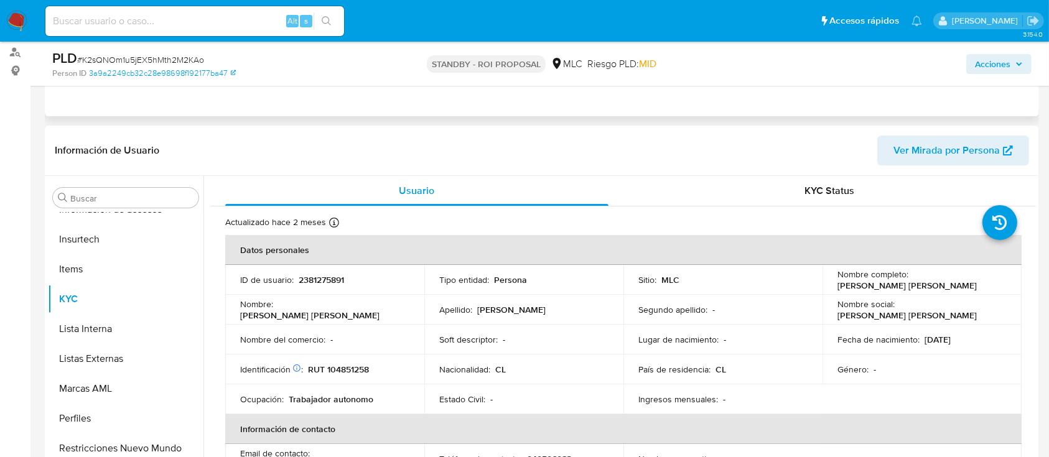
scroll to position [249, 0]
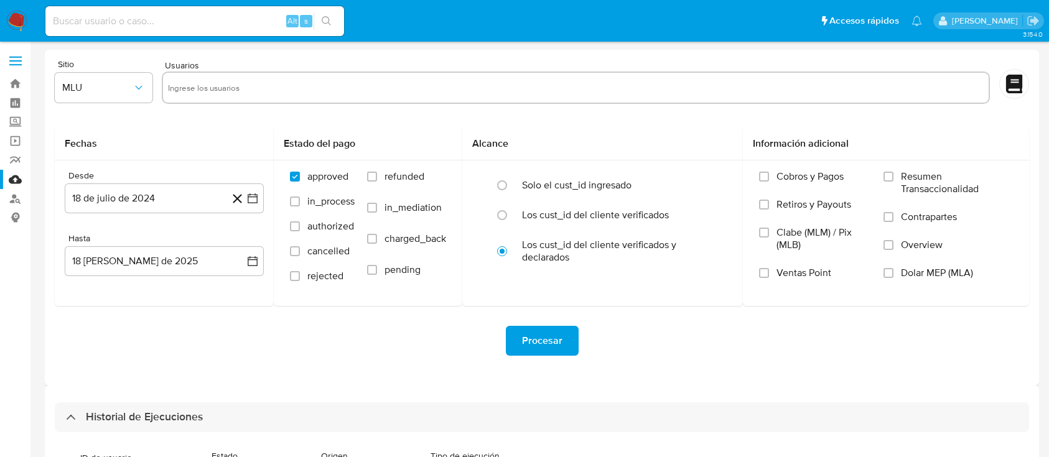
select select "10"
click at [9, 78] on link "Bandeja" at bounding box center [74, 83] width 148 height 19
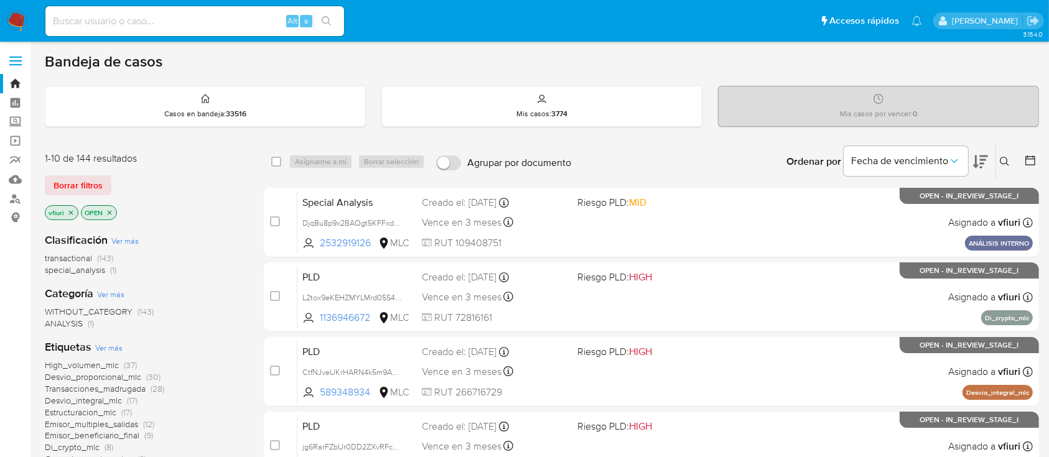
click at [1002, 157] on icon at bounding box center [1005, 162] width 10 height 10
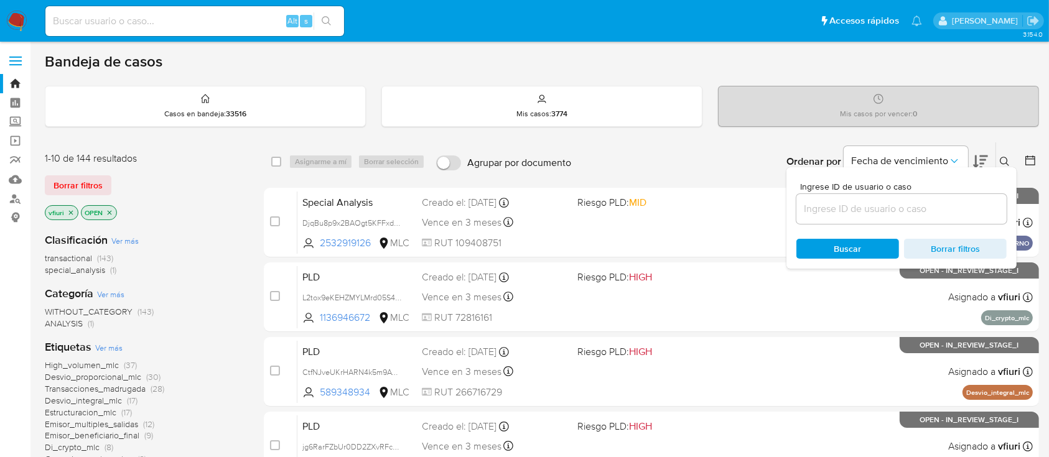
click at [927, 198] on div at bounding box center [902, 209] width 210 height 30
click at [925, 208] on input at bounding box center [902, 209] width 210 height 16
paste input "834701106"
type input "834701106"
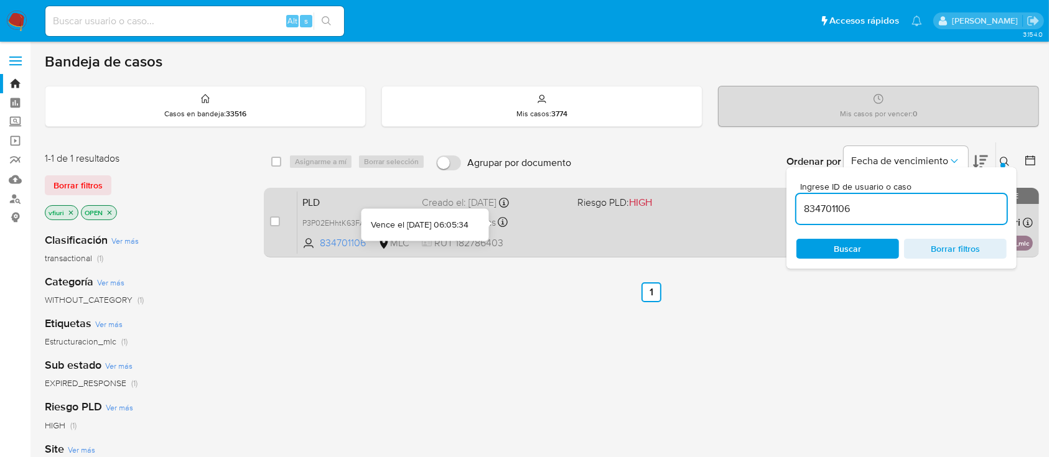
click at [599, 222] on div "PLD P3P02EHhtK63FAHkx5Jmr7GM 834701106 MLC Riesgo PLD: HIGH Creado el: [DATE] C…" at bounding box center [665, 222] width 736 height 63
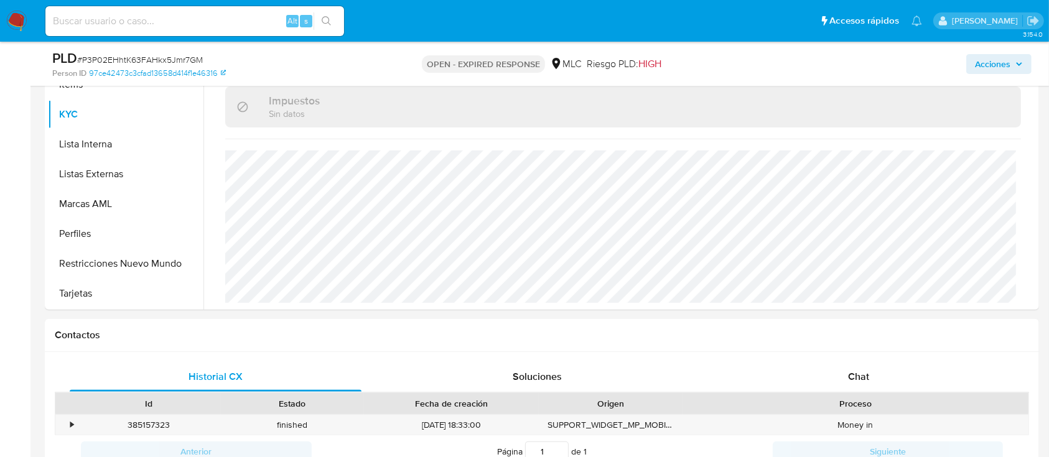
scroll to position [678, 0]
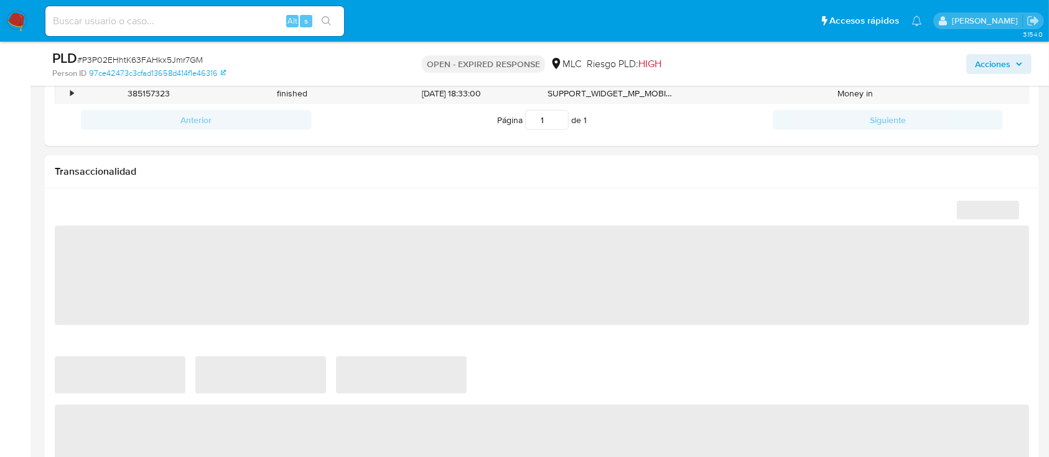
select select "10"
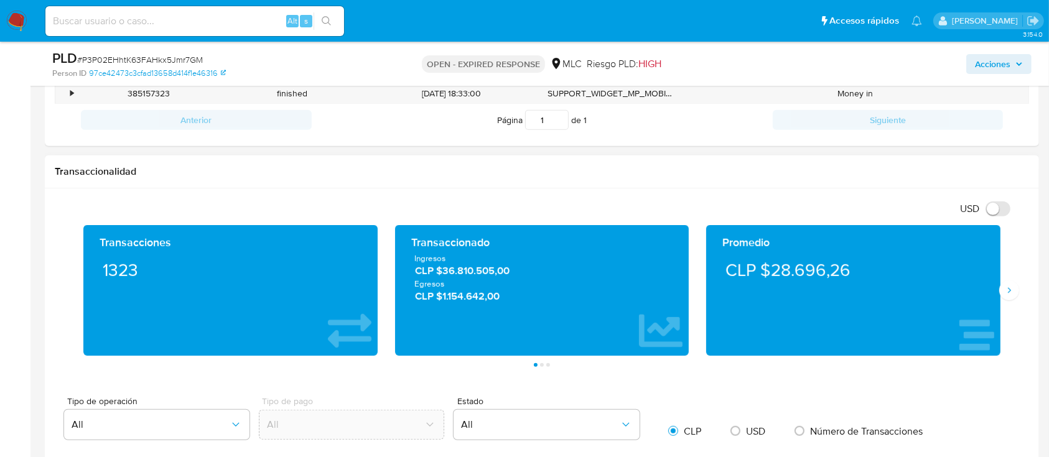
scroll to position [1078, 0]
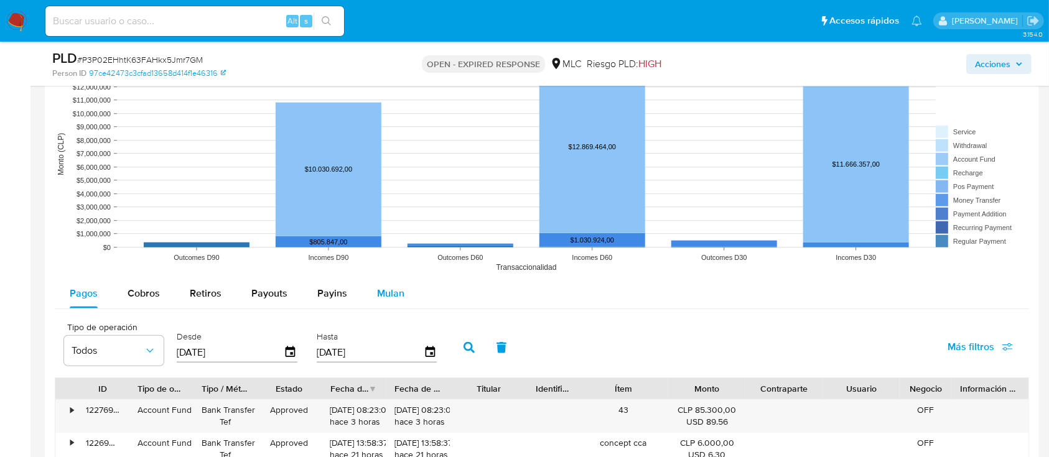
click at [388, 300] on span "Mulan" at bounding box center [390, 293] width 27 height 14
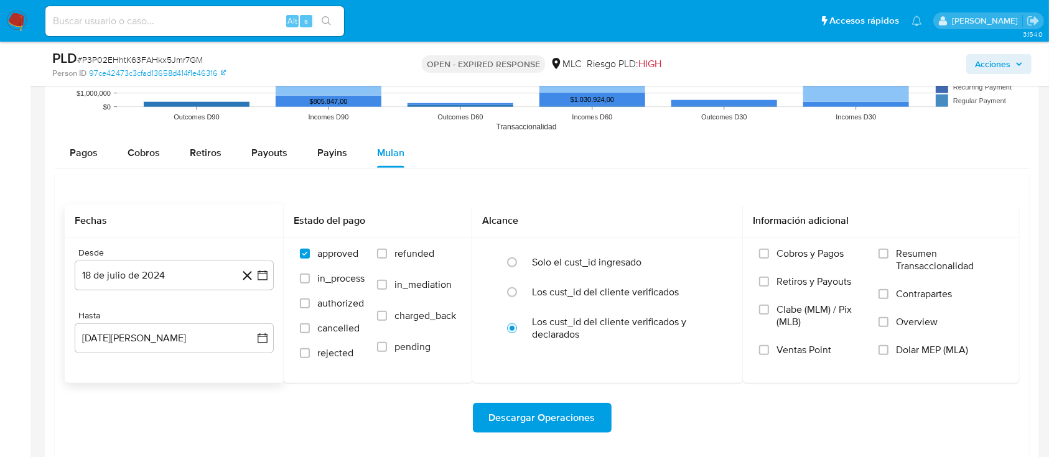
scroll to position [1174, 0]
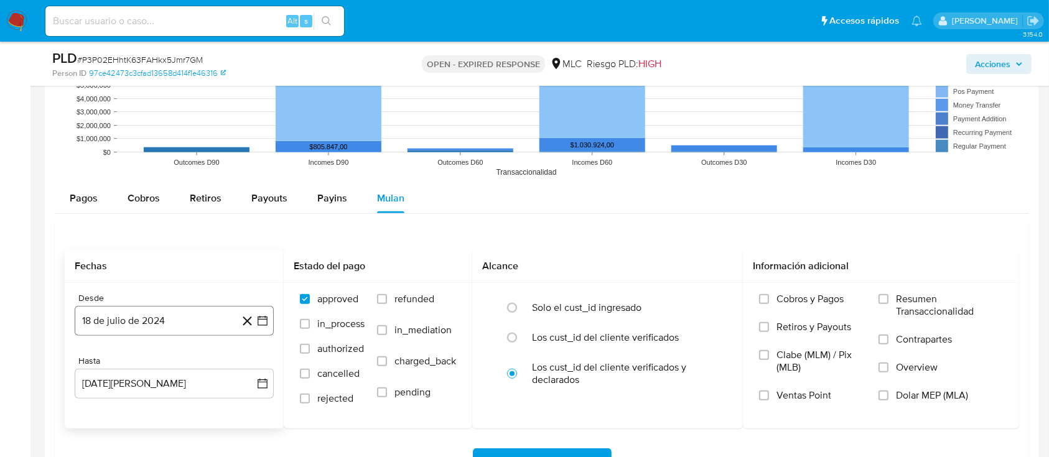
click at [264, 320] on icon "button" at bounding box center [262, 321] width 12 height 12
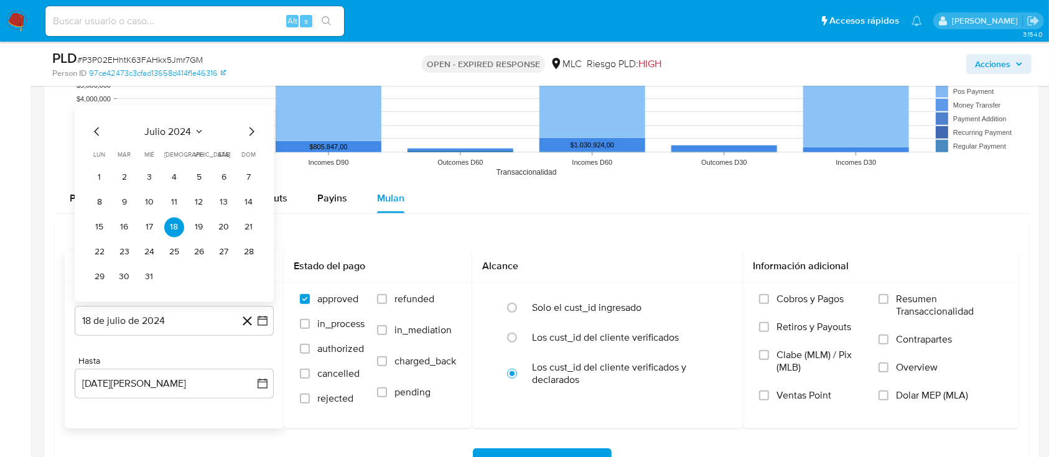
click at [256, 134] on icon "Mes siguiente" at bounding box center [251, 131] width 15 height 15
click at [156, 228] on button "14" at bounding box center [149, 228] width 20 height 20
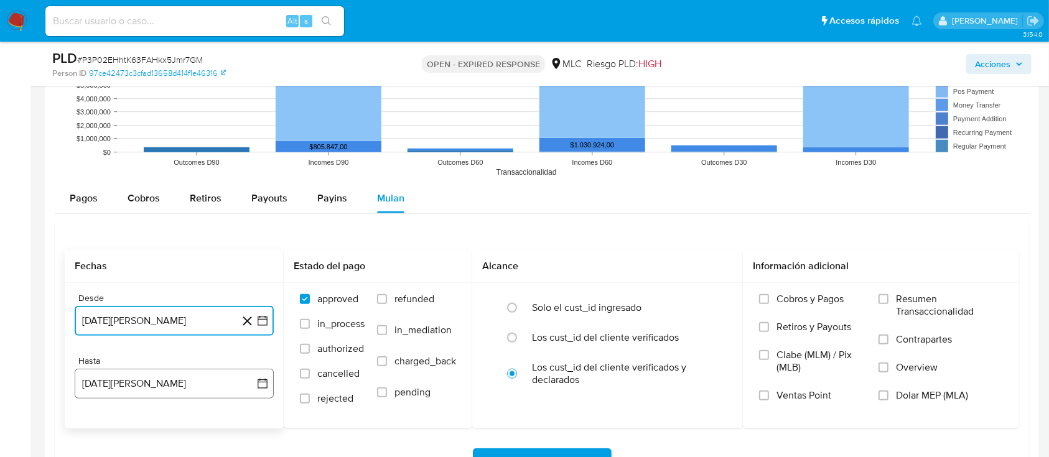
click at [271, 379] on button "[DATE][PERSON_NAME]" at bounding box center [174, 384] width 199 height 30
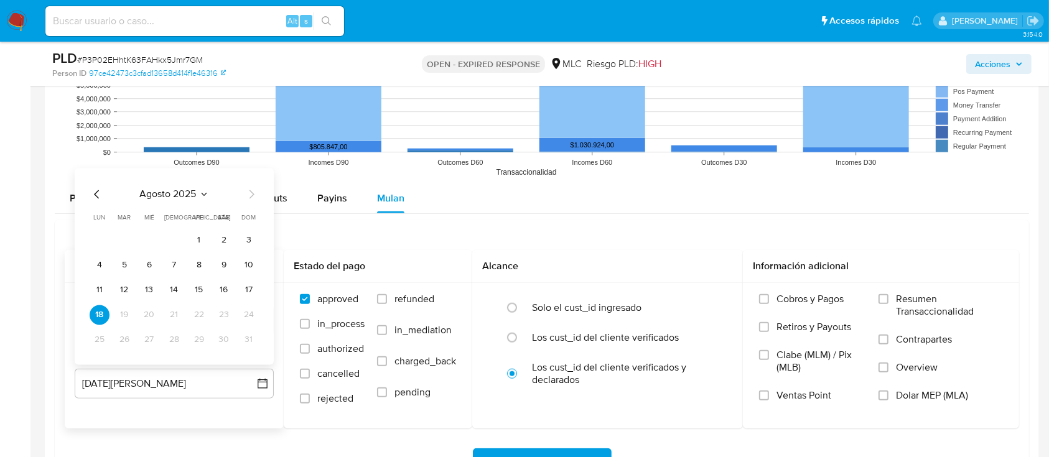
click at [88, 192] on div "[DATE] [DATE] lun [DATE] [PERSON_NAME][DATE] mié [DATE] jue [DATE] vie [DATE] s…" at bounding box center [174, 267] width 199 height 197
click at [95, 194] on icon "Mes anterior" at bounding box center [96, 194] width 5 height 9
drag, startPoint x: 245, startPoint y: 195, endPoint x: 238, endPoint y: 208, distance: 15.1
click at [246, 195] on icon "Mes siguiente" at bounding box center [251, 194] width 15 height 15
click at [153, 283] on button "13" at bounding box center [149, 291] width 20 height 20
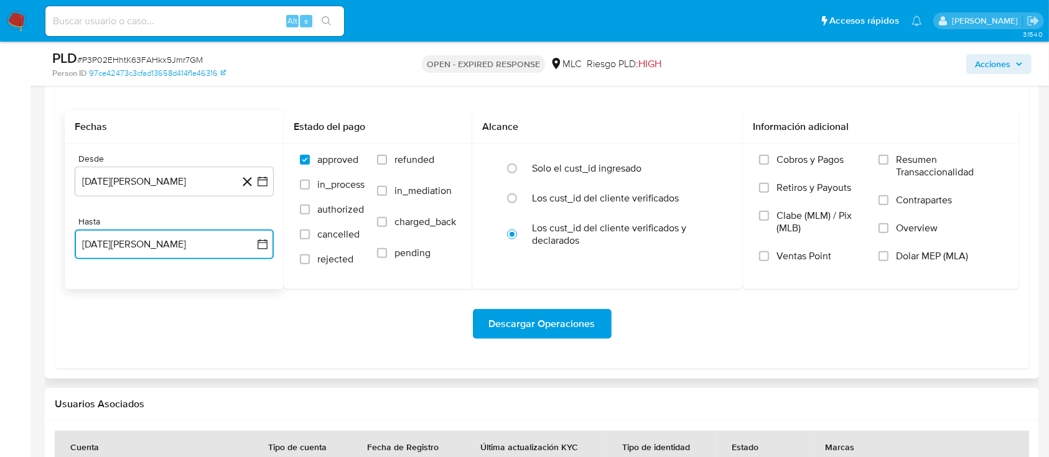
scroll to position [1339, 0]
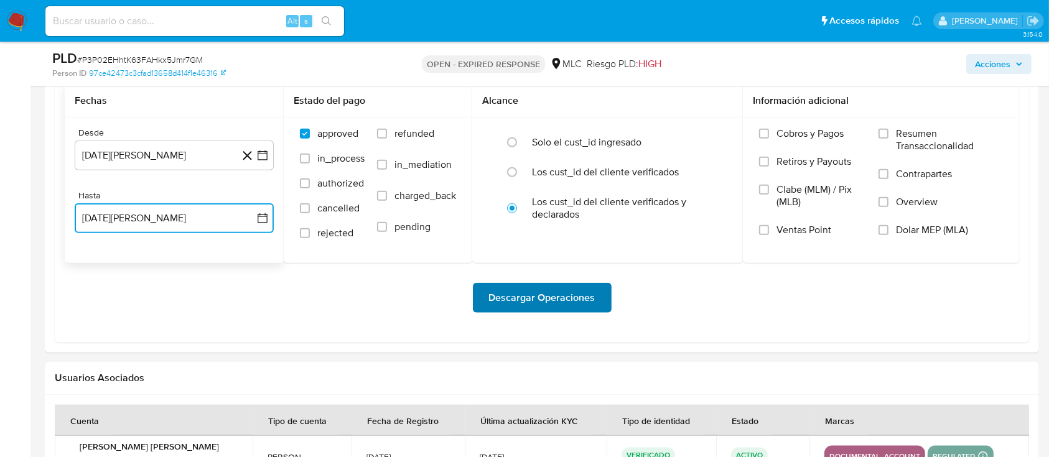
click at [512, 306] on span "Descargar Operaciones" at bounding box center [542, 297] width 106 height 27
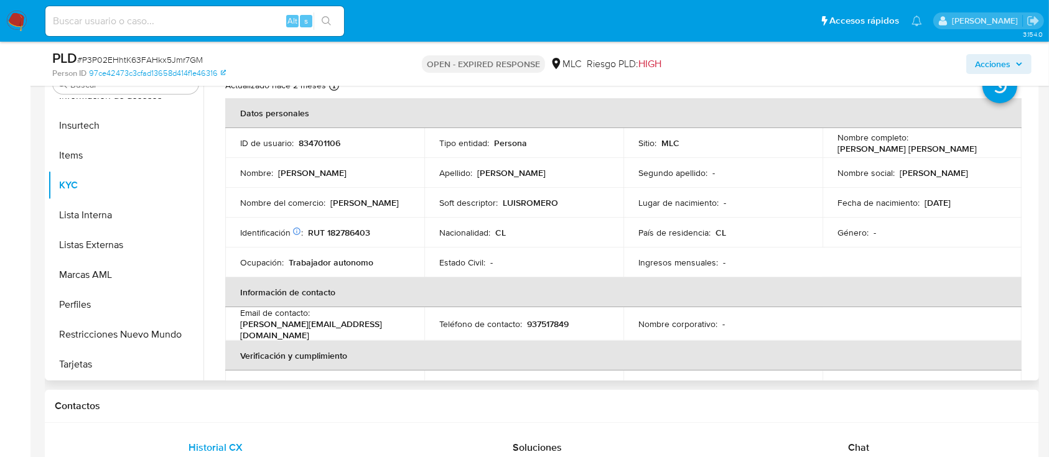
scroll to position [0, 0]
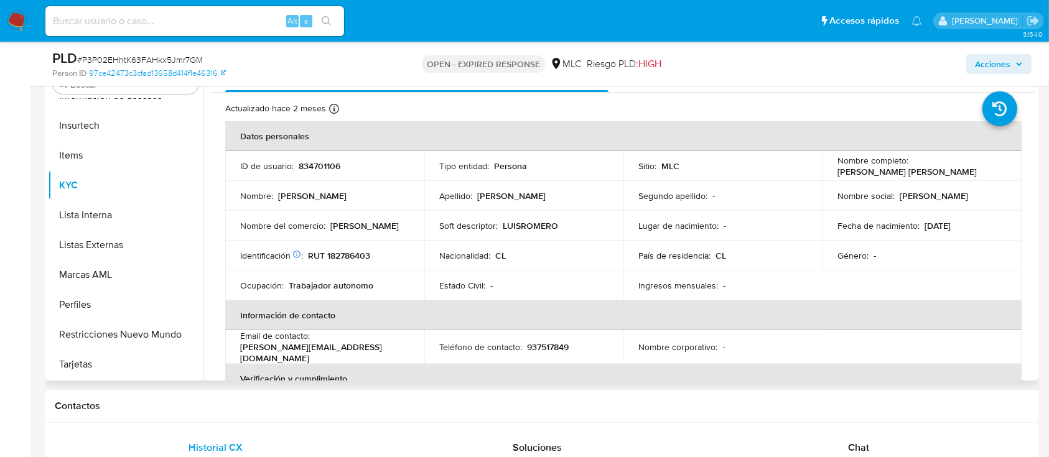
click at [311, 163] on p "834701106" at bounding box center [320, 166] width 42 height 11
copy p "834701106"
click at [456, 194] on p "Apellido :" at bounding box center [455, 195] width 33 height 11
click at [360, 259] on p "RUT 182786403" at bounding box center [339, 255] width 62 height 11
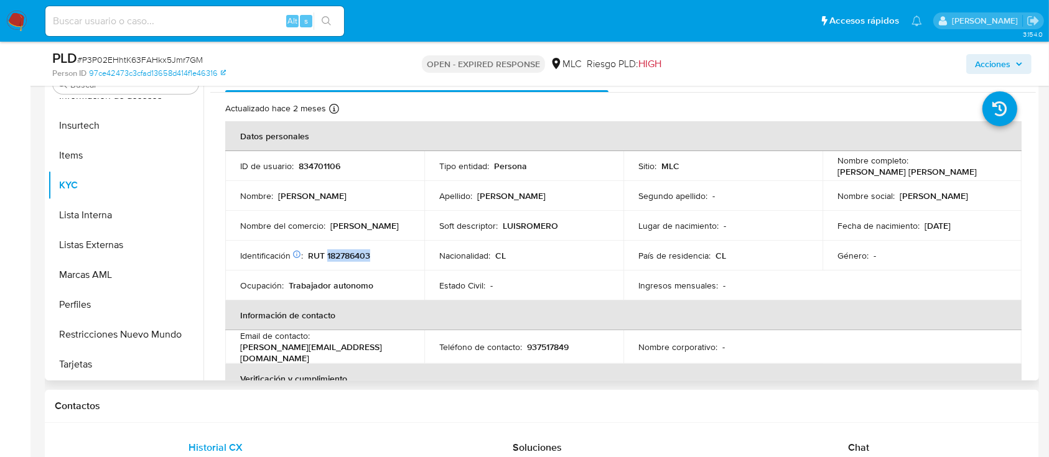
click at [360, 259] on p "RUT 182786403" at bounding box center [339, 255] width 62 height 11
copy p "182786403"
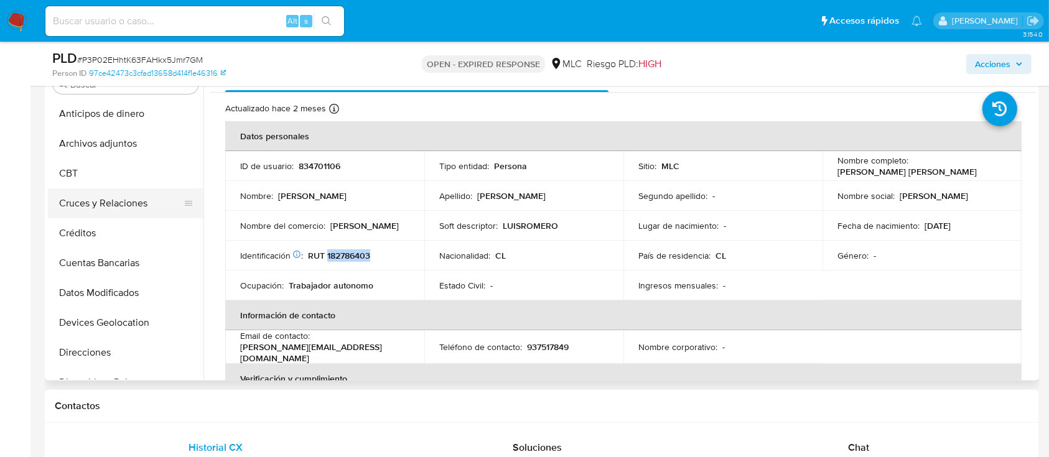
click at [119, 200] on button "Cruces y Relaciones" at bounding box center [121, 204] width 146 height 30
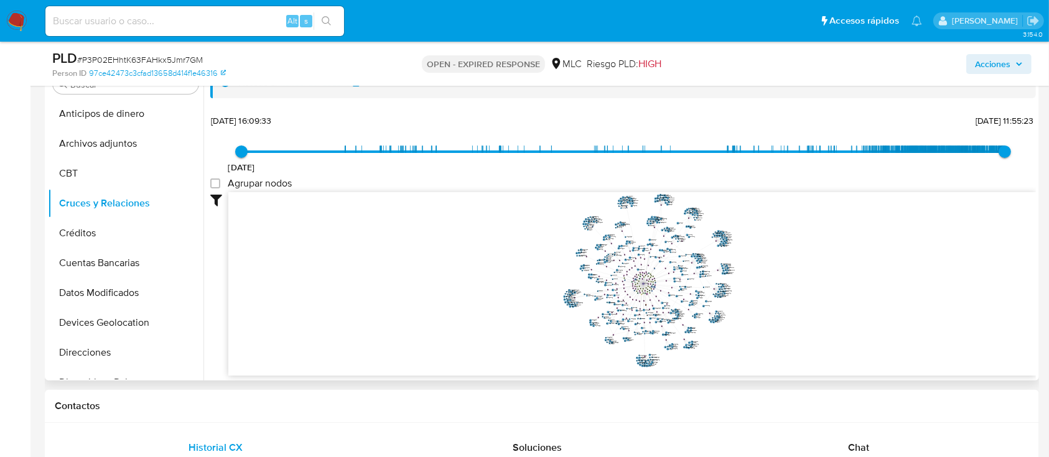
drag, startPoint x: 806, startPoint y: 278, endPoint x: 790, endPoint y: 288, distance: 19.9
click at [790, 288] on icon "phone-cdb3a3fbe62129bb8a96a5fc6c126329  user-834701106  834701106 phone-9da54…" at bounding box center [632, 282] width 808 height 180
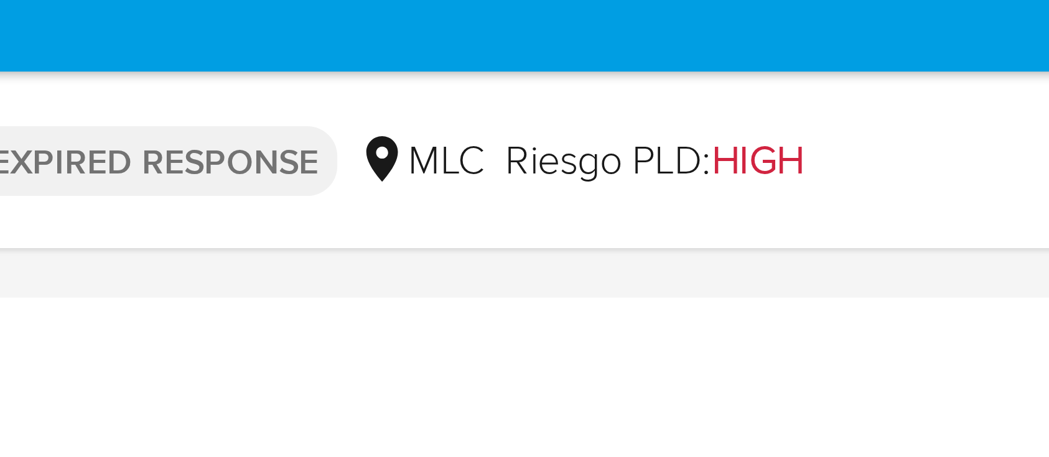
scroll to position [261, 0]
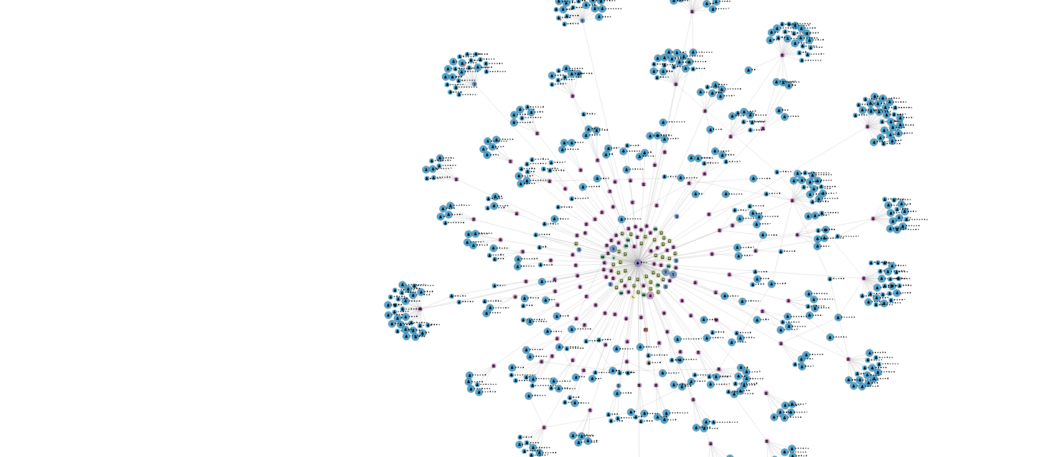
drag, startPoint x: 563, startPoint y: 242, endPoint x: 480, endPoint y: 258, distance: 83.7
click at [480, 258] on icon "phone-cdb3a3fbe62129bb8a96a5fc6c126329  user-834701106  834701106 phone-9da54…" at bounding box center [632, 282] width 808 height 180
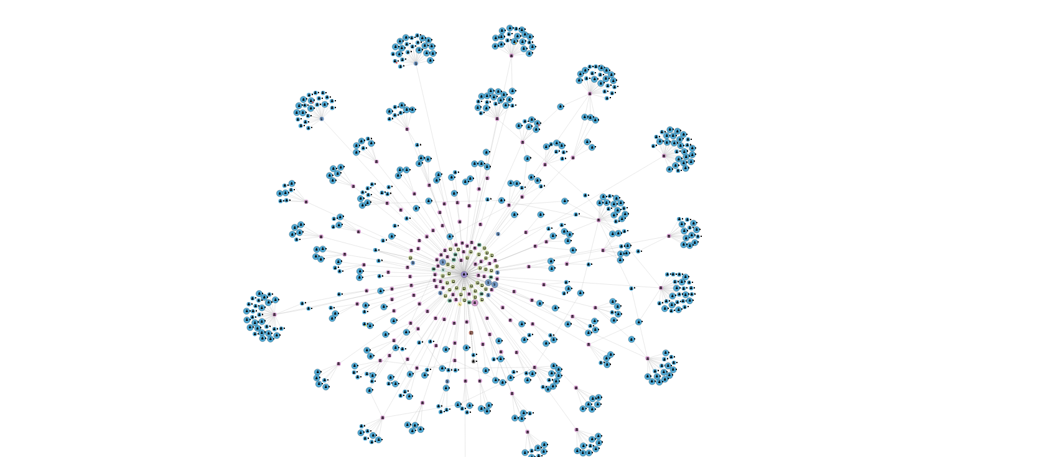
drag, startPoint x: 689, startPoint y: 247, endPoint x: 724, endPoint y: 238, distance: 36.7
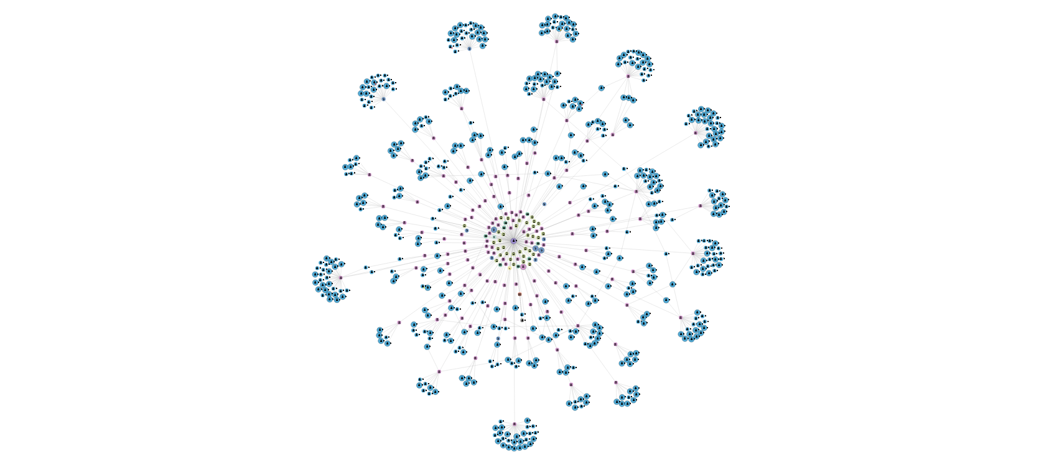
click at [680, 261] on icon "phone-cdb3a3fbe62129bb8a96a5fc6c126329  user-834701106  834701106 phone-9da54…" at bounding box center [632, 282] width 808 height 180
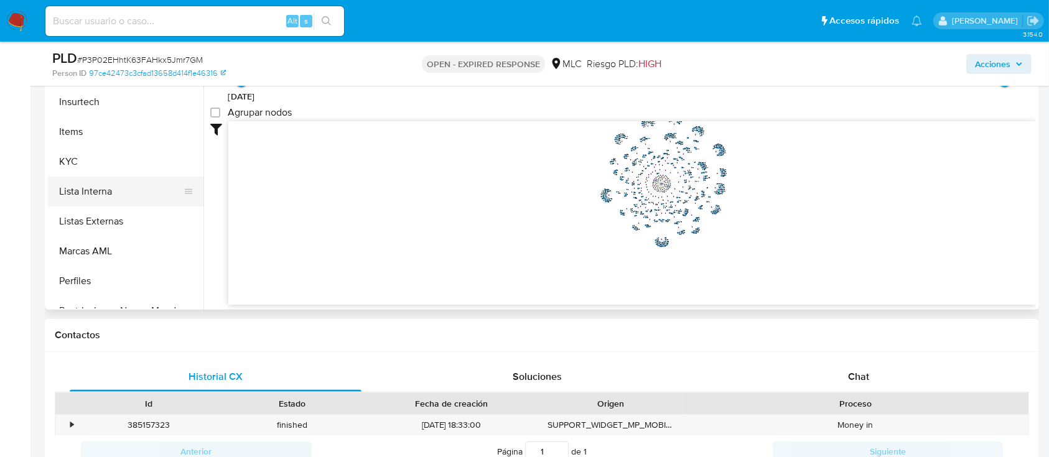
scroll to position [498, 0]
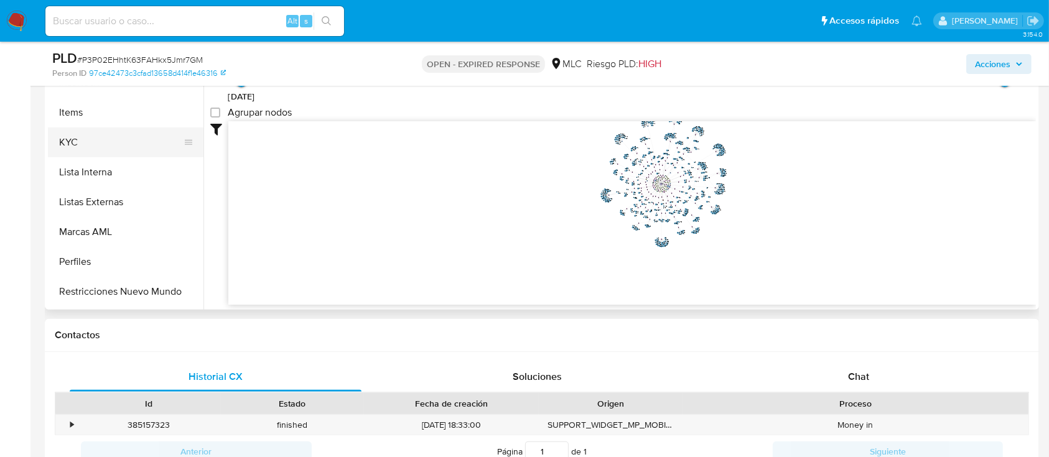
click at [102, 142] on button "KYC" at bounding box center [121, 143] width 146 height 30
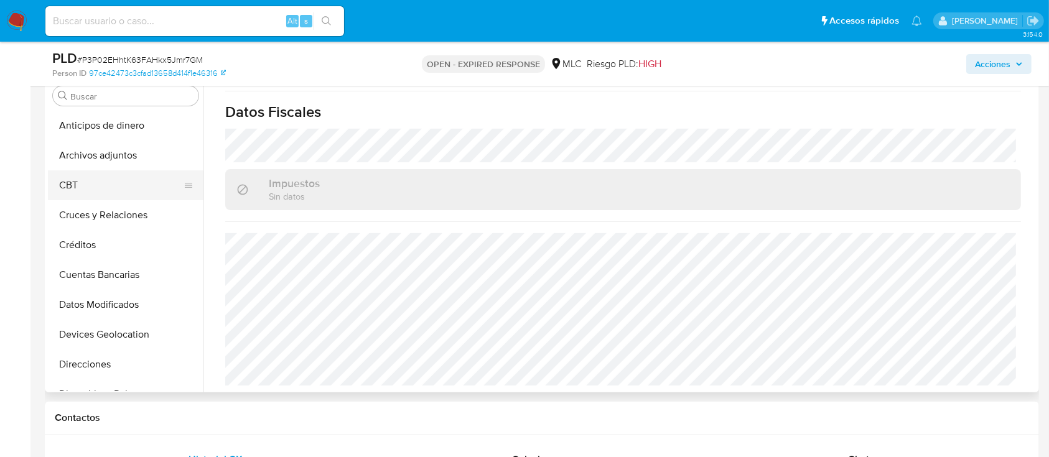
scroll to position [83, 0]
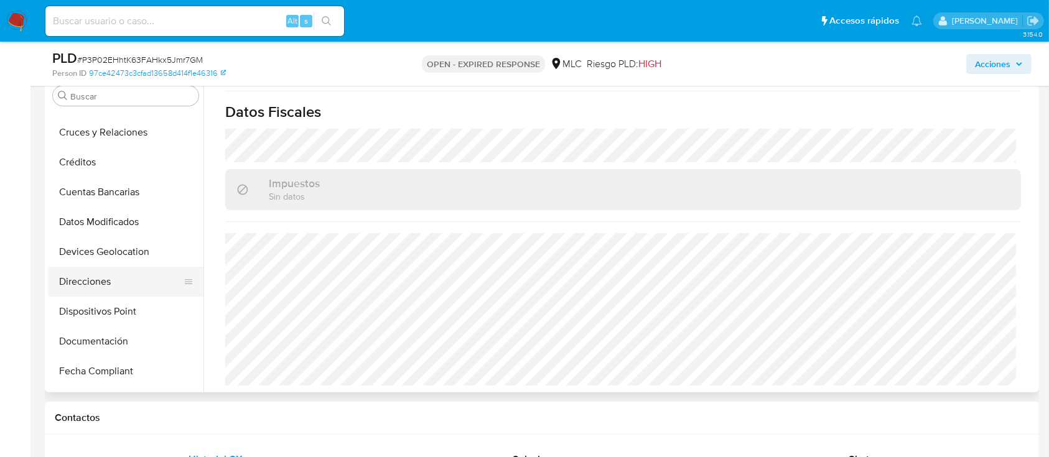
click at [108, 273] on button "Direcciones" at bounding box center [121, 282] width 146 height 30
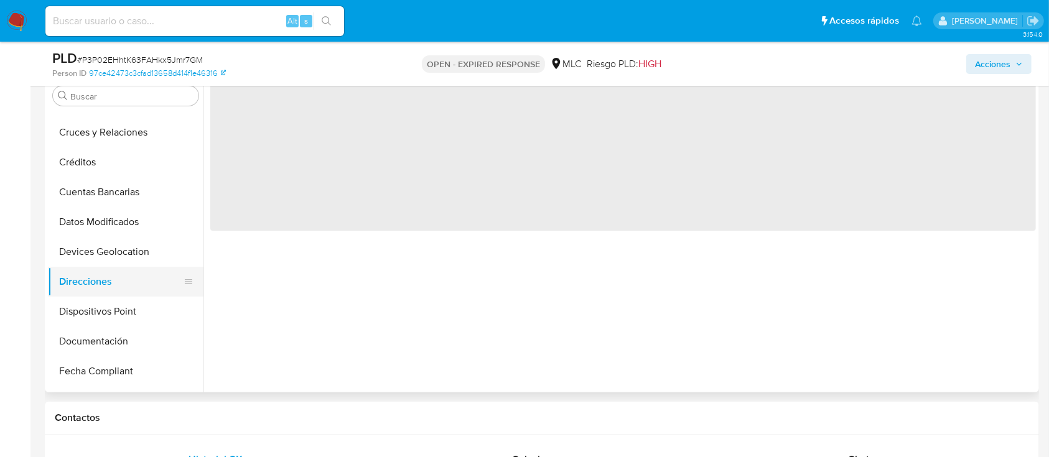
scroll to position [0, 0]
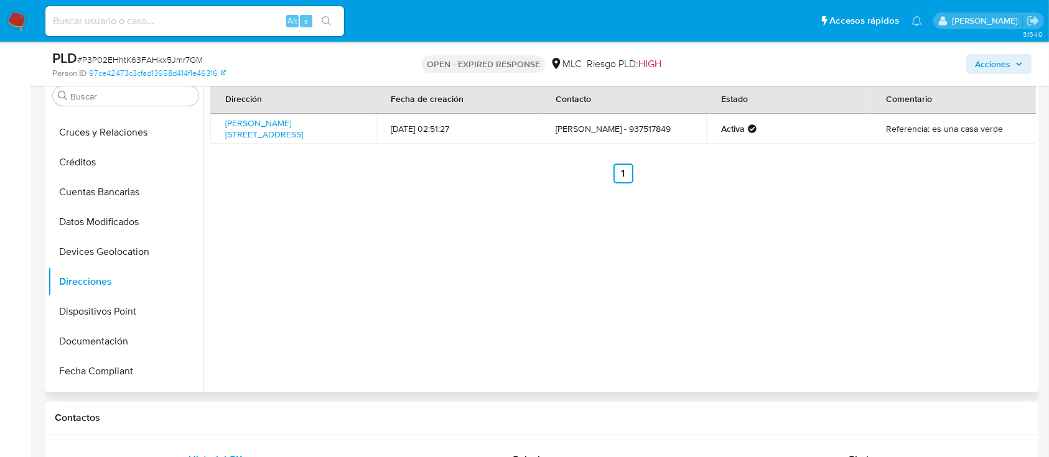
click at [276, 113] on th "Dirección" at bounding box center [293, 99] width 166 height 30
click at [280, 121] on link "Joaquin Edwards Bello 8921, La Granja, Rm (metropolitana), , Chile 8921" at bounding box center [264, 129] width 78 height 24
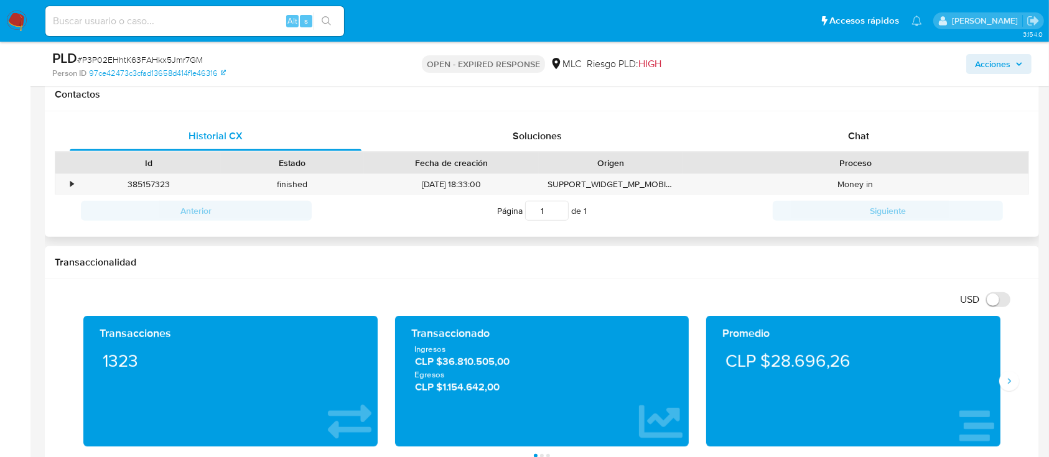
scroll to position [581, 0]
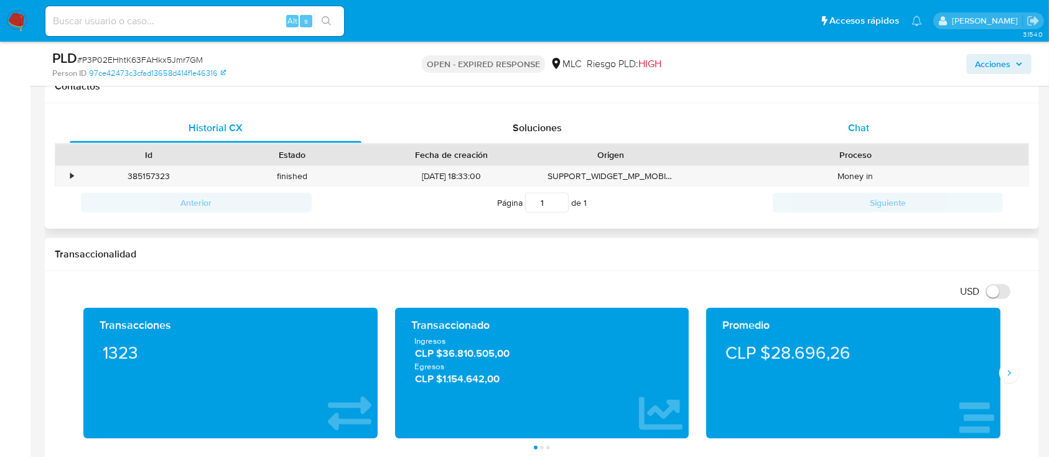
click at [874, 122] on div "Chat" at bounding box center [859, 128] width 292 height 30
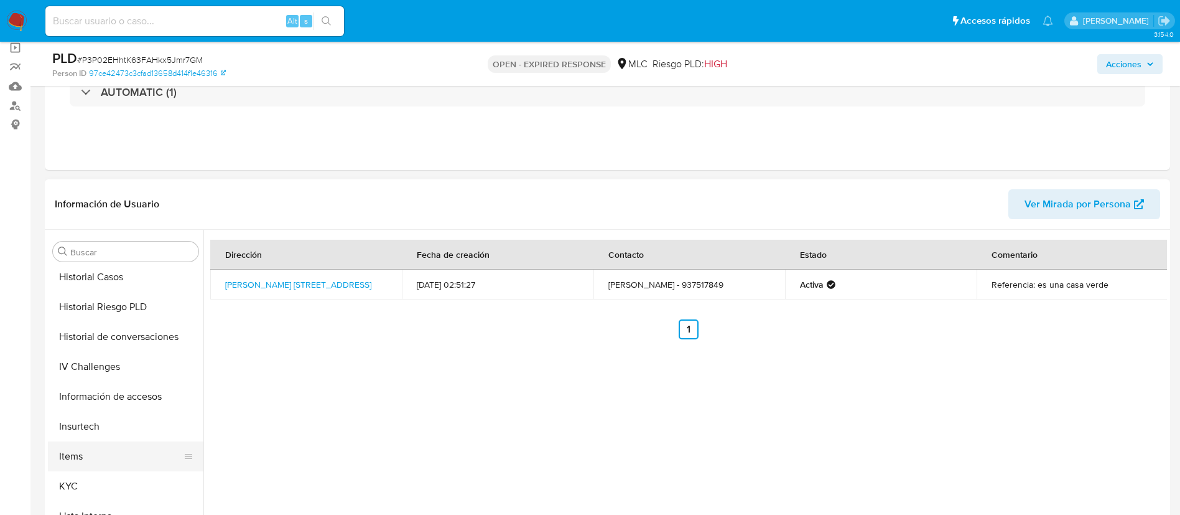
scroll to position [526, 0]
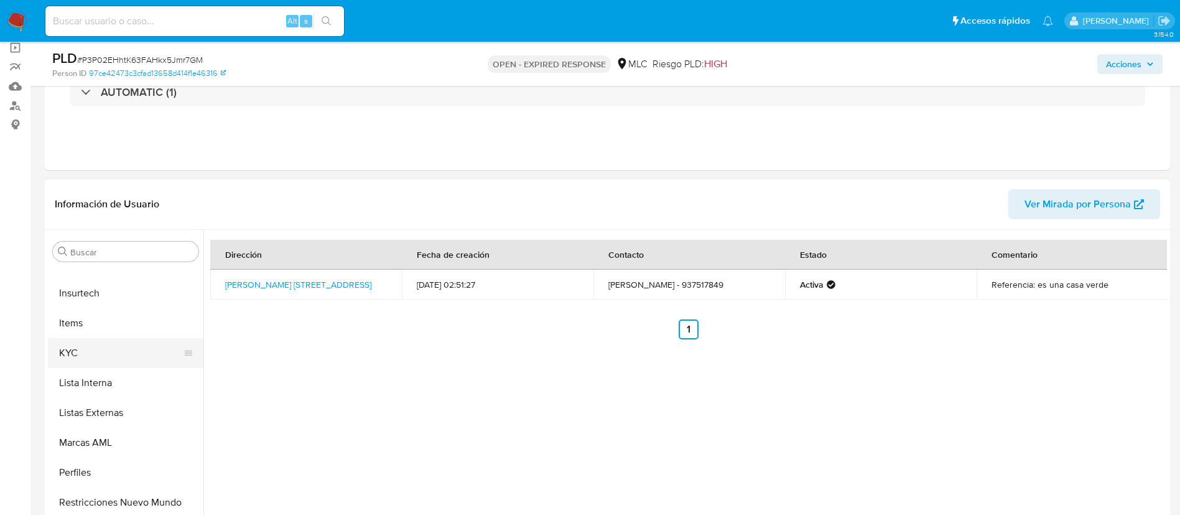
click at [84, 350] on button "KYC" at bounding box center [121, 353] width 146 height 30
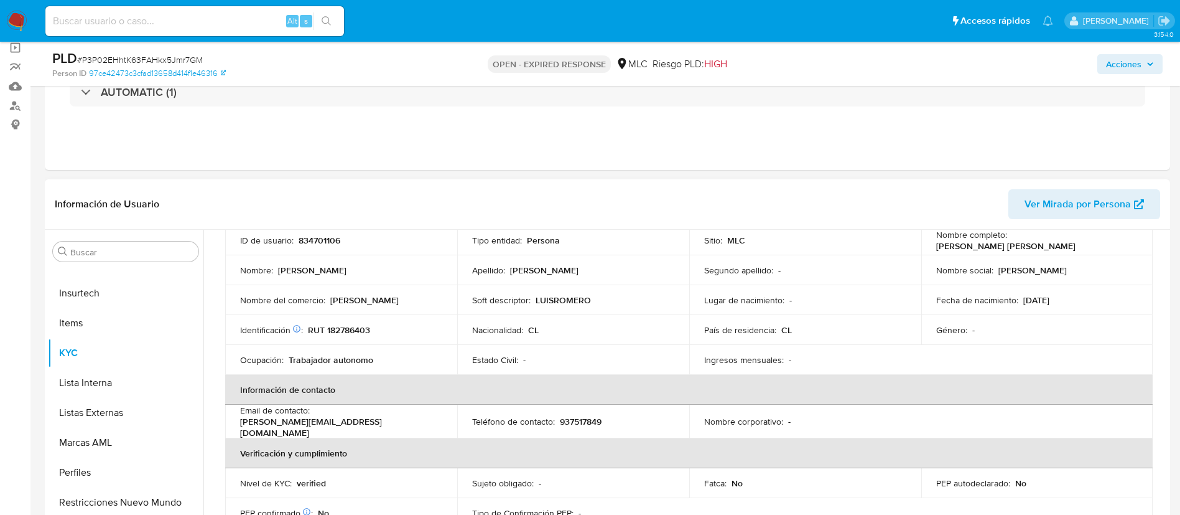
scroll to position [0, 0]
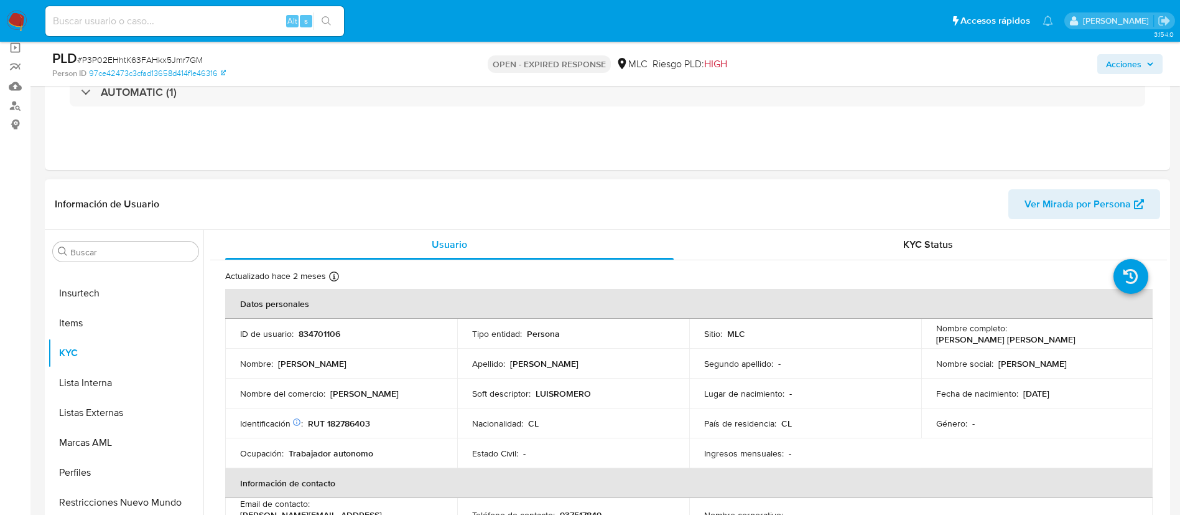
click at [1024, 340] on p "Luis Samuel Eladio Romero Rojas" at bounding box center [1006, 339] width 139 height 11
drag, startPoint x: 897, startPoint y: 357, endPoint x: 923, endPoint y: 356, distance: 26.2
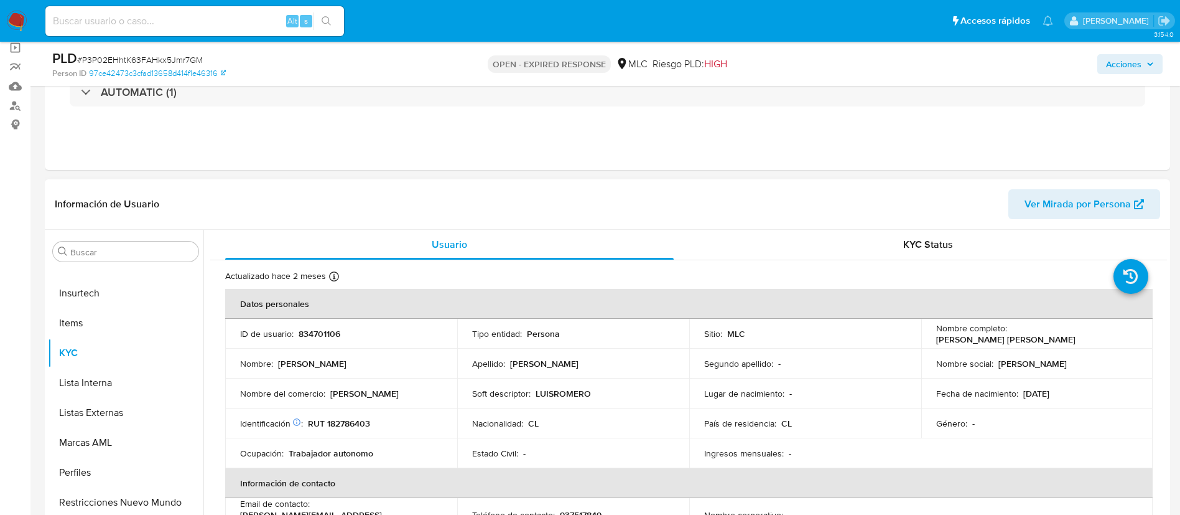
click at [899, 358] on div "Segundo apellido : -" at bounding box center [805, 363] width 202 height 11
drag, startPoint x: 932, startPoint y: 340, endPoint x: 1082, endPoint y: 342, distance: 150.0
click at [1062, 342] on div "Nombre completo : Luis Samuel Eladio Romero Rojas" at bounding box center [1038, 333] width 202 height 22
copy p "Luis Samuel Eladio Romero Rojas"
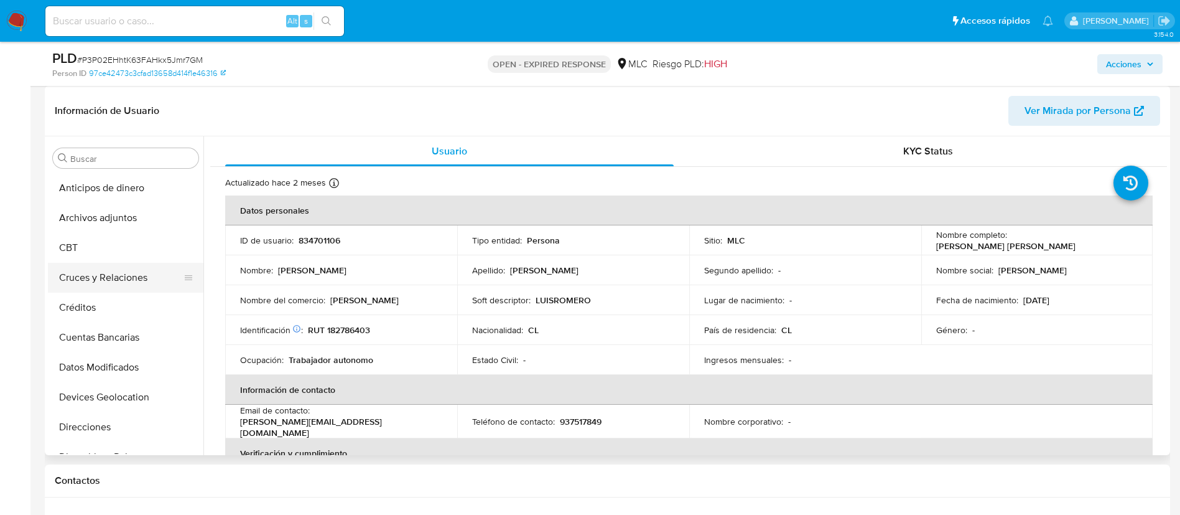
click at [107, 278] on button "Cruces y Relaciones" at bounding box center [121, 278] width 146 height 30
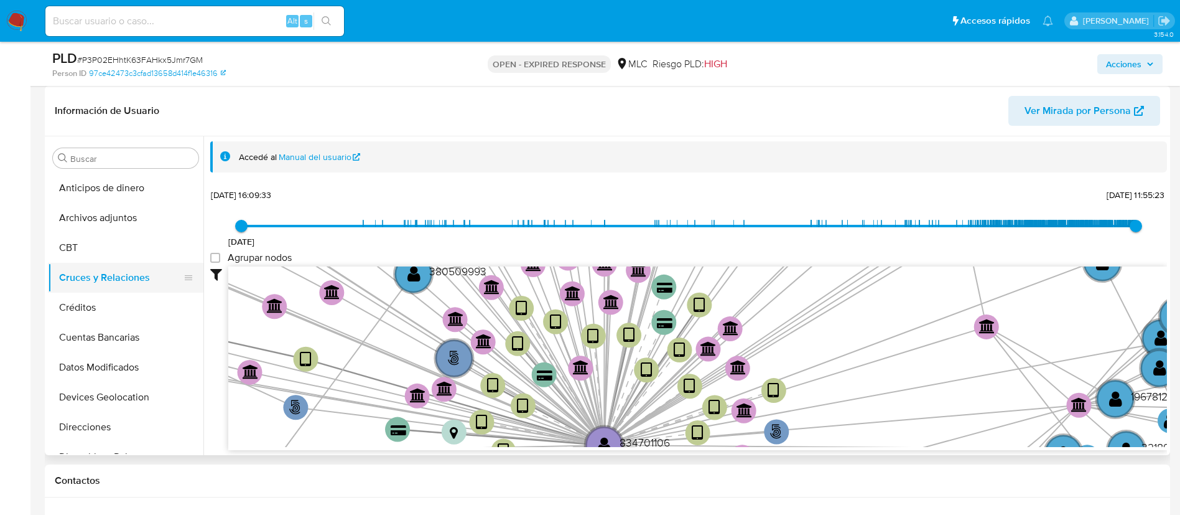
scroll to position [526, 0]
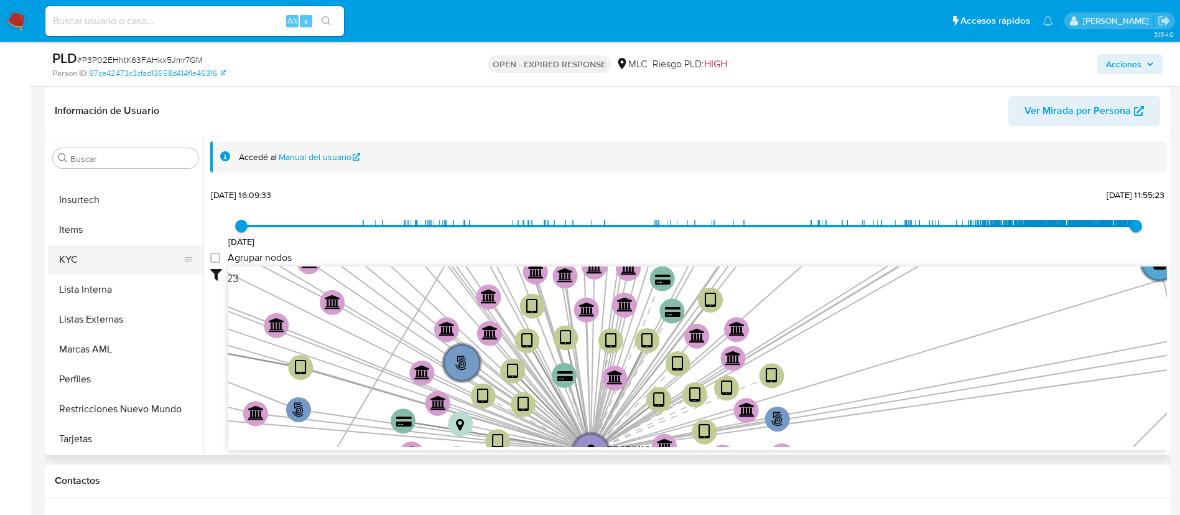
click at [98, 250] on button "KYC" at bounding box center [121, 260] width 146 height 30
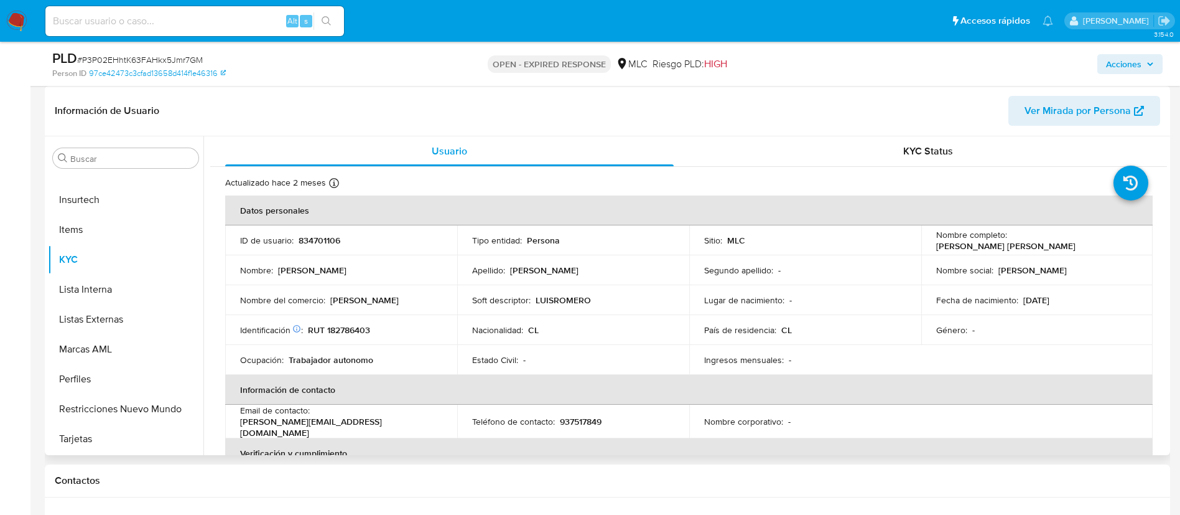
click at [358, 335] on p "RUT 182786403" at bounding box center [339, 329] width 62 height 11
click at [351, 330] on p "RUT 182786403" at bounding box center [339, 329] width 62 height 11
copy p "182786403"
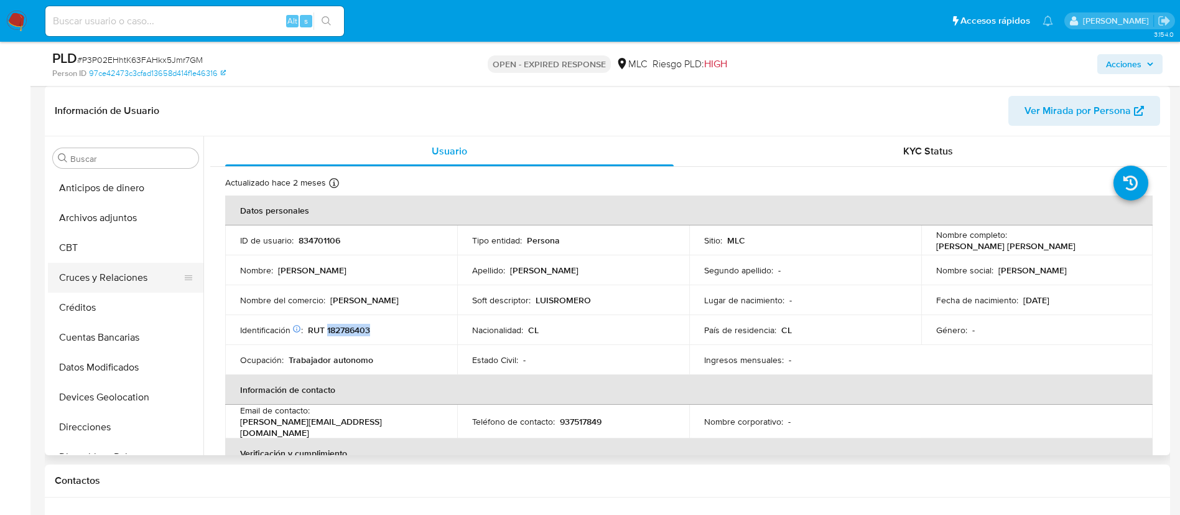
click at [116, 284] on button "Cruces y Relaciones" at bounding box center [121, 278] width 146 height 30
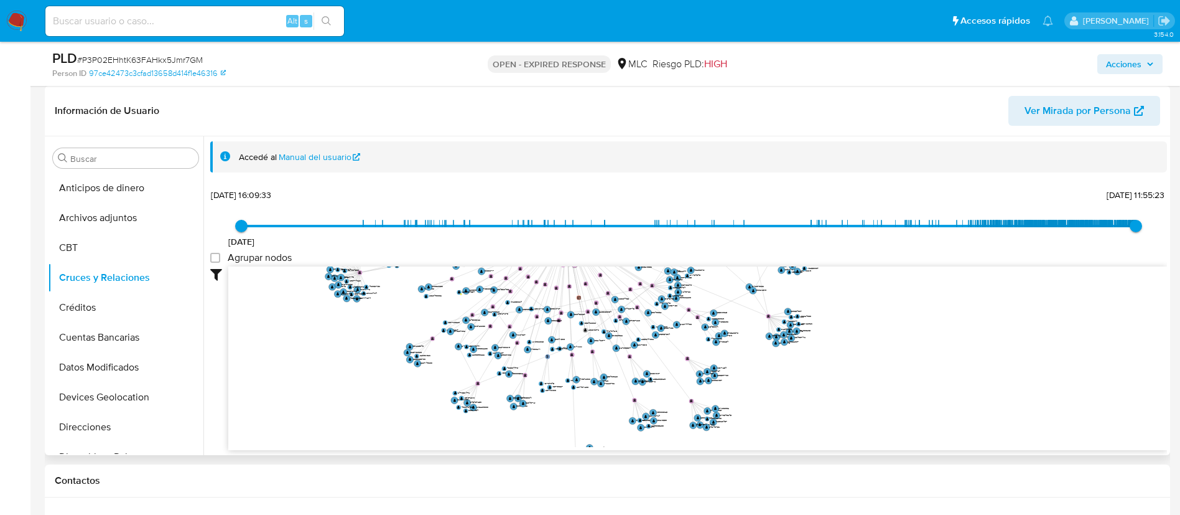
drag, startPoint x: 554, startPoint y: 344, endPoint x: 601, endPoint y: 192, distance: 159.6
click at [601, 192] on div "[DATE] [DATE] 16:09:33 [DATE] 11:55:23 Agrupar nodos Filtros Confianza alta Dev…" at bounding box center [688, 317] width 957 height 264
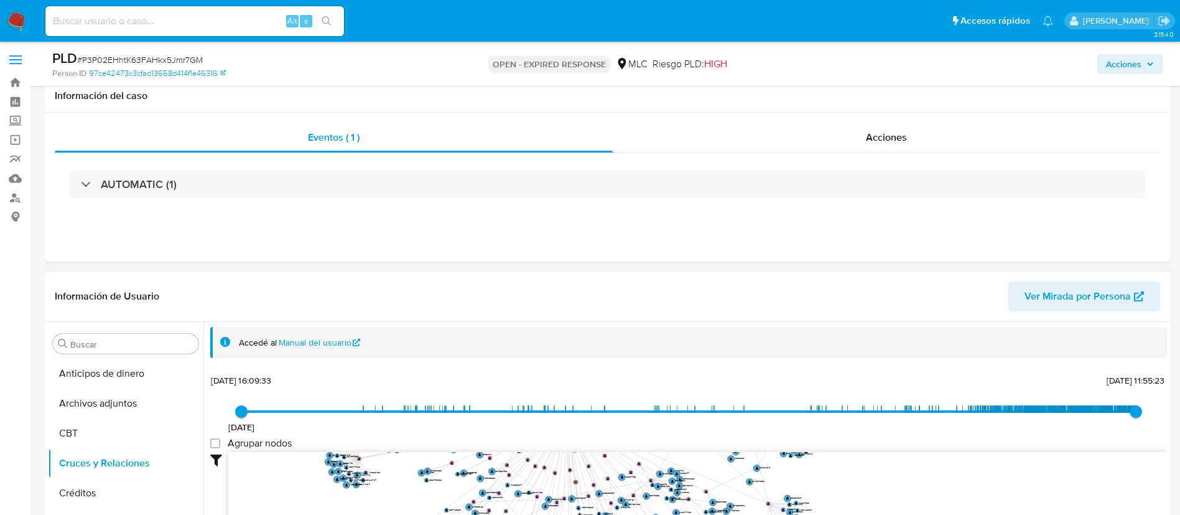
scroll to position [280, 0]
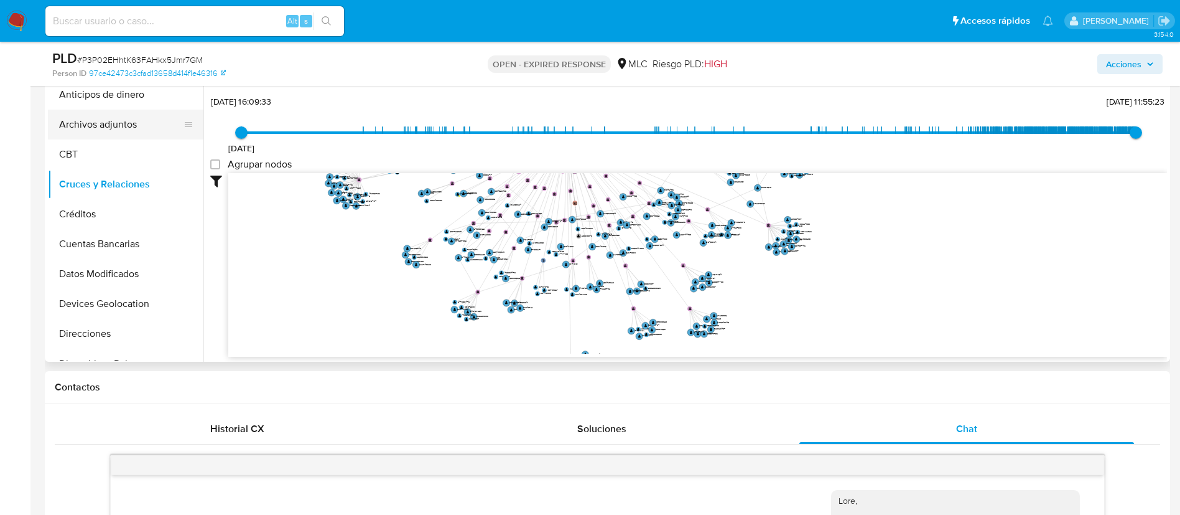
click at [100, 129] on button "Archivos adjuntos" at bounding box center [121, 125] width 146 height 30
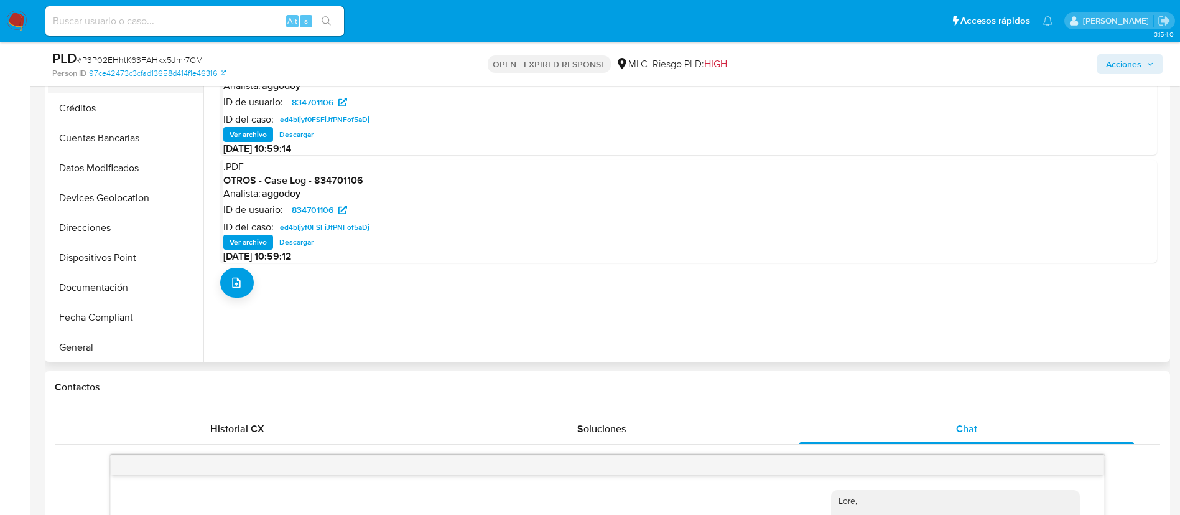
scroll to position [187, 0]
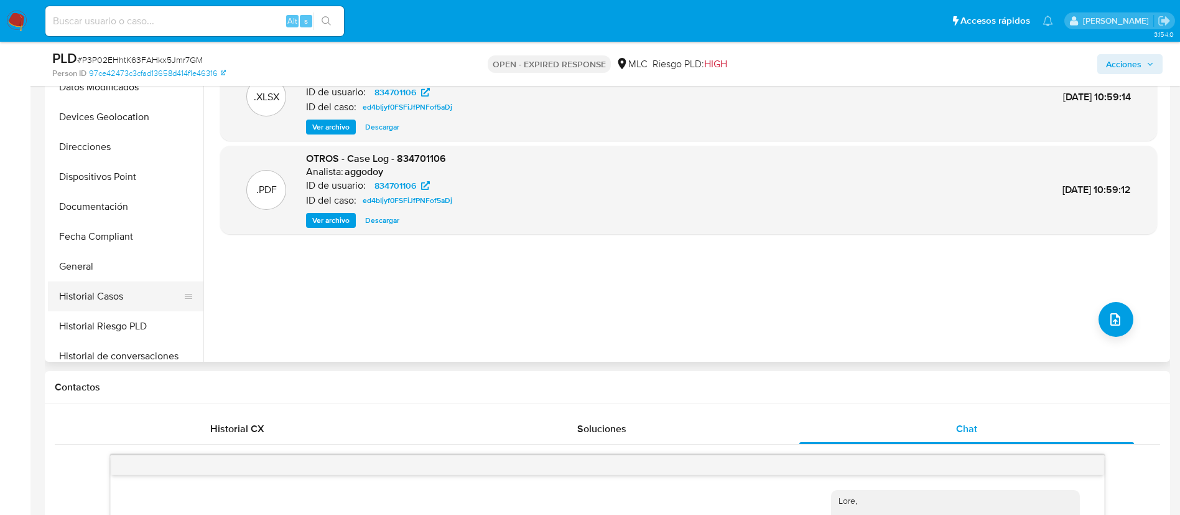
click at [103, 287] on button "Historial Casos" at bounding box center [121, 296] width 146 height 30
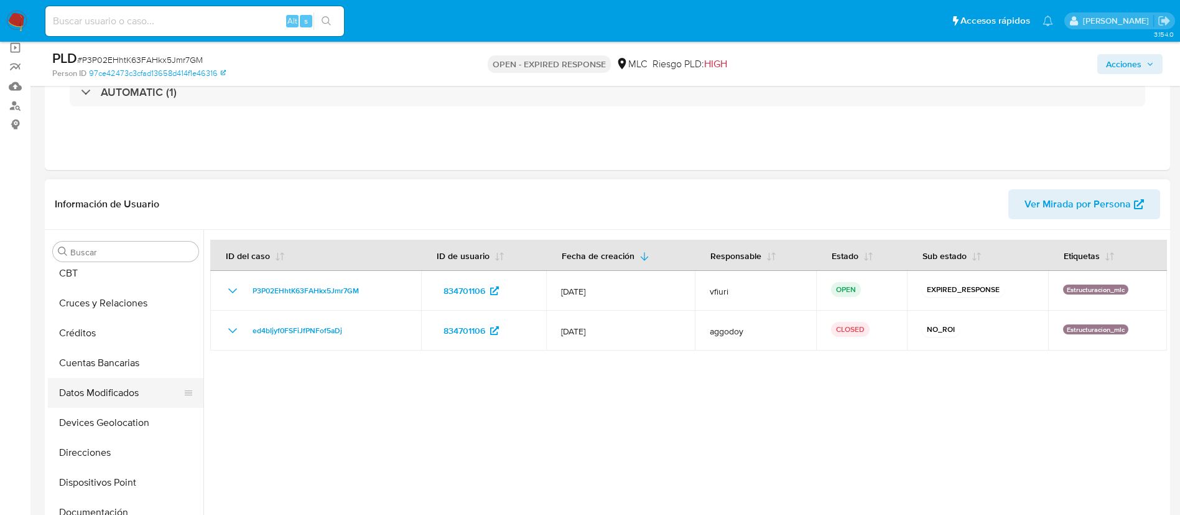
scroll to position [0, 0]
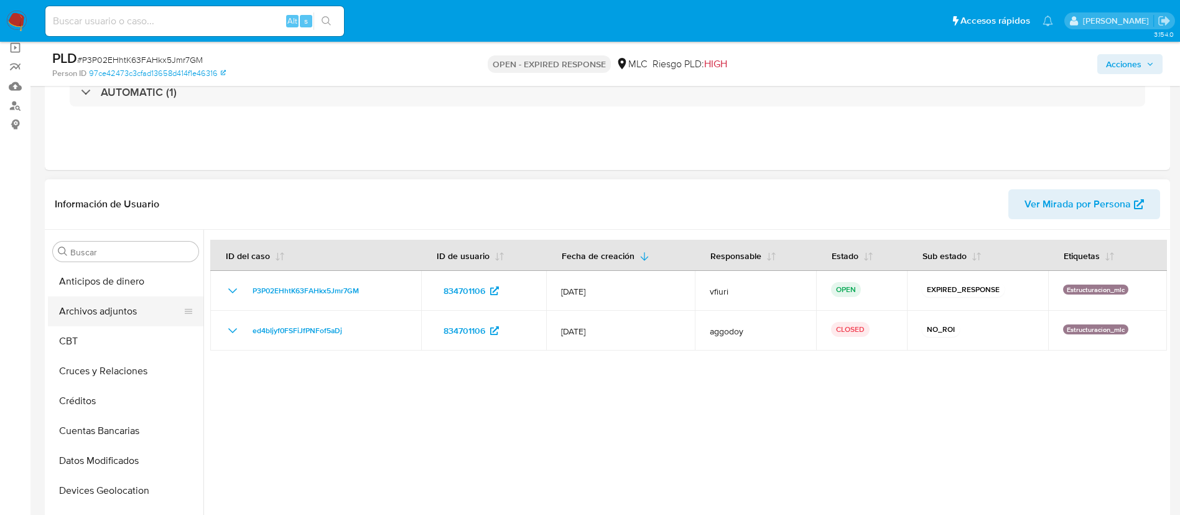
click at [119, 306] on button "Archivos adjuntos" at bounding box center [121, 311] width 146 height 30
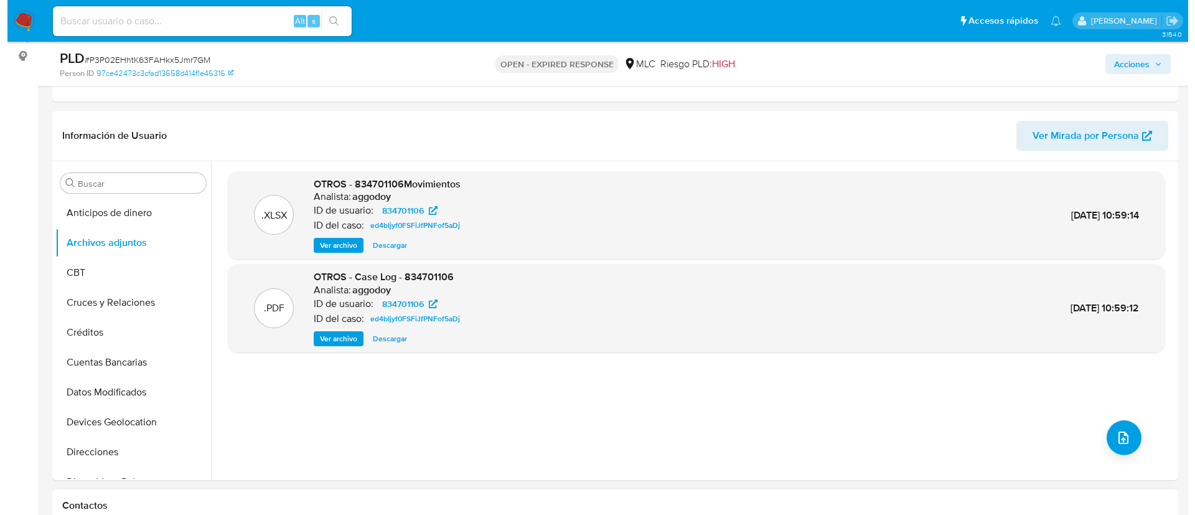
scroll to position [280, 0]
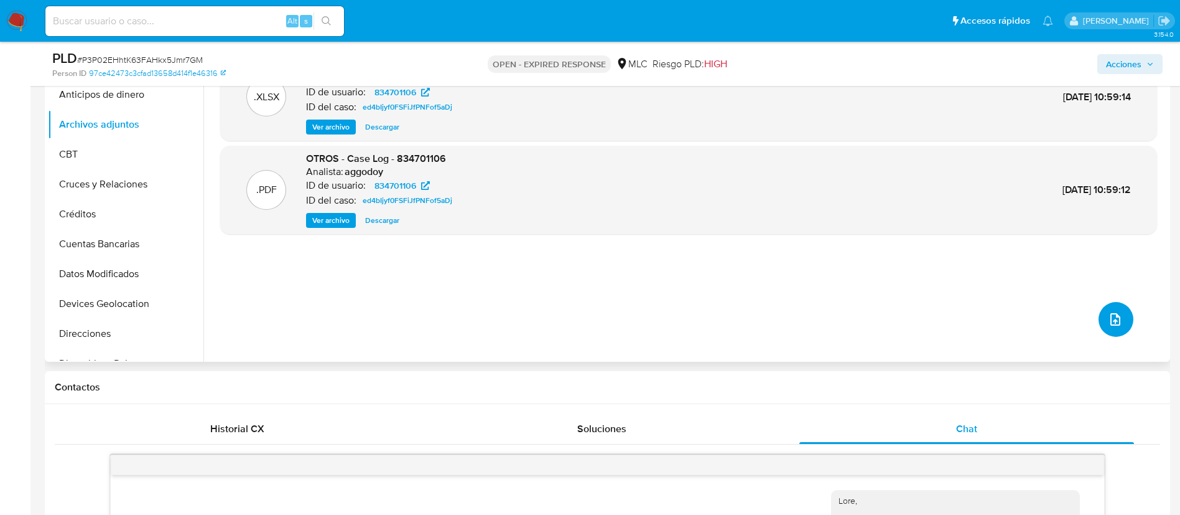
click at [1100, 319] on button "upload-file" at bounding box center [1116, 319] width 35 height 35
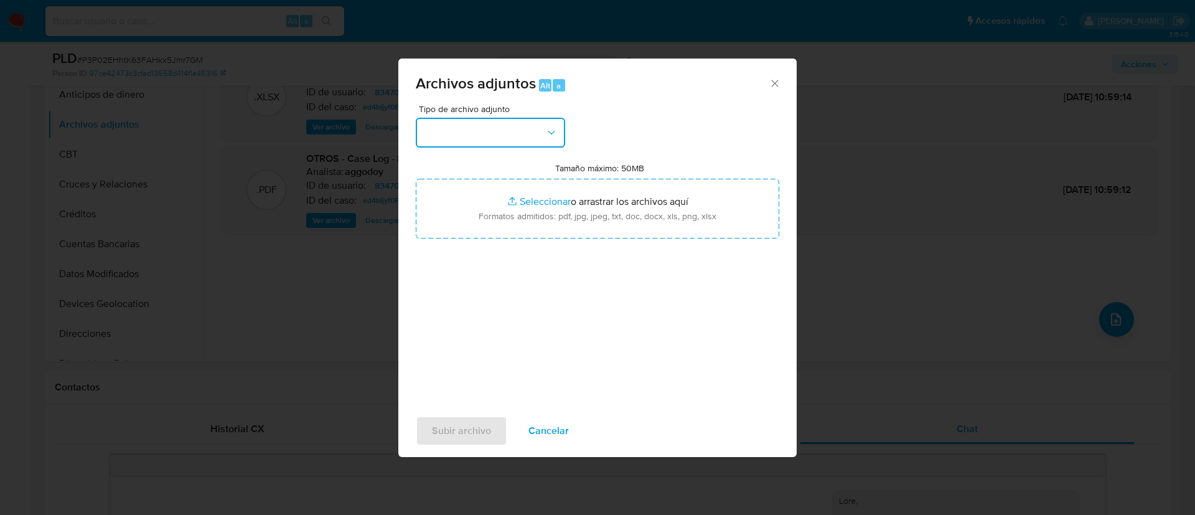
click at [497, 126] on button "button" at bounding box center [490, 133] width 149 height 30
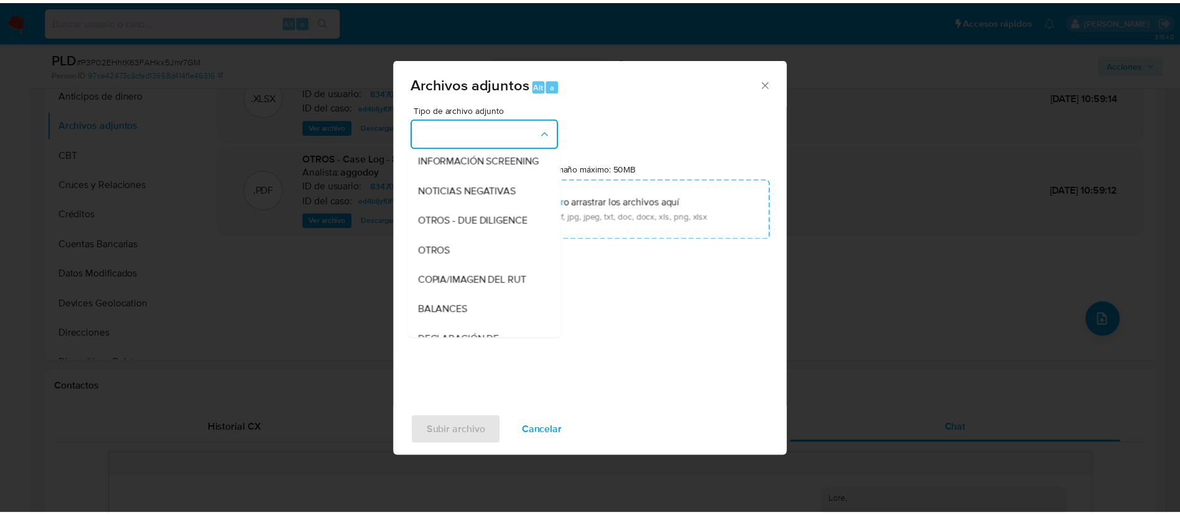
scroll to position [238, 0]
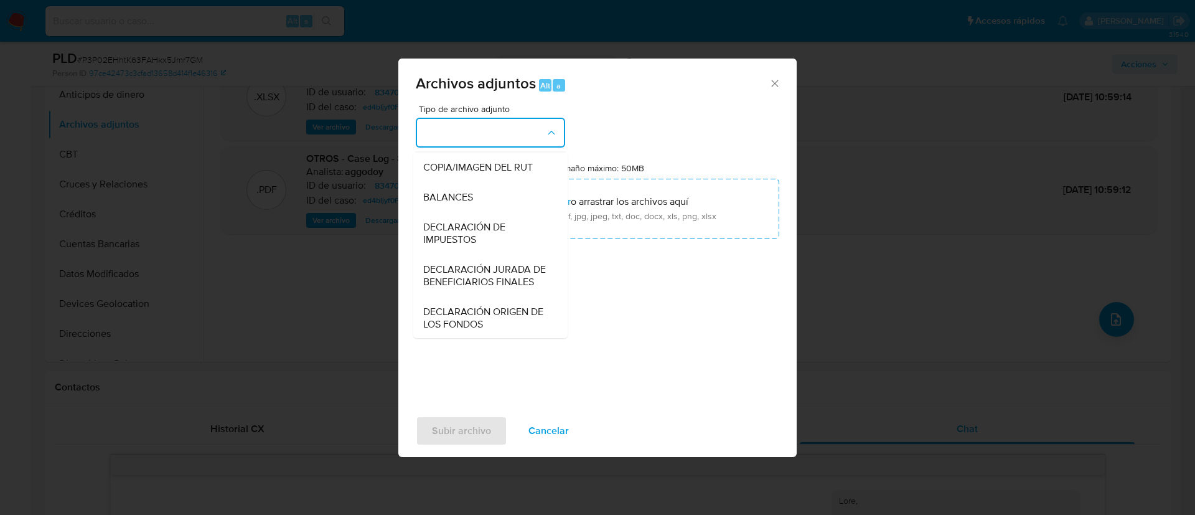
click at [450, 152] on div "OTROS" at bounding box center [486, 138] width 127 height 30
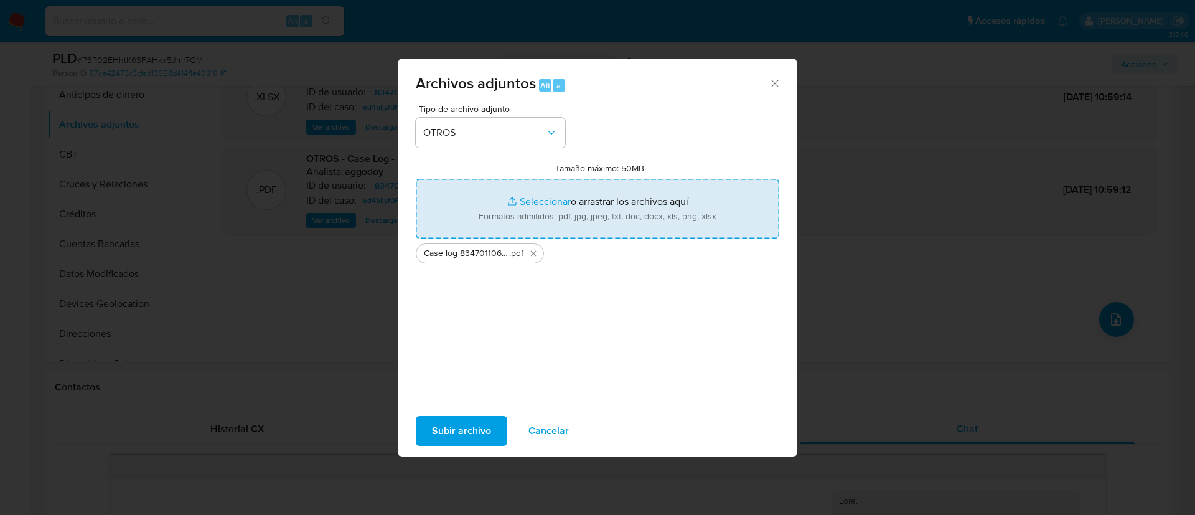
type input "C:\fakepath\Tabla 834701106.xlsx"
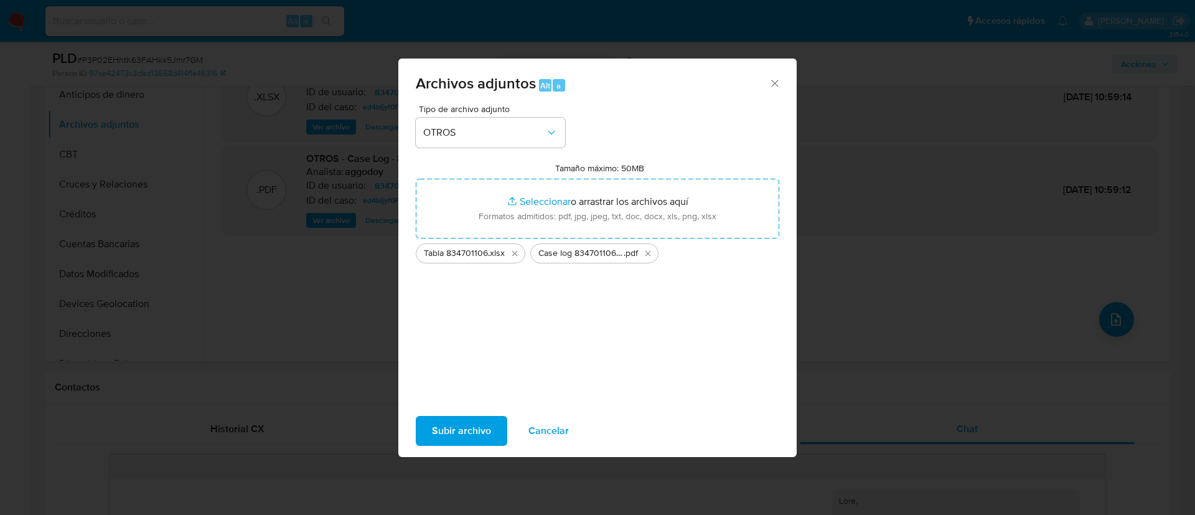
click at [451, 419] on span "Subir archivo" at bounding box center [461, 430] width 59 height 27
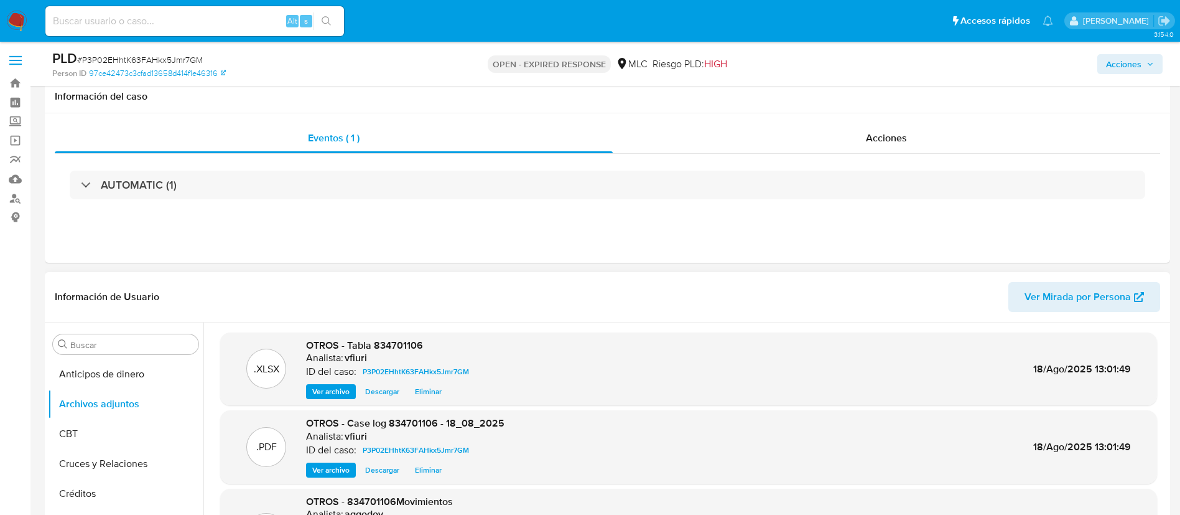
scroll to position [0, 0]
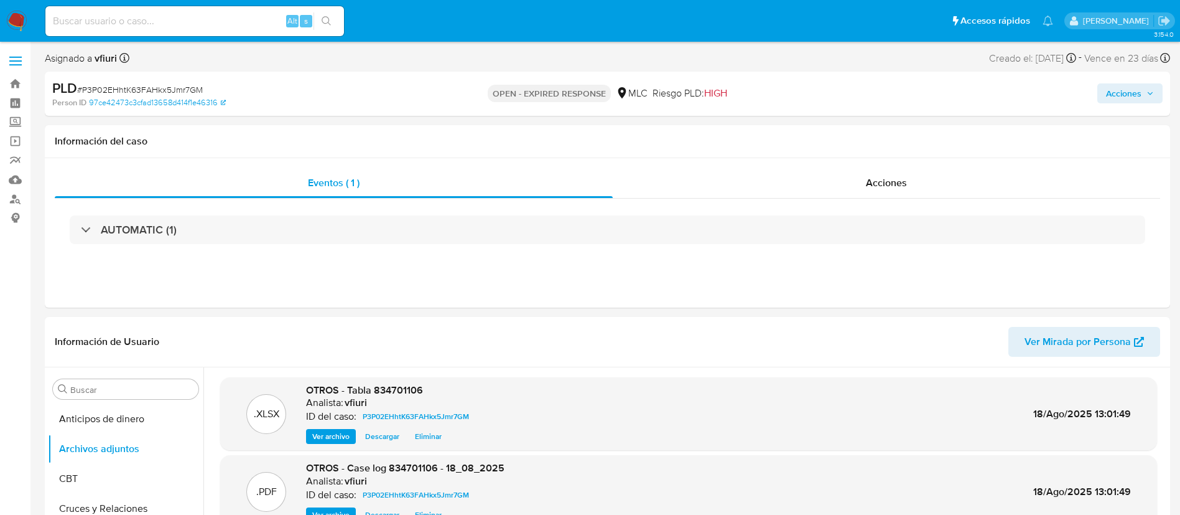
click at [1118, 101] on span "Acciones" at bounding box center [1123, 93] width 35 height 20
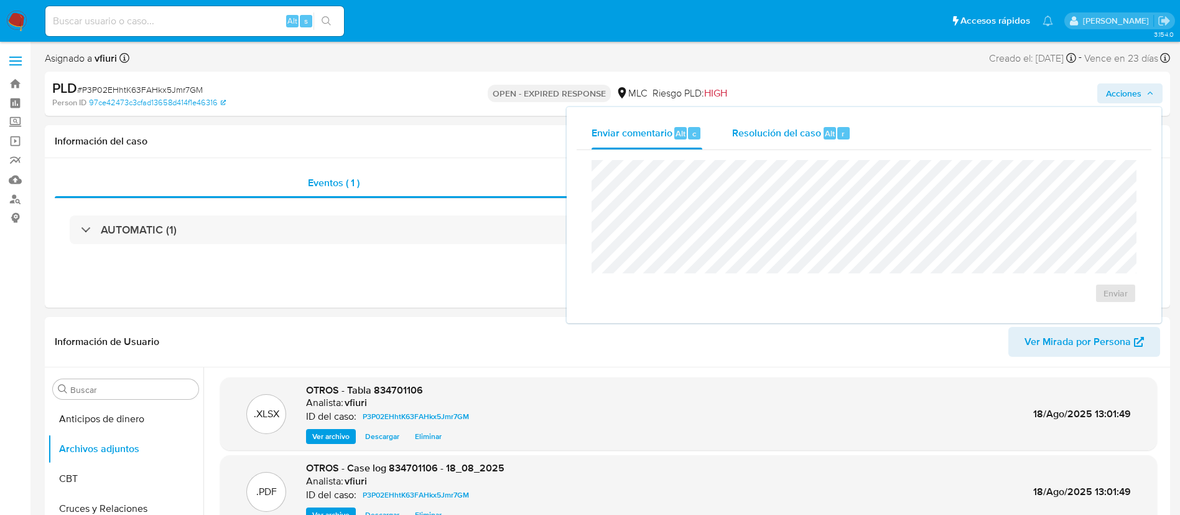
click at [818, 142] on div "Resolución del caso Alt r" at bounding box center [791, 133] width 119 height 32
click at [337, 273] on div "Eventos ( 1 ) Acciones AUTOMATIC (1)" at bounding box center [608, 232] width 1126 height 149
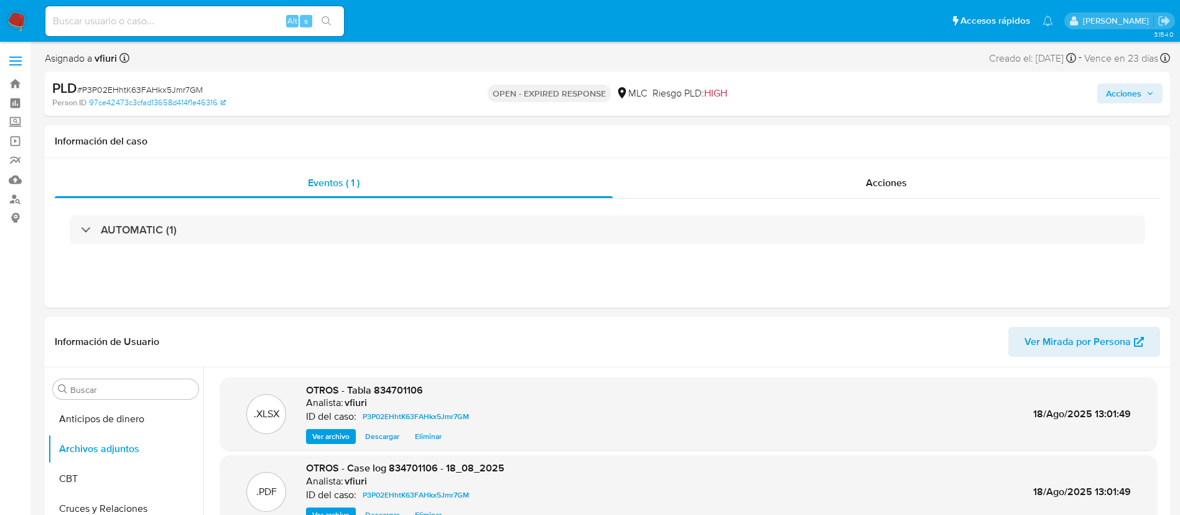
click at [119, 90] on span "# P3P02EHhtK63FAHkx5Jmr7GM" at bounding box center [140, 89] width 126 height 12
copy span "P3P02EHhtK63FAHkx5Jmr7GM"
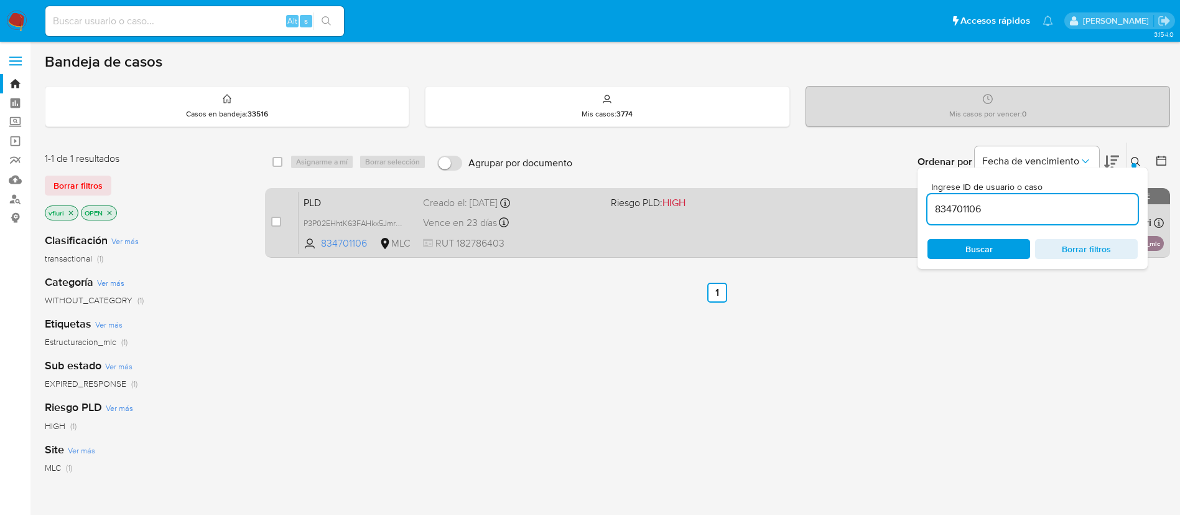
drag, startPoint x: 1030, startPoint y: 206, endPoint x: 842, endPoint y: 209, distance: 188.0
click at [842, 209] on div "select-all-cases-checkbox Asignarme a mí Borrar selección Agrupar por documento…" at bounding box center [717, 202] width 905 height 121
click at [276, 218] on input "checkbox" at bounding box center [276, 222] width 10 height 10
checkbox input "true"
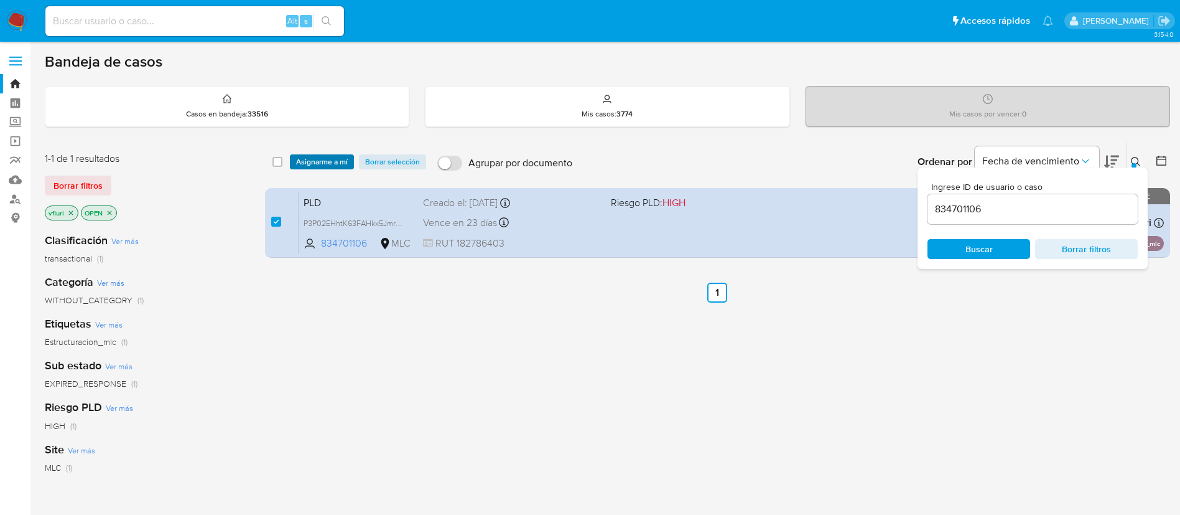
click at [337, 166] on span "Asignarme a mí" at bounding box center [322, 162] width 52 height 12
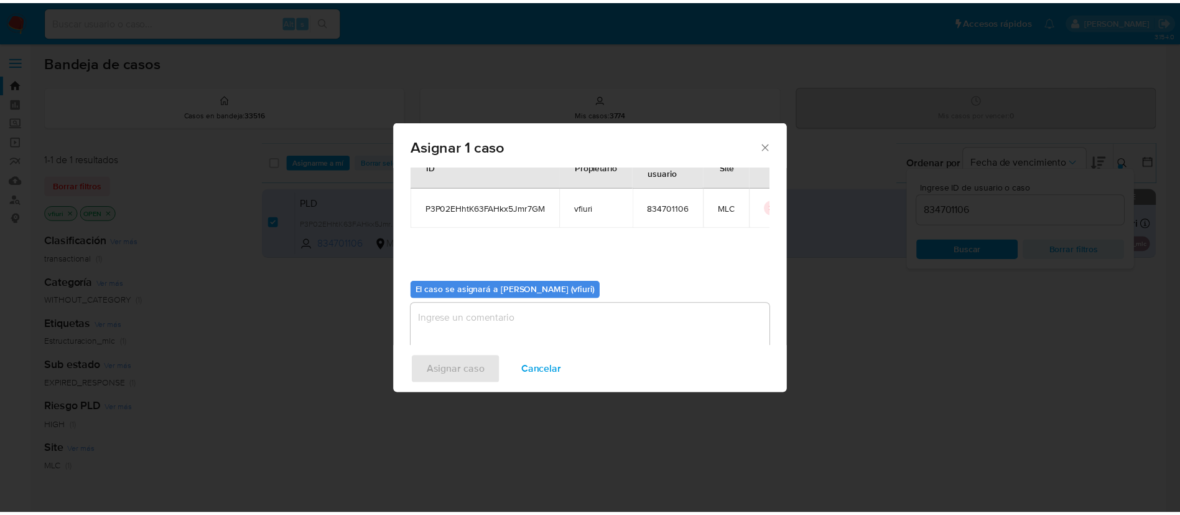
scroll to position [65, 0]
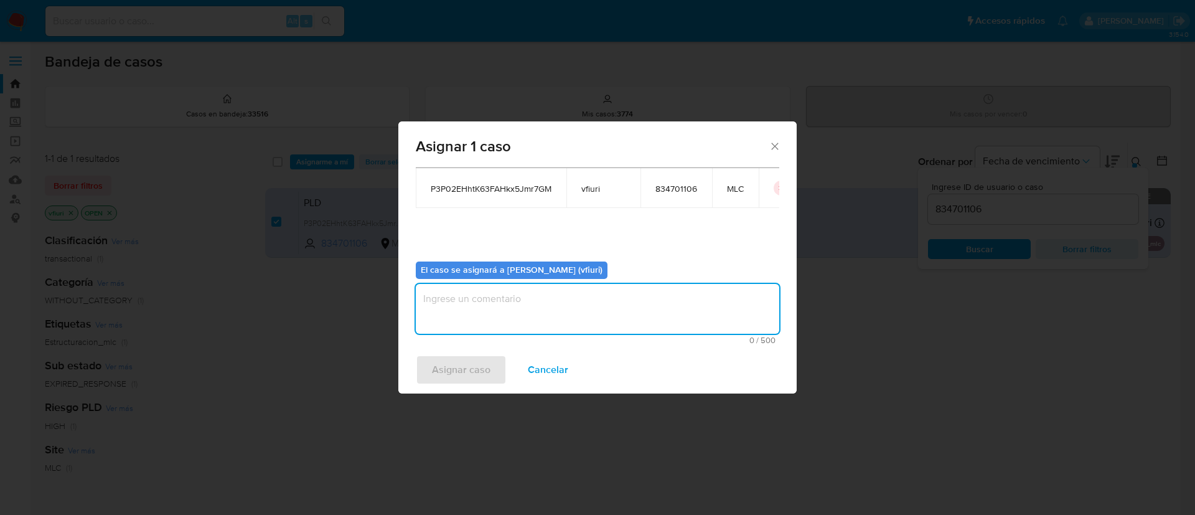
click at [498, 305] on textarea "assign-modal" at bounding box center [597, 309] width 363 height 50
type textarea "-"
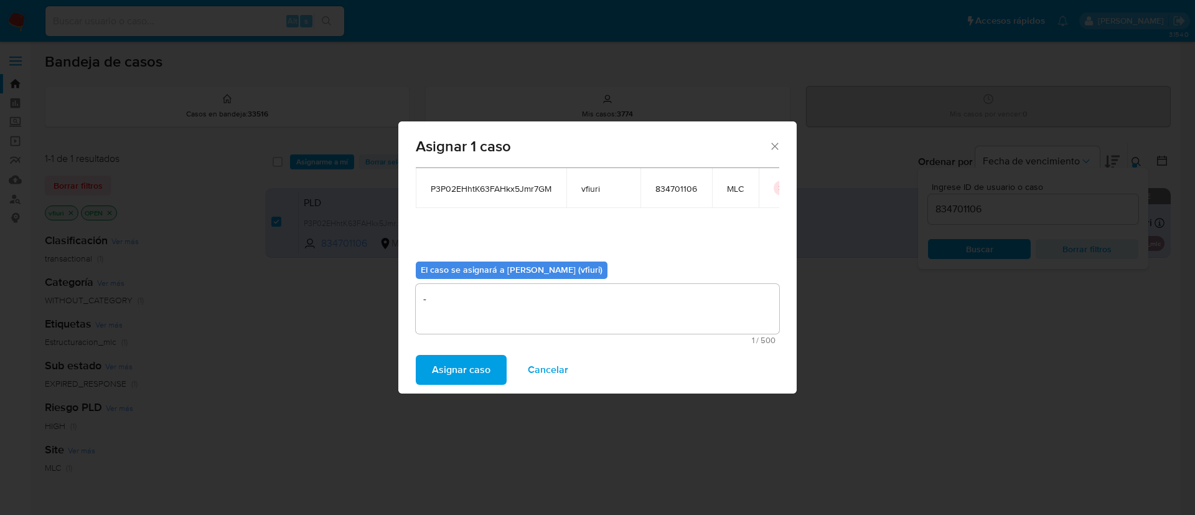
click at [449, 369] on span "Asignar caso" at bounding box center [461, 369] width 58 height 27
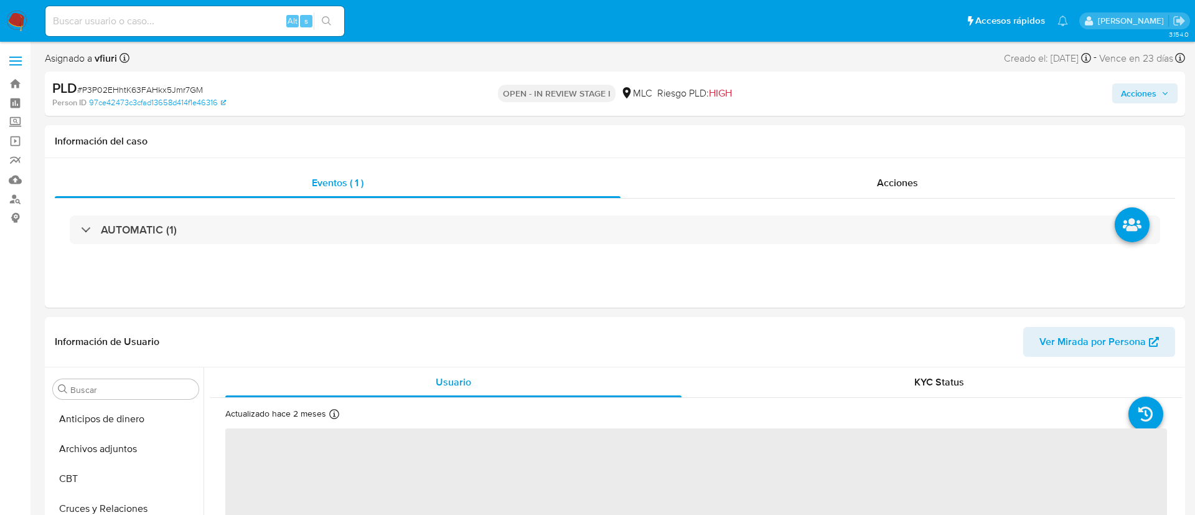
select select "10"
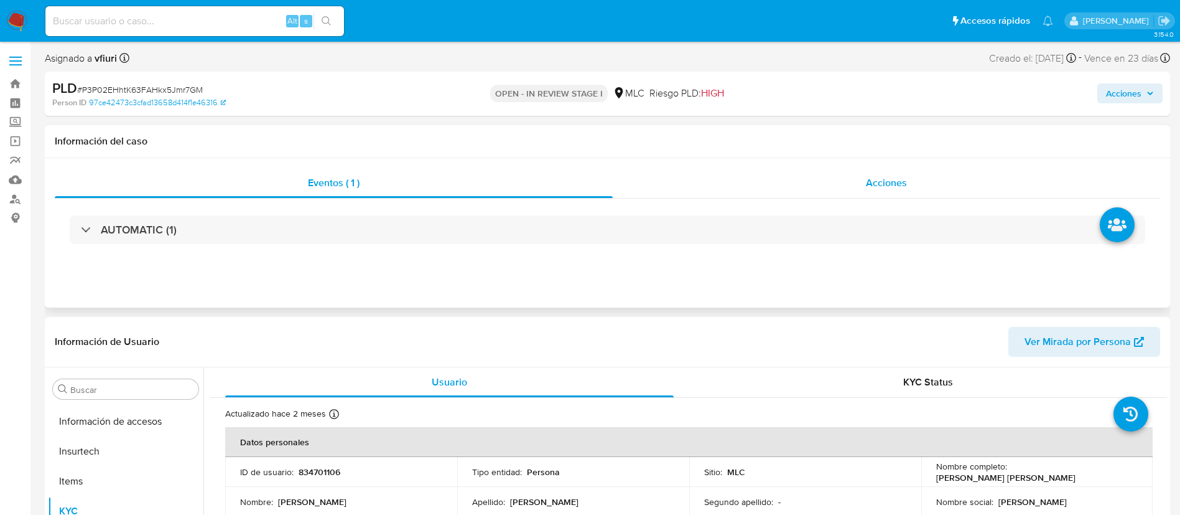
scroll to position [526, 0]
drag, startPoint x: 1118, startPoint y: 85, endPoint x: 949, endPoint y: 104, distance: 170.3
click at [1115, 85] on span "Acciones" at bounding box center [1123, 93] width 35 height 20
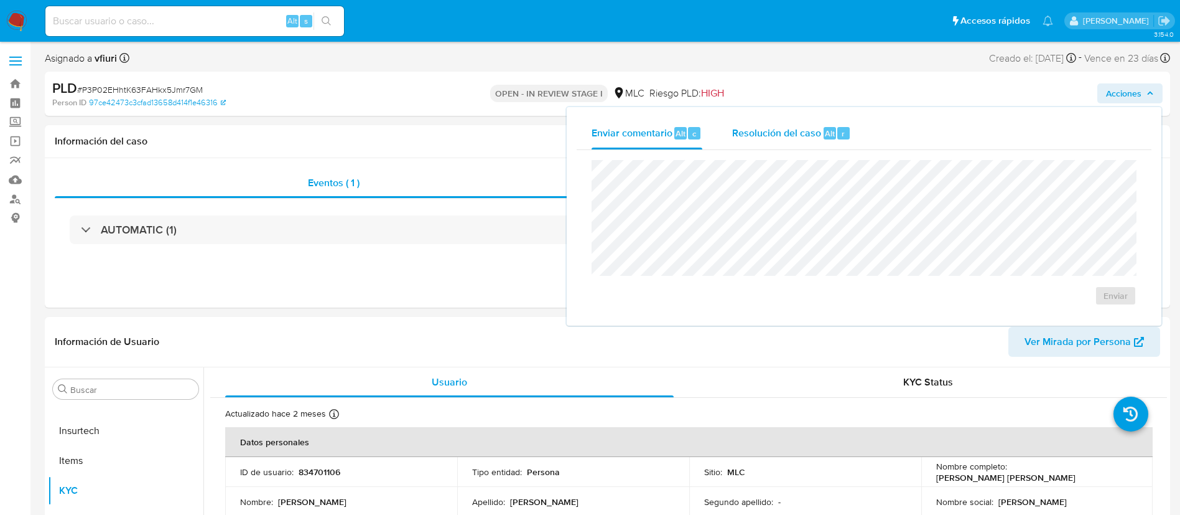
click at [748, 126] on span "Resolución del caso" at bounding box center [776, 133] width 89 height 14
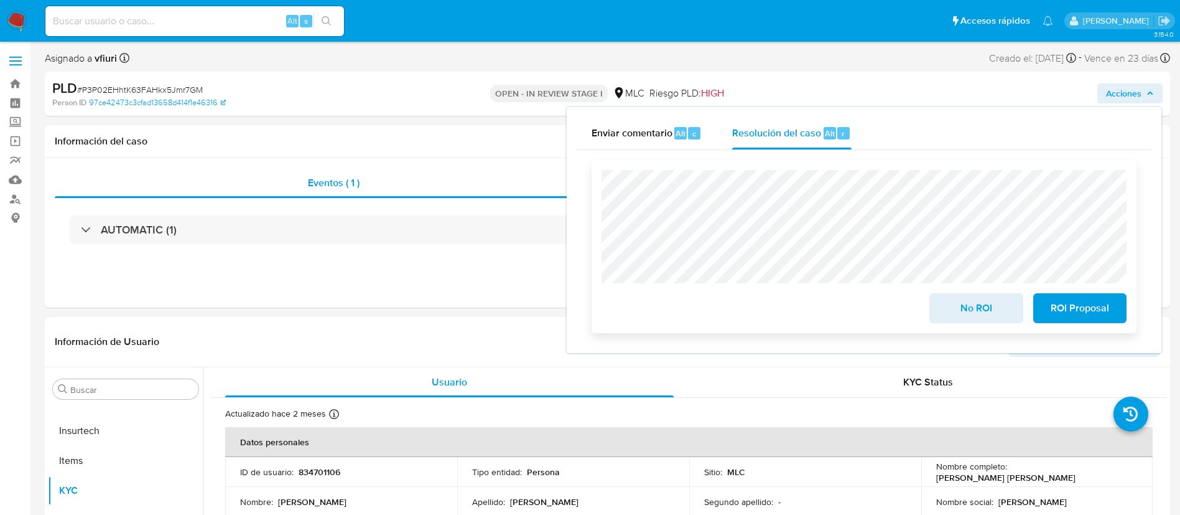
click at [973, 317] on span "No ROI" at bounding box center [976, 307] width 61 height 27
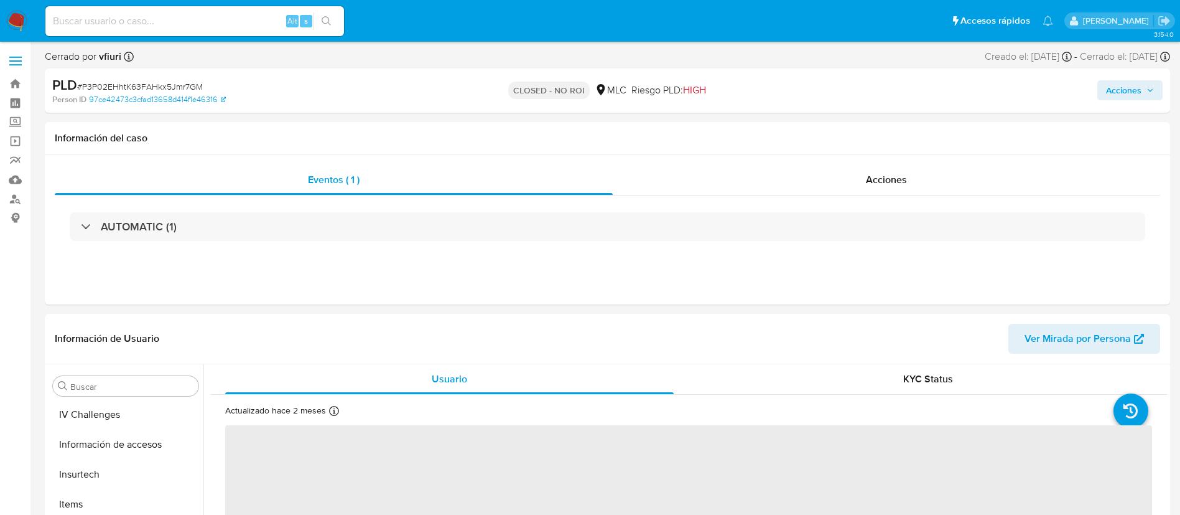
scroll to position [526, 0]
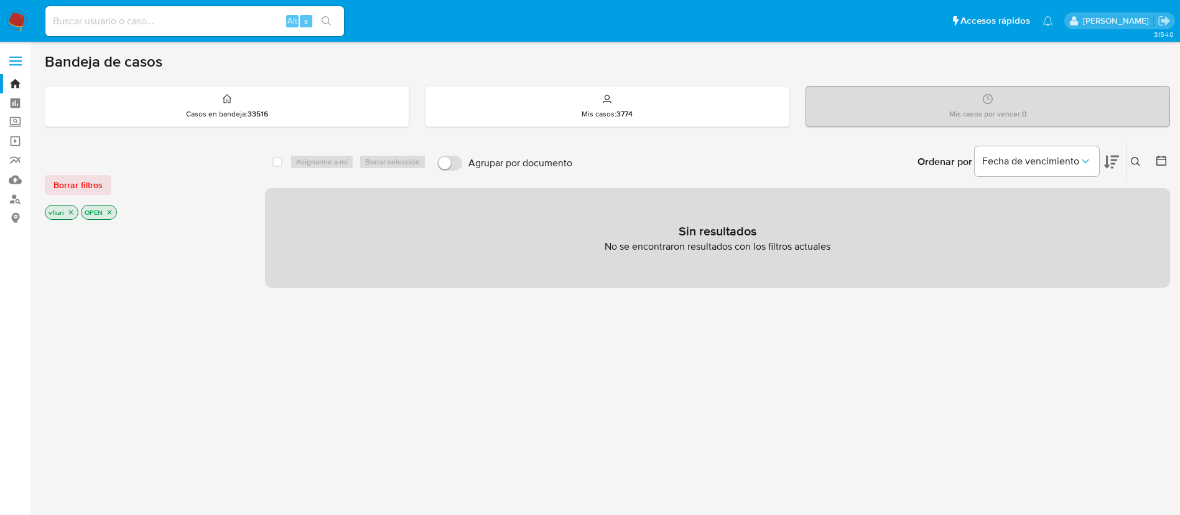
click at [108, 215] on icon "close-filter" at bounding box center [109, 211] width 7 height 7
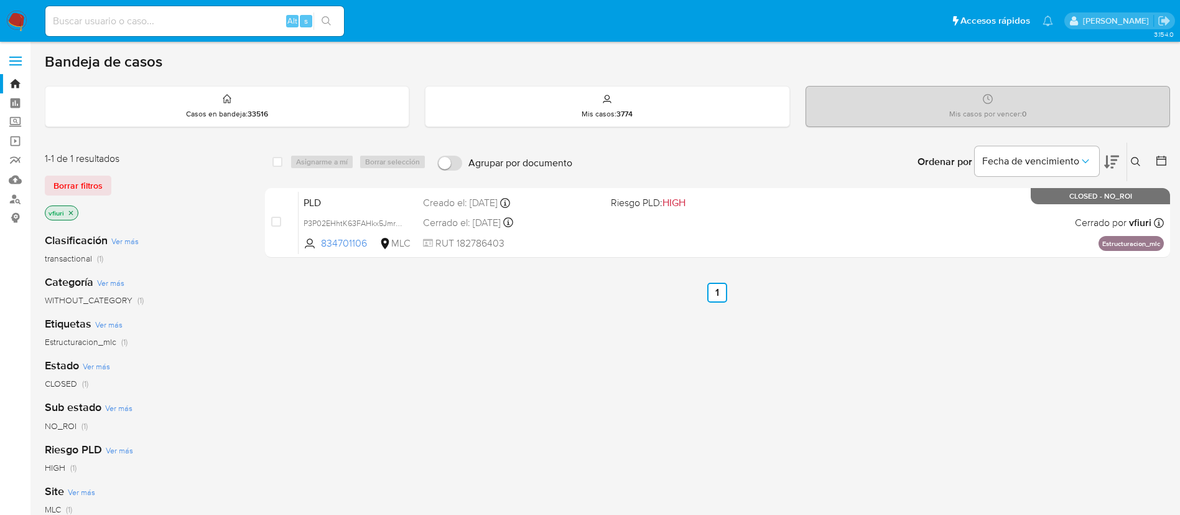
click at [1134, 164] on icon at bounding box center [1136, 162] width 10 height 10
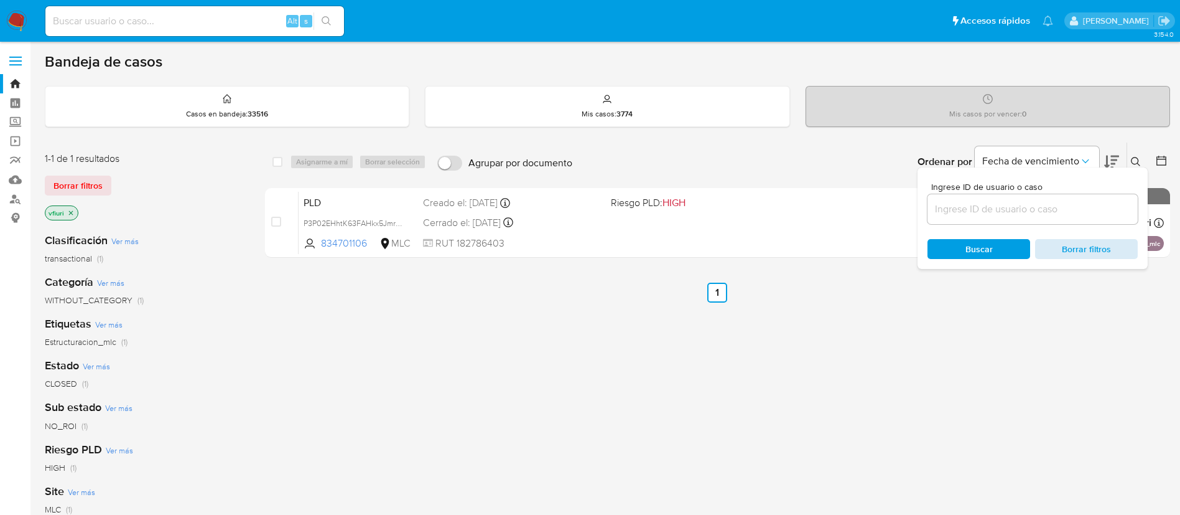
click at [1086, 250] on span "Borrar filtros" at bounding box center [1086, 248] width 85 height 17
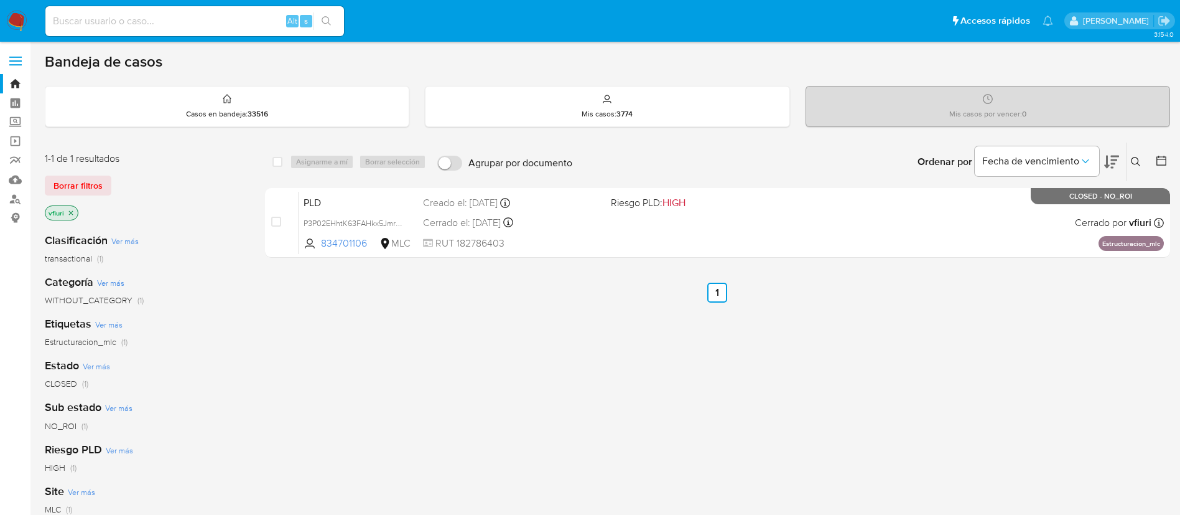
click at [72, 215] on icon "close-filter" at bounding box center [70, 212] width 7 height 7
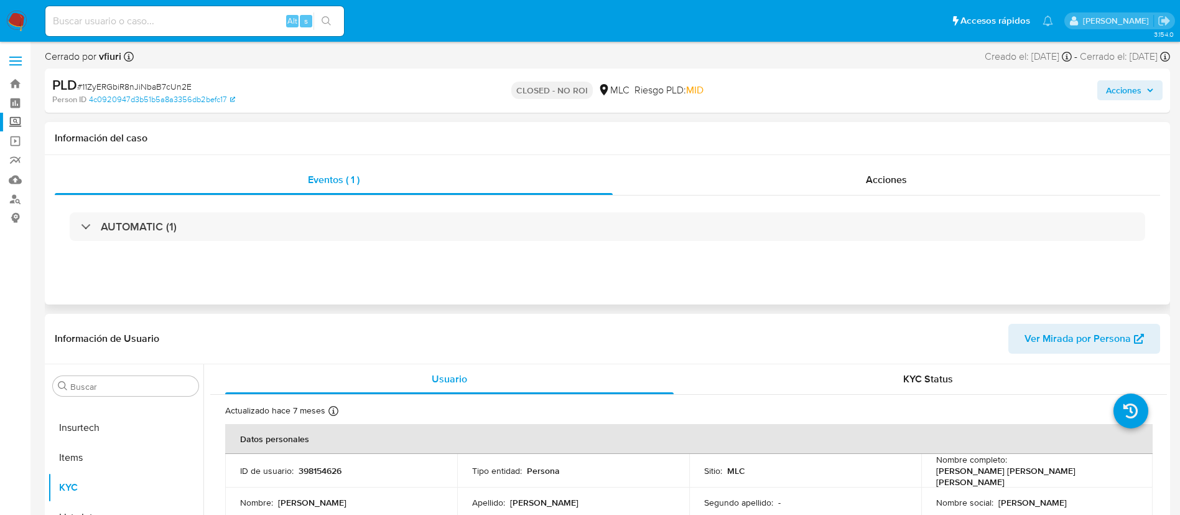
select select "10"
click at [8, 74] on link "Bandeja" at bounding box center [74, 83] width 148 height 19
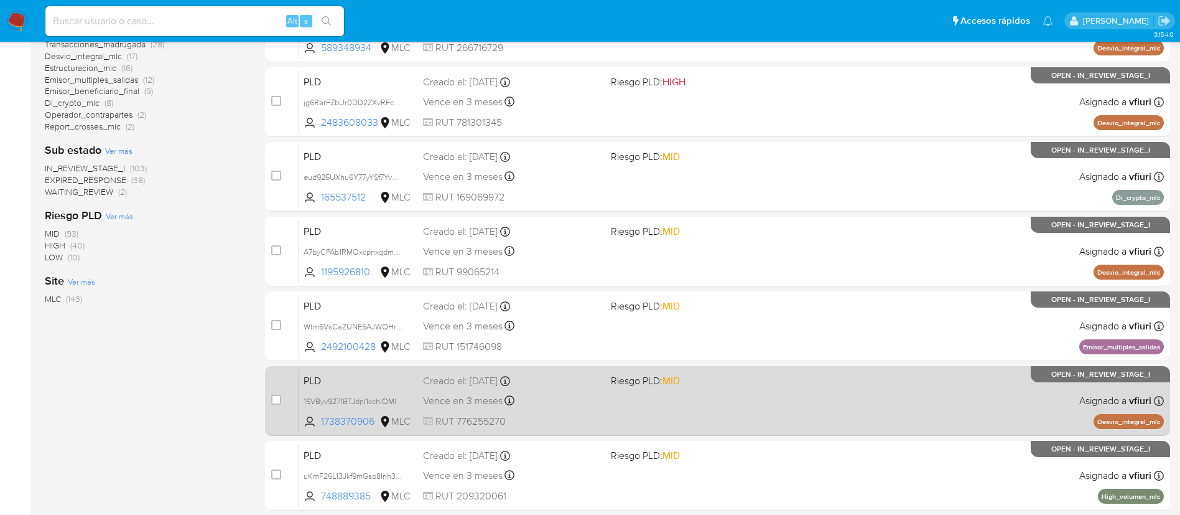
scroll to position [468, 0]
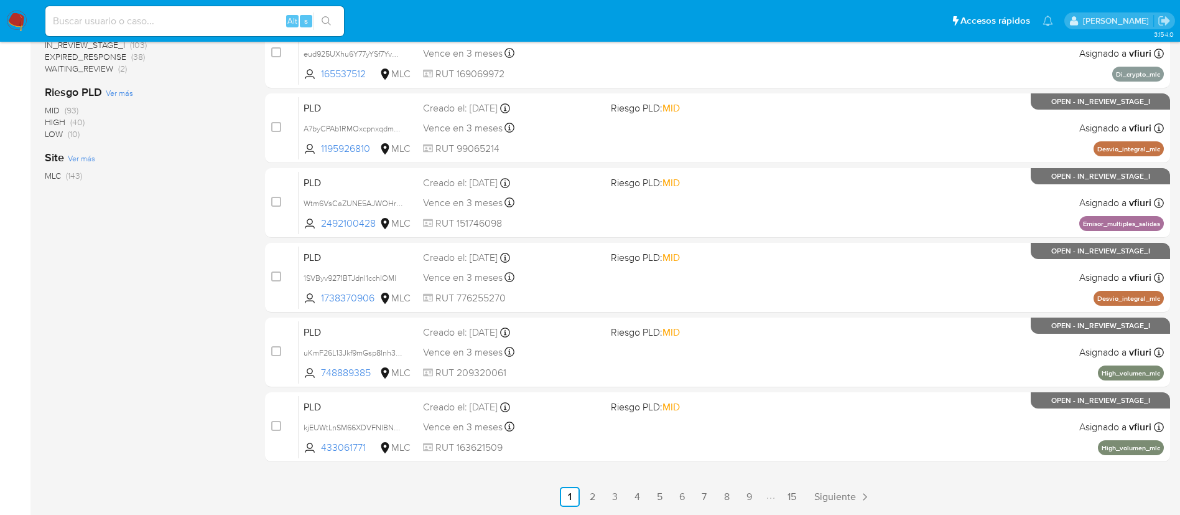
click at [793, 507] on main "3.154.0" at bounding box center [590, 23] width 1180 height 983
click at [793, 495] on link "15" at bounding box center [792, 497] width 20 height 20
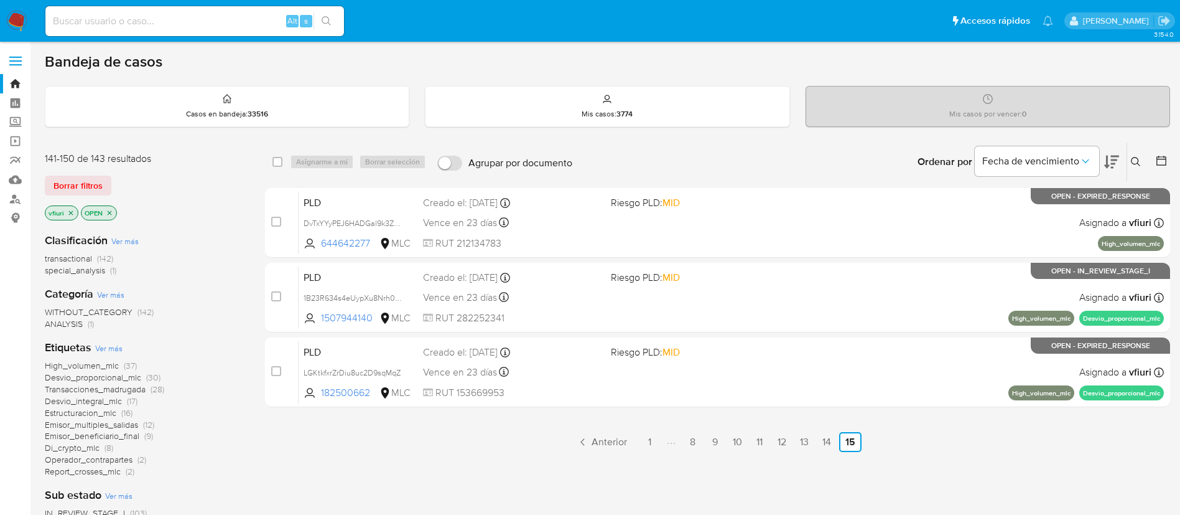
click at [86, 409] on span "Estructuracion_mlc" at bounding box center [81, 412] width 72 height 12
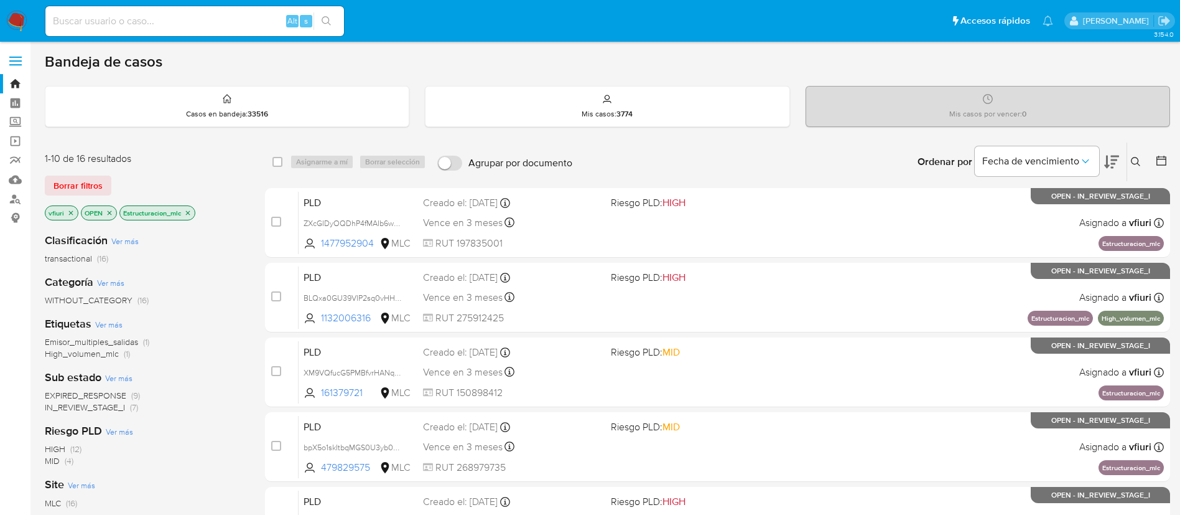
click at [1157, 157] on icon at bounding box center [1162, 161] width 10 height 10
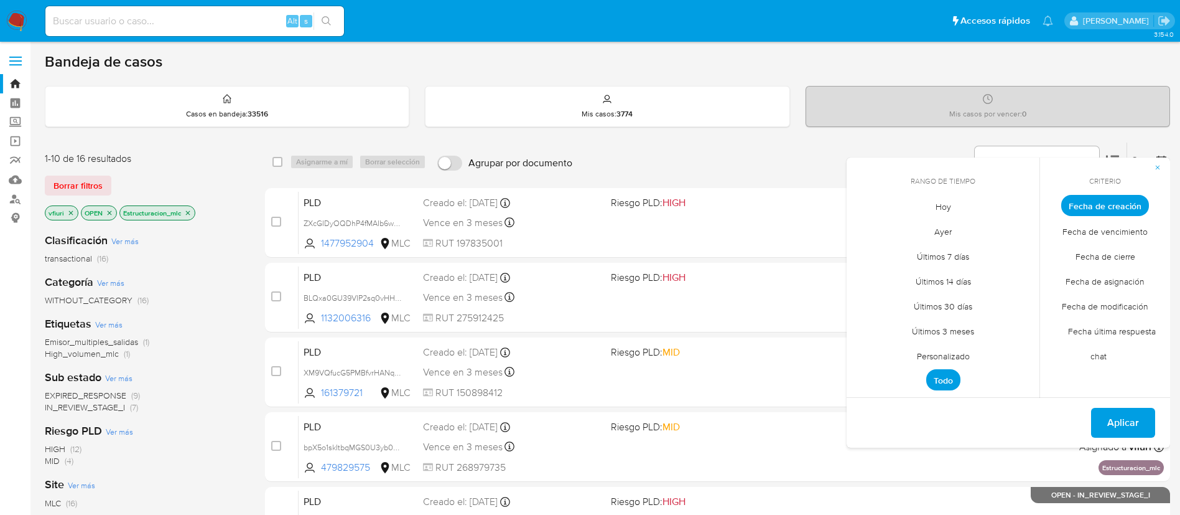
click at [971, 353] on span "Personalizado" at bounding box center [943, 356] width 79 height 26
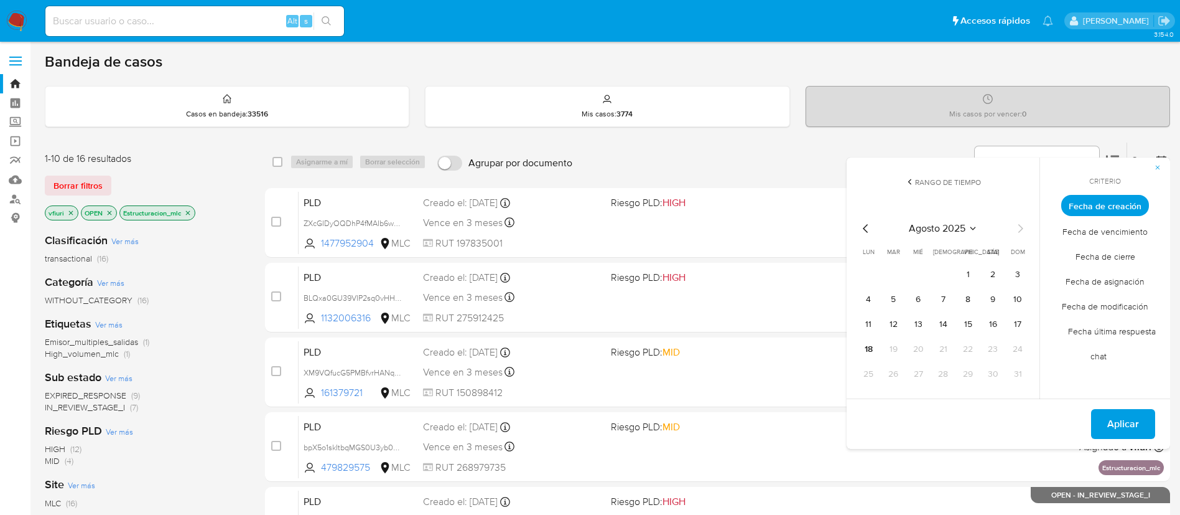
click at [852, 222] on div "[DATE] [DATE] lun [DATE] [PERSON_NAME][DATE] mié [DATE] jue [DATE] vie [DATE] s…" at bounding box center [943, 300] width 199 height 197
click at [866, 226] on icon "Mes anterior" at bounding box center [866, 228] width 15 height 15
click at [866, 226] on icon "Mes anterior" at bounding box center [865, 228] width 5 height 9
click at [953, 322] on tr "9 10 11 12 13 14 15" at bounding box center [943, 324] width 169 height 20
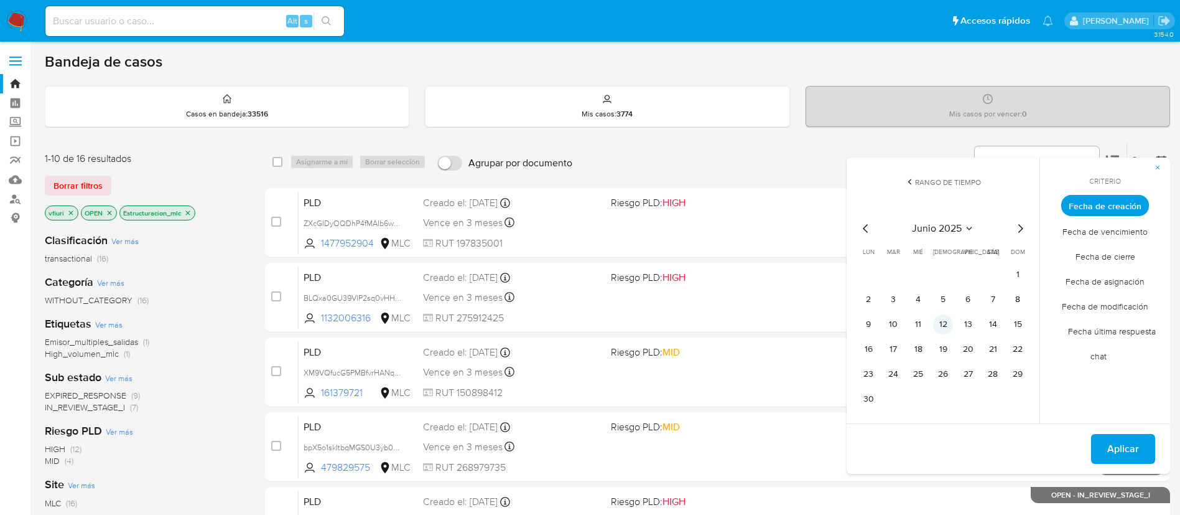
click at [950, 320] on button "12" at bounding box center [943, 324] width 20 height 20
click at [1124, 439] on span "Aplicar" at bounding box center [1124, 448] width 32 height 27
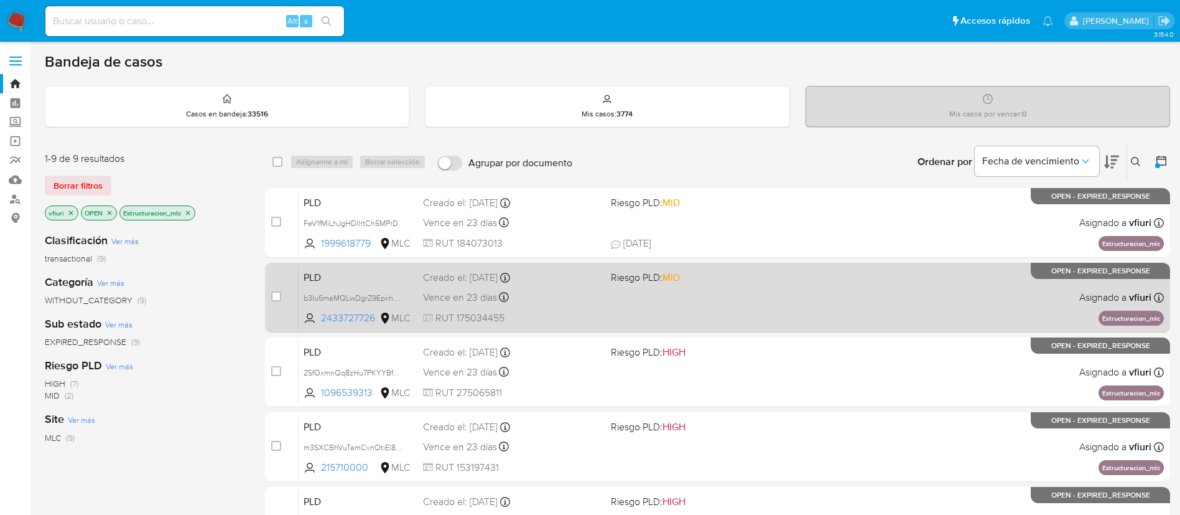
click at [745, 288] on div "PLD b3Iu6maMQLwDgrZ9EpxhnUnb 2433727726 MLC Riesgo PLD: MID Creado el: [DATE] C…" at bounding box center [732, 297] width 866 height 63
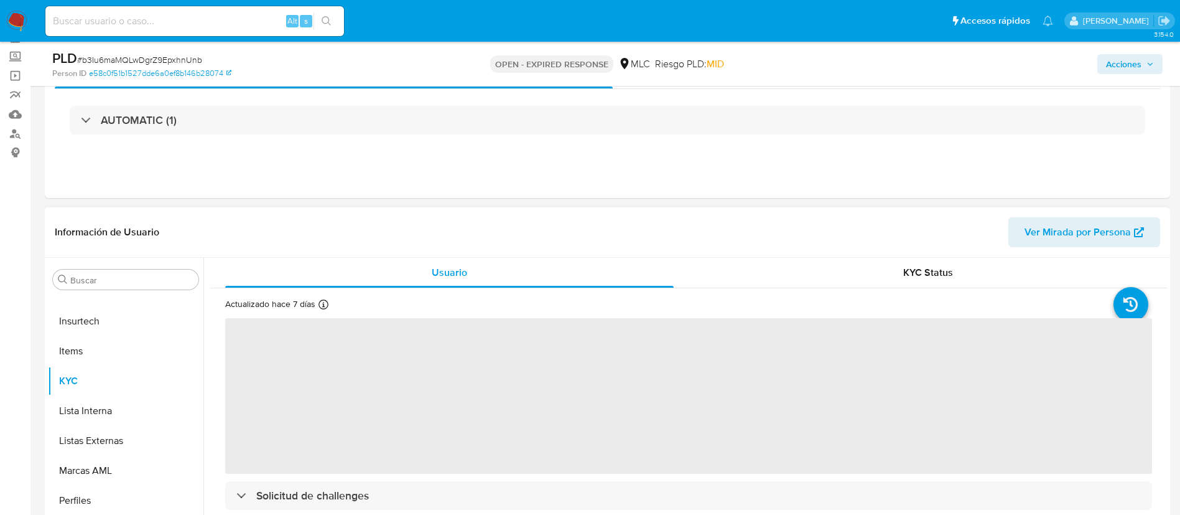
scroll to position [187, 0]
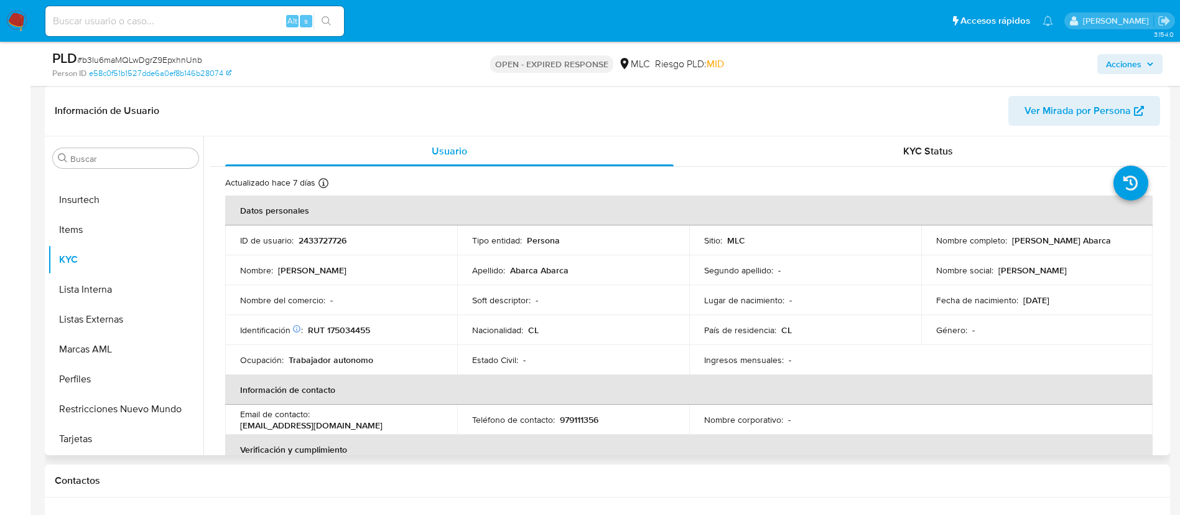
select select "10"
click at [317, 241] on p "2433727726" at bounding box center [323, 240] width 48 height 11
copy p "2433727726"
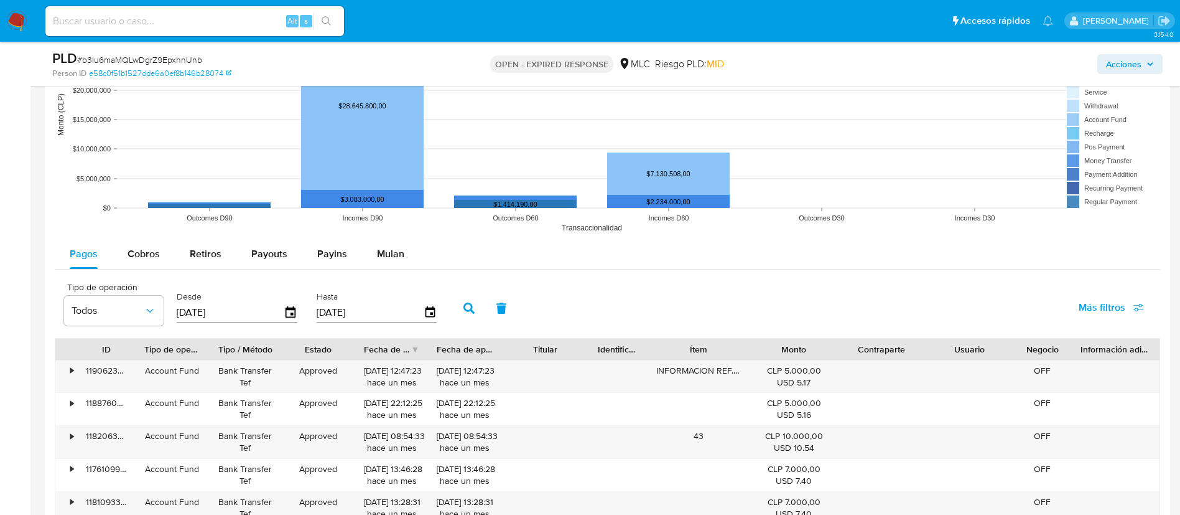
scroll to position [1185, 0]
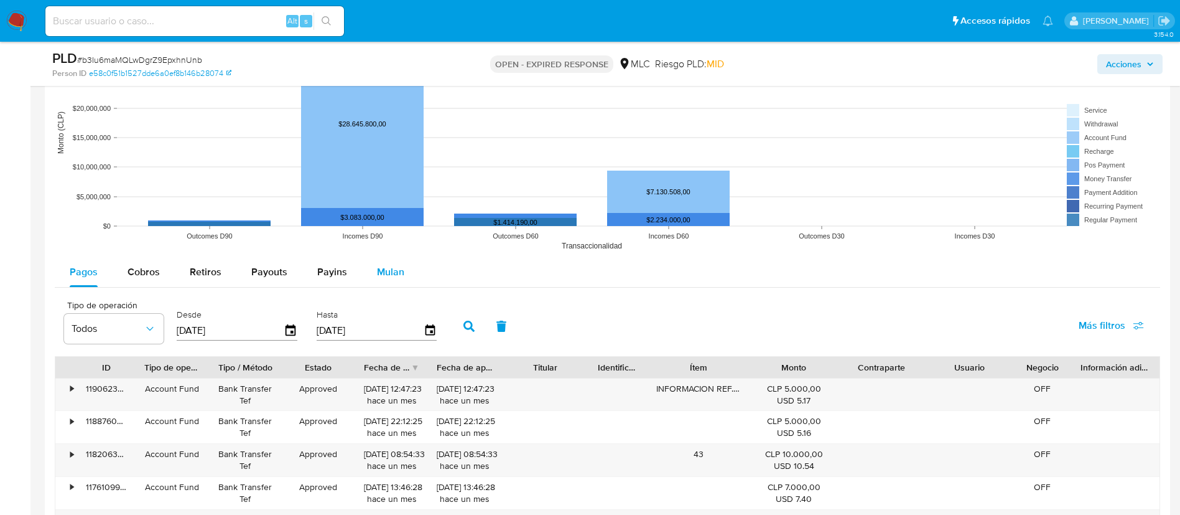
click at [398, 274] on span "Mulan" at bounding box center [390, 271] width 27 height 14
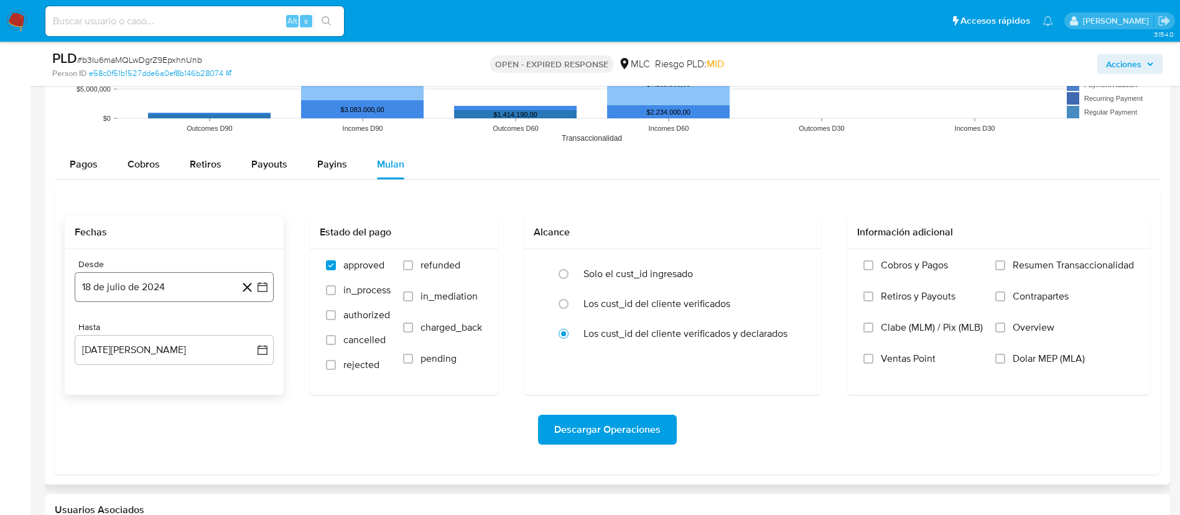
scroll to position [1371, 0]
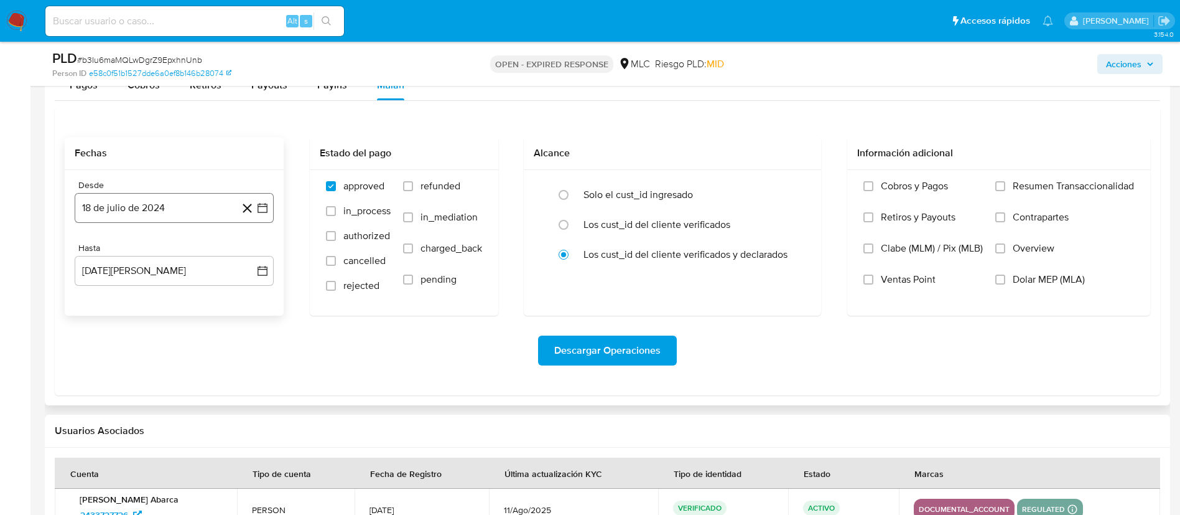
click at [268, 203] on icon "button" at bounding box center [262, 208] width 12 height 12
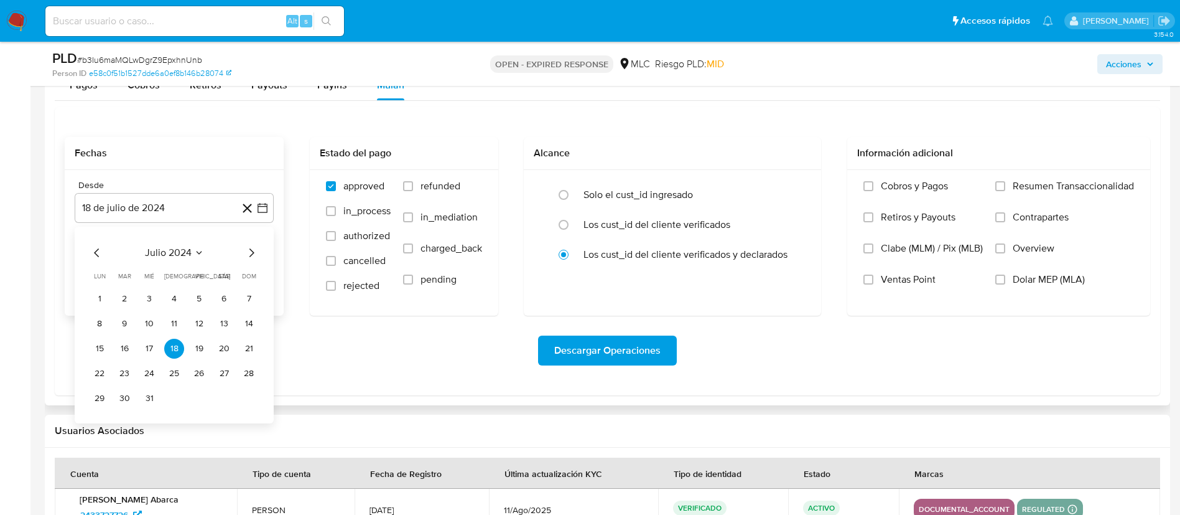
click at [100, 246] on icon "Mes anterior" at bounding box center [97, 252] width 15 height 15
click at [259, 249] on div "junio 2024 junio 2024 lun lunes mar martes mié miércoles jue jueves vie viernes…" at bounding box center [174, 325] width 199 height 197
click at [258, 249] on icon "Mes siguiente" at bounding box center [251, 252] width 15 height 15
click at [253, 250] on icon "Mes siguiente" at bounding box center [251, 252] width 15 height 15
click at [121, 347] on button "13" at bounding box center [124, 349] width 20 height 20
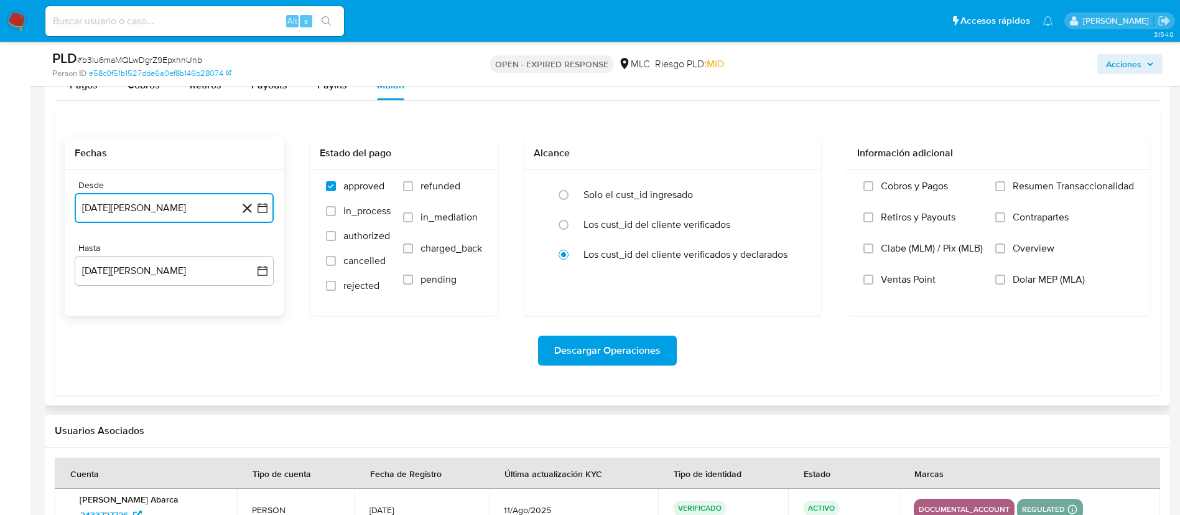
click at [266, 213] on icon "button" at bounding box center [262, 208] width 12 height 12
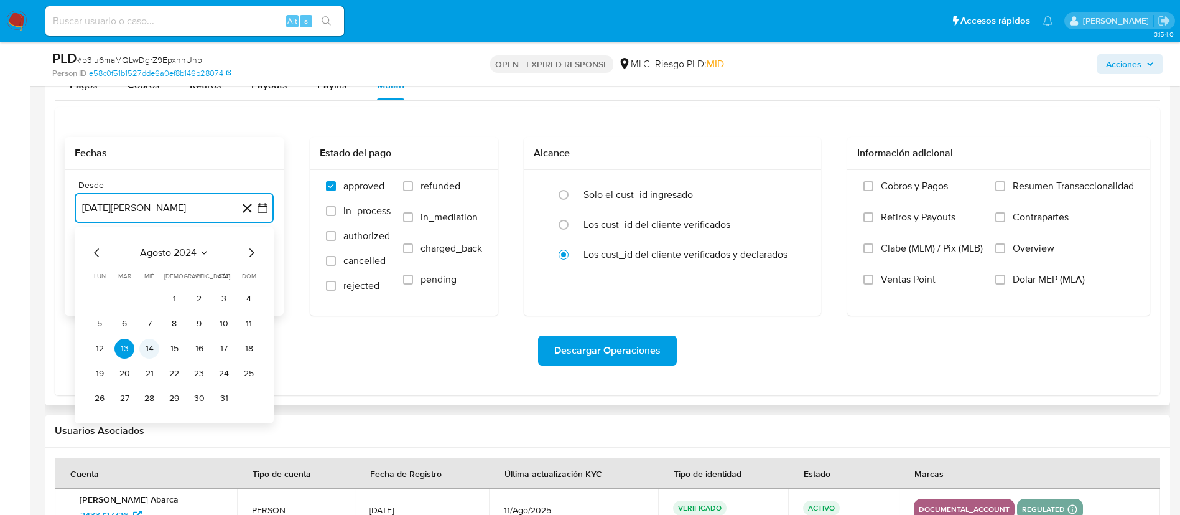
click at [145, 350] on button "14" at bounding box center [149, 349] width 20 height 20
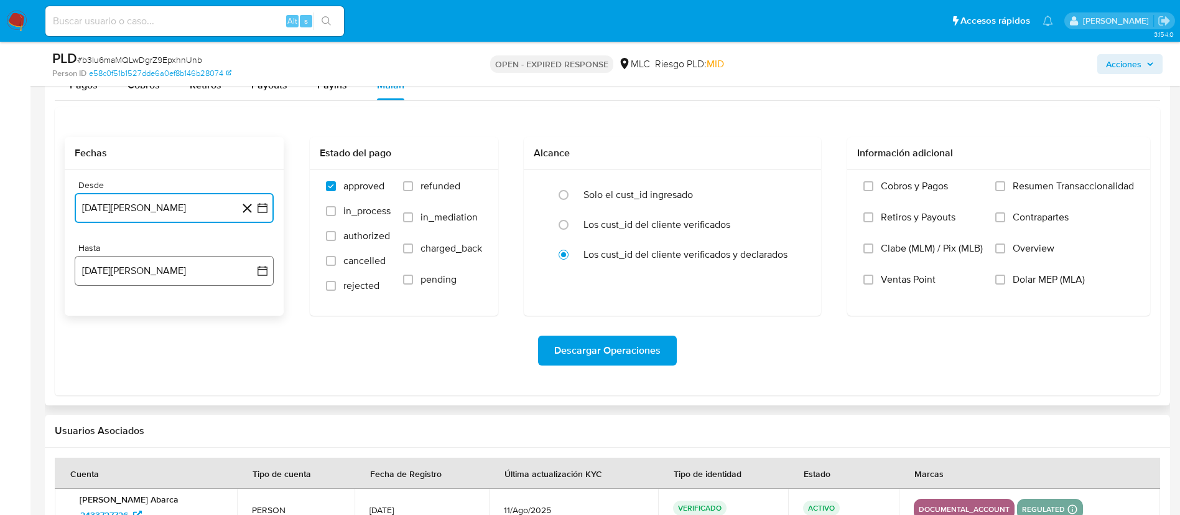
click at [266, 271] on icon "button" at bounding box center [262, 270] width 12 height 12
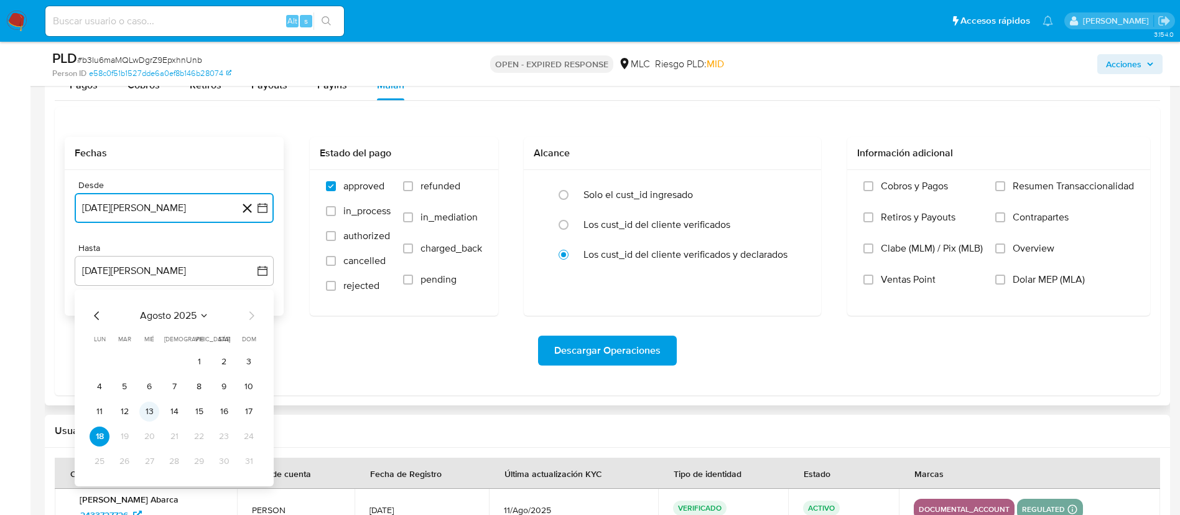
click at [146, 409] on button "13" at bounding box center [149, 411] width 20 height 20
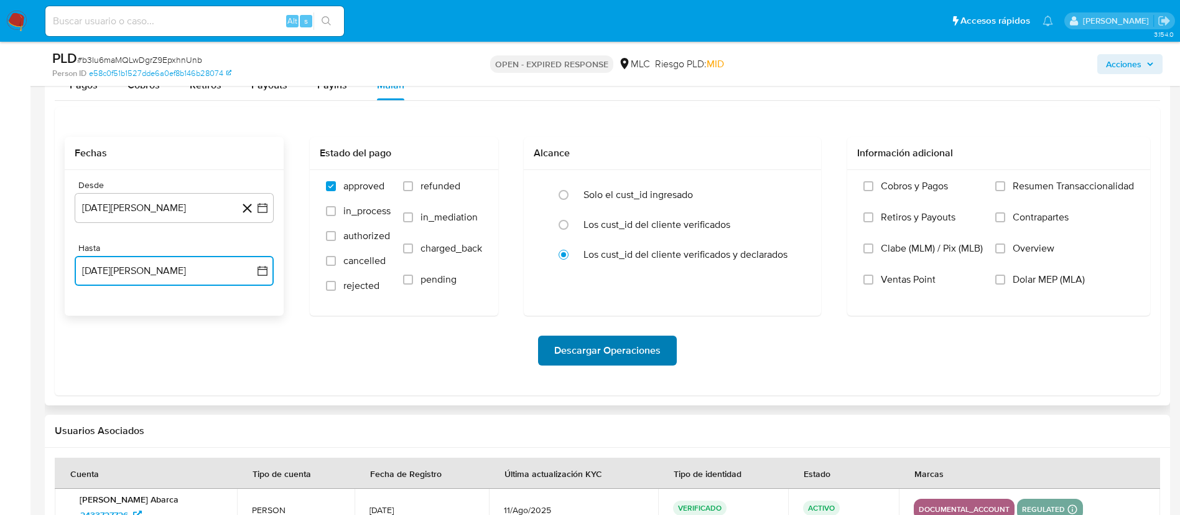
click at [637, 337] on span "Descargar Operaciones" at bounding box center [607, 350] width 106 height 27
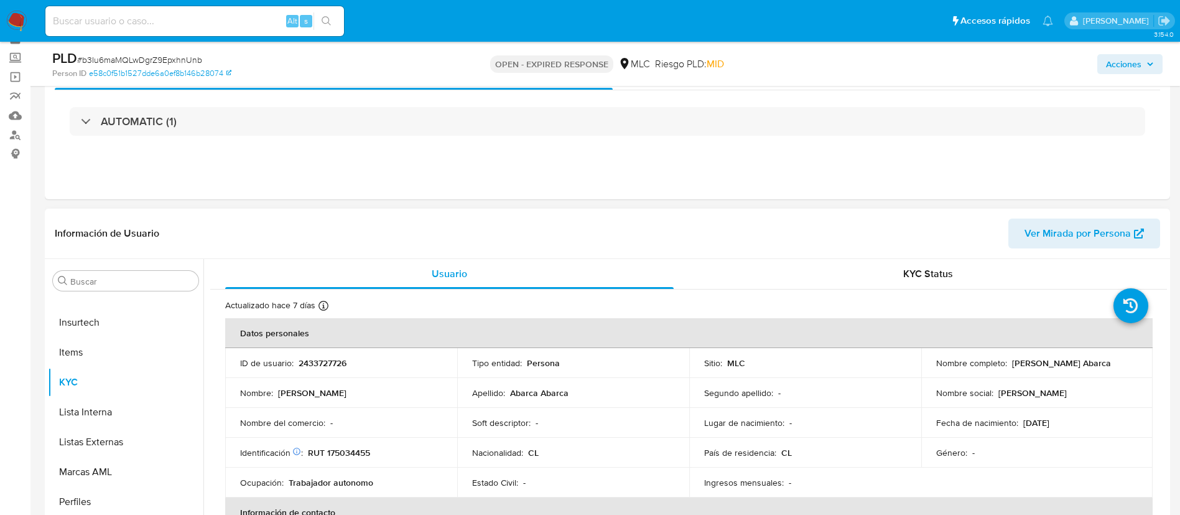
scroll to position [93, 0]
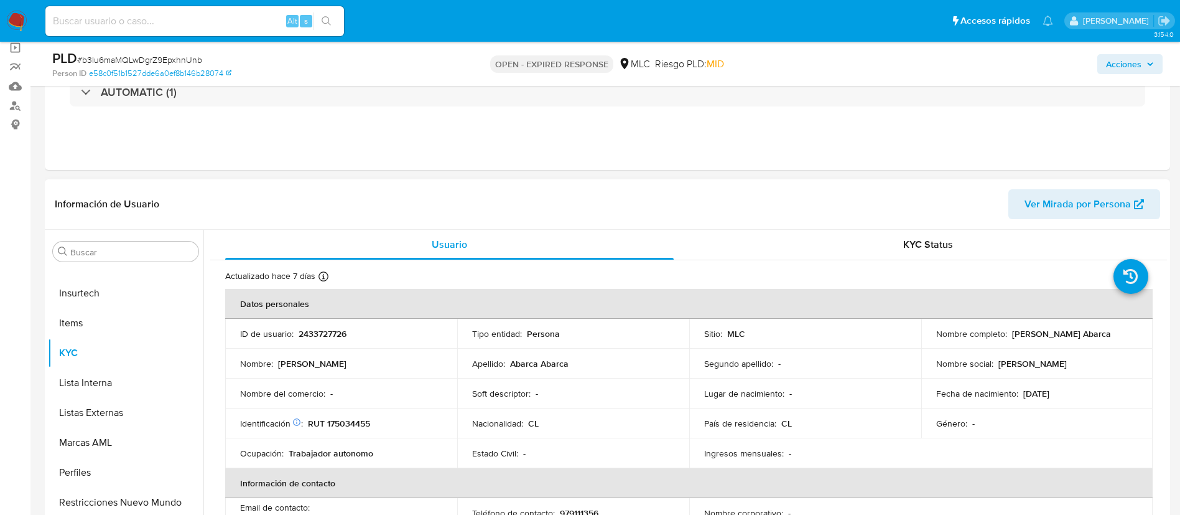
click at [304, 336] on p "2433727726" at bounding box center [323, 333] width 48 height 11
copy p "2433727726"
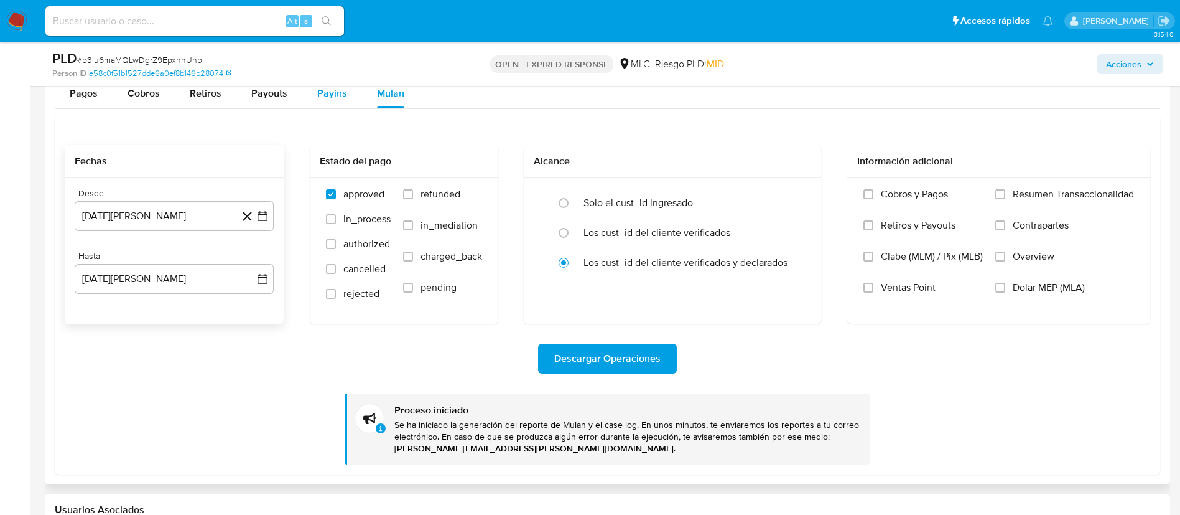
scroll to position [1493, 0]
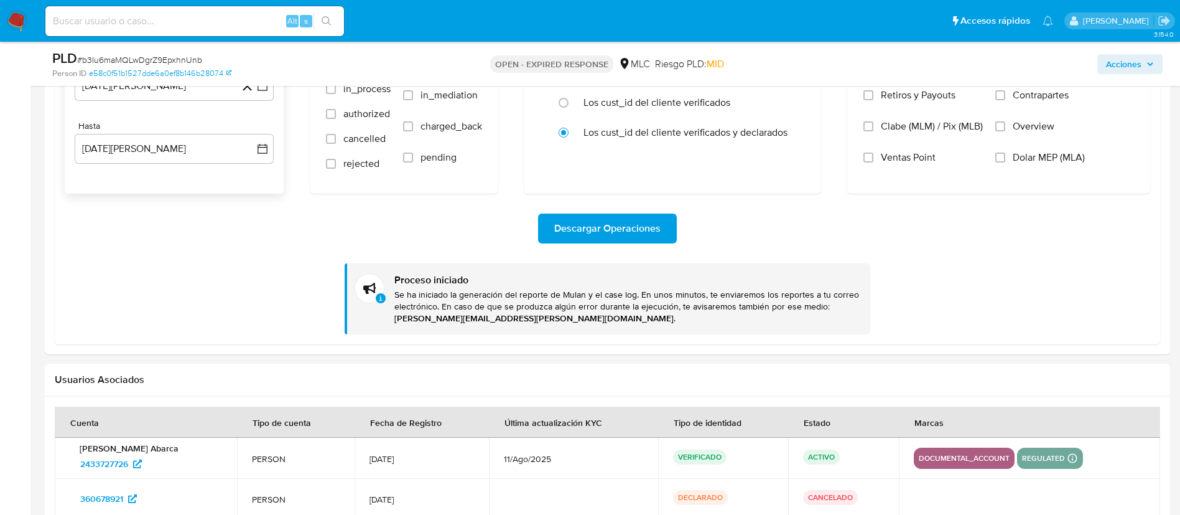
click at [126, 58] on span "# b3Iu6maMQLwDgrZ9EpxhnUnb" at bounding box center [139, 60] width 125 height 12
copy span "b3Iu6maMQLwDgrZ9EpxhnUnb"
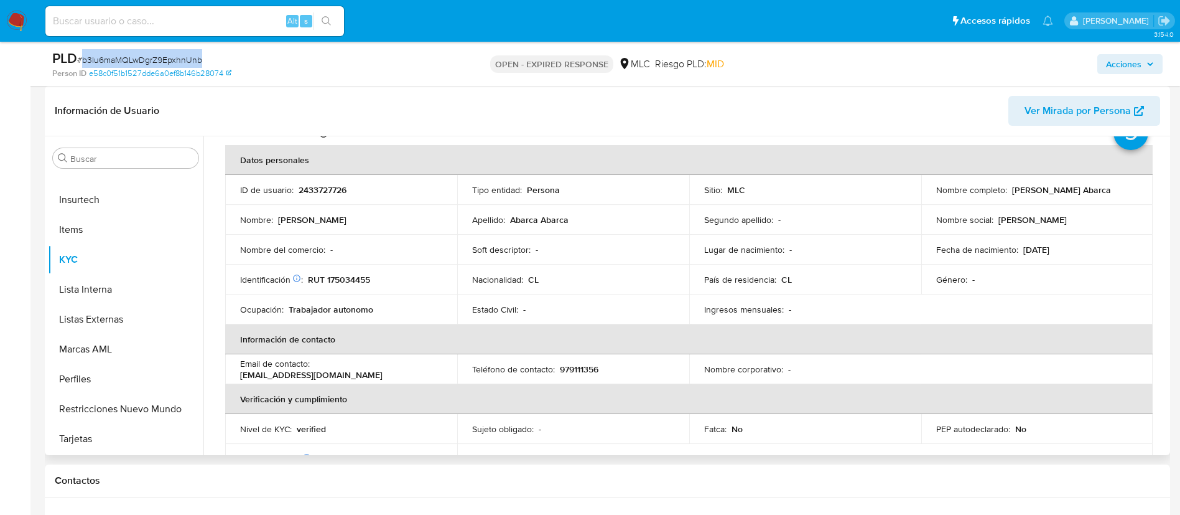
scroll to position [93, 0]
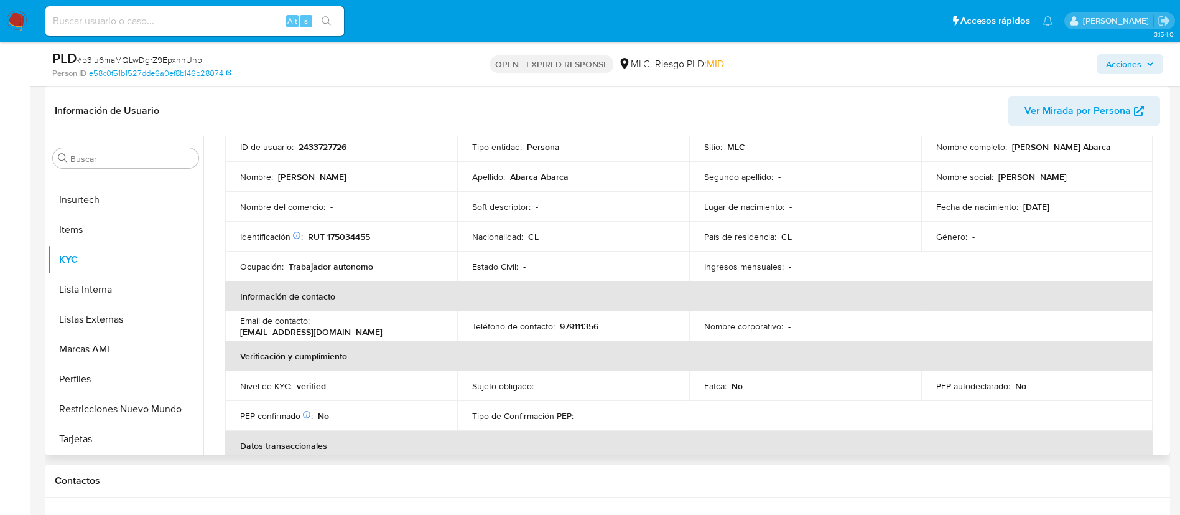
click at [343, 241] on p "RUT 175034455" at bounding box center [339, 236] width 62 height 11
copy p "175034455"
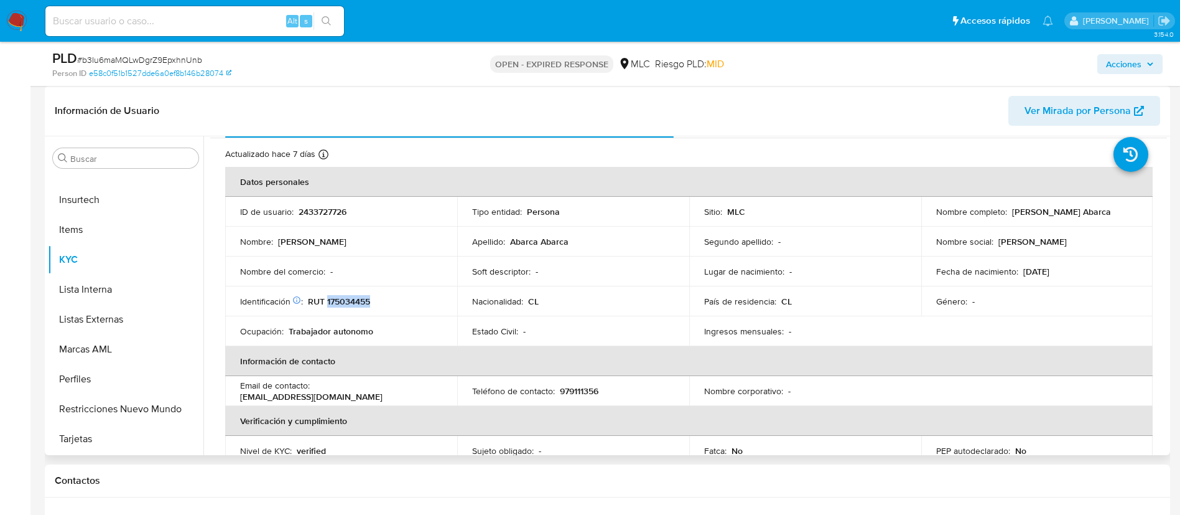
scroll to position [0, 0]
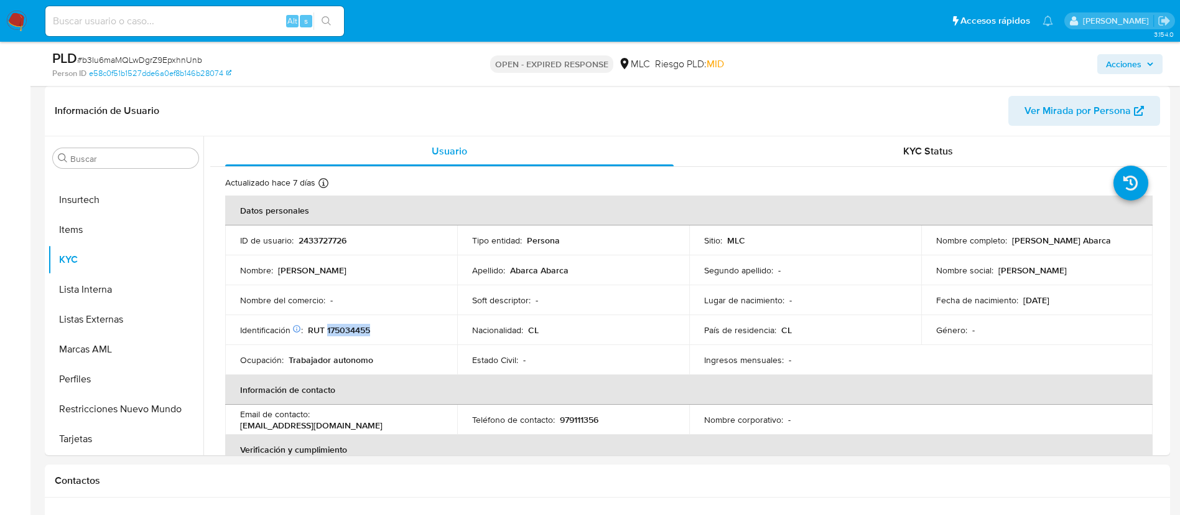
copy p "175034455"
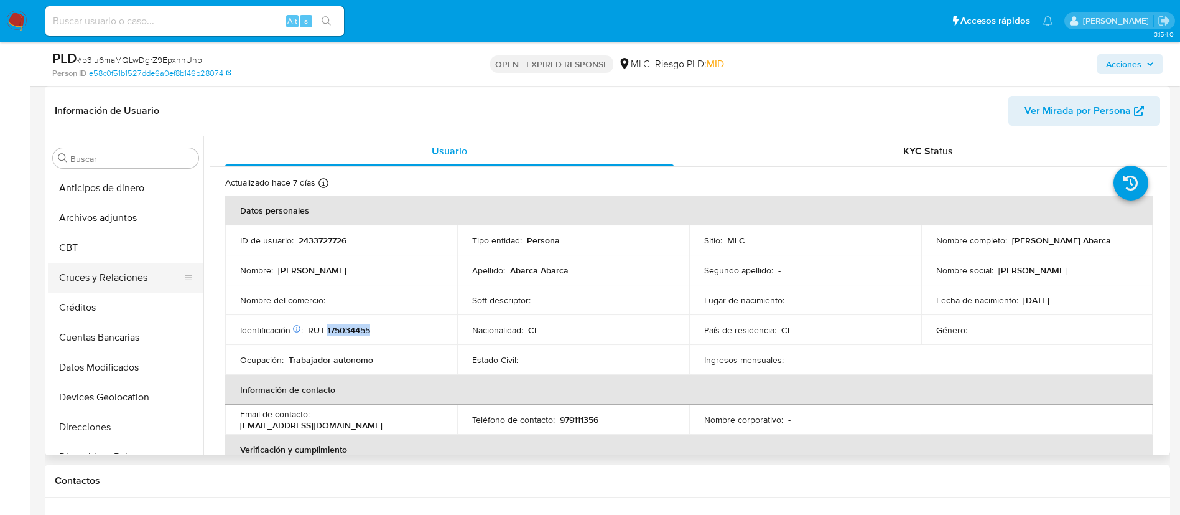
click at [103, 278] on button "Cruces y Relaciones" at bounding box center [121, 278] width 146 height 30
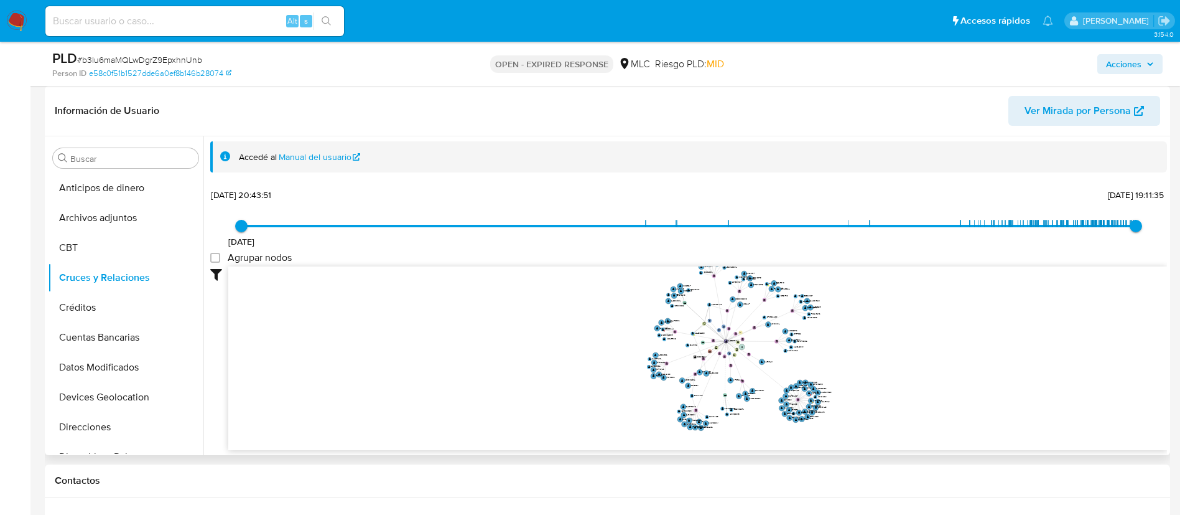
click at [839, 363] on icon "phone-37ed54719365ffd4eb535f1fac0db87f  phone-452b2ef48d6280d2fbdf49c2e7103301…" at bounding box center [697, 356] width 939 height 180
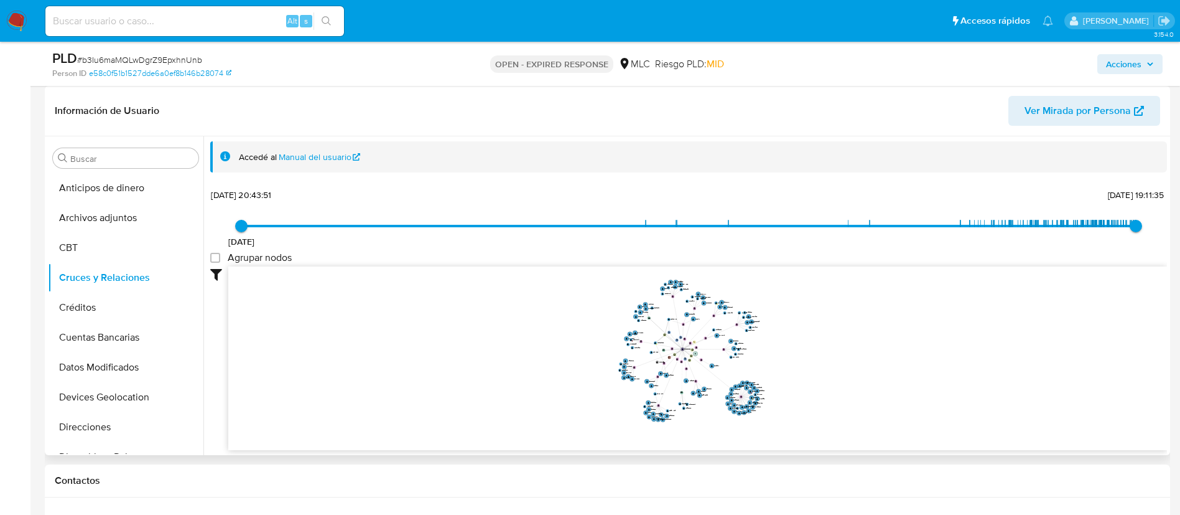
drag, startPoint x: 839, startPoint y: 363, endPoint x: 773, endPoint y: 365, distance: 66.0
click at [773, 365] on icon "phone-37ed54719365ffd4eb535f1fac0db87f  phone-452b2ef48d6280d2fbdf49c2e7103301…" at bounding box center [697, 356] width 939 height 180
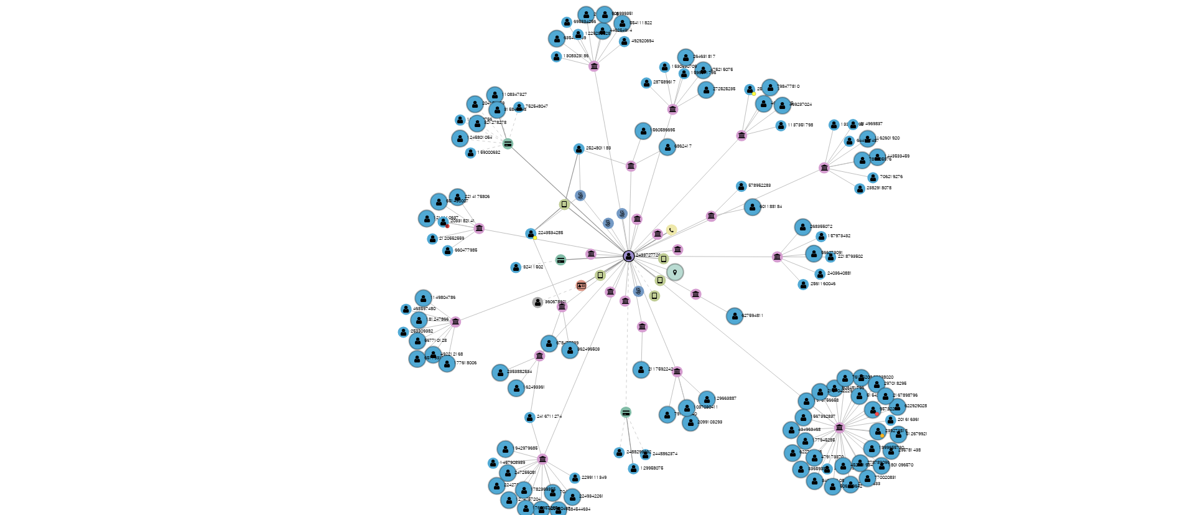
drag, startPoint x: 770, startPoint y: 330, endPoint x: 757, endPoint y: 332, distance: 13.9
click at [757, 332] on icon "phone-37ed54719365ffd4eb535f1fac0db87f  phone-452b2ef48d6280d2fbdf49c2e7103301…" at bounding box center [697, 356] width 939 height 180
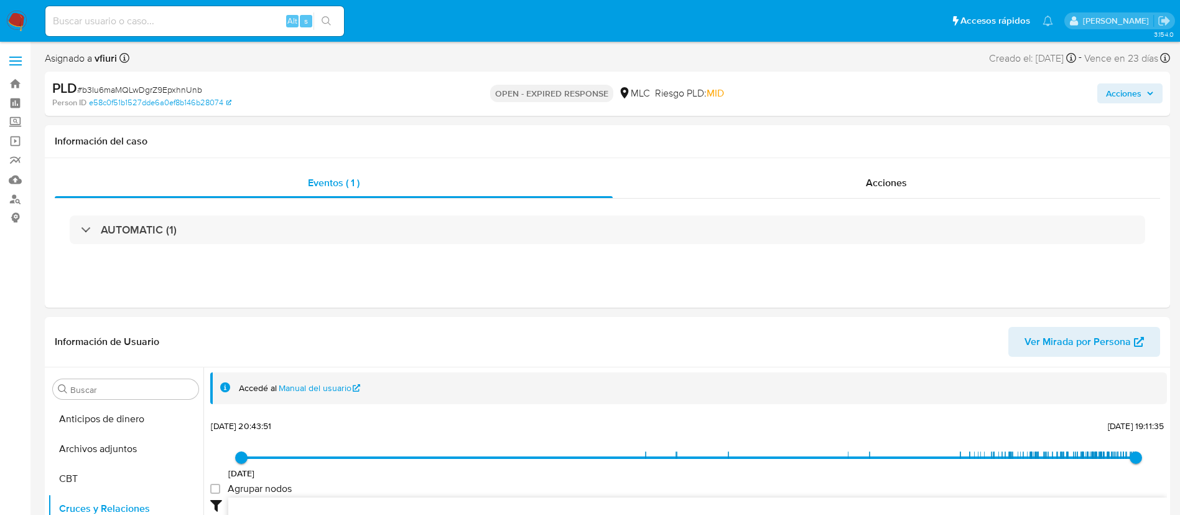
click at [891, 210] on div "AUTOMATIC (1)" at bounding box center [608, 230] width 1106 height 62
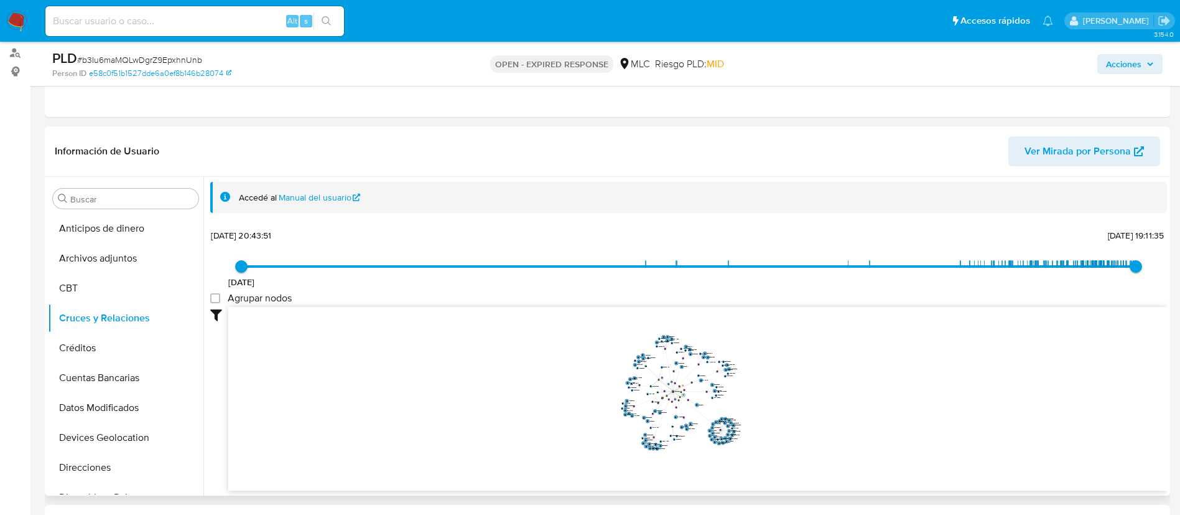
scroll to position [373, 0]
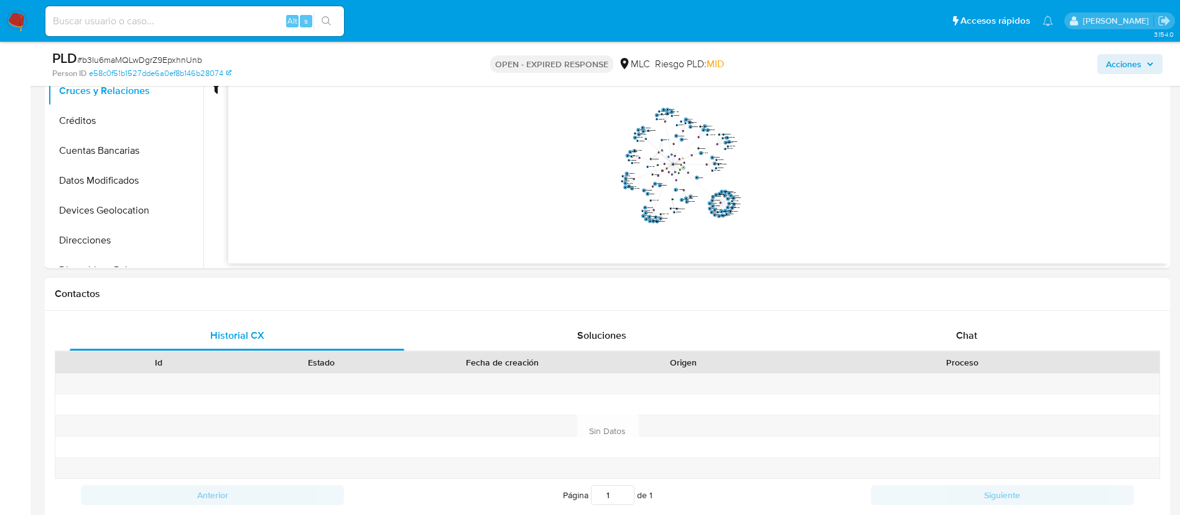
click at [981, 318] on div "Historial CX Soluciones Chat Id Estado Fecha de creación Origen Proceso Anterio…" at bounding box center [608, 416] width 1126 height 210
click at [976, 325] on div "Chat" at bounding box center [967, 335] width 335 height 30
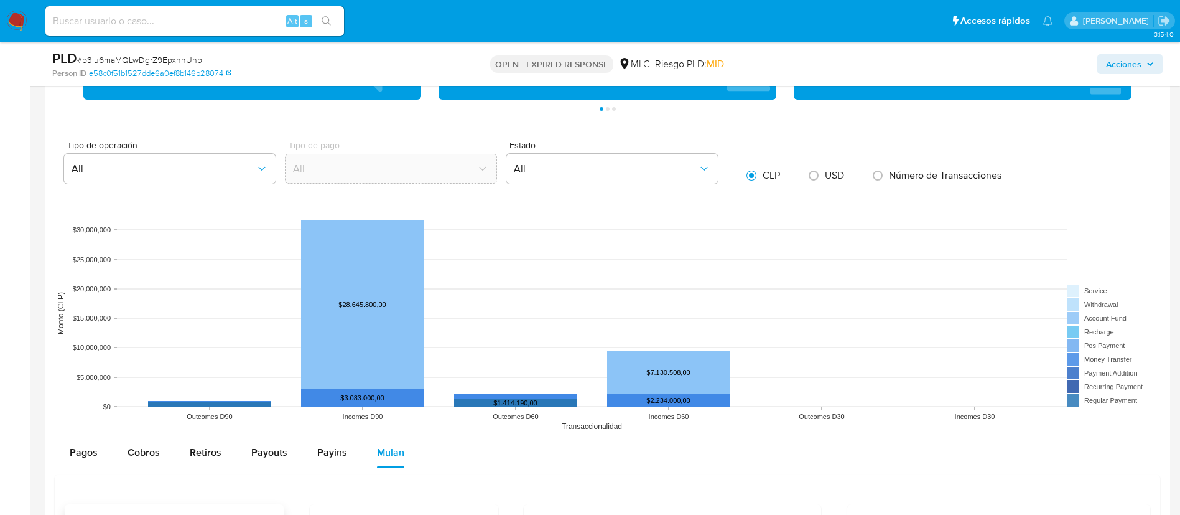
scroll to position [1701, 0]
